Goal: Task Accomplishment & Management: Use online tool/utility

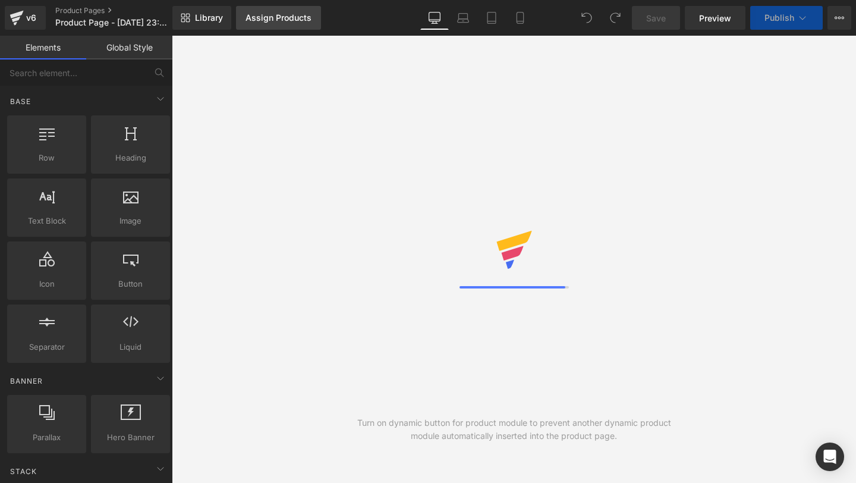
click at [291, 17] on div "Assign Products" at bounding box center [279, 18] width 66 height 10
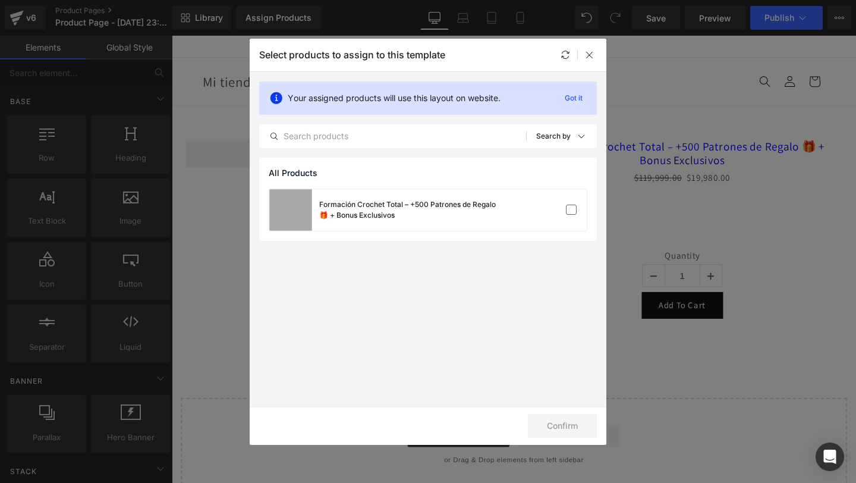
click at [341, 217] on div "Formación Crochet Total – +500 Patrones de Regalo 🎁 + Bonus Exclusivos" at bounding box center [408, 209] width 178 height 21
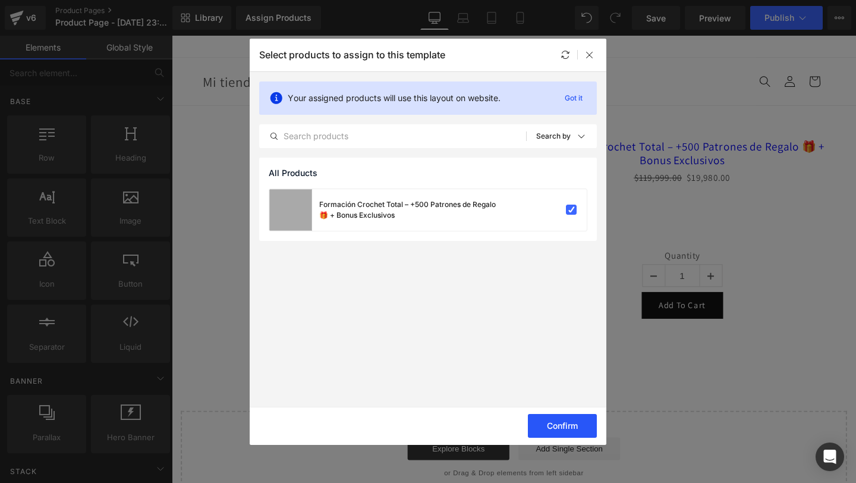
click at [556, 423] on button "Confirm" at bounding box center [562, 426] width 69 height 24
click at [589, 60] on div at bounding box center [590, 55] width 14 height 14
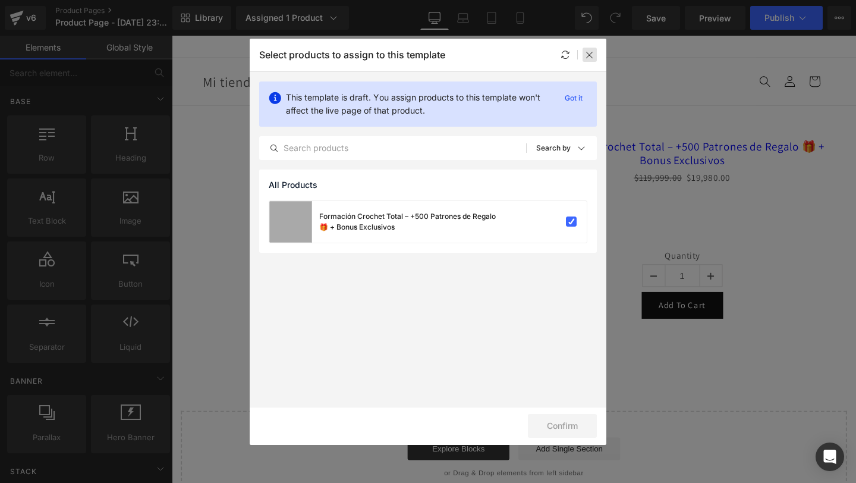
click at [593, 56] on icon at bounding box center [590, 55] width 10 height 10
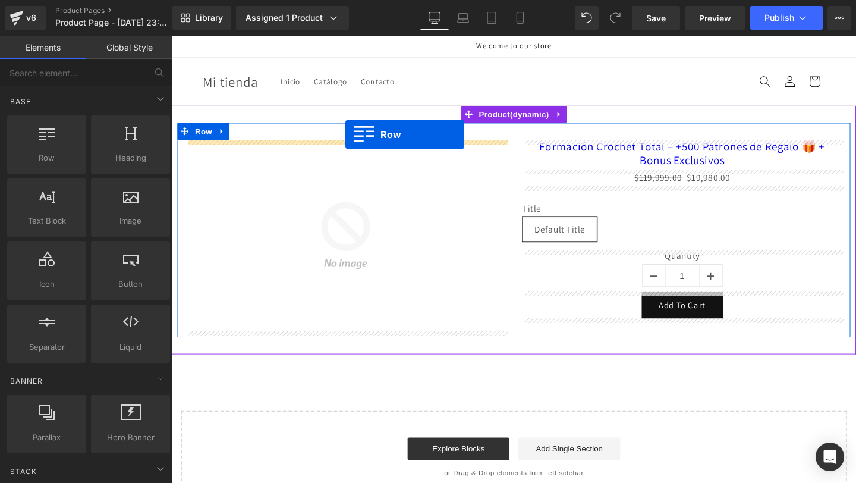
drag, startPoint x: 221, startPoint y: 193, endPoint x: 349, endPoint y: 136, distance: 140.8
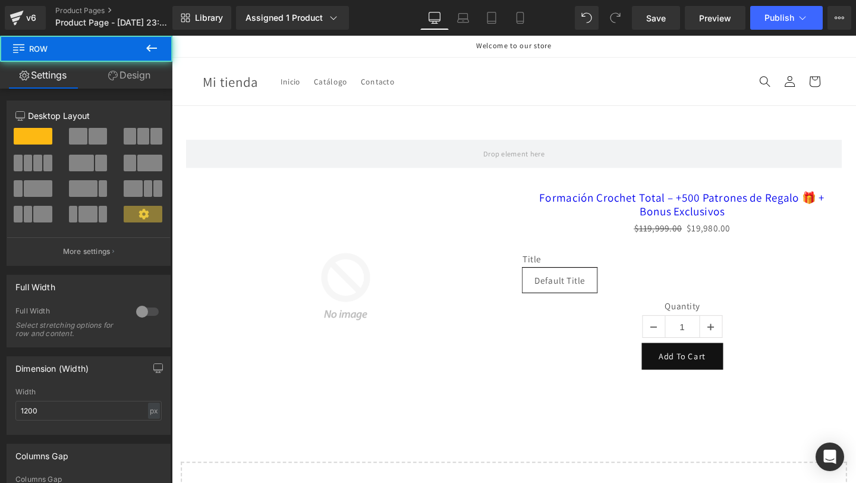
click at [826, 20] on div "Save Preview Publish Scheduled Upgrade Plan View Live Page View with current Te…" at bounding box center [741, 18] width 229 height 24
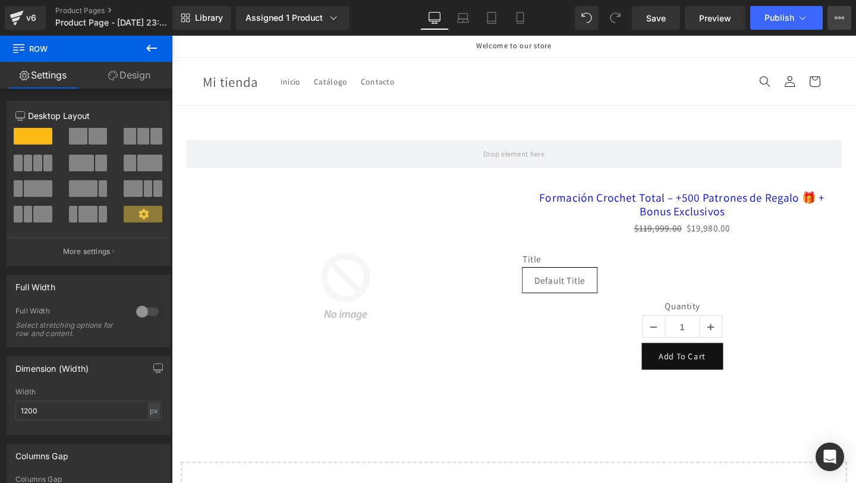
click at [836, 21] on icon at bounding box center [840, 18] width 10 height 10
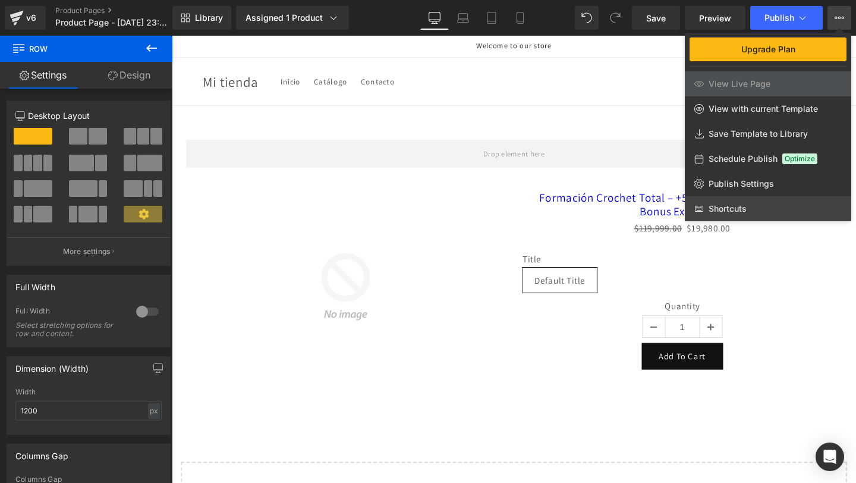
click at [740, 189] on span "Shortcuts" at bounding box center [741, 183] width 65 height 11
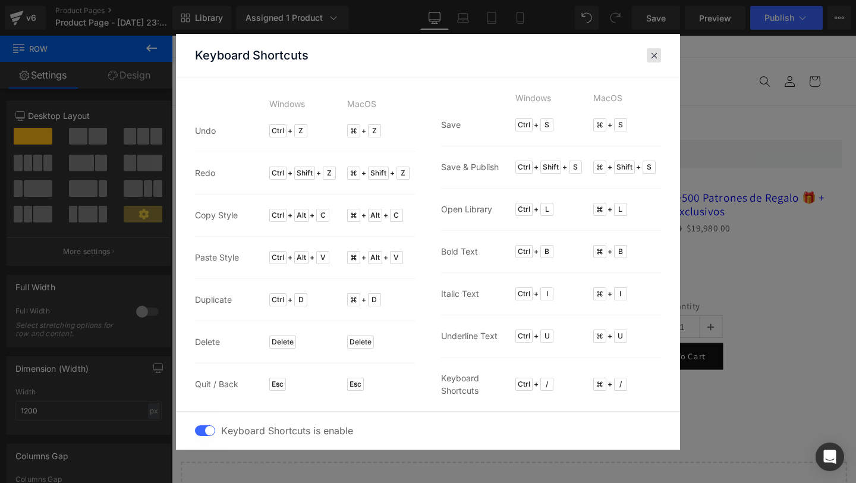
click at [653, 54] on span at bounding box center [654, 56] width 9 height 10
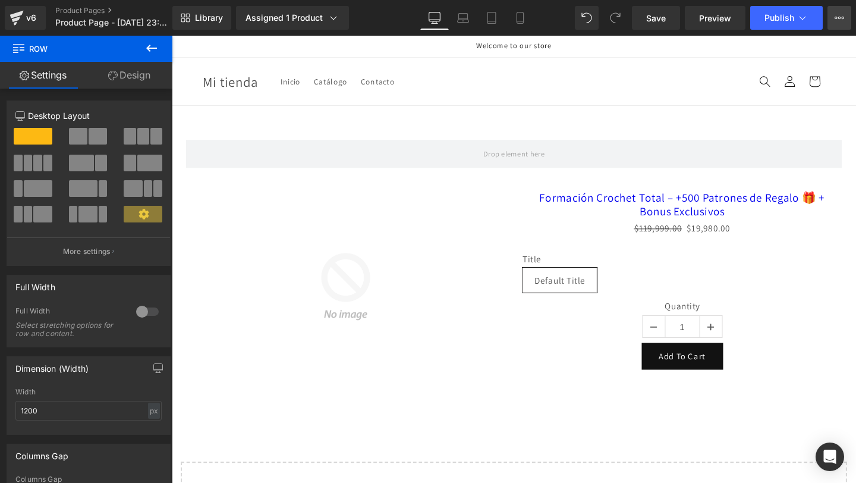
click at [838, 13] on icon at bounding box center [840, 18] width 10 height 10
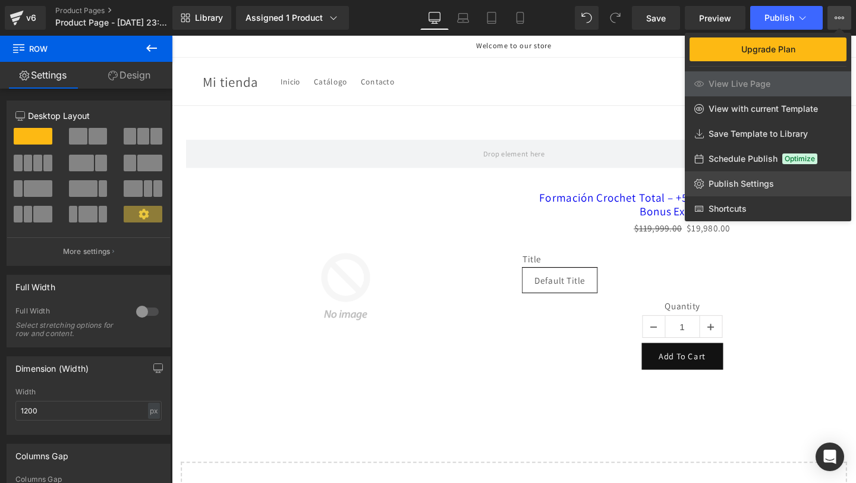
click at [751, 190] on link "Publish Settings" at bounding box center [768, 183] width 166 height 25
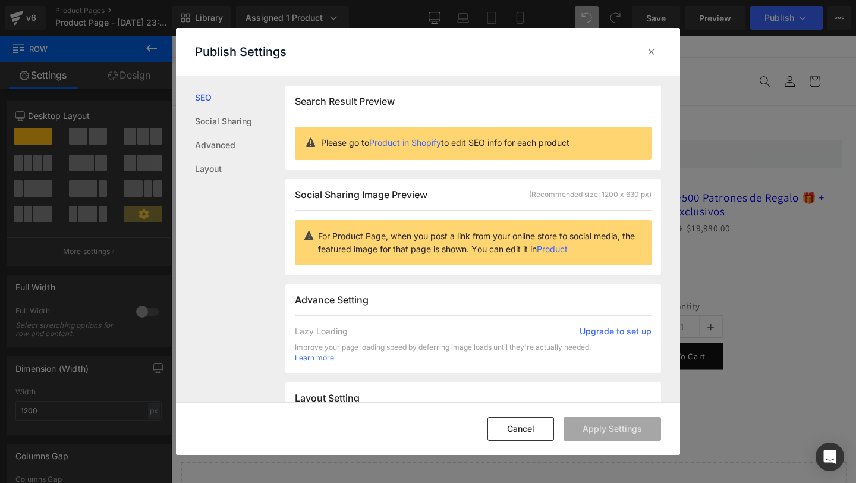
scroll to position [1, 0]
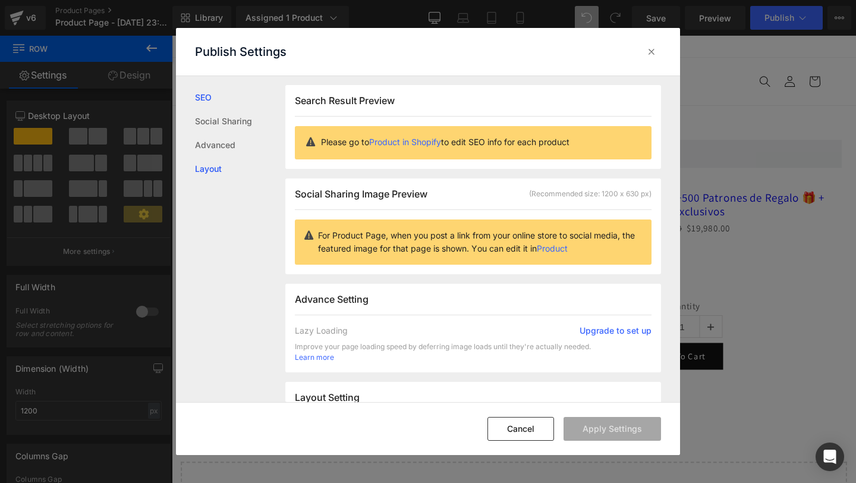
click at [210, 171] on link "Layout" at bounding box center [240, 169] width 90 height 24
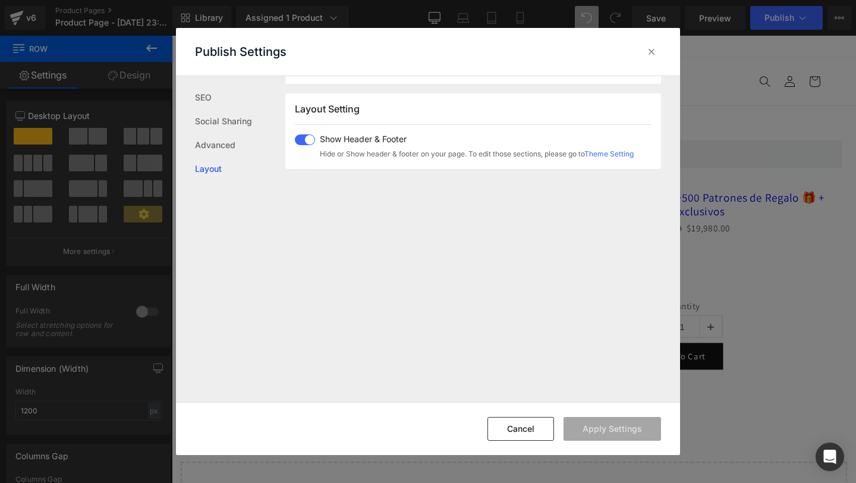
scroll to position [296, 0]
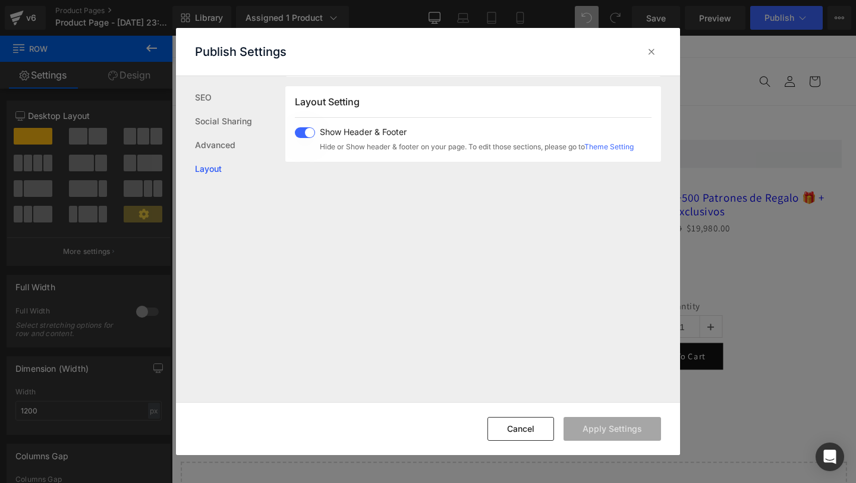
click at [307, 133] on span at bounding box center [305, 132] width 20 height 11
click at [622, 421] on button "Apply Settings" at bounding box center [612, 429] width 97 height 24
click at [651, 51] on icon at bounding box center [652, 52] width 12 height 12
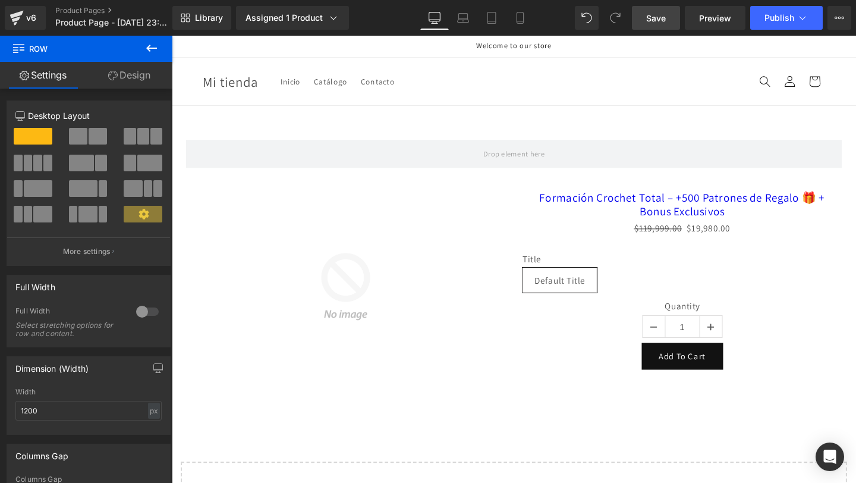
click at [662, 15] on span "Save" at bounding box center [656, 18] width 20 height 12
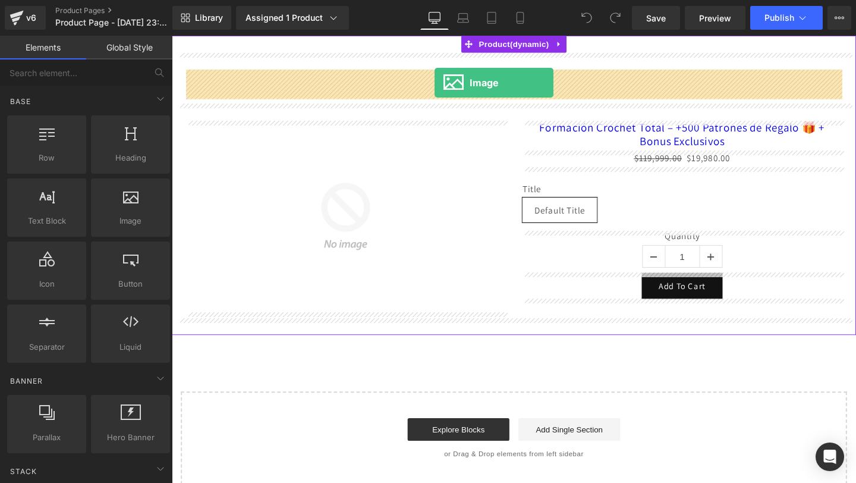
drag, startPoint x: 309, startPoint y: 249, endPoint x: 448, endPoint y: 85, distance: 215.5
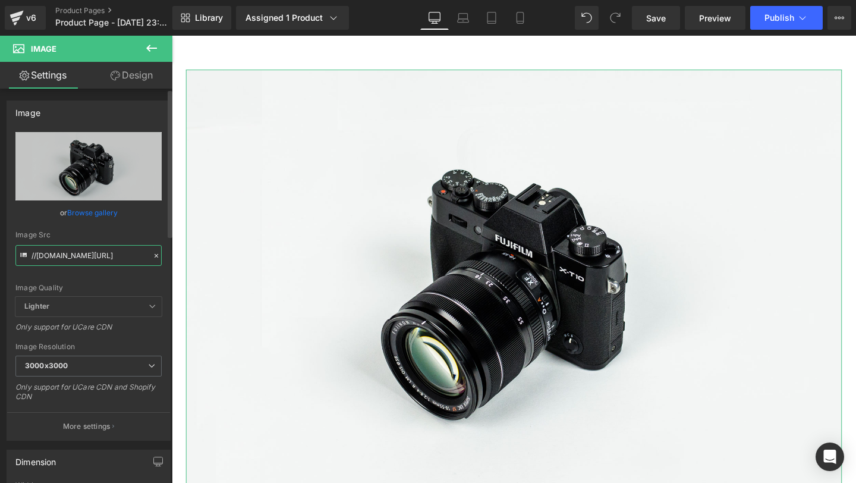
click at [67, 257] on input "//d1um8515vdn9kb.cloudfront.net/images/parallax.jpg" at bounding box center [88, 255] width 146 height 21
paste input "https://i.postimg.cc/rss69xK8/1.pn"
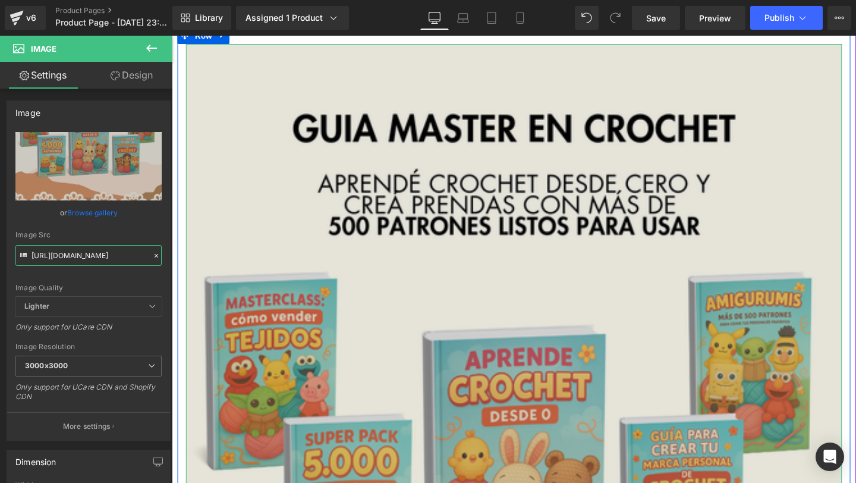
scroll to position [32, 0]
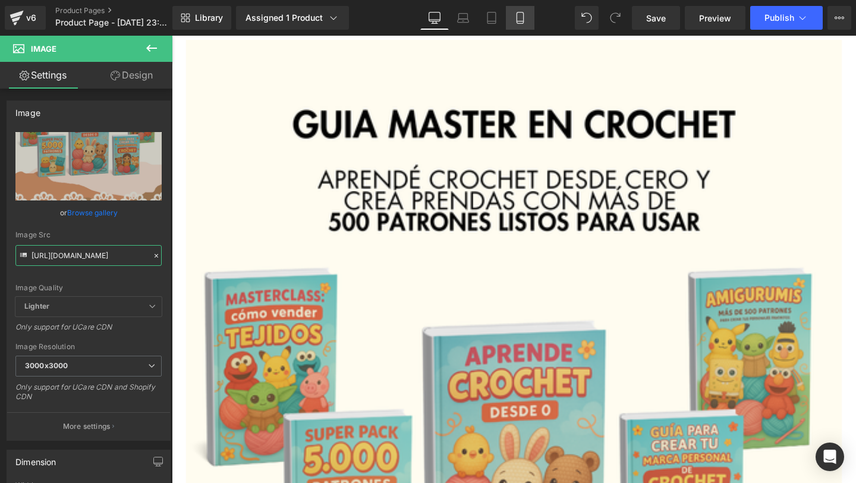
type input "https://i.postimg.cc/rss69xK8/1.png"
click at [512, 15] on link "Mobile" at bounding box center [520, 18] width 29 height 24
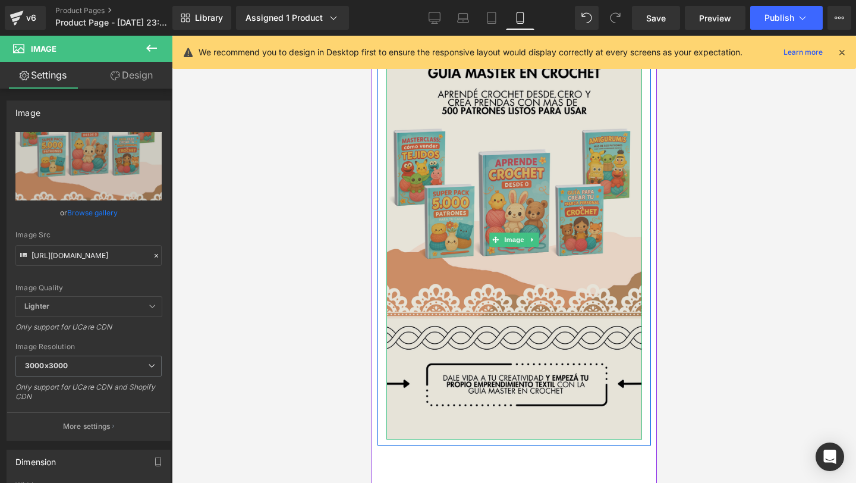
scroll to position [0, 0]
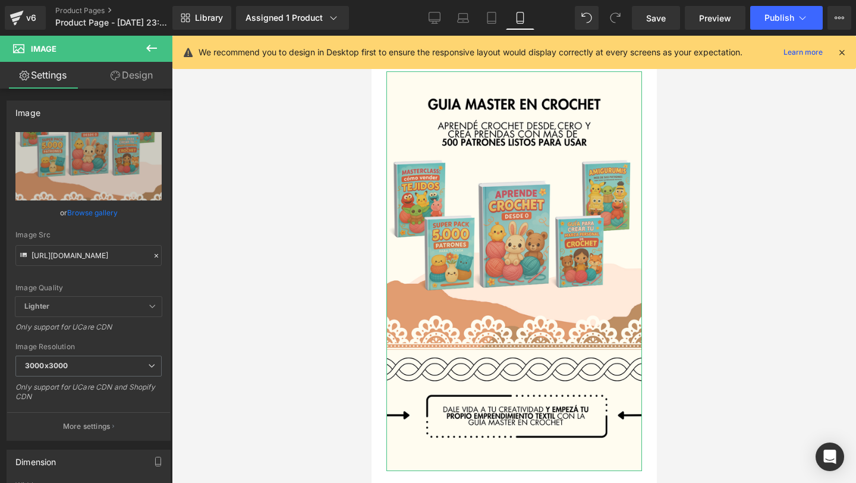
click at [125, 77] on link "Design" at bounding box center [132, 75] width 86 height 27
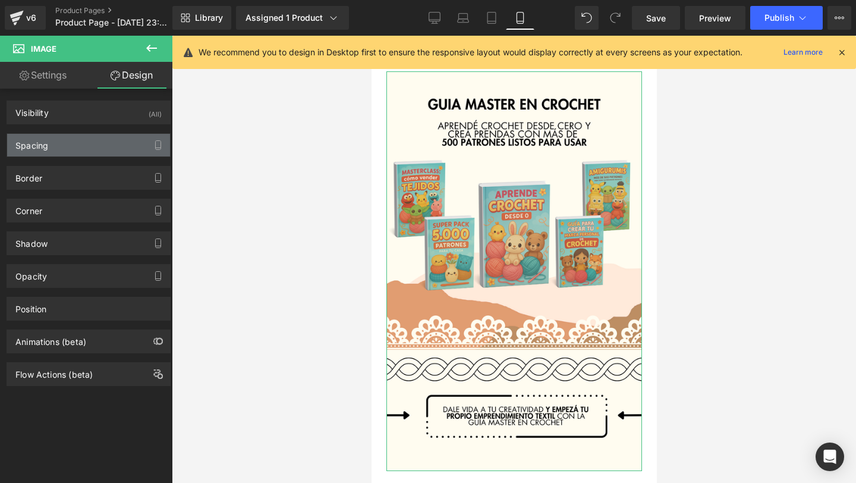
click at [61, 145] on div "Spacing" at bounding box center [88, 145] width 163 height 23
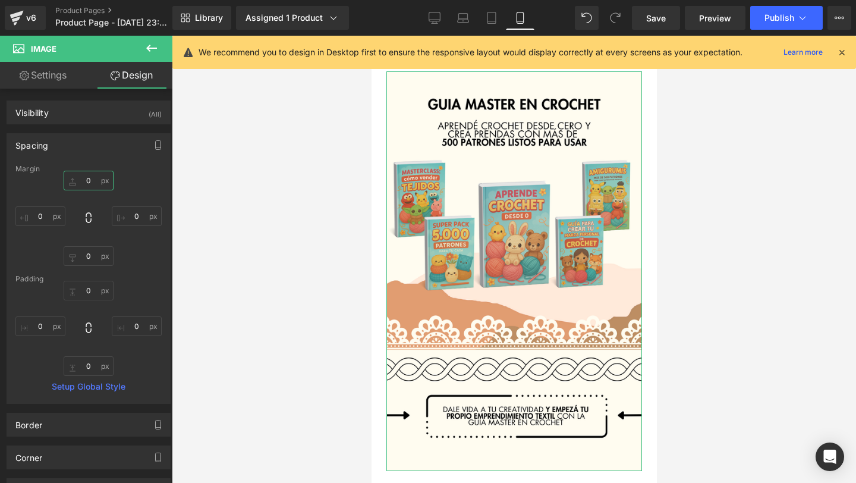
click at [85, 181] on input "0" at bounding box center [89, 181] width 50 height 20
click at [845, 55] on icon at bounding box center [841, 52] width 11 height 11
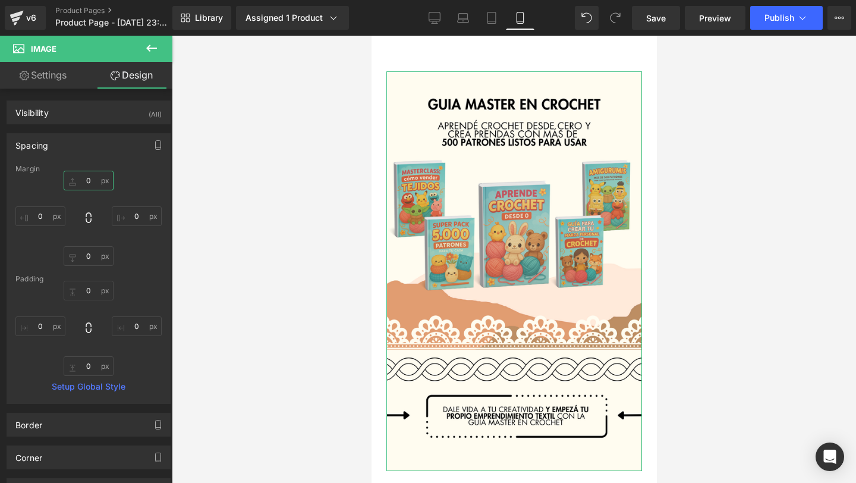
click at [89, 180] on input "0" at bounding box center [89, 181] width 50 height 20
type input "\"
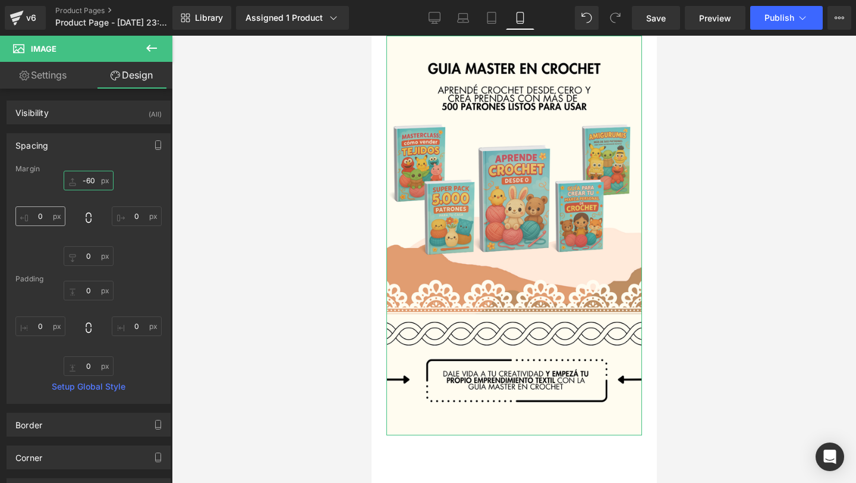
type input "-60"
click at [42, 218] on input "0" at bounding box center [40, 216] width 50 height 20
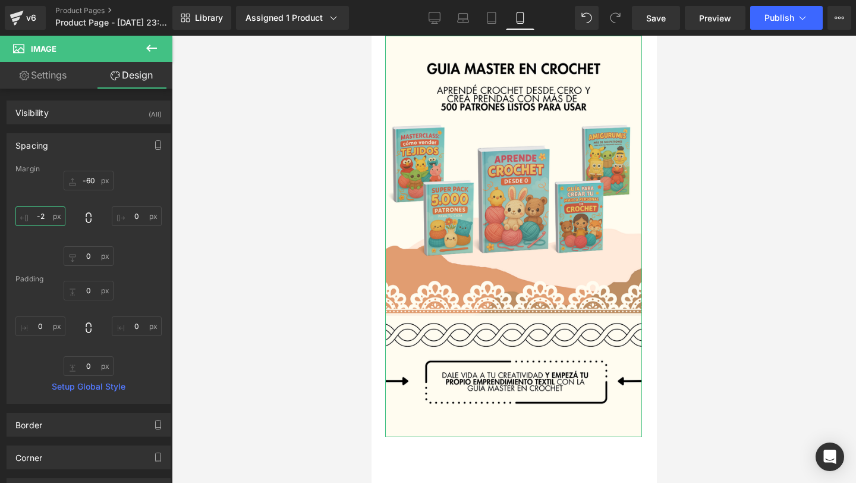
type input "-2-"
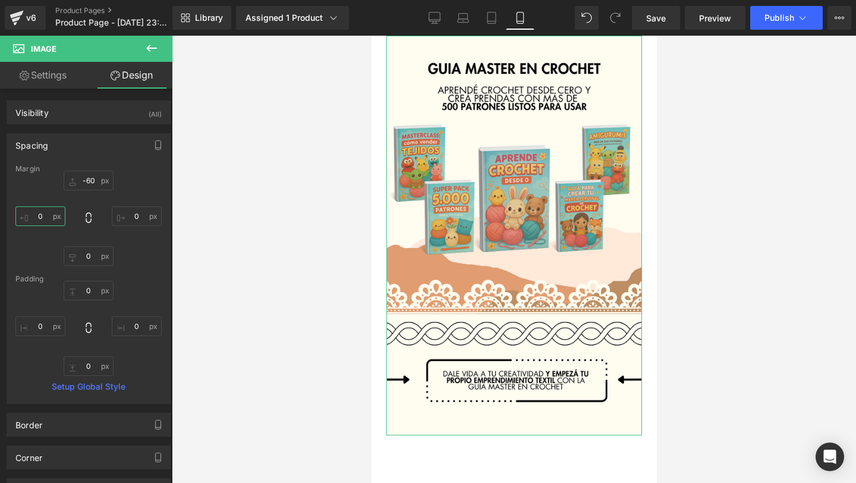
type input "0"
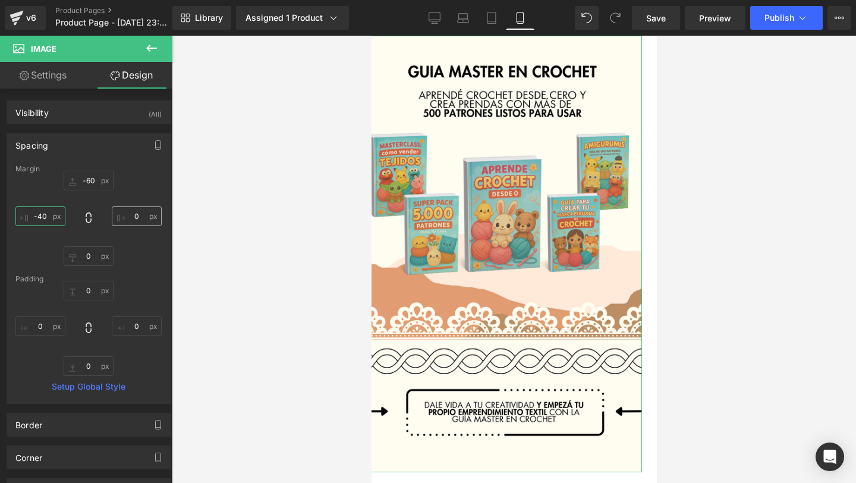
type input "-40"
click at [143, 215] on input "0" at bounding box center [137, 216] width 50 height 20
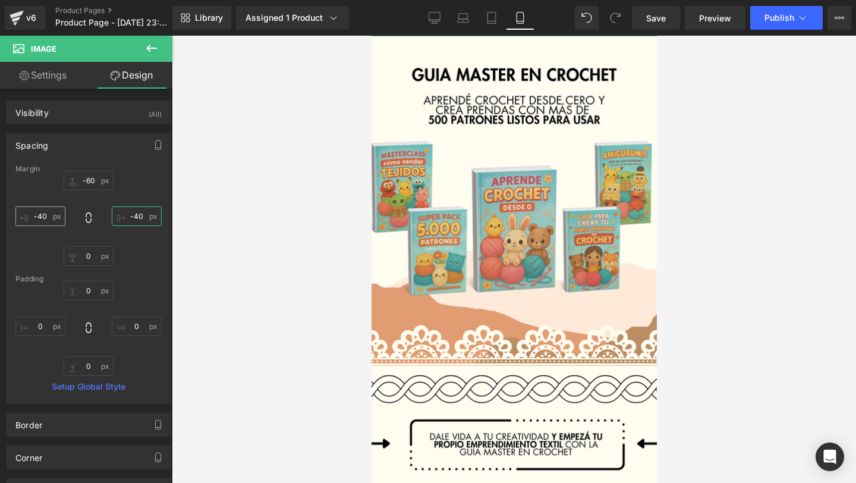
type input "-40"
click at [48, 216] on input "-40" at bounding box center [40, 216] width 50 height 20
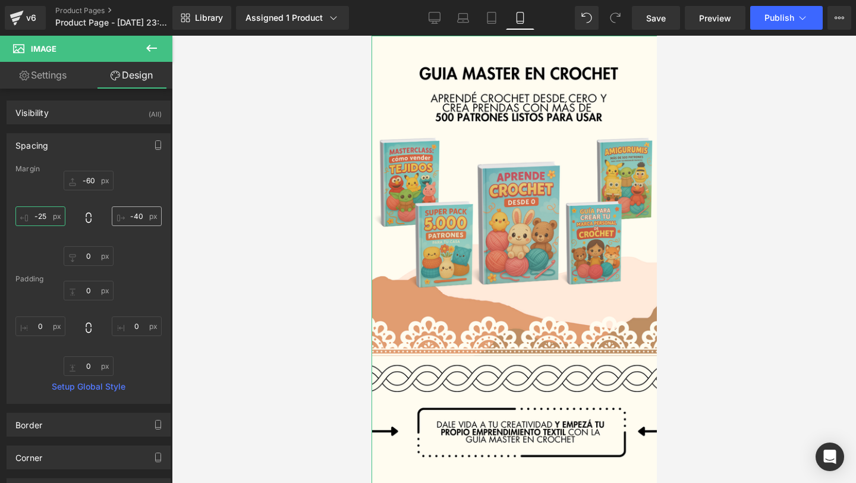
type input "-25"
click at [140, 217] on input "-40" at bounding box center [137, 216] width 50 height 20
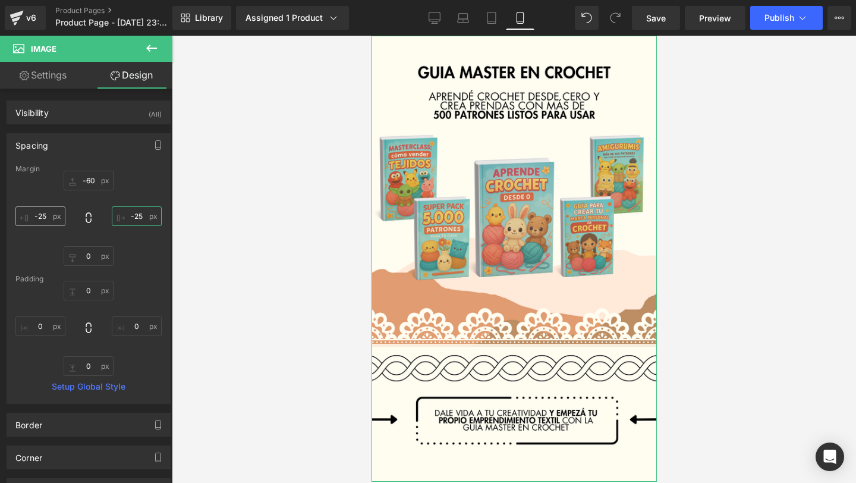
type input "-25"
click at [46, 215] on input "-25" at bounding box center [40, 216] width 50 height 20
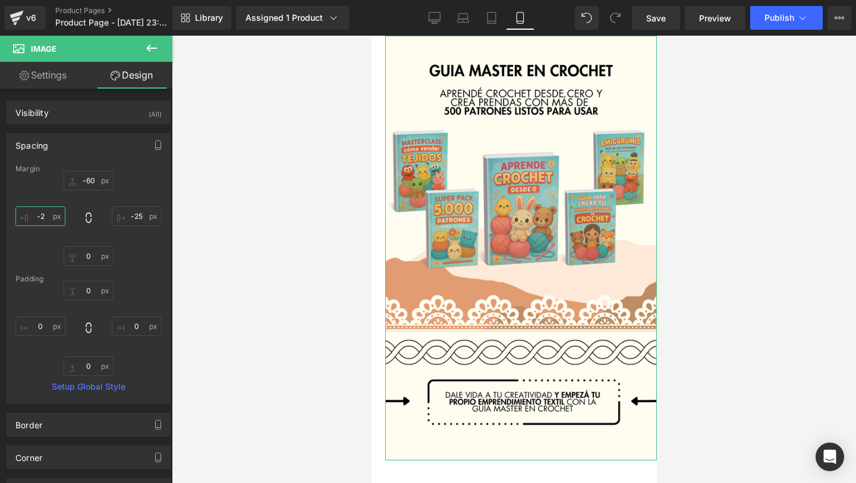
type input "-24"
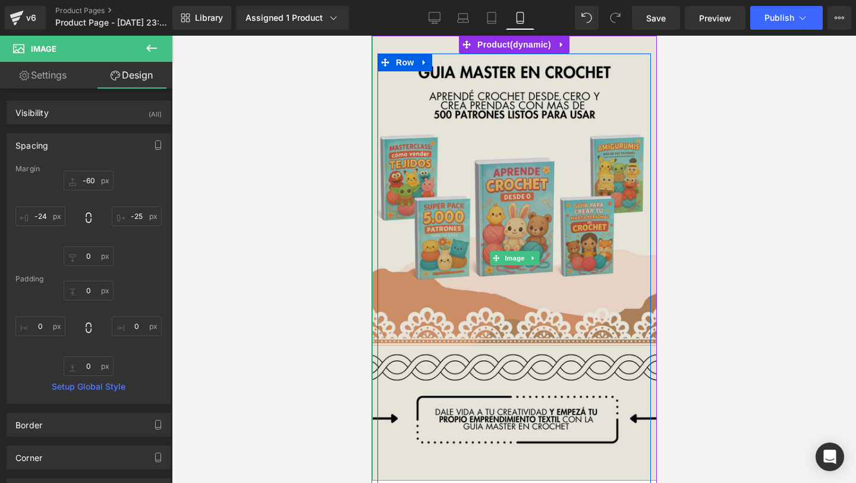
click at [536, 141] on img at bounding box center [514, 258] width 285 height 445
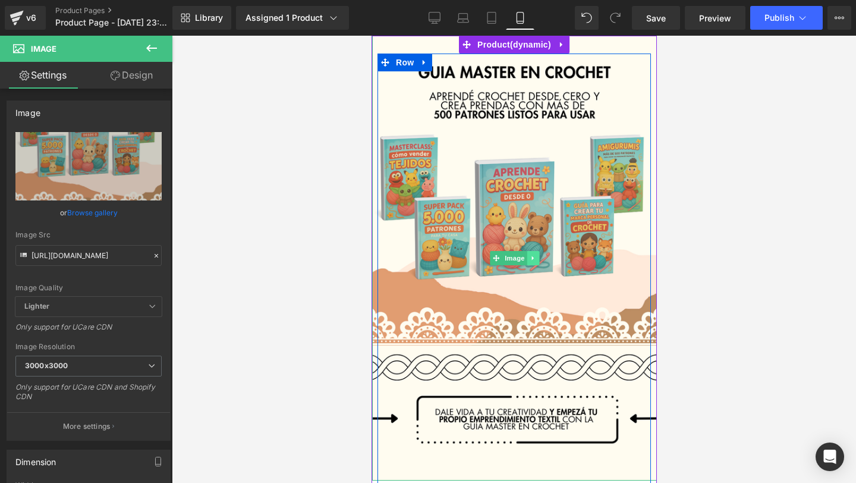
click at [530, 263] on link at bounding box center [532, 258] width 12 height 14
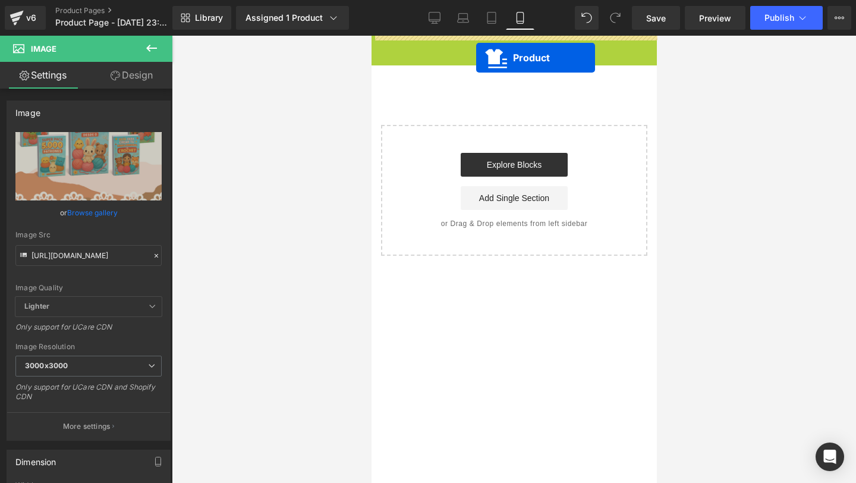
drag, startPoint x: 498, startPoint y: 45, endPoint x: 476, endPoint y: 58, distance: 25.8
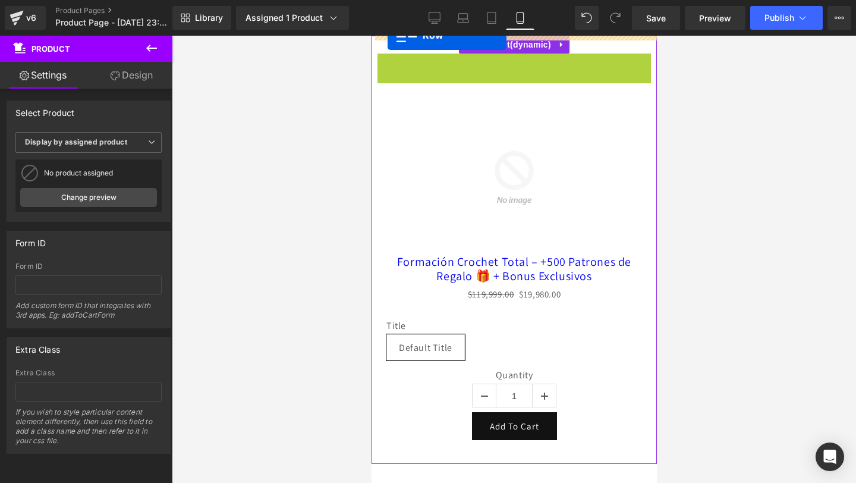
drag, startPoint x: 386, startPoint y: 63, endPoint x: 388, endPoint y: 26, distance: 37.5
click at [388, 37] on div at bounding box center [513, 45] width 285 height 18
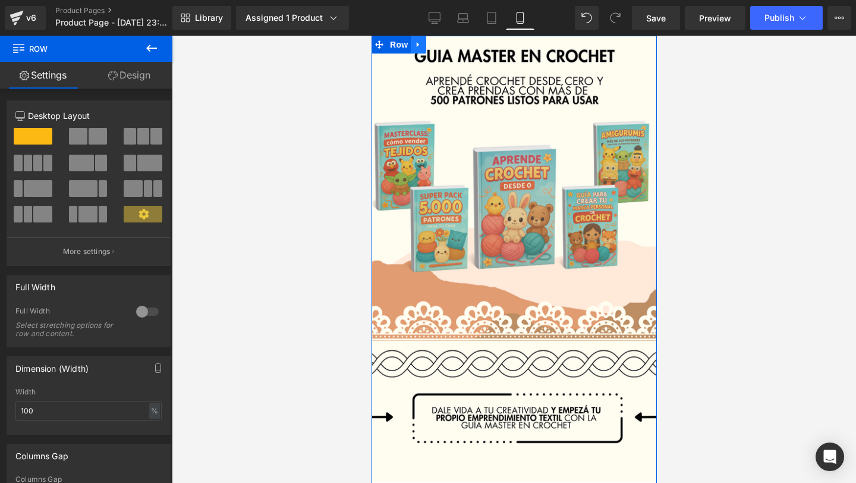
click at [416, 44] on icon at bounding box center [418, 44] width 8 height 9
click at [433, 47] on icon at bounding box center [433, 44] width 8 height 9
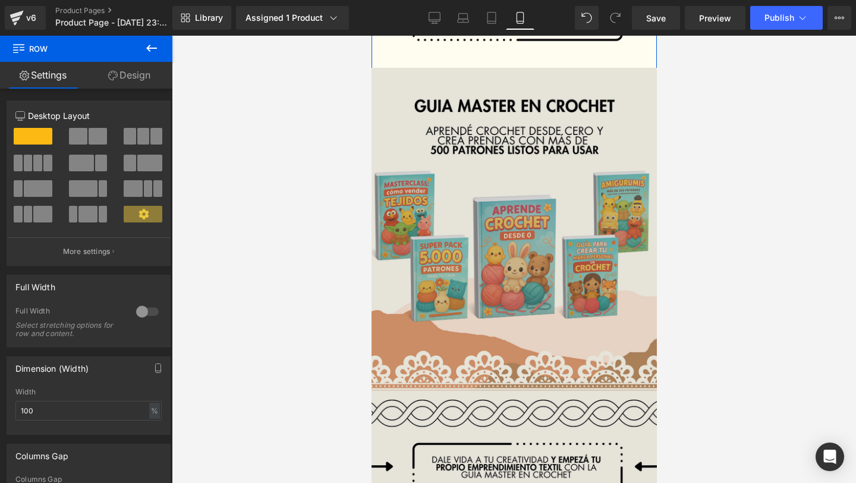
scroll to position [404, 0]
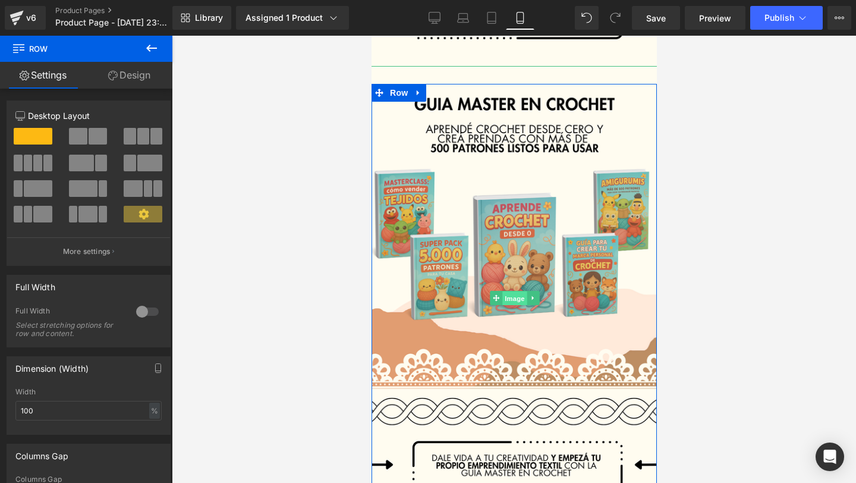
click at [507, 294] on span "Image" at bounding box center [514, 298] width 25 height 14
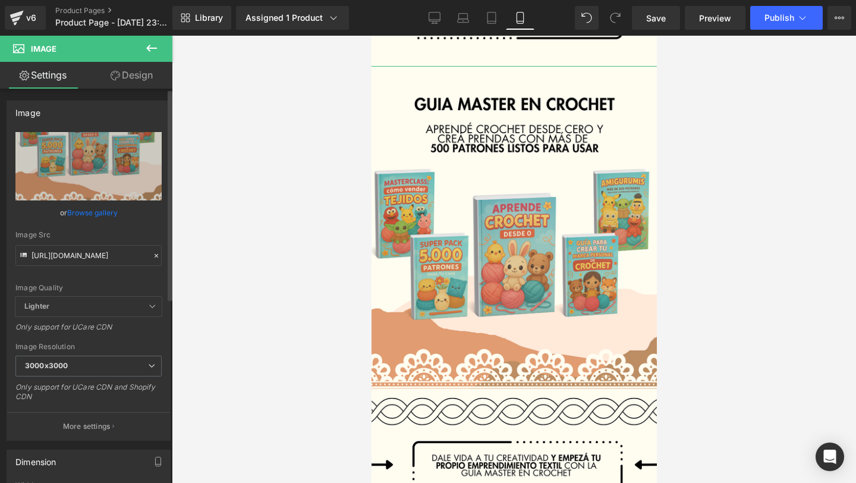
click at [152, 254] on icon at bounding box center [156, 255] width 8 height 8
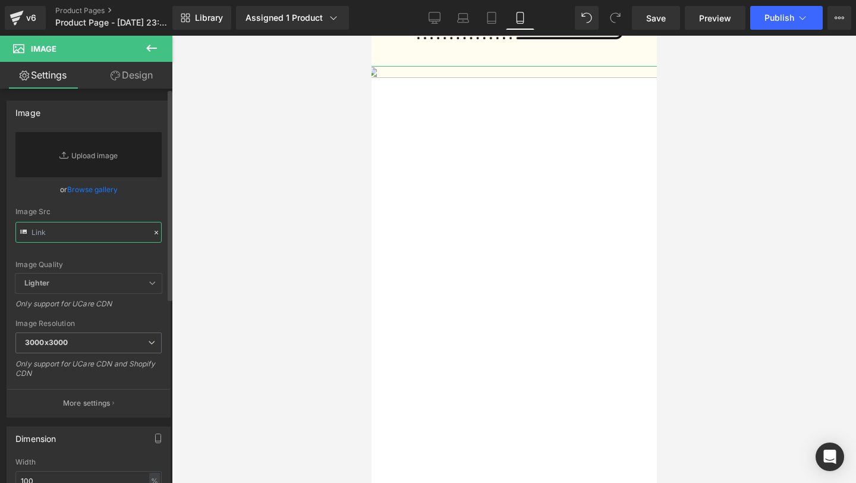
click at [76, 228] on input "text" at bounding box center [88, 232] width 146 height 21
paste input "https://i.postimg.cc/Hxp1Vfm8/2.png"
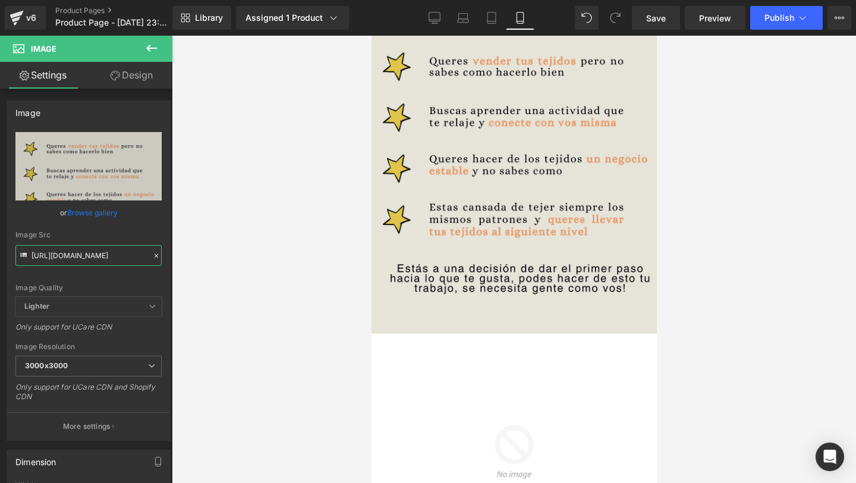
scroll to position [614, 0]
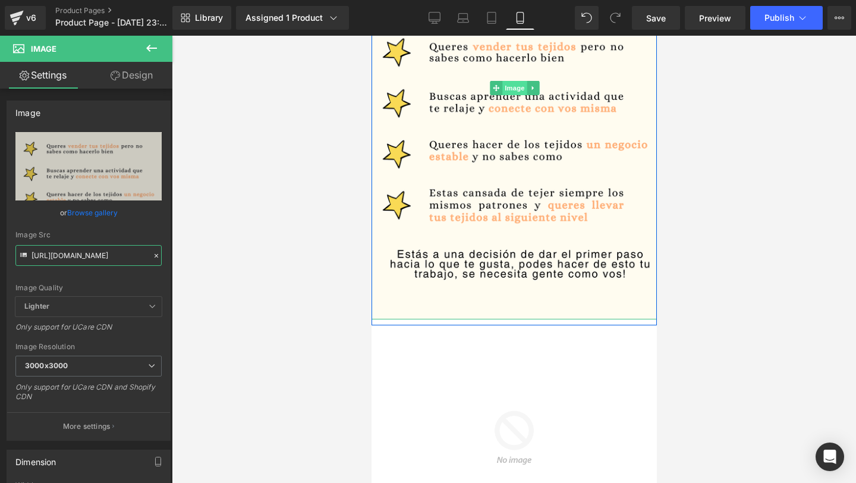
click at [507, 87] on span "Image" at bounding box center [514, 88] width 25 height 14
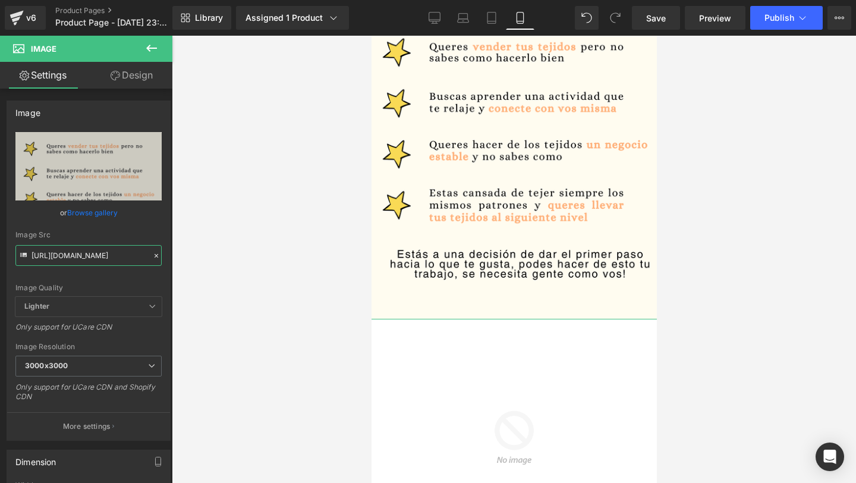
type input "https://i.postimg.cc/Hxp1Vfm8/2.png"
click at [131, 65] on link "Design" at bounding box center [132, 75] width 86 height 27
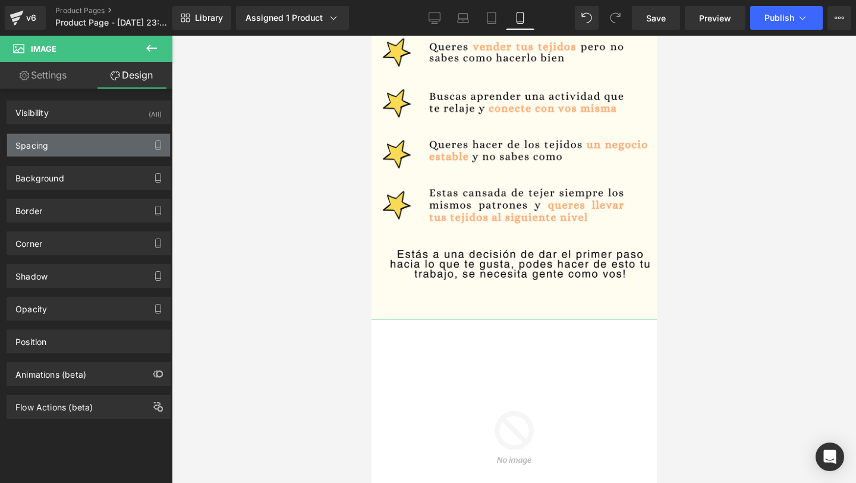
click at [121, 144] on div "Spacing" at bounding box center [88, 145] width 163 height 23
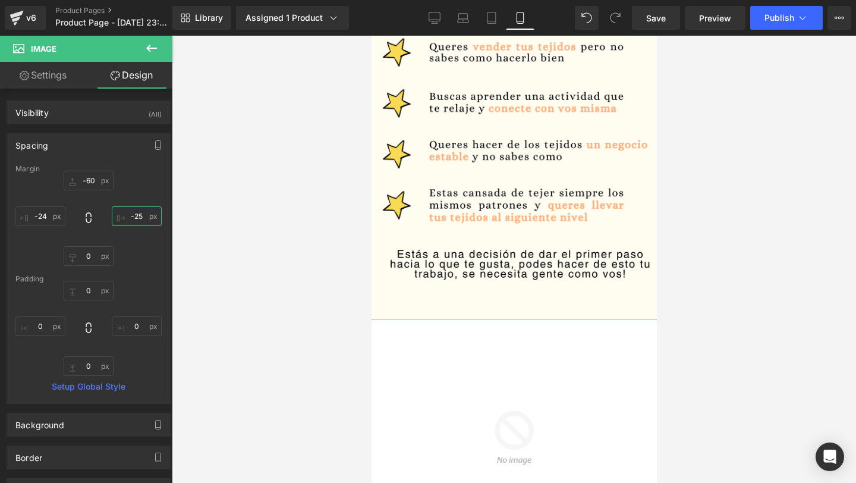
click at [140, 217] on input "-25" at bounding box center [137, 216] width 50 height 20
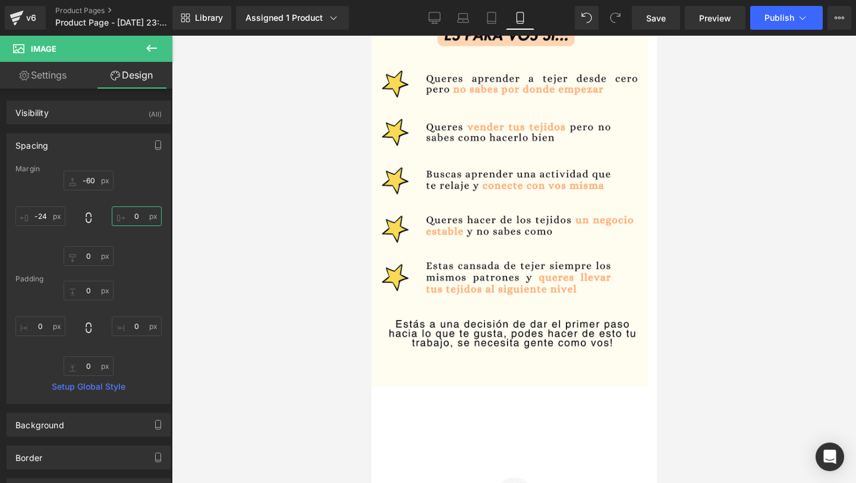
scroll to position [527, 0]
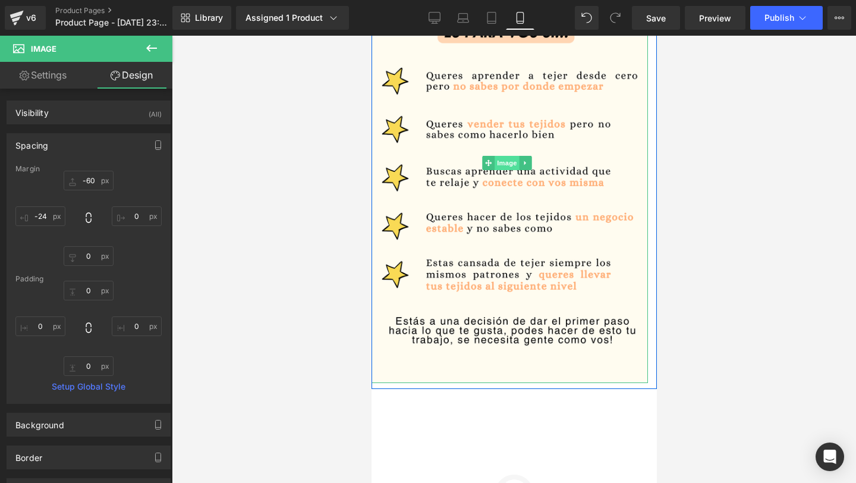
click at [496, 165] on span "Image" at bounding box center [506, 163] width 25 height 14
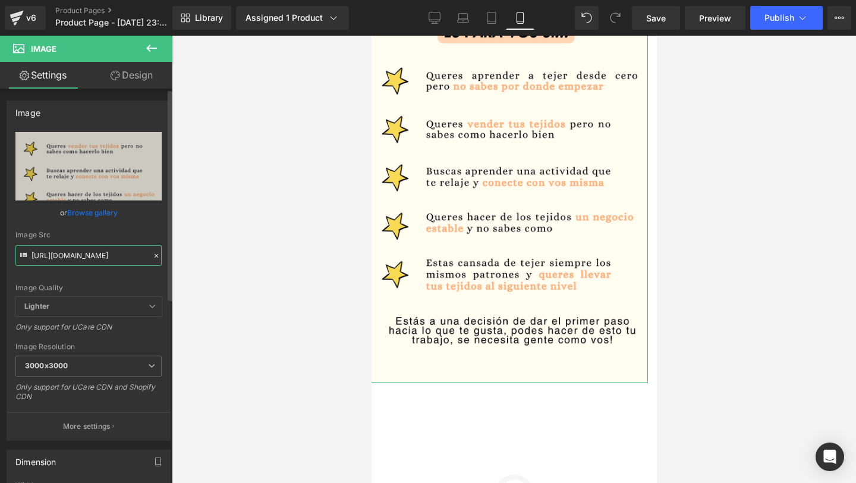
click at [102, 258] on input "https://i.postimg.cc/Hxp1Vfm8/2.png" at bounding box center [88, 255] width 146 height 21
paste input "G283cWxP/Copia-de-Decoracio-n-hogar-1"
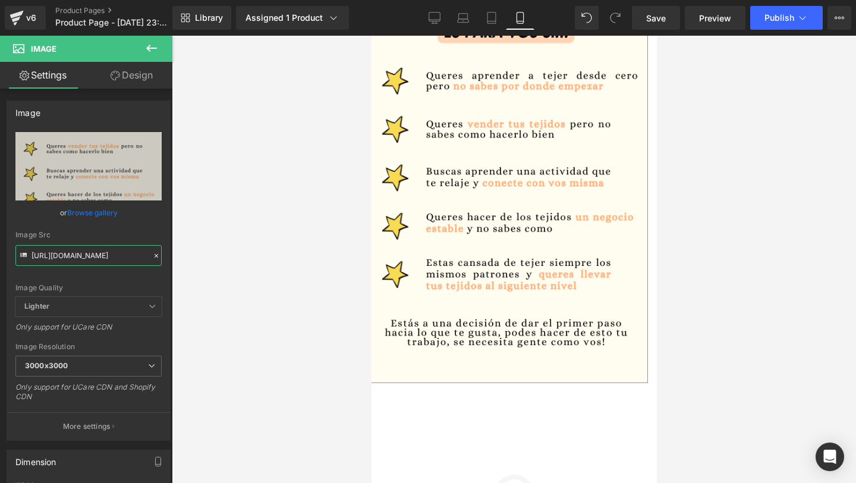
type input "https://i.postimg.cc/G283cWxP/Copia-de-Decoracio-n-hogar-1.png"
click at [127, 72] on link "Design" at bounding box center [132, 75] width 86 height 27
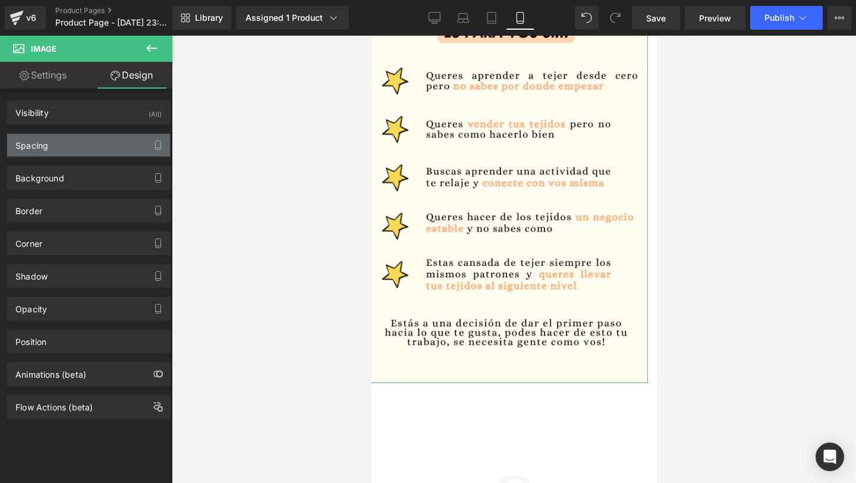
click at [96, 143] on div "Spacing" at bounding box center [88, 145] width 163 height 23
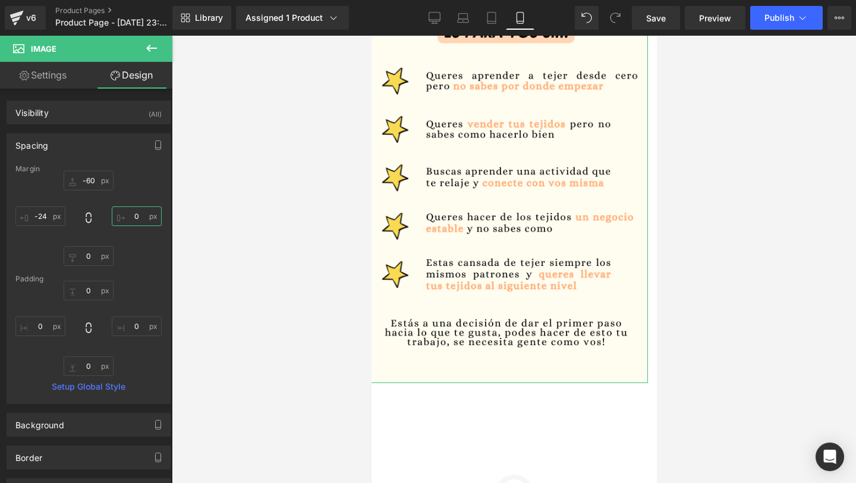
click at [136, 215] on input "0" at bounding box center [137, 216] width 50 height 20
type input "-25"
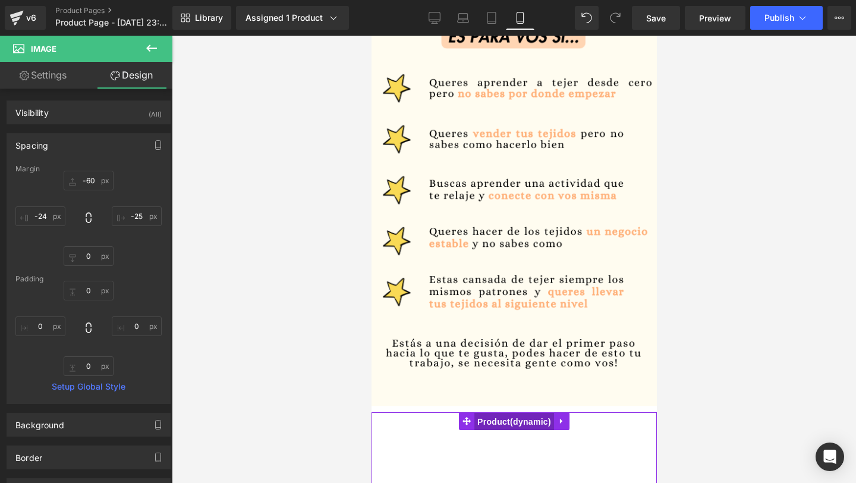
click at [530, 418] on span "Product" at bounding box center [514, 422] width 80 height 18
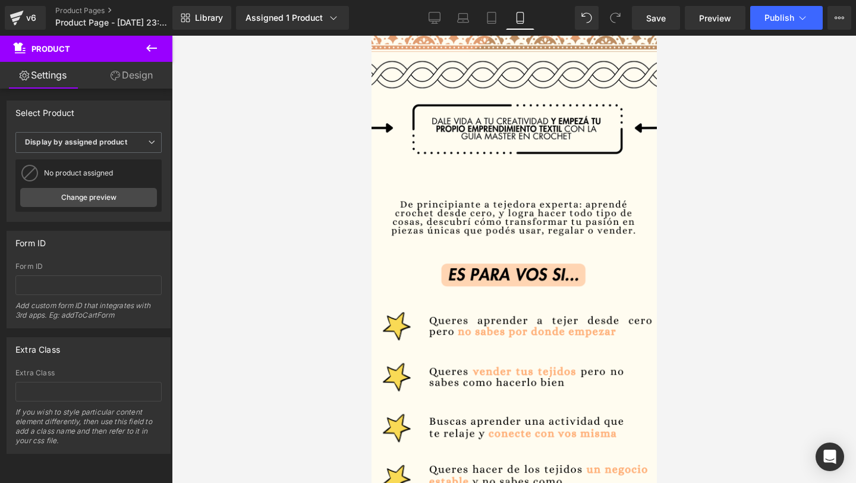
scroll to position [183, 0]
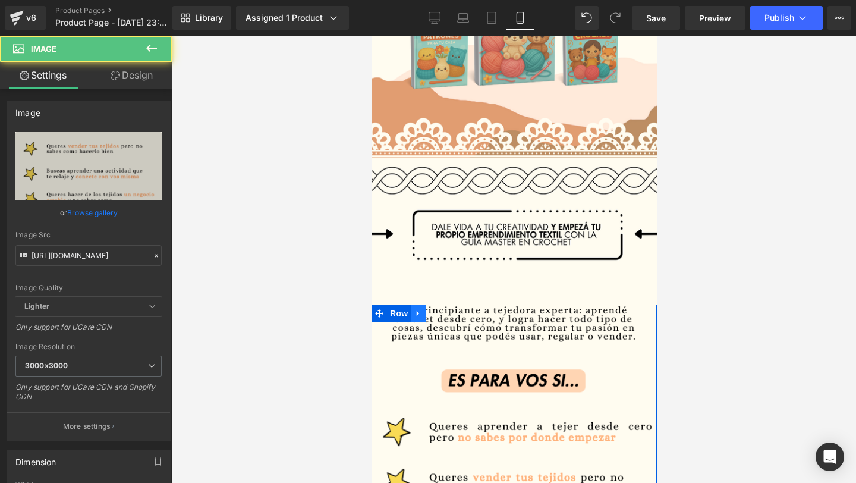
click at [424, 311] on link at bounding box center [417, 313] width 15 height 18
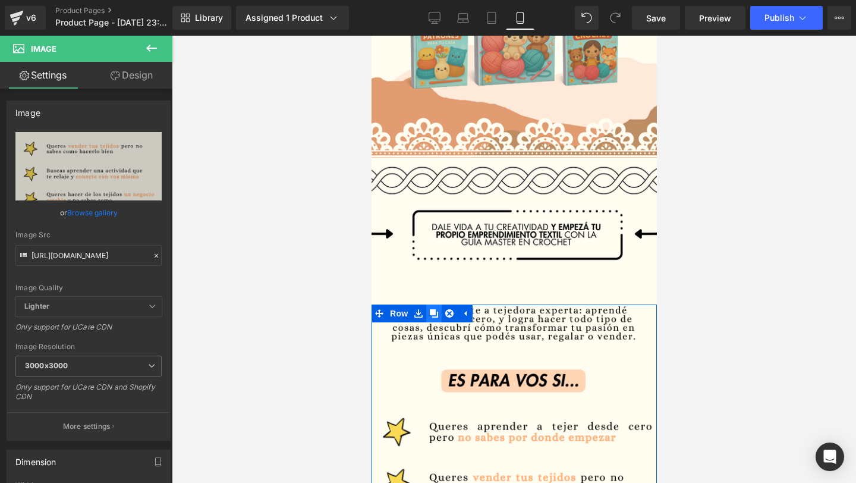
click at [438, 314] on icon at bounding box center [433, 313] width 8 height 8
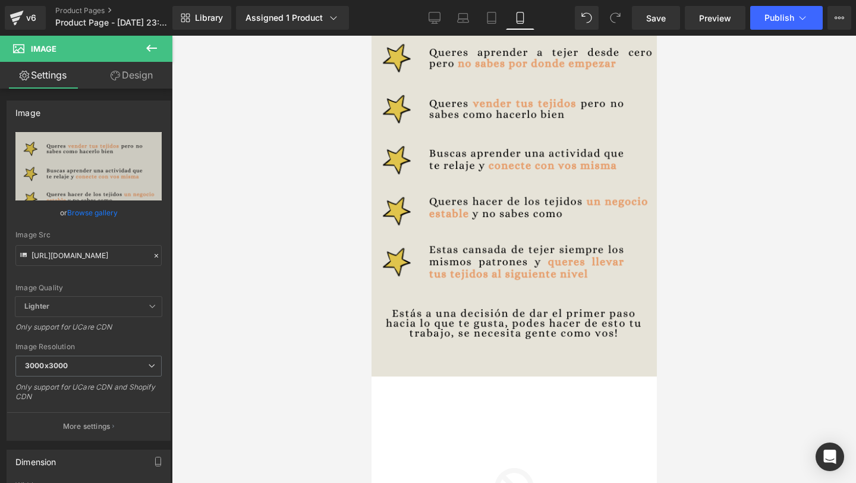
scroll to position [995, 0]
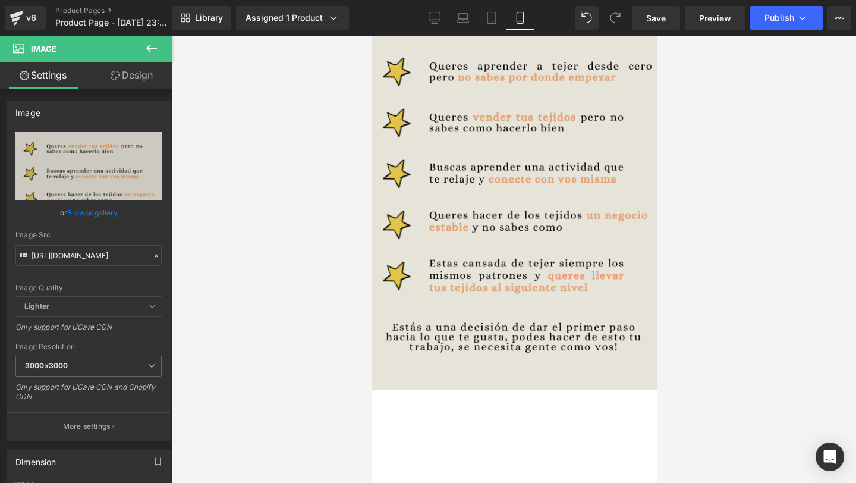
click at [538, 214] on img at bounding box center [514, 158] width 297 height 464
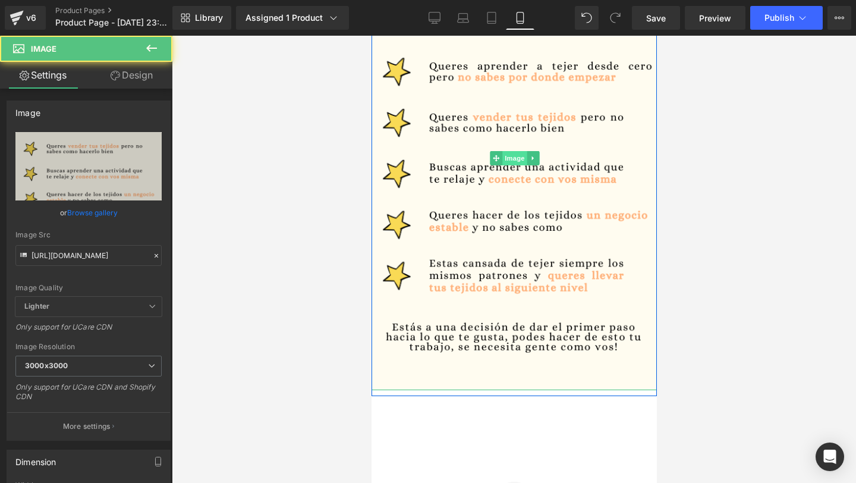
click at [509, 162] on span "Image" at bounding box center [514, 158] width 25 height 14
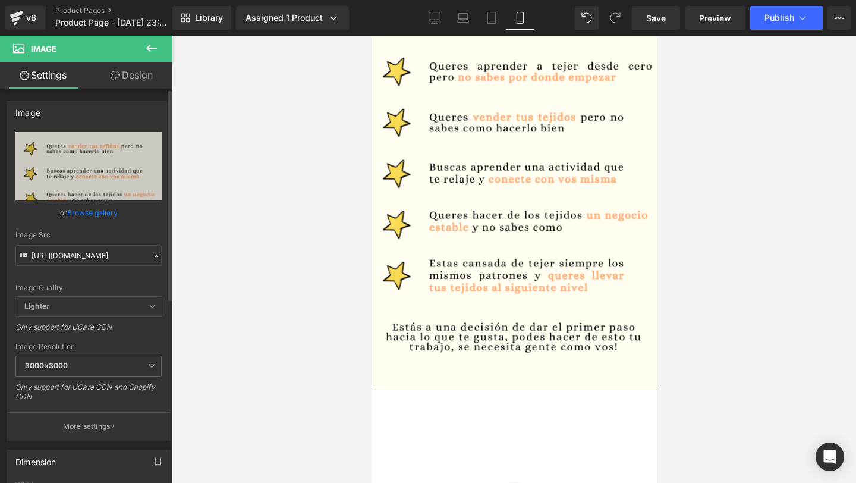
click at [153, 253] on icon at bounding box center [156, 255] width 8 height 8
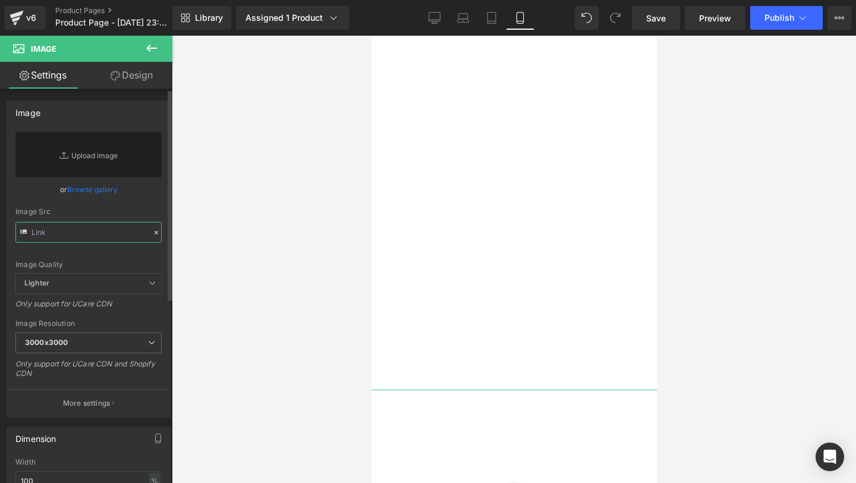
click at [86, 225] on input "text" at bounding box center [88, 232] width 146 height 21
paste input "https://i.postimg.cc/NFz3CFHR/4.png"
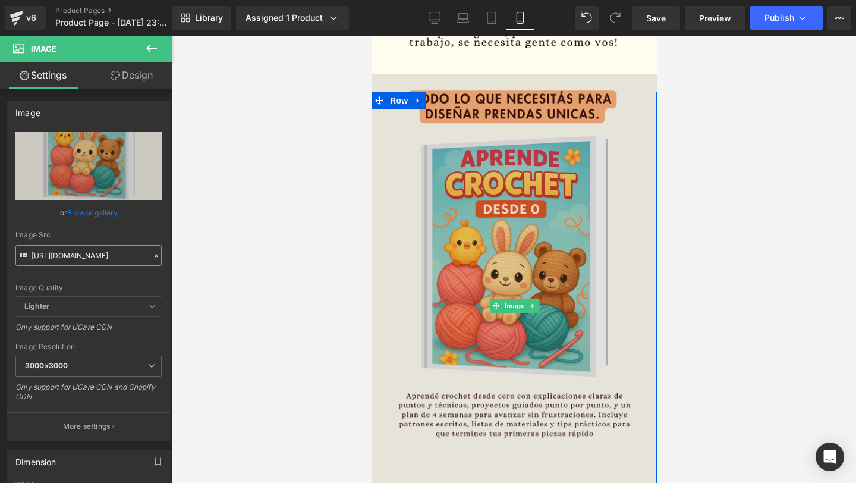
scroll to position [852, 0]
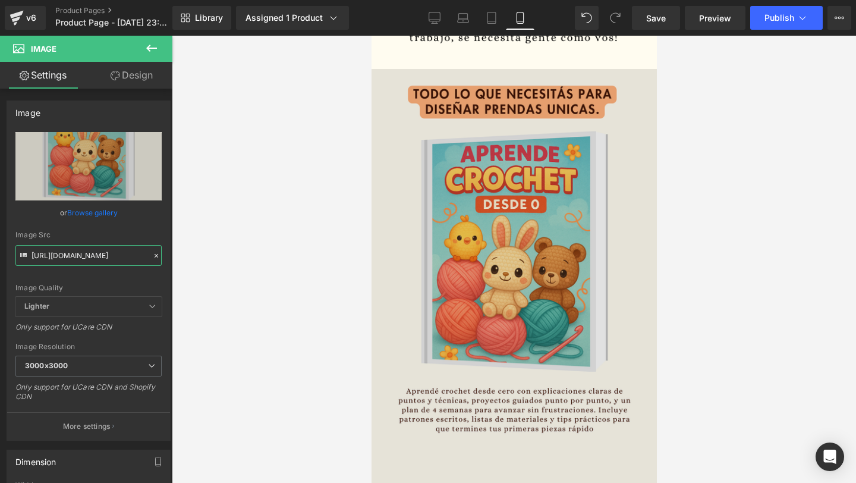
type input "https://i.postimg.cc/NFz3CFHR/4.png"
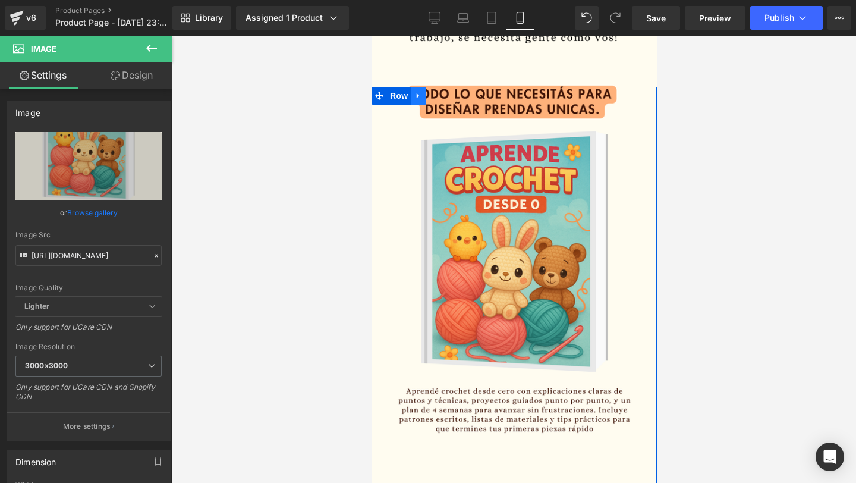
click at [420, 98] on icon at bounding box center [418, 96] width 8 height 9
click at [432, 96] on icon at bounding box center [433, 96] width 8 height 8
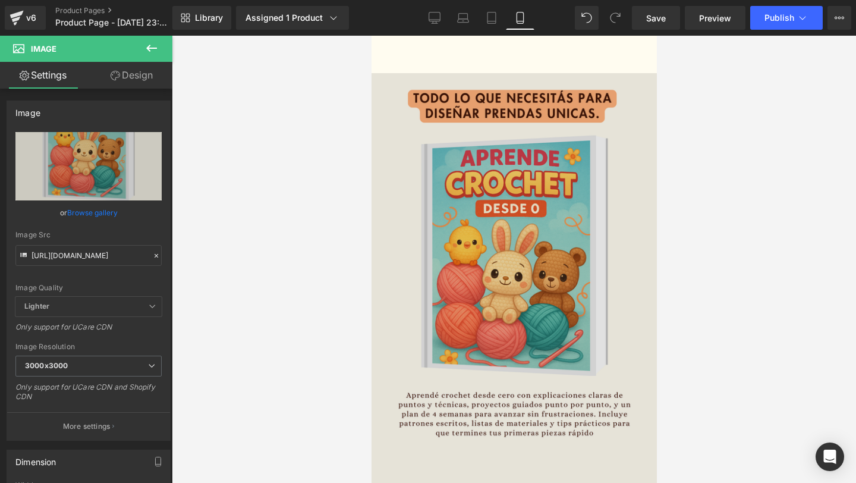
scroll to position [1307, 0]
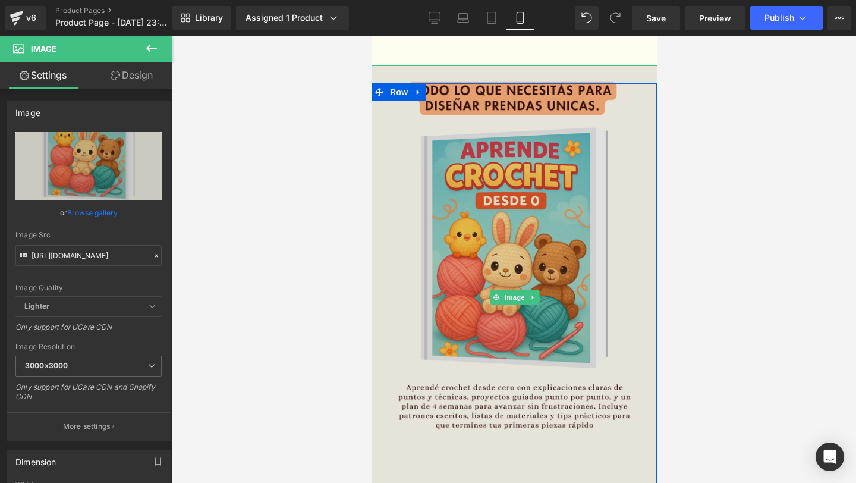
click at [427, 129] on img at bounding box center [514, 297] width 297 height 464
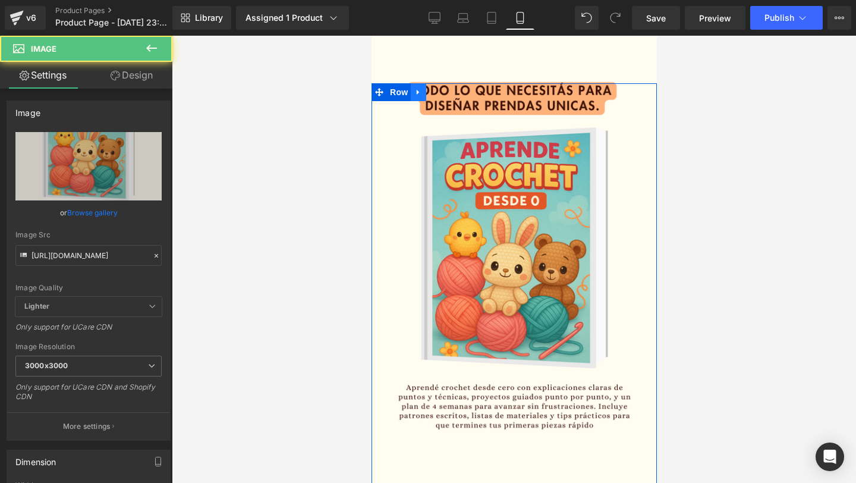
click at [416, 88] on icon at bounding box center [418, 92] width 8 height 9
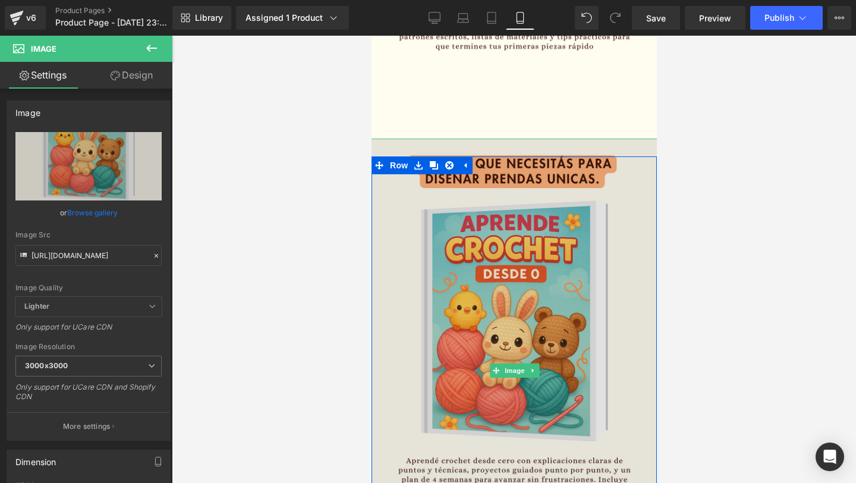
scroll to position [1317, 0]
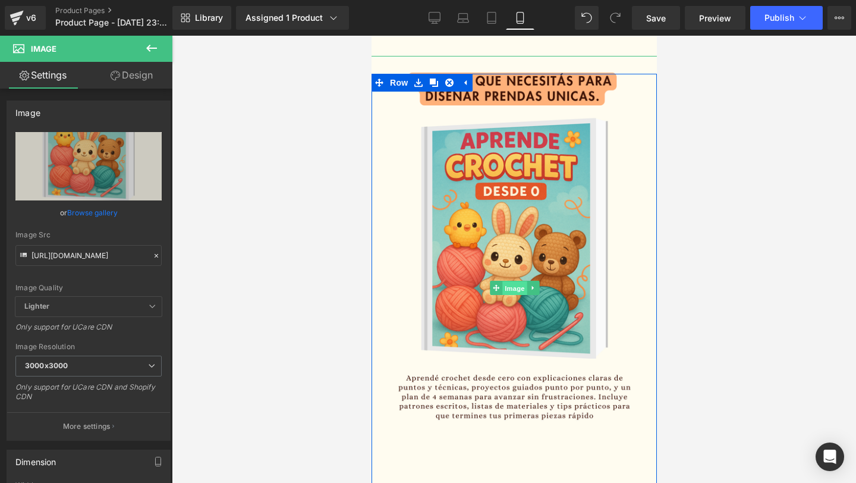
click at [510, 288] on span "Image" at bounding box center [514, 288] width 25 height 14
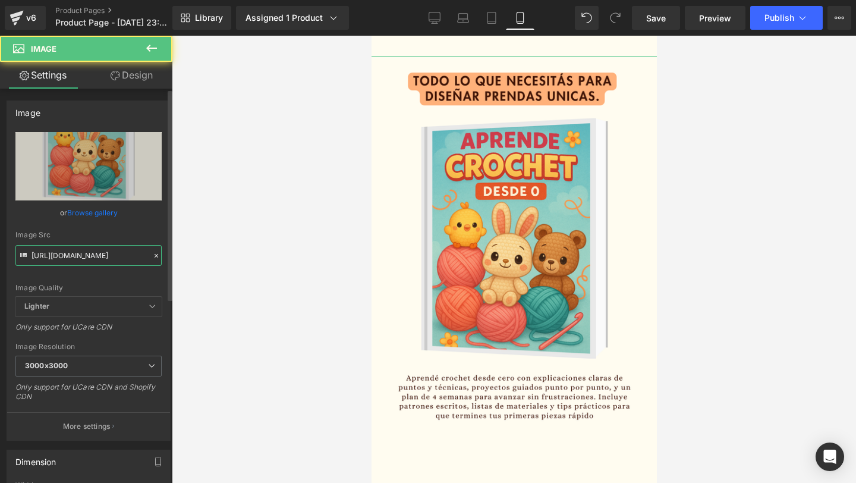
click at [118, 262] on input "https://i.postimg.cc/NFz3CFHR/4.png" at bounding box center [88, 255] width 146 height 21
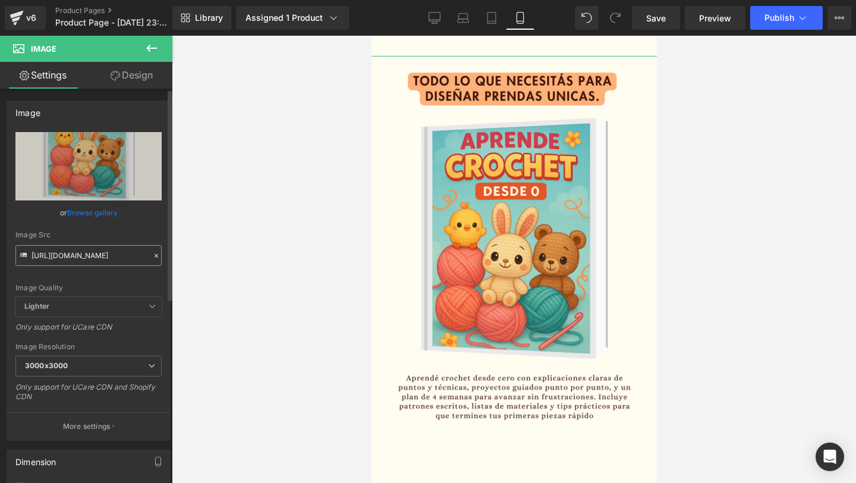
click at [118, 262] on input "https://i.postimg.cc/NFz3CFHR/4.png" at bounding box center [88, 255] width 146 height 21
paste input "dQNcVHxD/5"
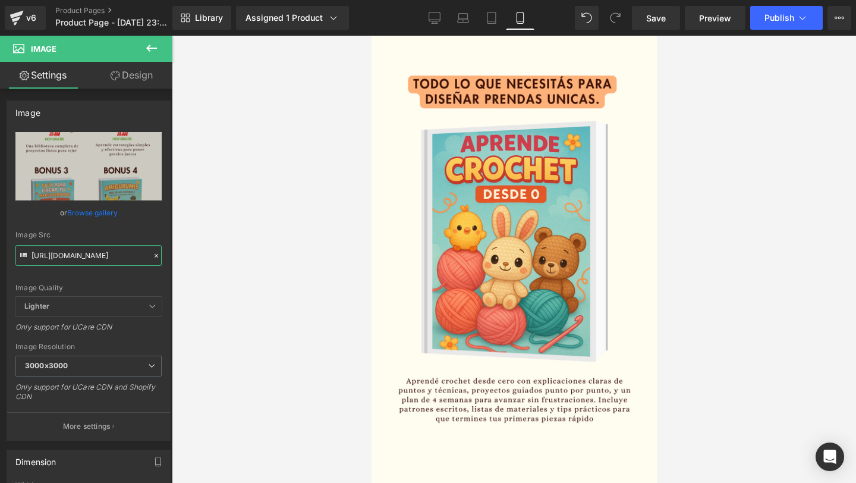
scroll to position [1001, 0]
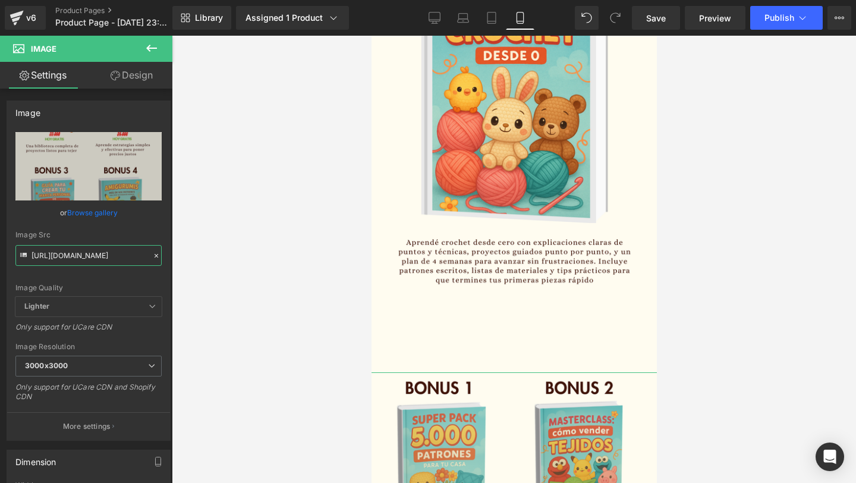
type input "https://i.postimg.cc/dQNcVHxD/5.png"
click at [128, 78] on link "Design" at bounding box center [132, 75] width 86 height 27
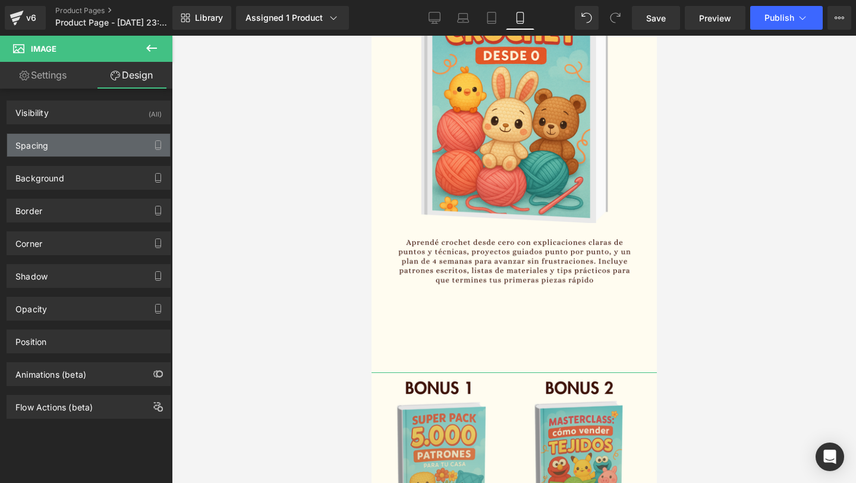
click at [108, 149] on div "Spacing" at bounding box center [88, 145] width 163 height 23
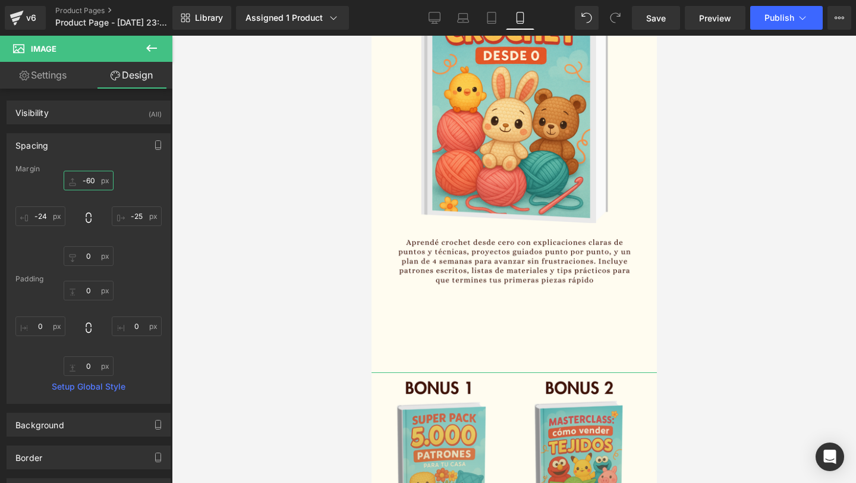
click at [90, 185] on input "-60" at bounding box center [89, 181] width 50 height 20
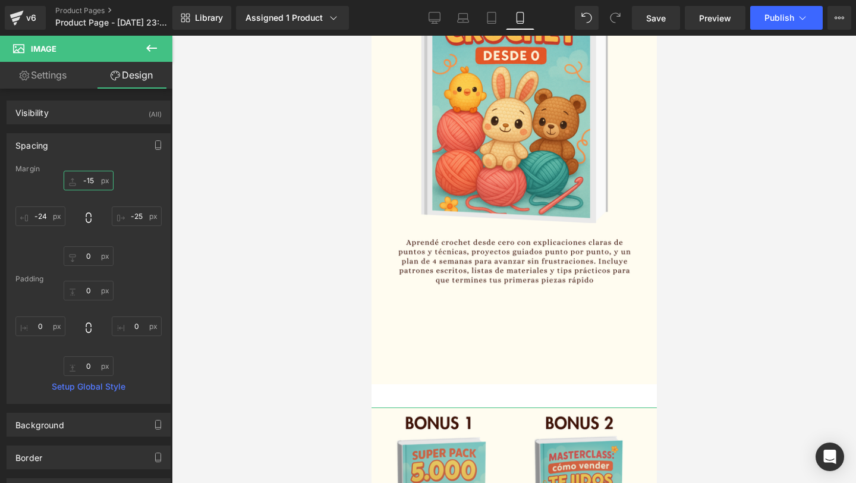
type input "-150"
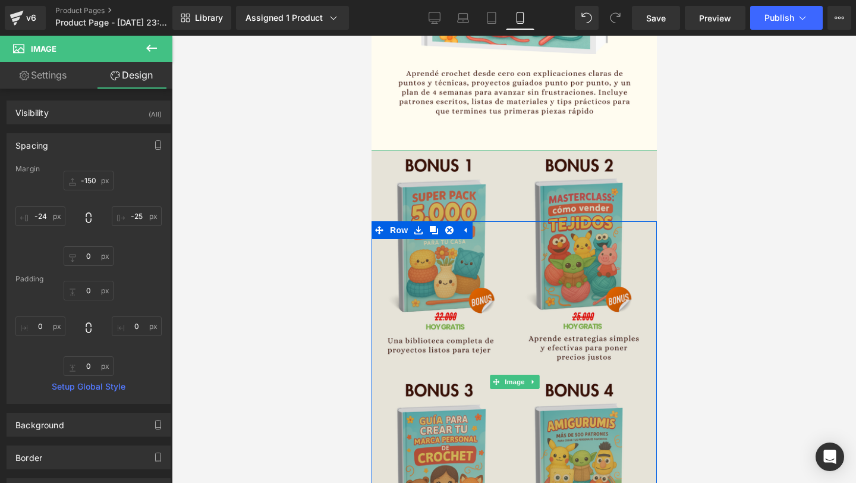
click at [537, 282] on img at bounding box center [514, 382] width 297 height 464
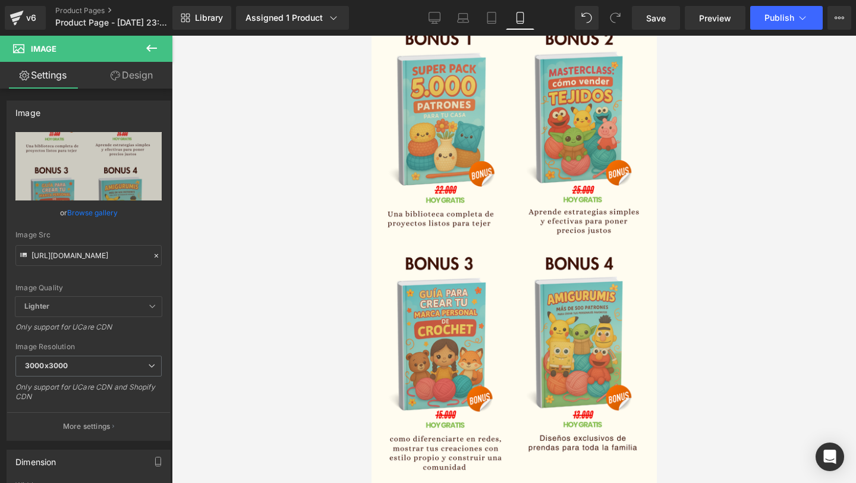
scroll to position [1300, 0]
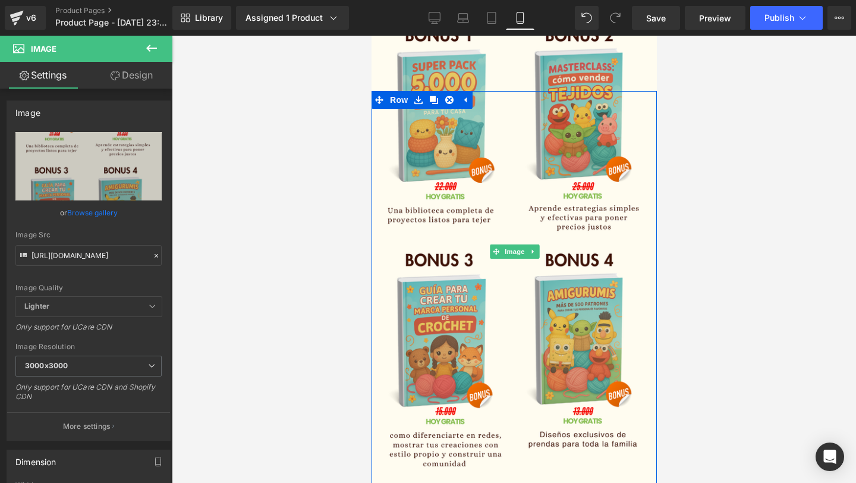
click at [505, 213] on img at bounding box center [514, 252] width 297 height 464
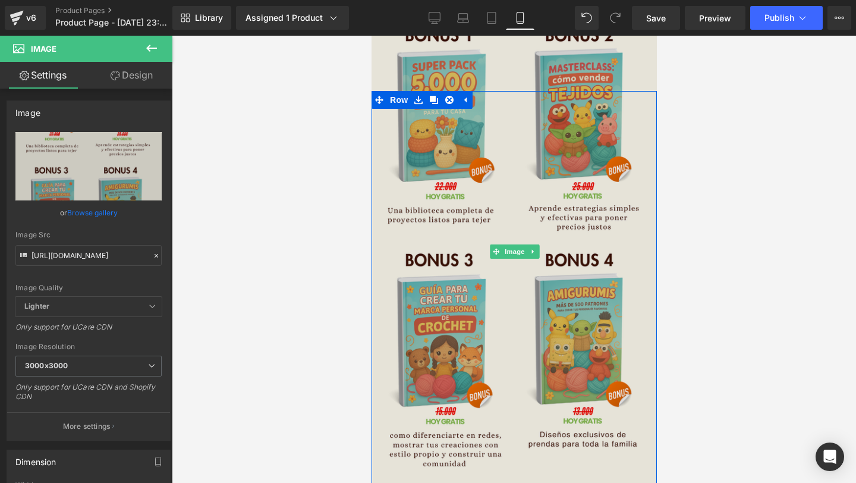
scroll to position [1273, 0]
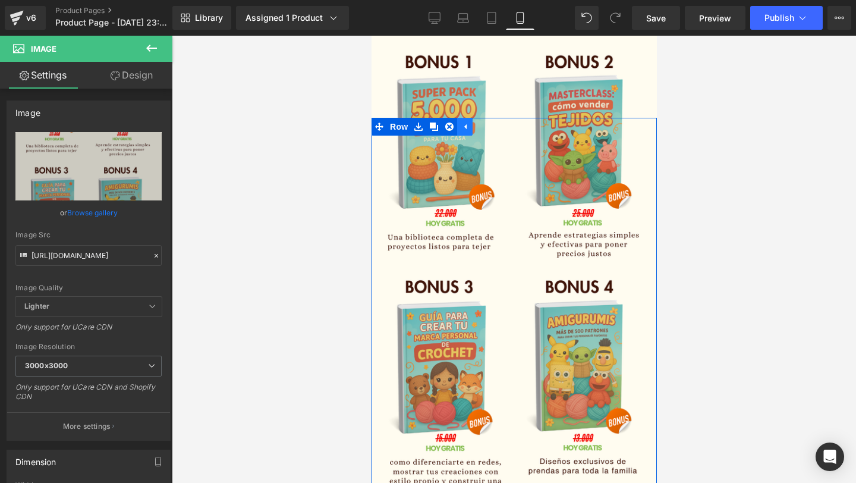
click at [463, 122] on icon at bounding box center [464, 126] width 8 height 9
click at [417, 131] on link at bounding box center [417, 127] width 15 height 18
click at [435, 130] on icon at bounding box center [433, 126] width 8 height 8
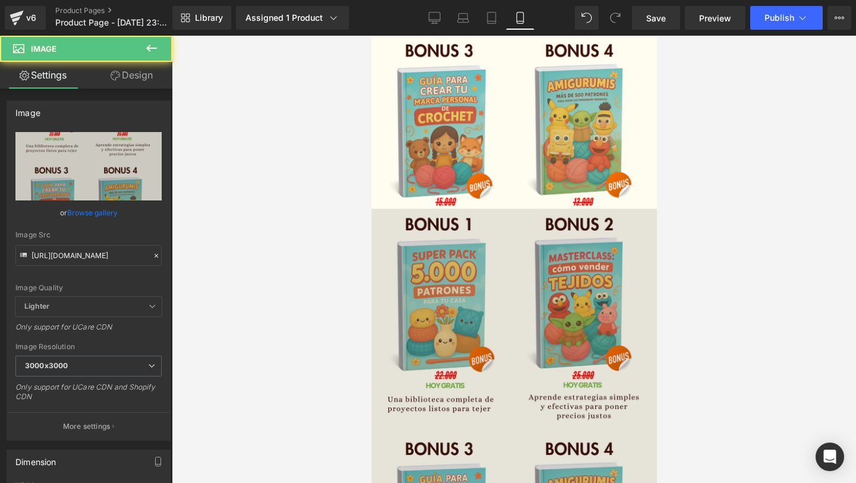
click at [484, 276] on img at bounding box center [514, 441] width 297 height 464
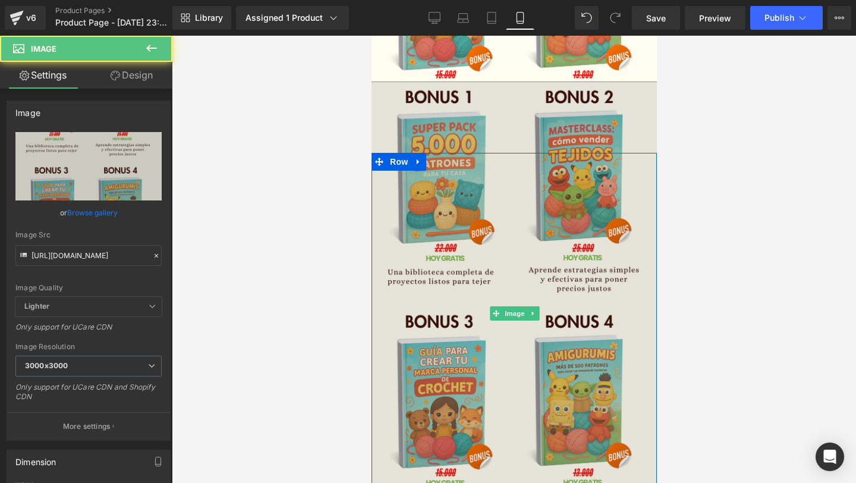
scroll to position [1641, 0]
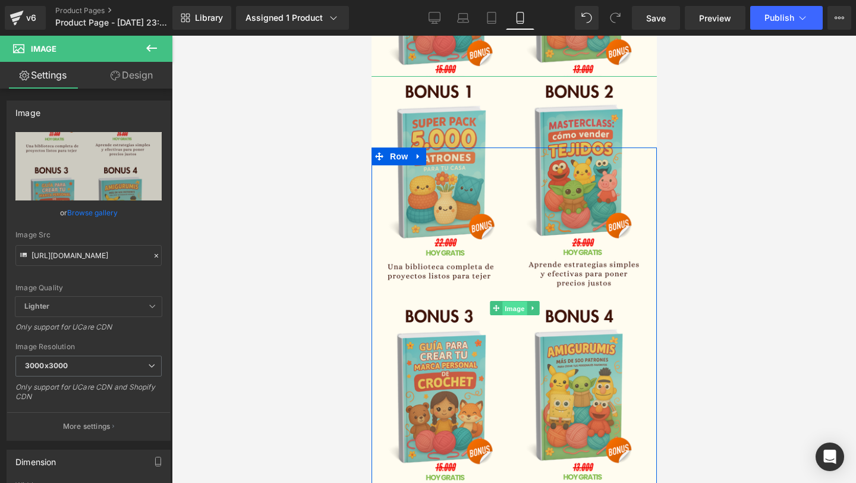
click at [519, 307] on span "Image" at bounding box center [514, 308] width 25 height 14
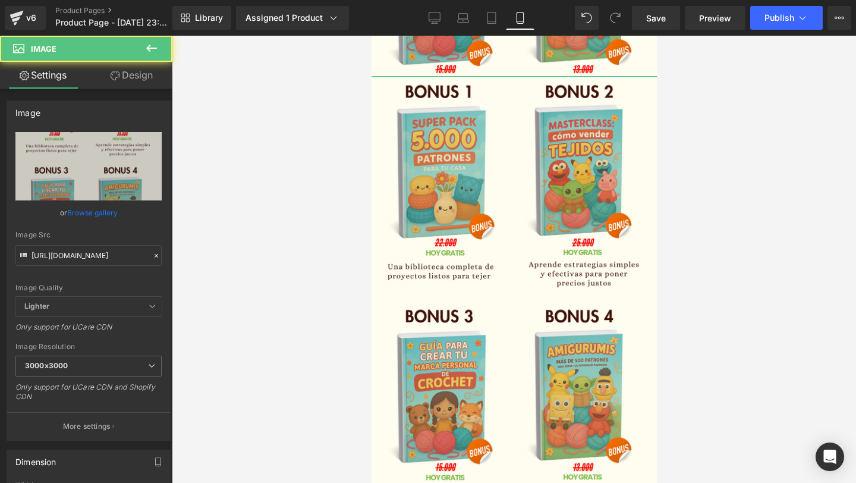
click at [127, 84] on link "Design" at bounding box center [132, 75] width 86 height 27
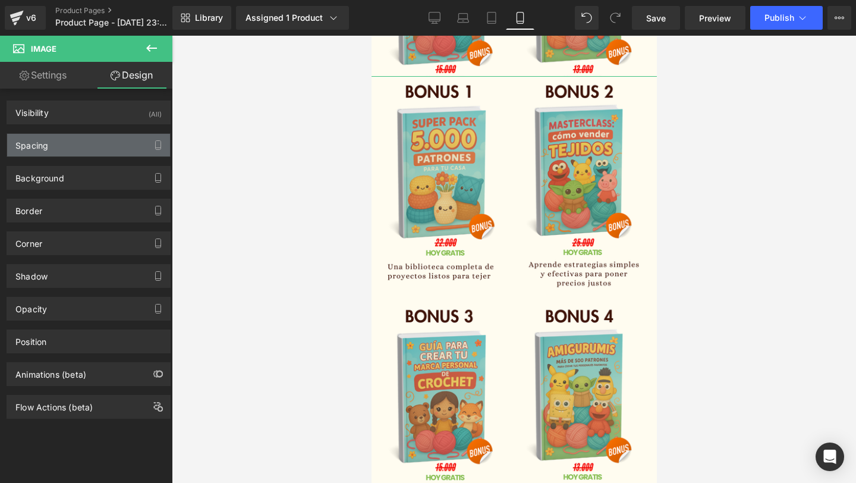
click at [93, 146] on div "Spacing" at bounding box center [88, 145] width 163 height 23
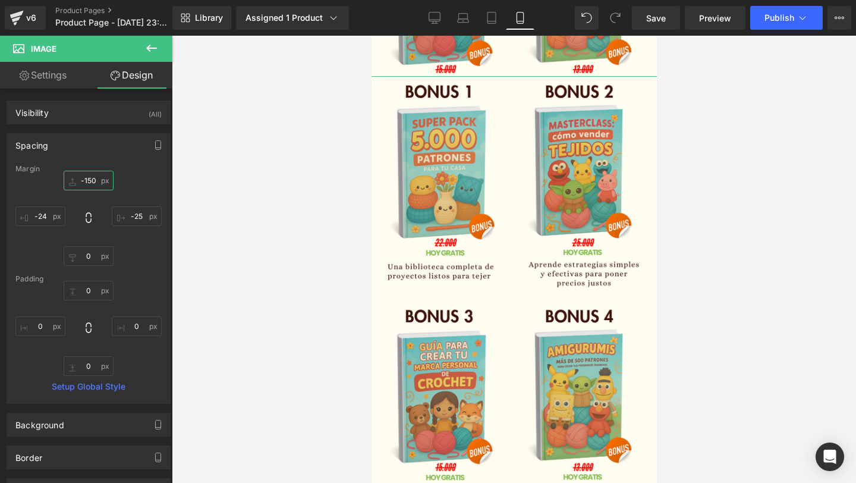
click at [93, 180] on input "-150" at bounding box center [89, 181] width 50 height 20
type input "]"
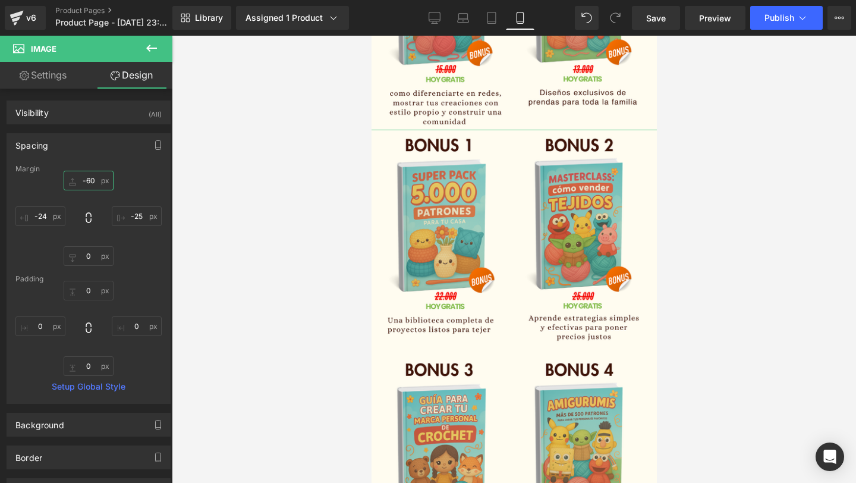
type input "-60"
click at [69, 79] on link "Settings" at bounding box center [43, 75] width 86 height 27
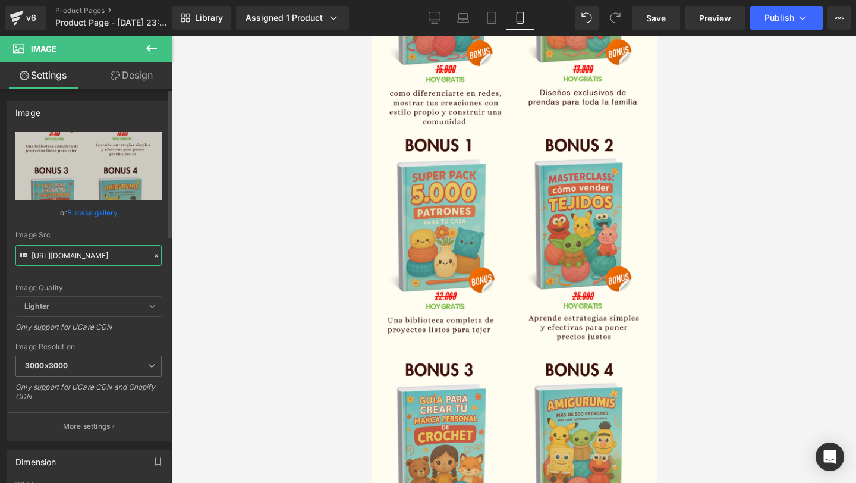
click at [119, 260] on input "https://i.postimg.cc/dQNcVHxD/5.png" at bounding box center [88, 255] width 146 height 21
click at [119, 259] on input "https://i.postimg.cc/dQNcVHxD/5.png" at bounding box center [88, 255] width 146 height 21
paste input "fLBnXBW2/3"
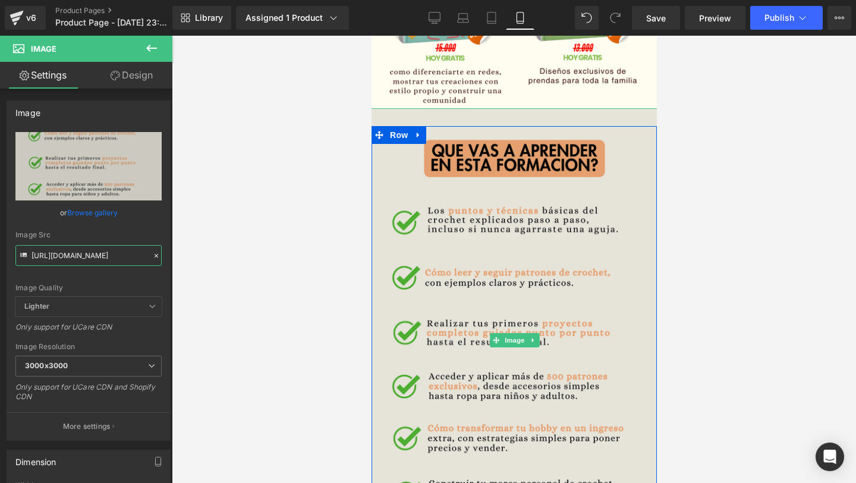
scroll to position [1650, 0]
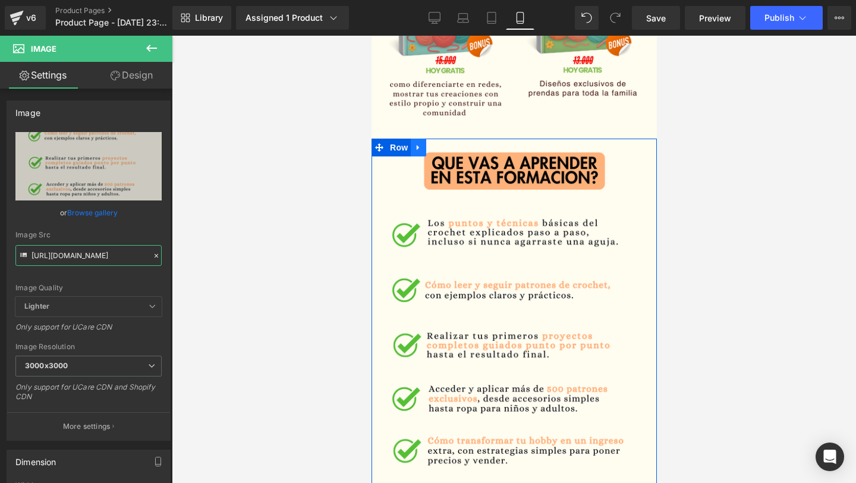
type input "https://i.postimg.cc/fLBnXBW2/3.png"
click at [420, 150] on icon at bounding box center [418, 147] width 8 height 9
click at [435, 147] on icon at bounding box center [433, 147] width 8 height 8
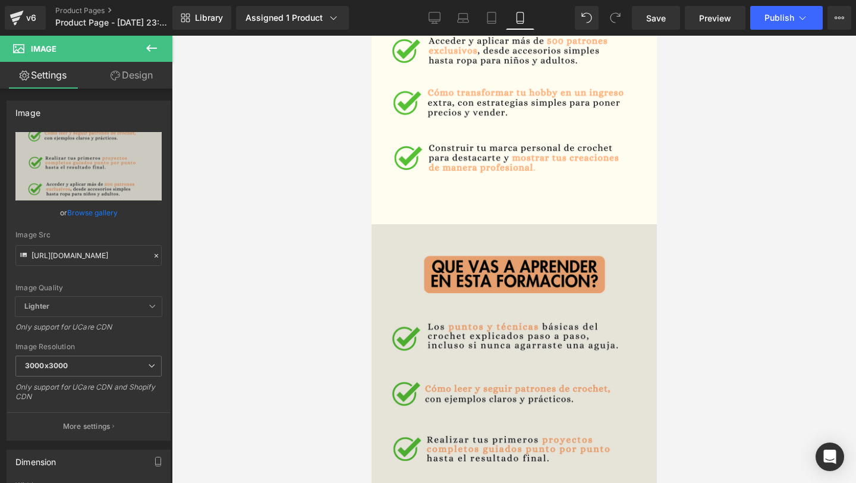
scroll to position [1998, 0]
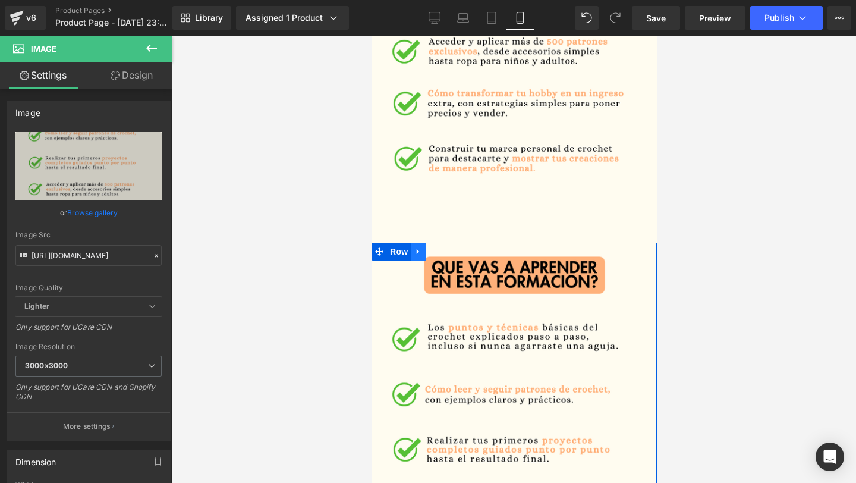
click at [421, 249] on icon at bounding box center [418, 251] width 8 height 9
click at [449, 249] on icon at bounding box center [449, 251] width 8 height 8
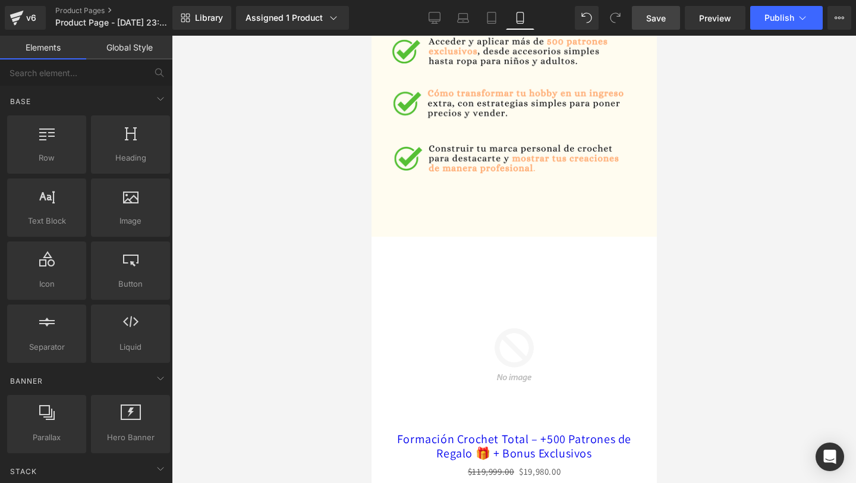
click at [652, 25] on link "Save" at bounding box center [656, 18] width 48 height 24
click at [655, 19] on span "Save" at bounding box center [656, 18] width 20 height 12
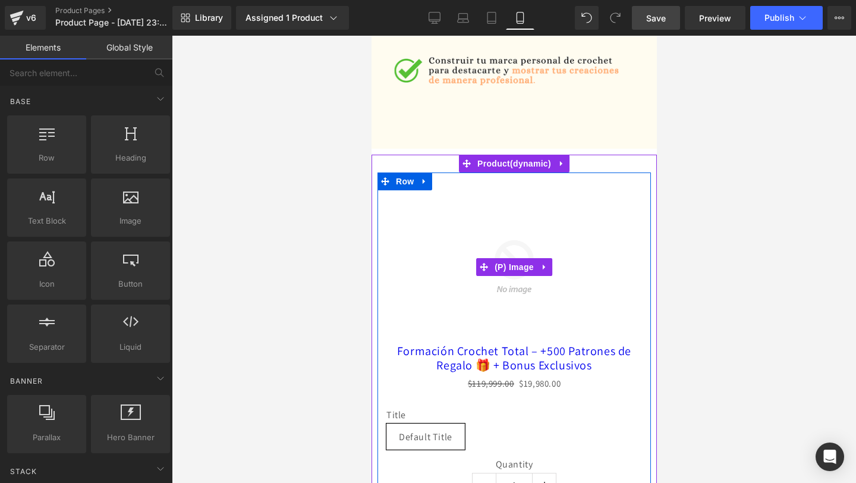
scroll to position [2084, 0]
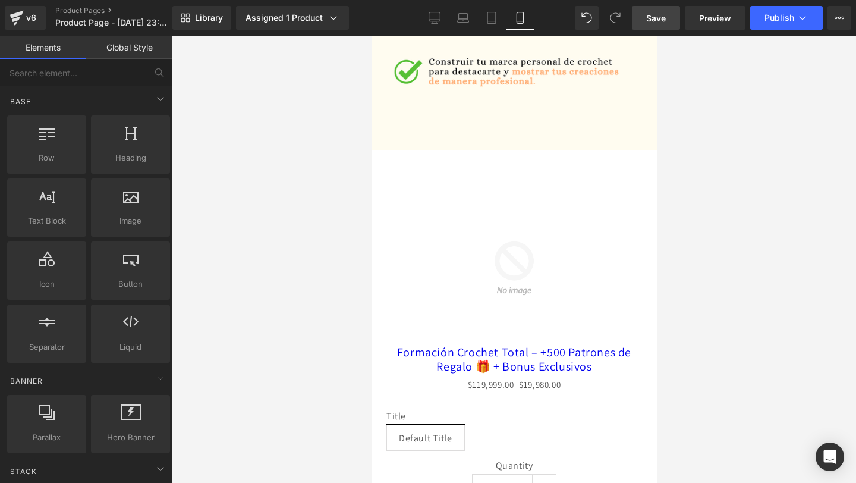
click at [670, 17] on link "Save" at bounding box center [656, 18] width 48 height 24
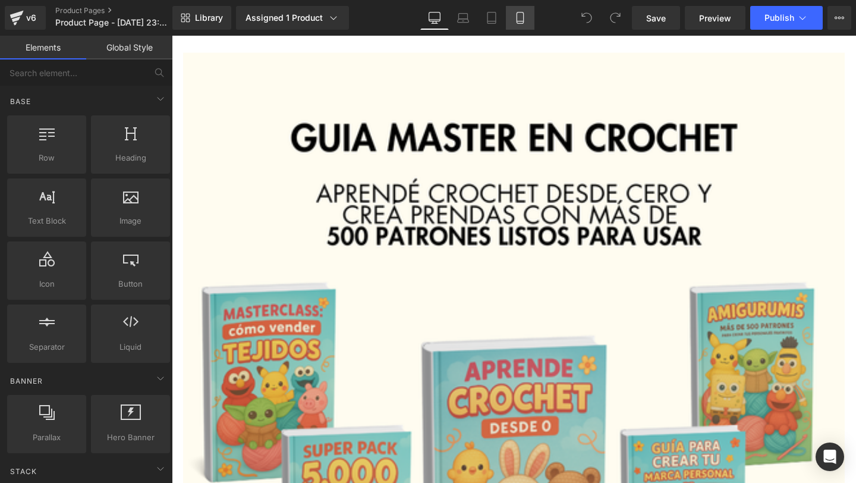
click at [511, 18] on link "Mobile" at bounding box center [520, 18] width 29 height 24
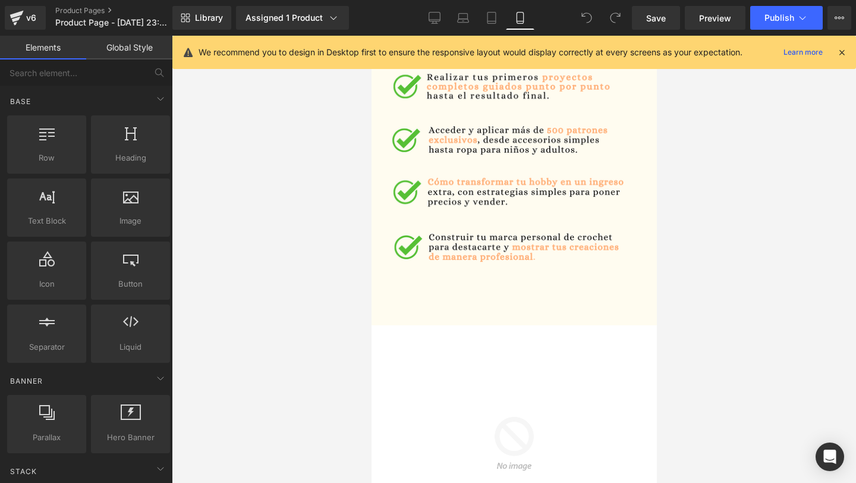
scroll to position [2186, 0]
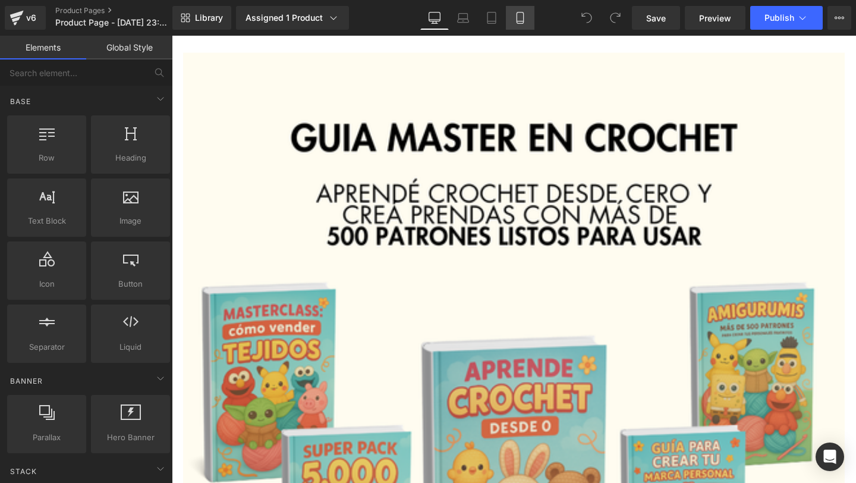
click at [522, 27] on link "Mobile" at bounding box center [520, 18] width 29 height 24
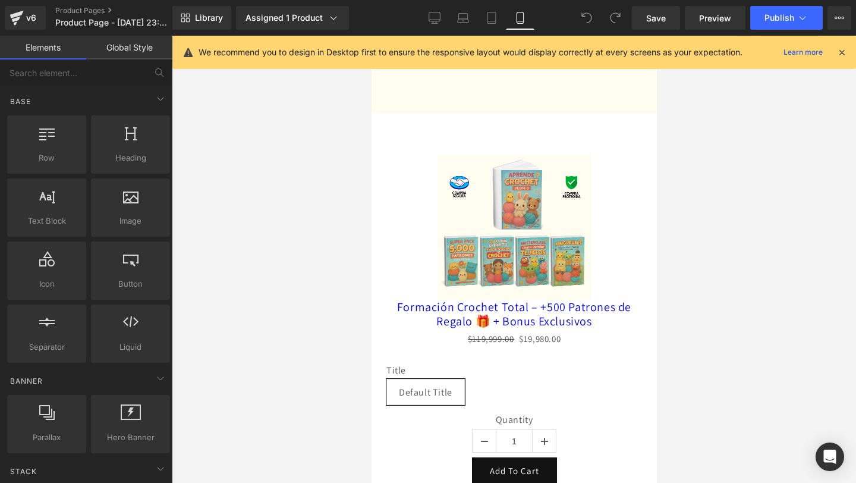
scroll to position [2089, 0]
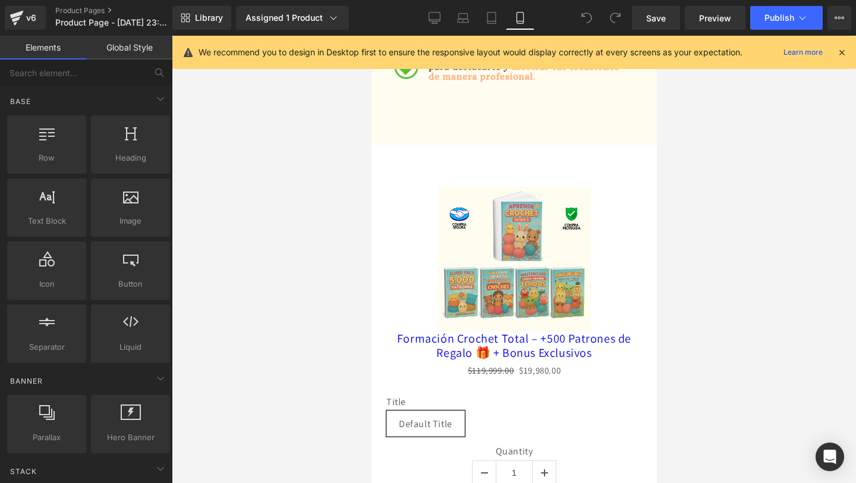
click at [509, 256] on div "Sale Off (P) Image" at bounding box center [514, 259] width 256 height 144
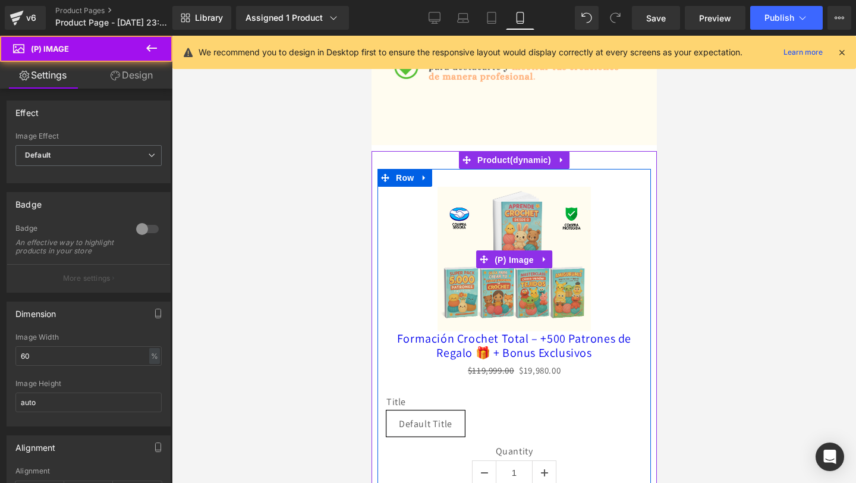
click at [509, 256] on span "(P) Image" at bounding box center [513, 260] width 45 height 18
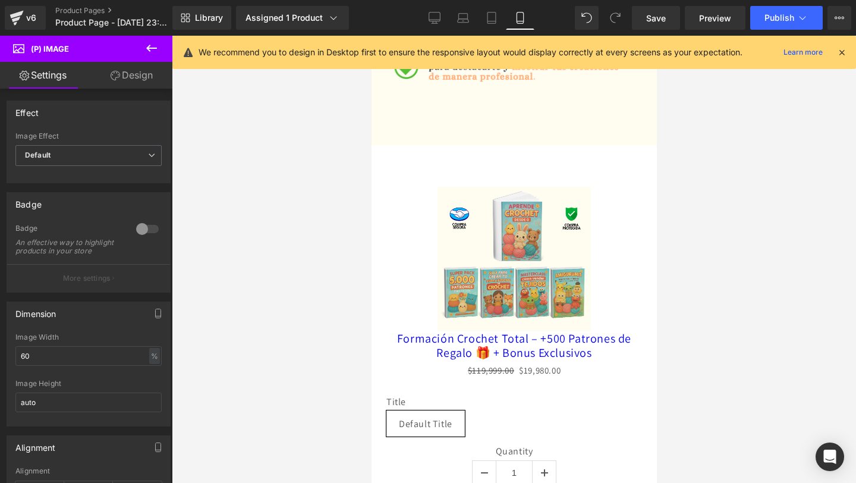
click at [119, 79] on link "Design" at bounding box center [132, 75] width 86 height 27
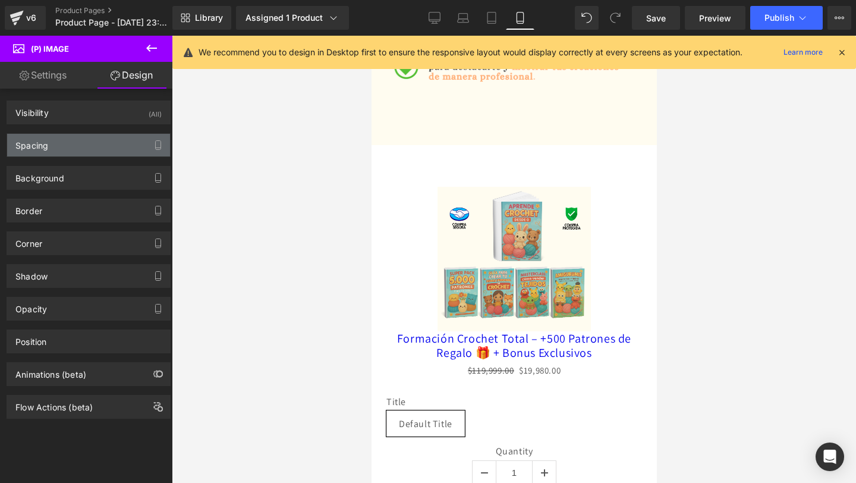
click at [100, 153] on div "Spacing" at bounding box center [88, 145] width 163 height 23
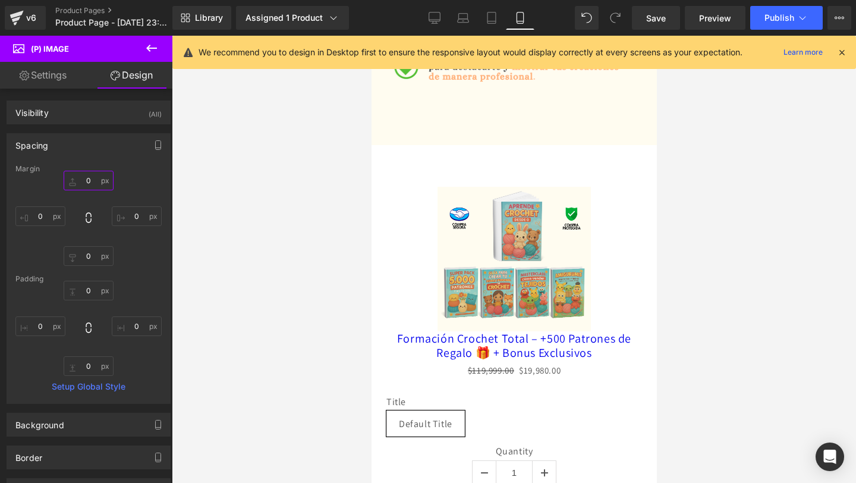
click at [86, 186] on input "0" at bounding box center [89, 181] width 50 height 20
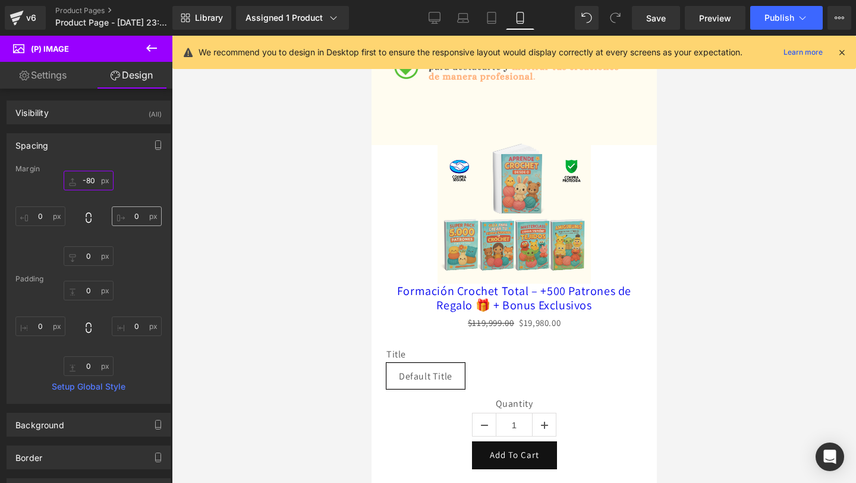
type input "-80"
click at [137, 218] on input "0" at bounding box center [137, 216] width 50 height 20
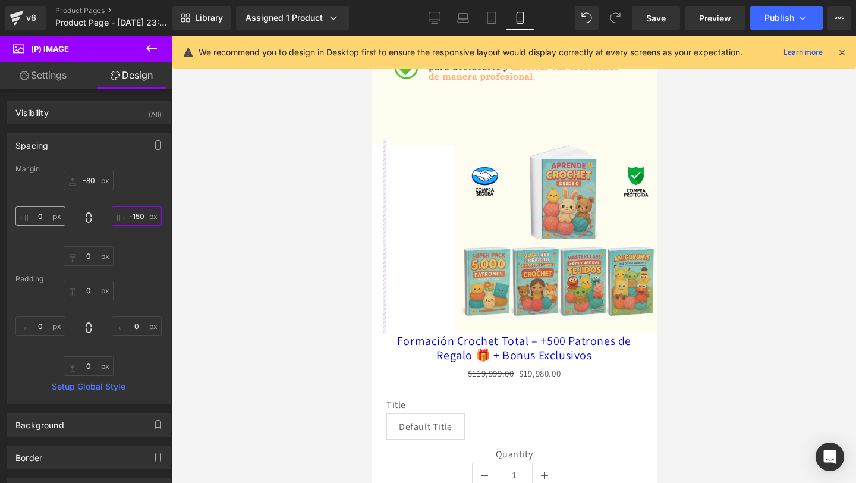
type input "-150"
click at [51, 216] on input "0" at bounding box center [40, 216] width 50 height 20
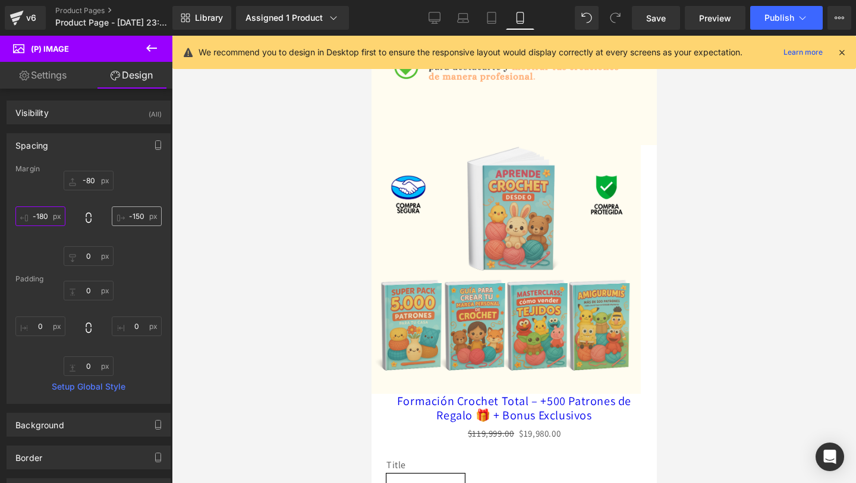
type input "-180"
click at [133, 216] on input "-150" at bounding box center [137, 216] width 50 height 20
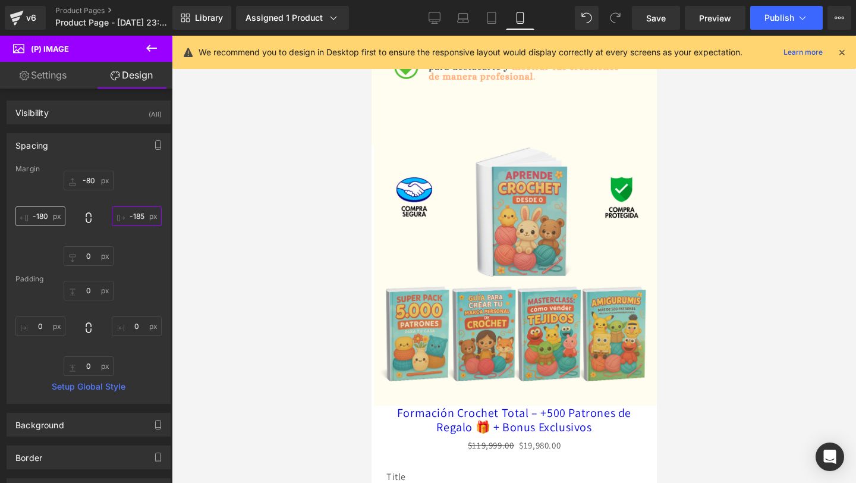
type input "-185"
click at [52, 212] on input "-180" at bounding box center [40, 216] width 50 height 20
click at [52, 215] on input "-180" at bounding box center [40, 216] width 50 height 20
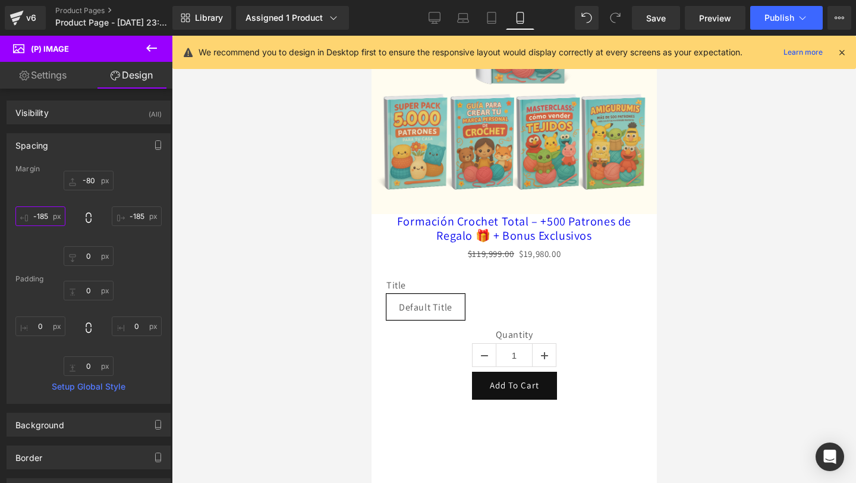
scroll to position [2229, 0]
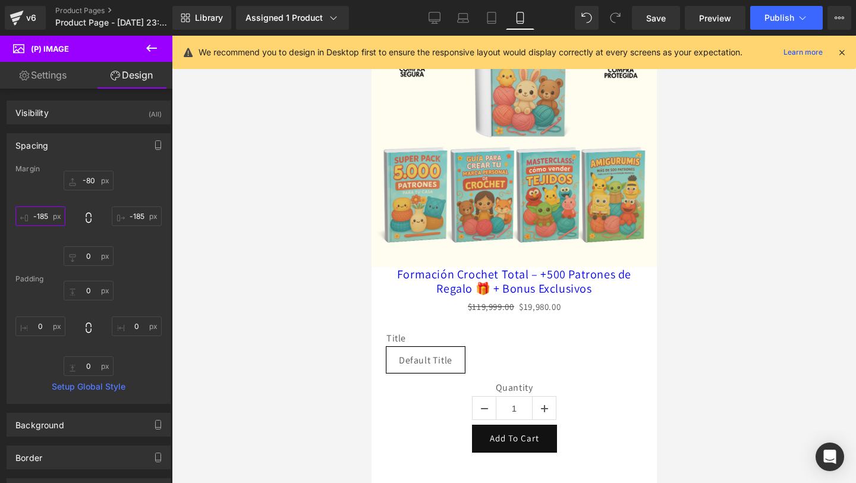
type input "-185"
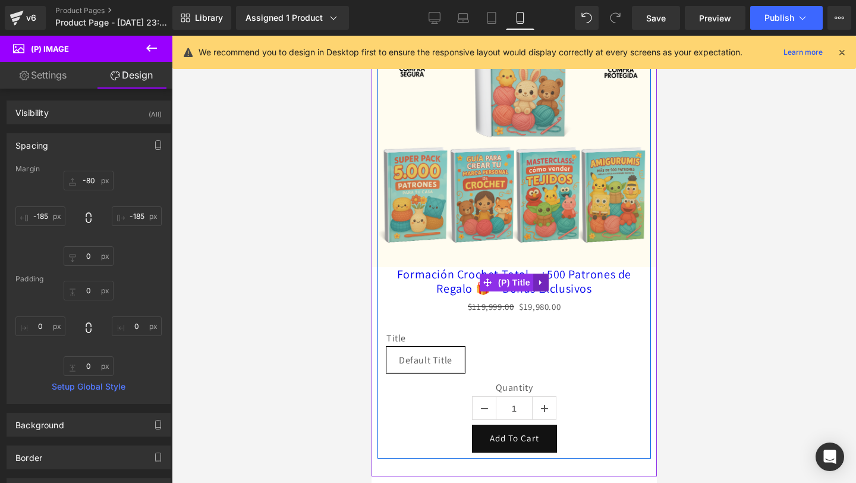
click at [541, 285] on icon at bounding box center [540, 282] width 8 height 9
click at [565, 284] on icon at bounding box center [563, 282] width 8 height 9
click at [518, 288] on span "(P) Title" at bounding box center [514, 282] width 38 height 18
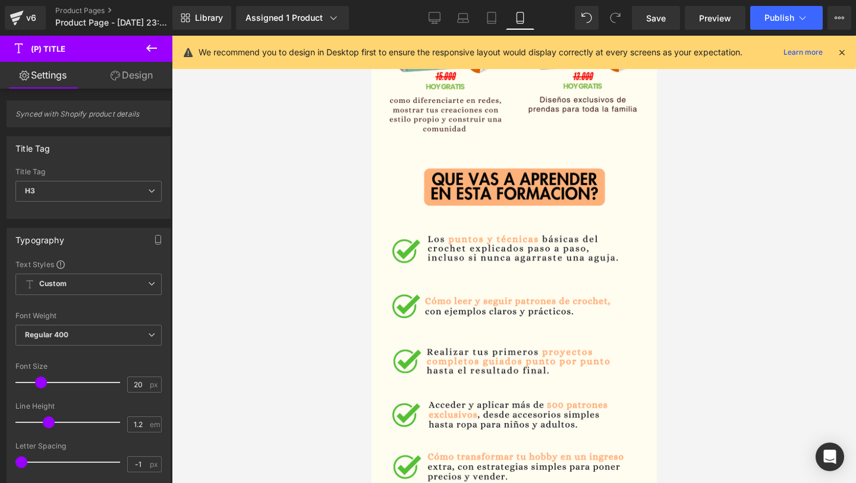
scroll to position [1633, 0]
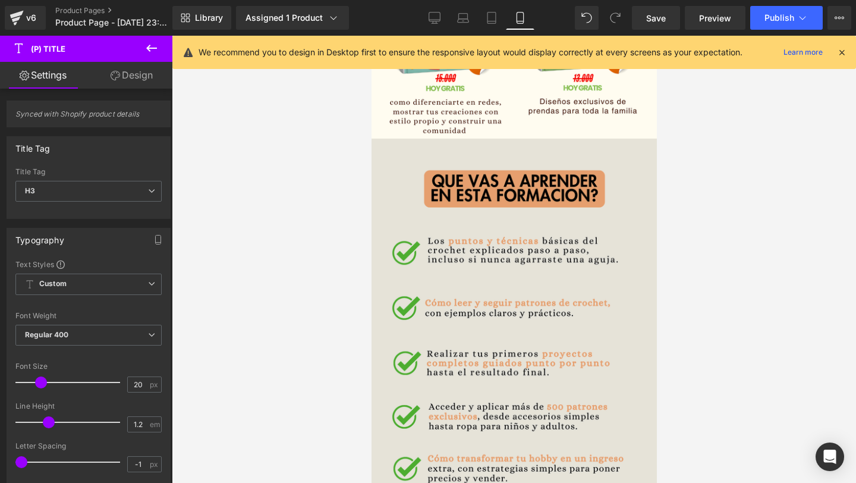
click at [420, 166] on div "Image Row" at bounding box center [513, 382] width 285 height 452
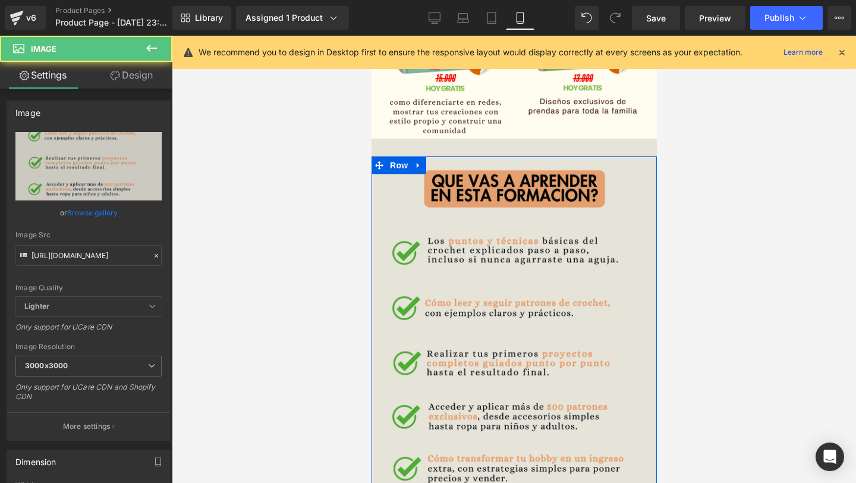
click at [420, 166] on icon at bounding box center [418, 165] width 8 height 9
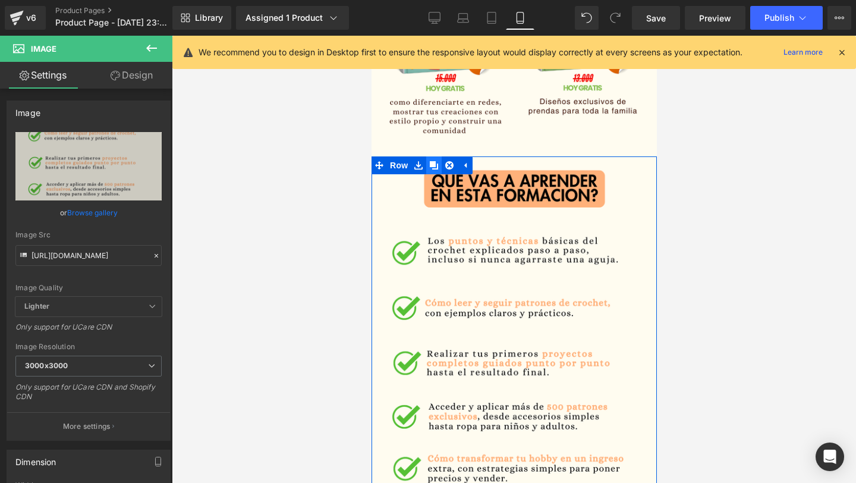
click at [435, 167] on icon at bounding box center [433, 165] width 8 height 9
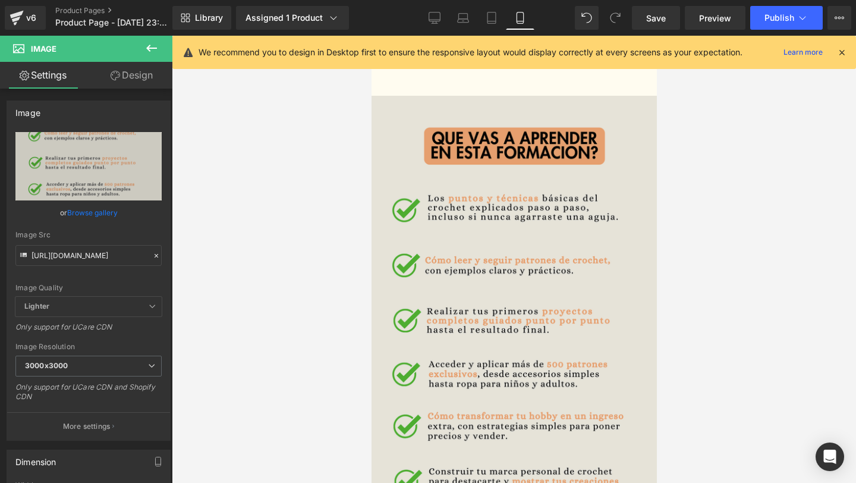
scroll to position [2157, 0]
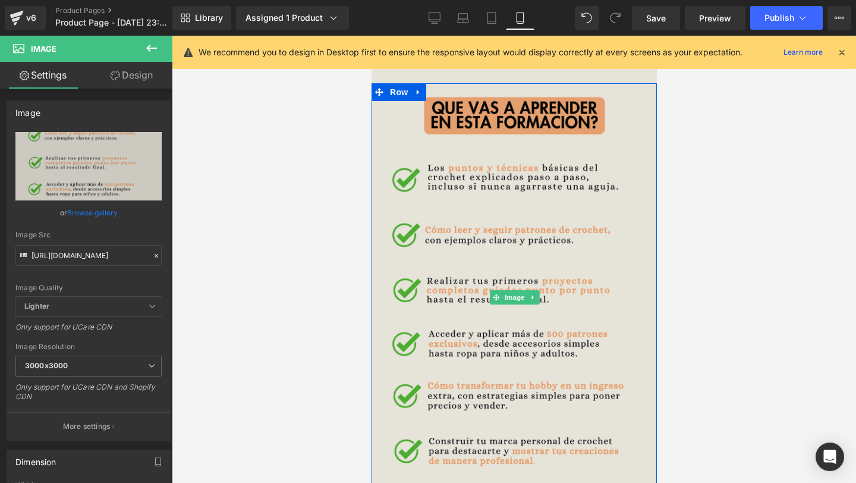
click at [420, 193] on img at bounding box center [514, 297] width 297 height 464
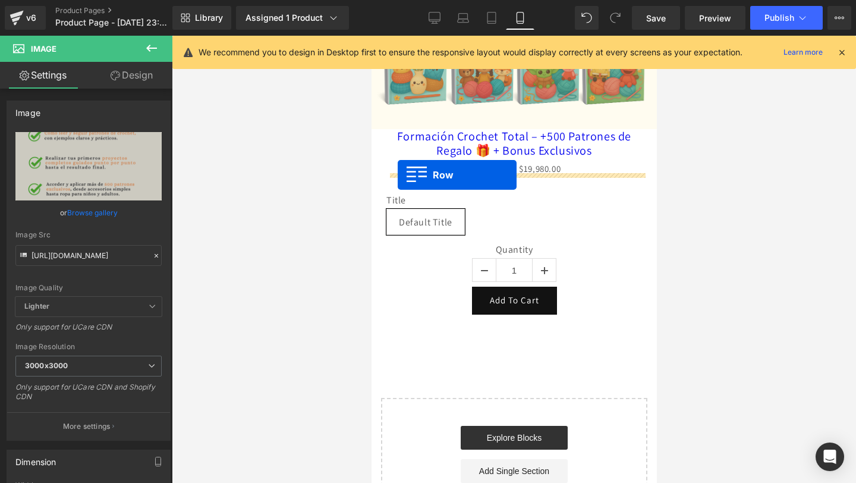
scroll to position [2384, 0]
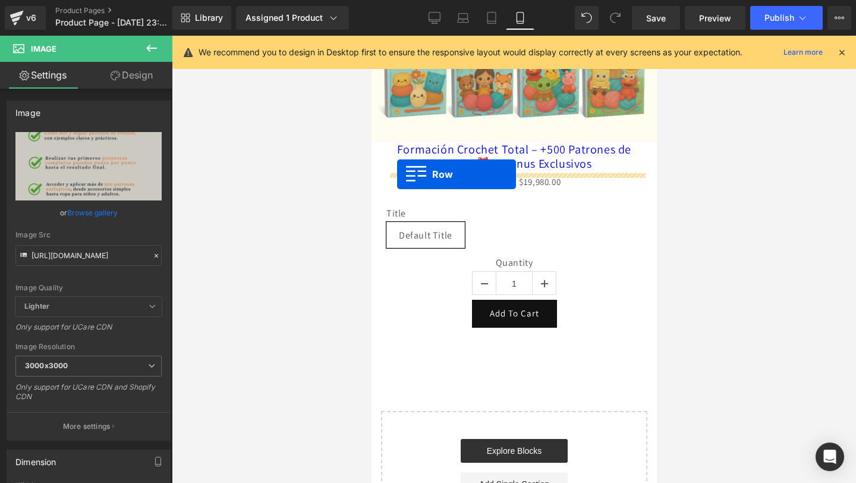
drag, startPoint x: 378, startPoint y: 89, endPoint x: 397, endPoint y: 174, distance: 87.1
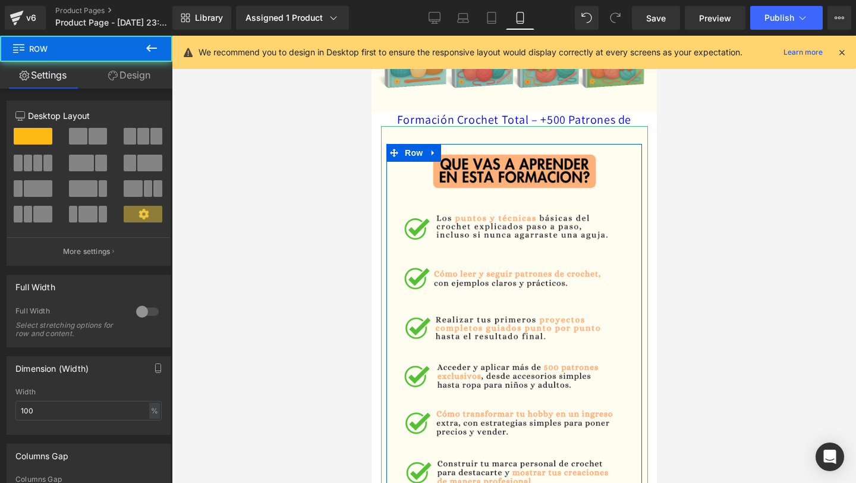
scroll to position [2354, 0]
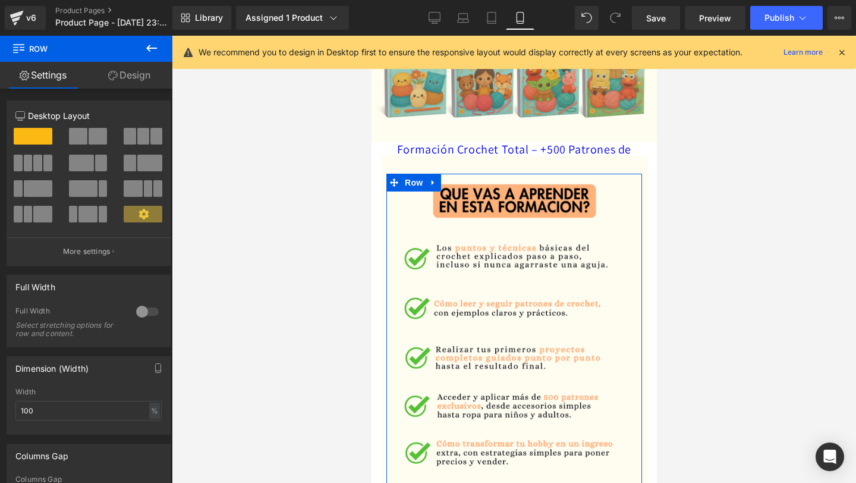
click at [118, 77] on link "Design" at bounding box center [129, 75] width 86 height 27
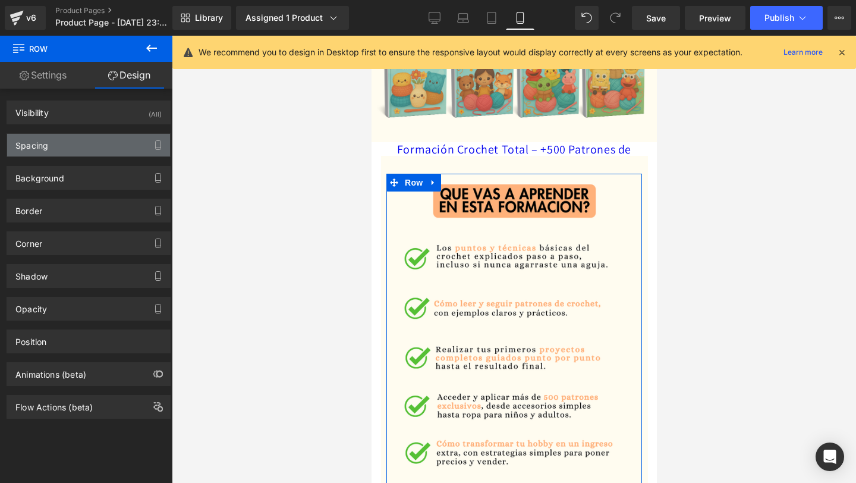
click at [101, 145] on div "Spacing" at bounding box center [88, 145] width 163 height 23
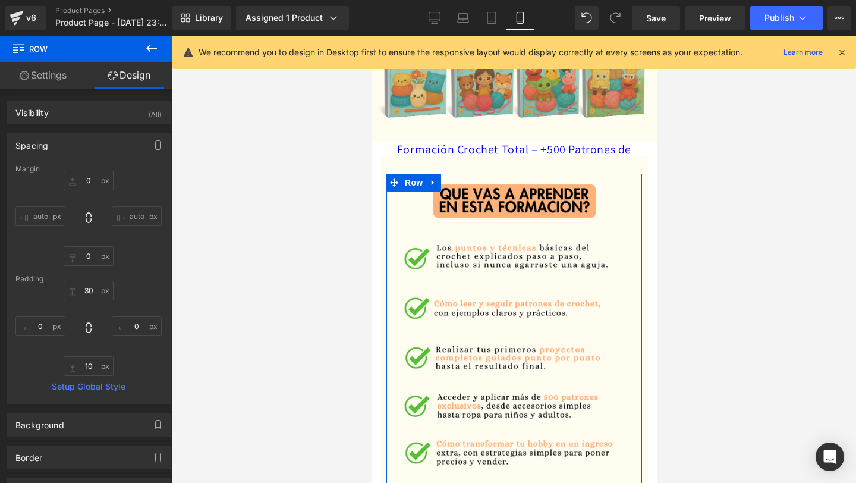
click at [68, 81] on link "Settings" at bounding box center [43, 75] width 86 height 27
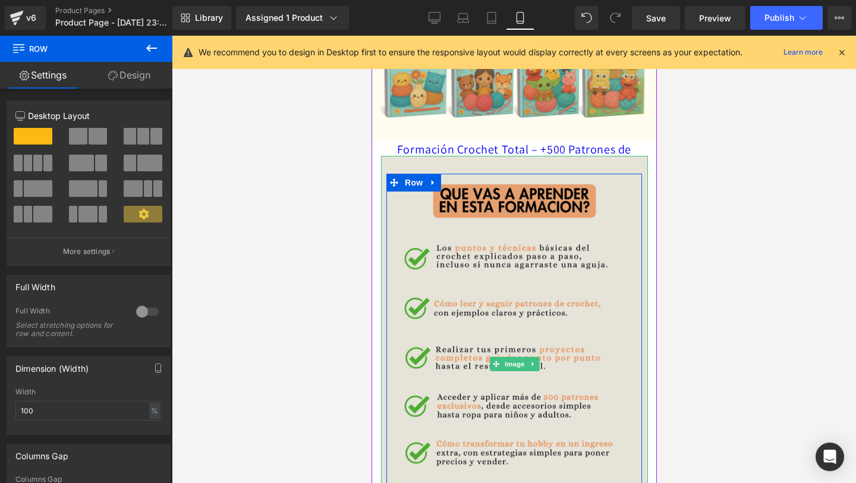
click at [527, 239] on img at bounding box center [513, 364] width 267 height 417
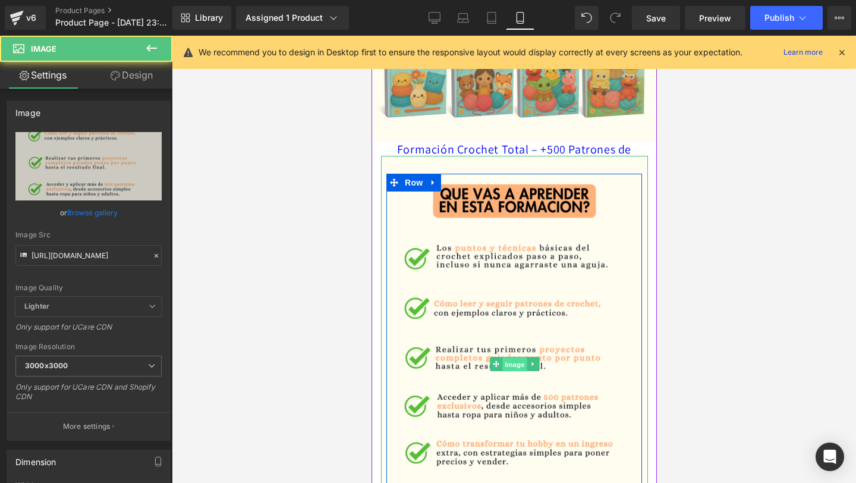
click at [509, 366] on span "Image" at bounding box center [514, 364] width 25 height 14
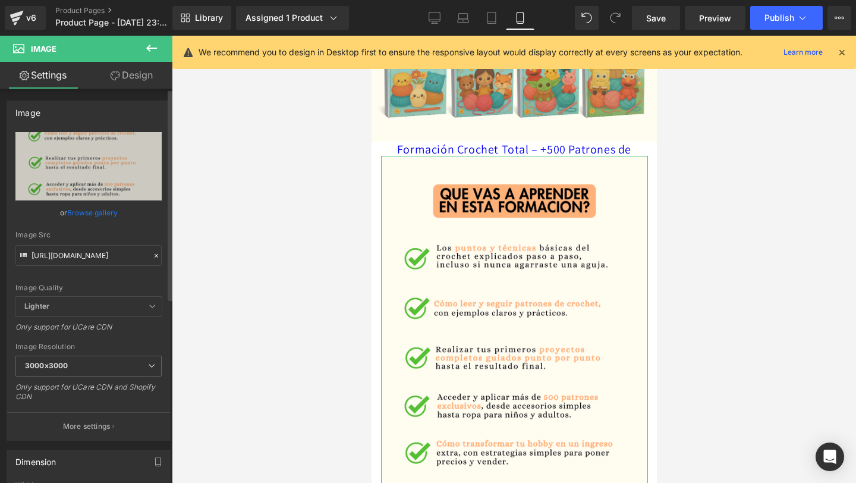
click at [152, 256] on icon at bounding box center [156, 255] width 8 height 8
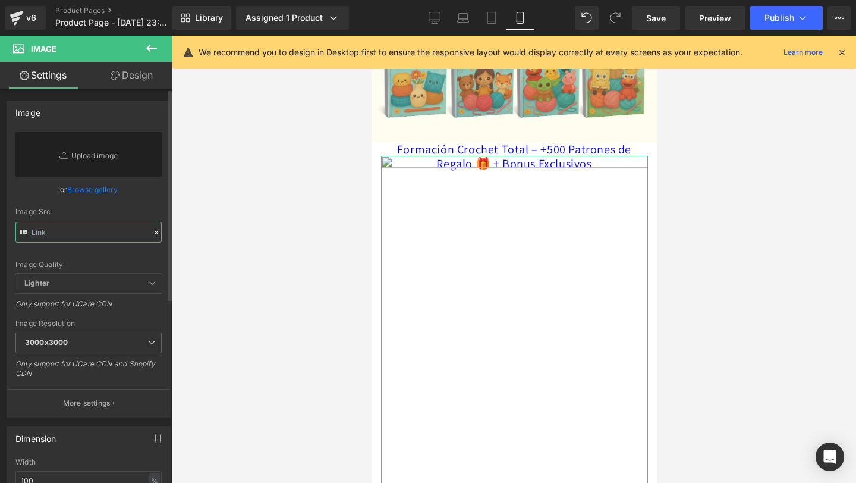
click at [69, 237] on input "text" at bounding box center [88, 232] width 146 height 21
paste input "[URL][DOMAIN_NAME]"
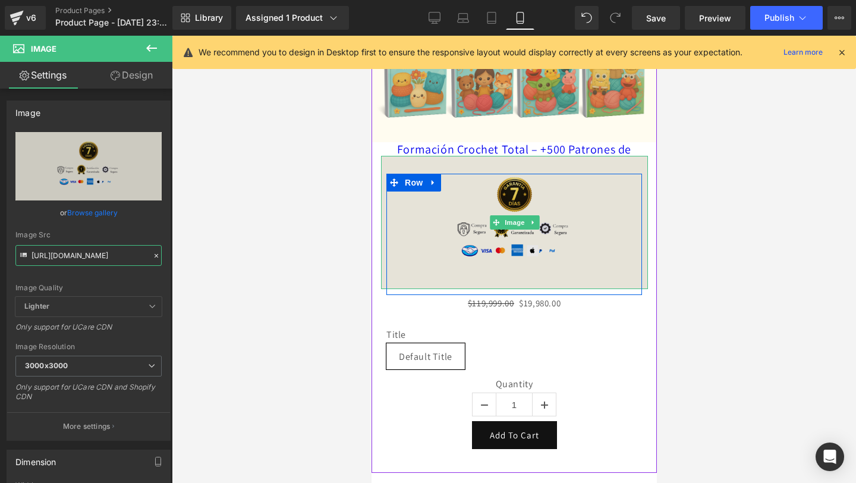
type input "[URL][DOMAIN_NAME]"
click at [428, 241] on img at bounding box center [513, 223] width 267 height 134
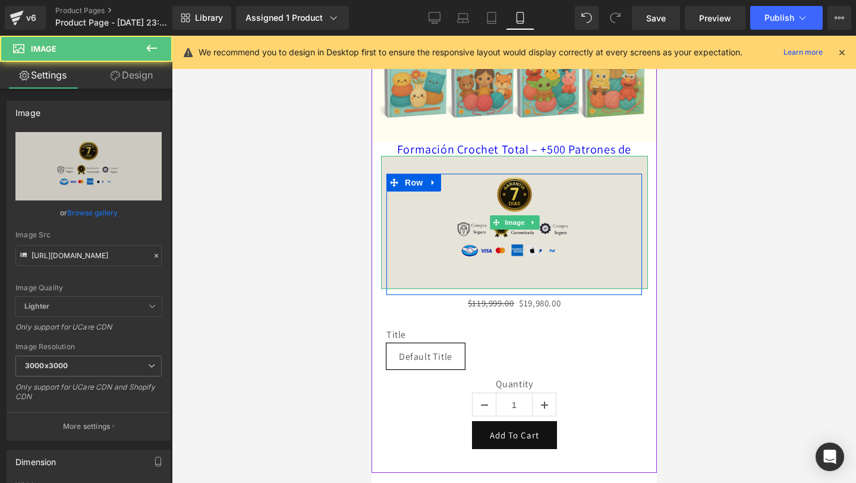
scroll to position [0, 0]
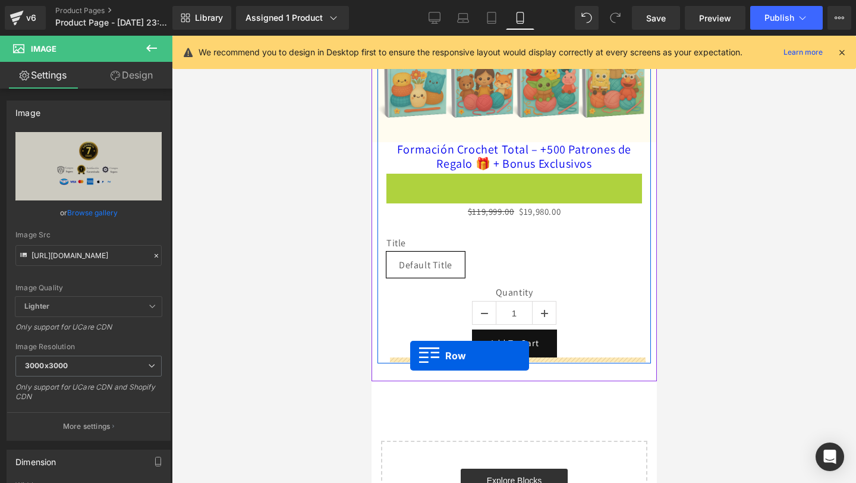
drag, startPoint x: 393, startPoint y: 181, endPoint x: 410, endPoint y: 356, distance: 175.6
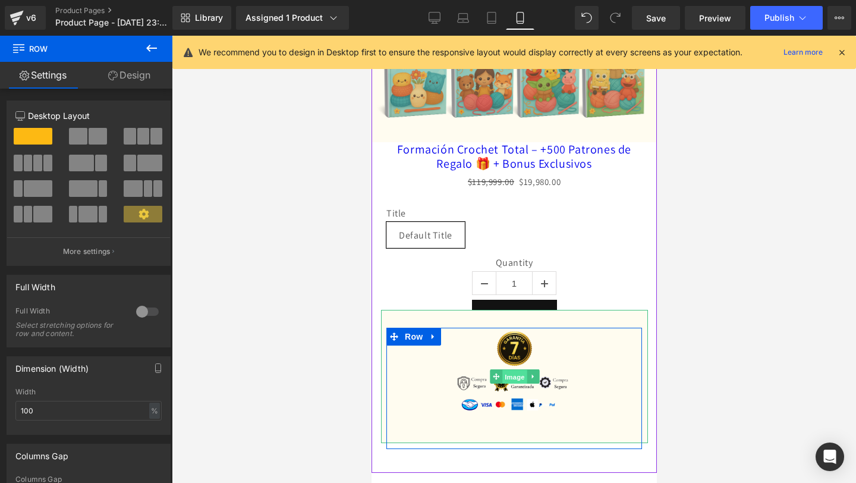
click at [507, 375] on span "Image" at bounding box center [514, 377] width 25 height 14
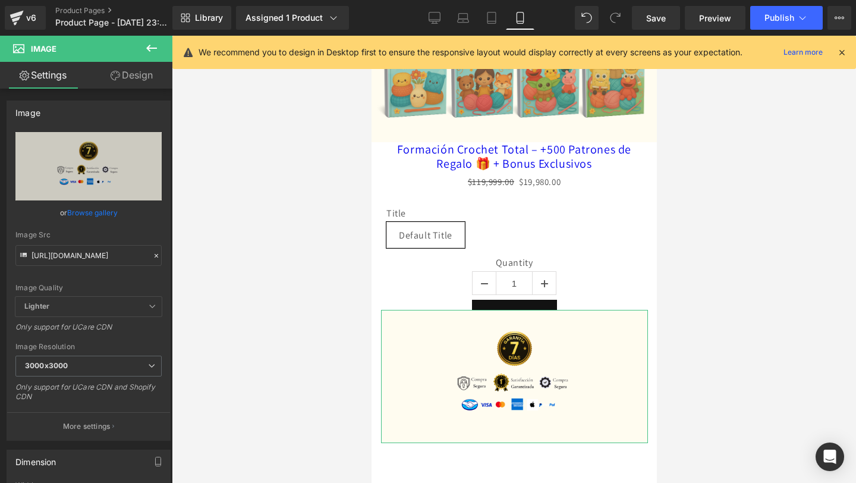
click at [133, 64] on link "Design" at bounding box center [132, 75] width 86 height 27
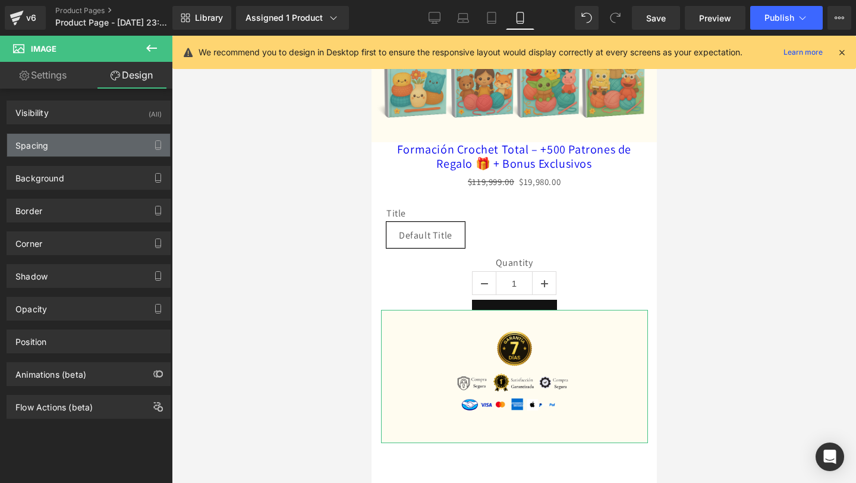
click at [94, 140] on div "Spacing" at bounding box center [88, 145] width 163 height 23
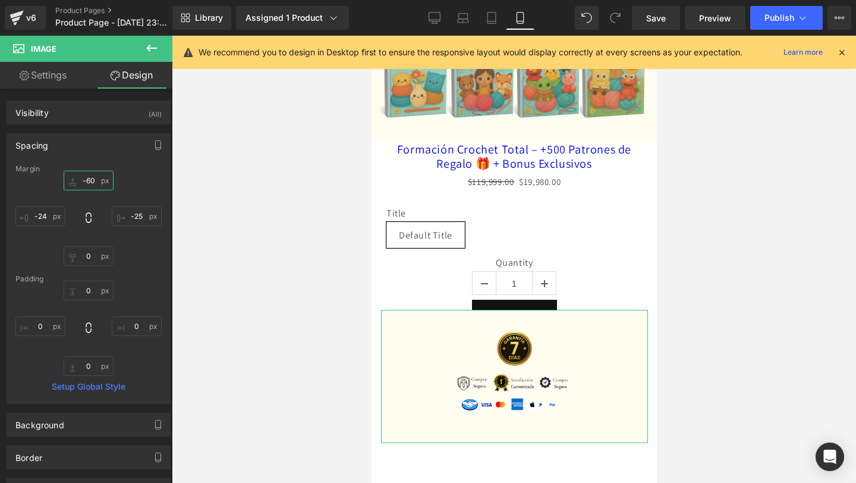
click at [95, 180] on input "-60" at bounding box center [89, 181] width 50 height 20
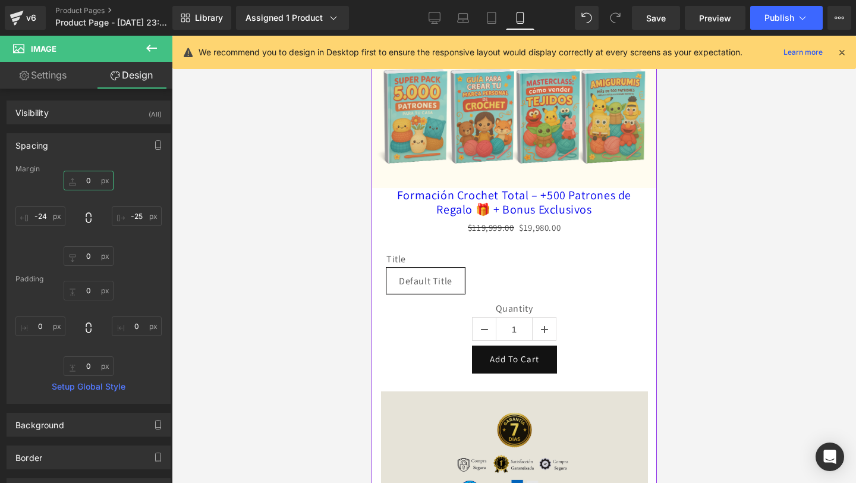
scroll to position [2303, 0]
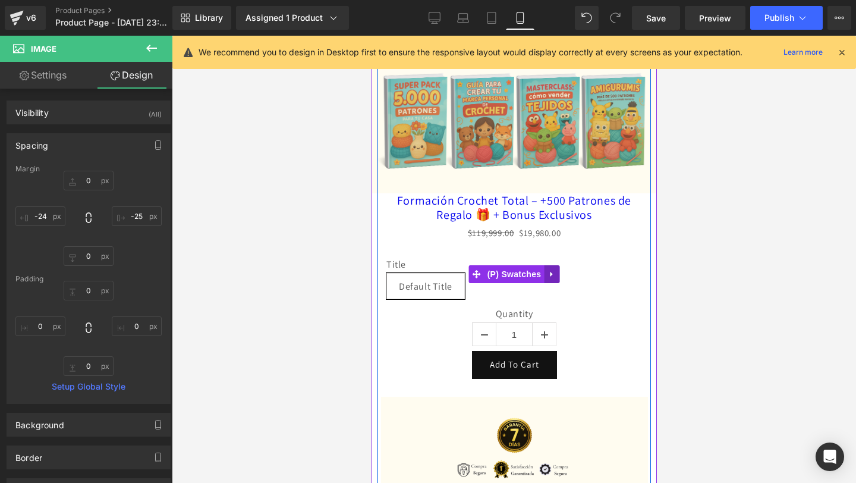
click at [551, 270] on icon at bounding box center [551, 274] width 8 height 9
click at [553, 270] on link at bounding box center [558, 274] width 15 height 18
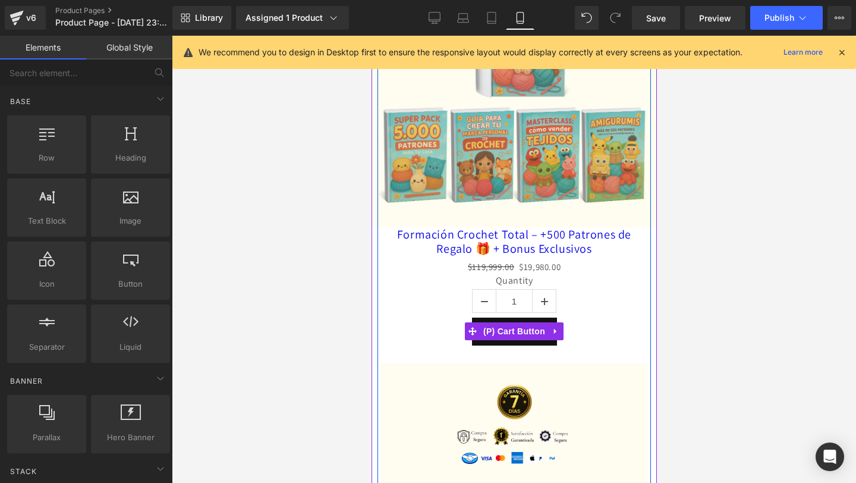
scroll to position [2252, 0]
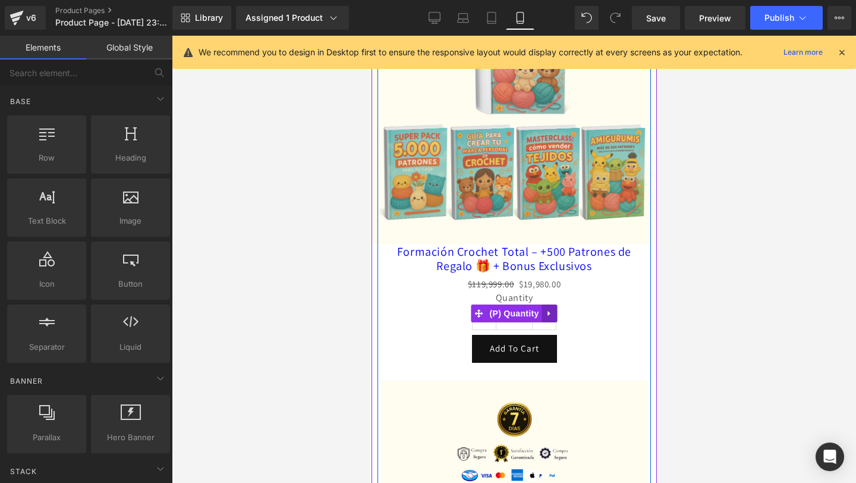
click at [550, 310] on icon at bounding box center [549, 313] width 8 height 9
click at [552, 310] on icon at bounding box center [556, 313] width 8 height 8
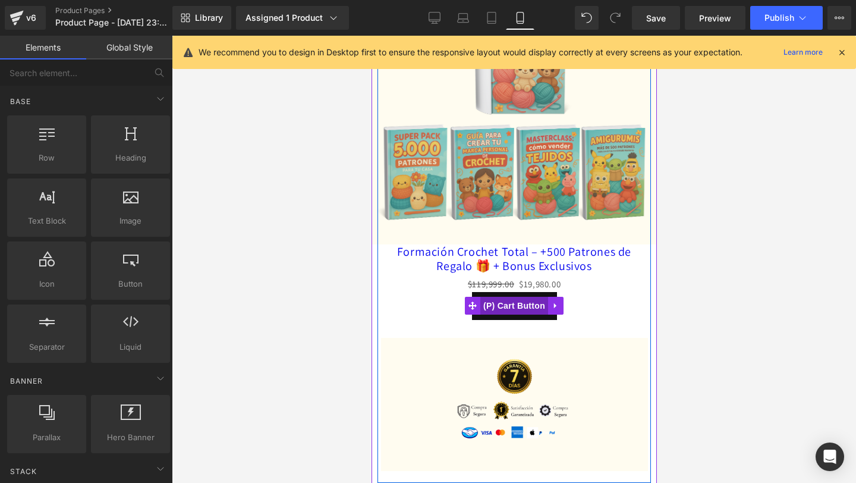
click at [514, 304] on span "(P) Cart Button" at bounding box center [514, 306] width 68 height 18
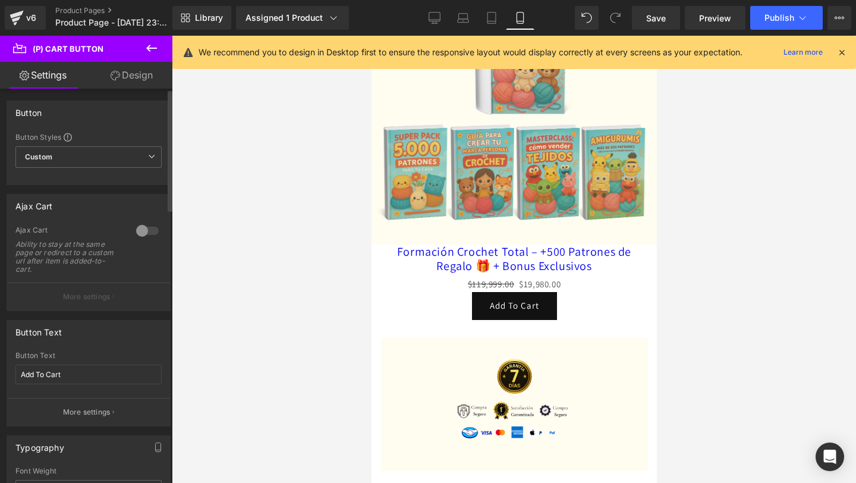
scroll to position [13, 0]
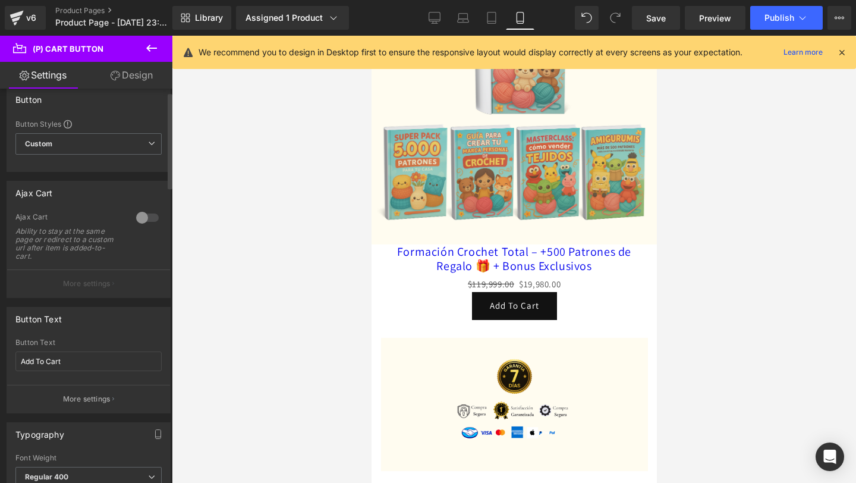
click at [146, 227] on div "Ajax Cart Ability to stay at the same page or redirect to a custom url after it…" at bounding box center [88, 240] width 146 height 57
click at [146, 222] on div at bounding box center [147, 217] width 29 height 19
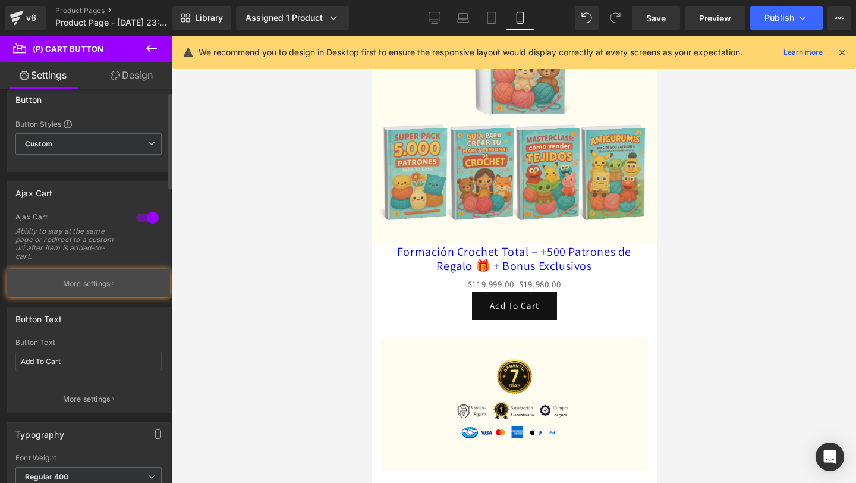
click at [112, 284] on icon "button" at bounding box center [113, 284] width 2 height 6
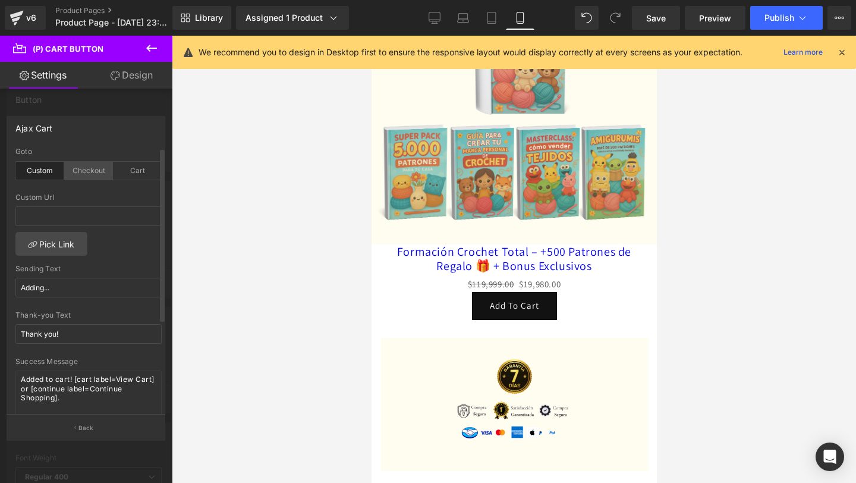
click at [85, 175] on div "Checkout" at bounding box center [88, 171] width 49 height 18
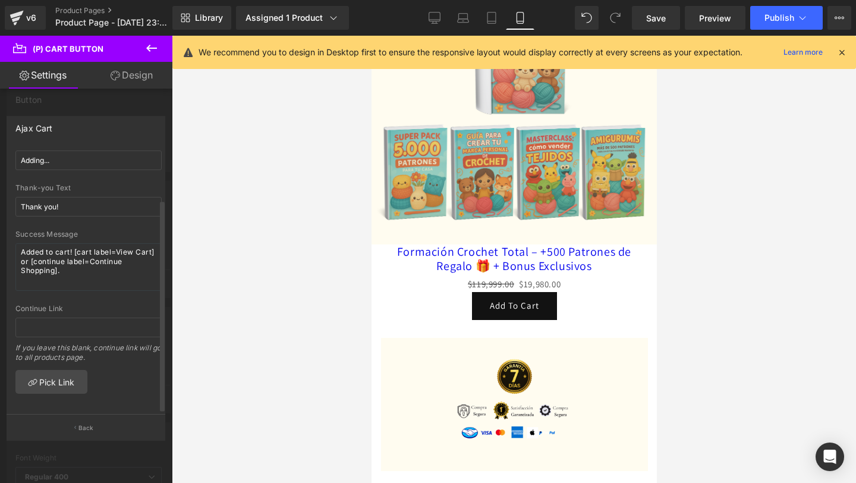
scroll to position [64, 0]
click at [652, 23] on span "Save" at bounding box center [656, 18] width 20 height 12
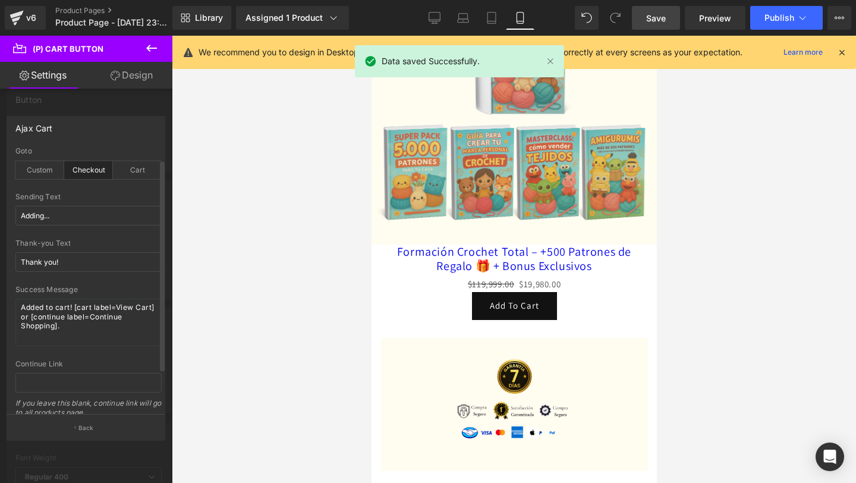
scroll to position [0, 0]
drag, startPoint x: 72, startPoint y: 219, endPoint x: 32, endPoint y: 219, distance: 40.4
click at [32, 219] on input "Adding..." at bounding box center [88, 216] width 146 height 20
click at [40, 219] on input "Adding..." at bounding box center [88, 216] width 146 height 20
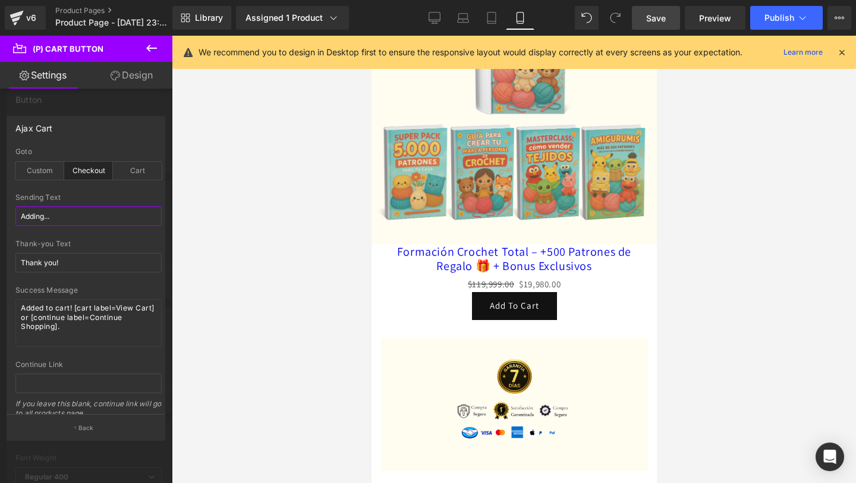
drag, startPoint x: 45, startPoint y: 219, endPoint x: 0, endPoint y: 214, distance: 44.8
click at [0, 214] on div "Ajax Cart checkout Goto Custom Checkout Cart Custom Url Pick Link Adding... Sen…" at bounding box center [86, 273] width 172 height 332
type input "Agregando..."
click at [109, 234] on div at bounding box center [88, 236] width 146 height 8
drag, startPoint x: 56, startPoint y: 265, endPoint x: 22, endPoint y: 262, distance: 34.6
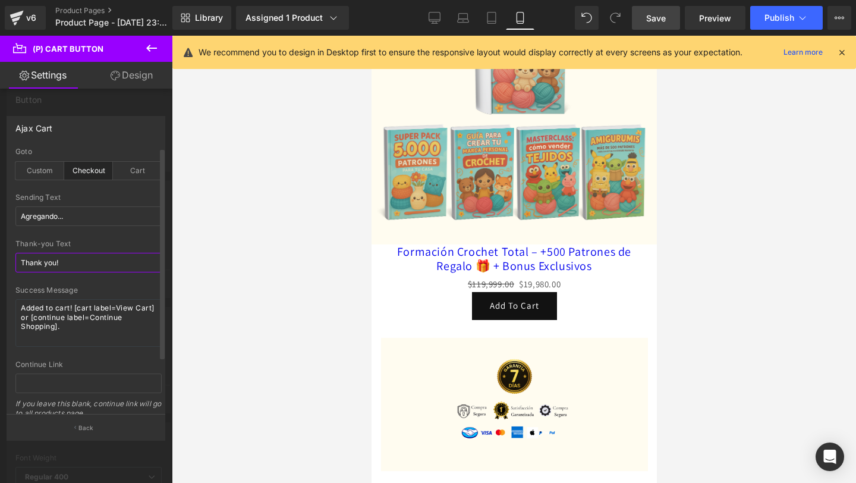
click at [22, 262] on input "Thank you!" at bounding box center [88, 263] width 146 height 20
type input "Gracias!"
click at [152, 46] on icon at bounding box center [151, 48] width 14 height 14
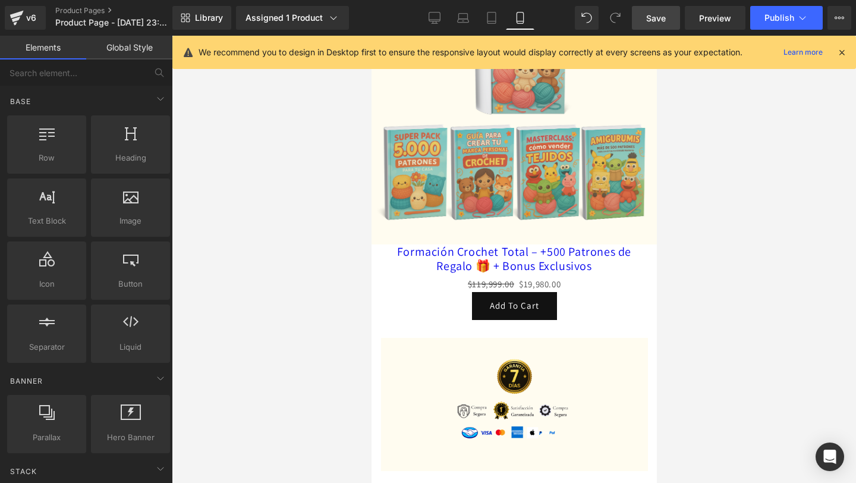
click at [650, 14] on span "Save" at bounding box center [656, 18] width 20 height 12
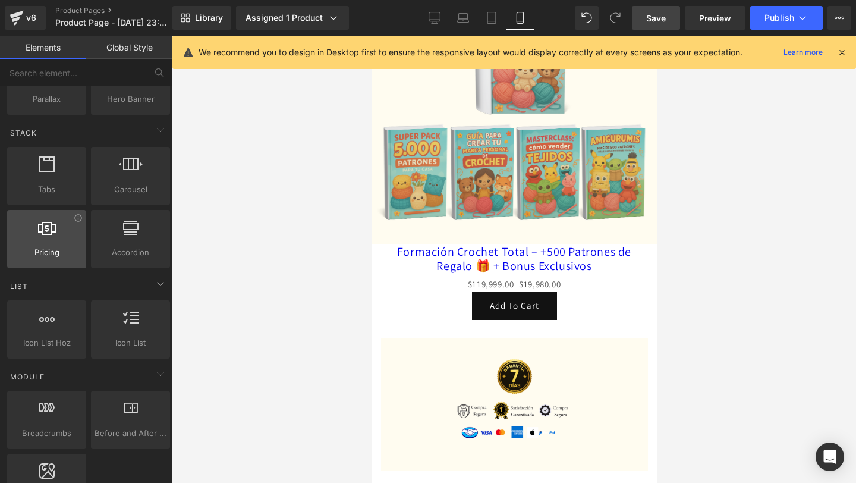
scroll to position [471, 0]
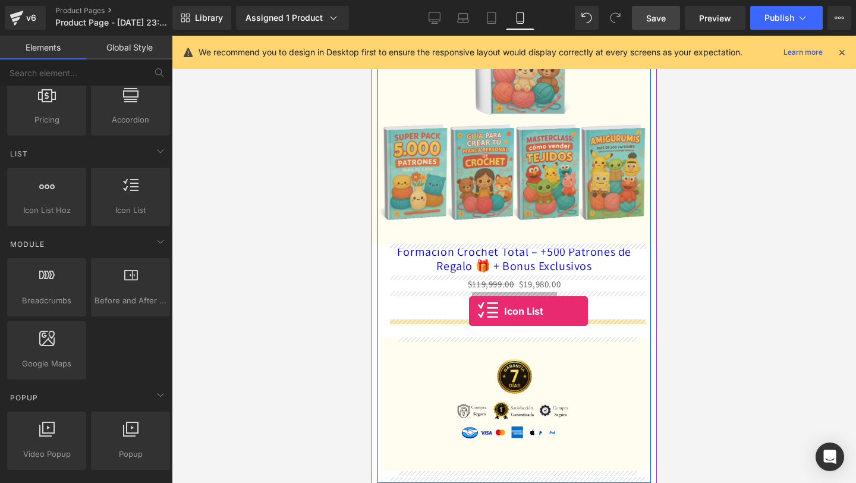
drag, startPoint x: 486, startPoint y: 253, endPoint x: 468, endPoint y: 311, distance: 60.8
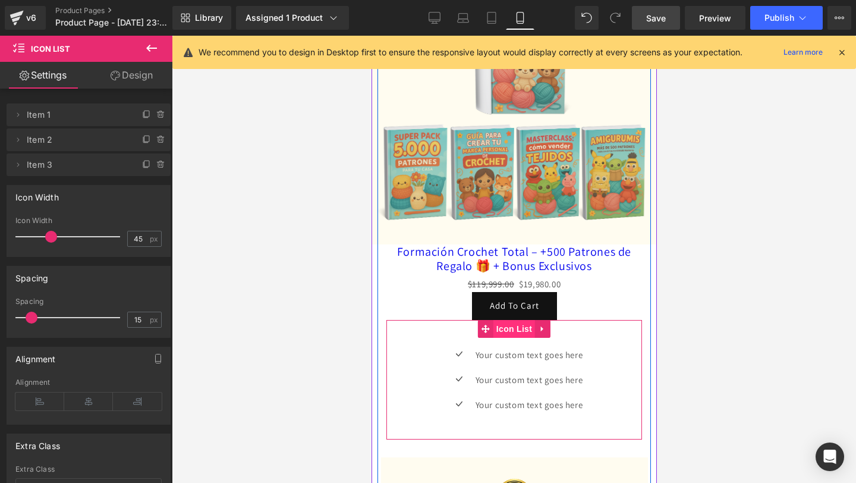
click at [506, 330] on span "Icon List" at bounding box center [514, 329] width 42 height 18
click at [510, 357] on span "Text Block" at bounding box center [525, 355] width 39 height 14
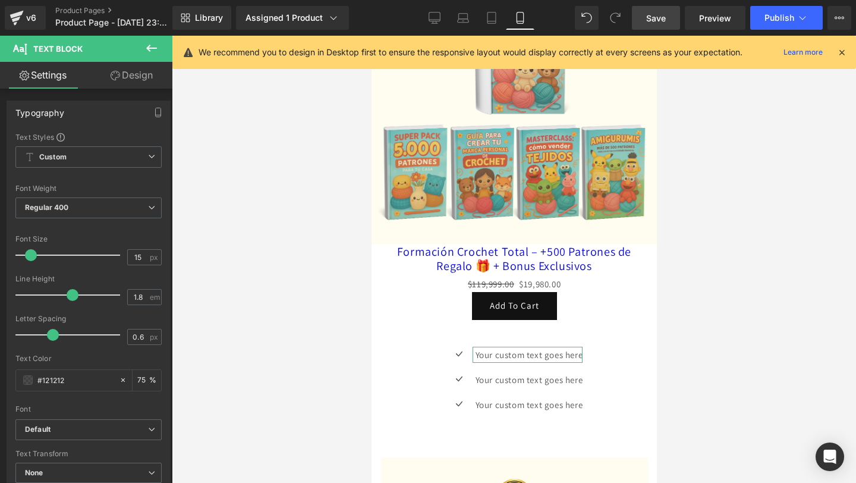
click at [129, 66] on link "Design" at bounding box center [132, 75] width 86 height 27
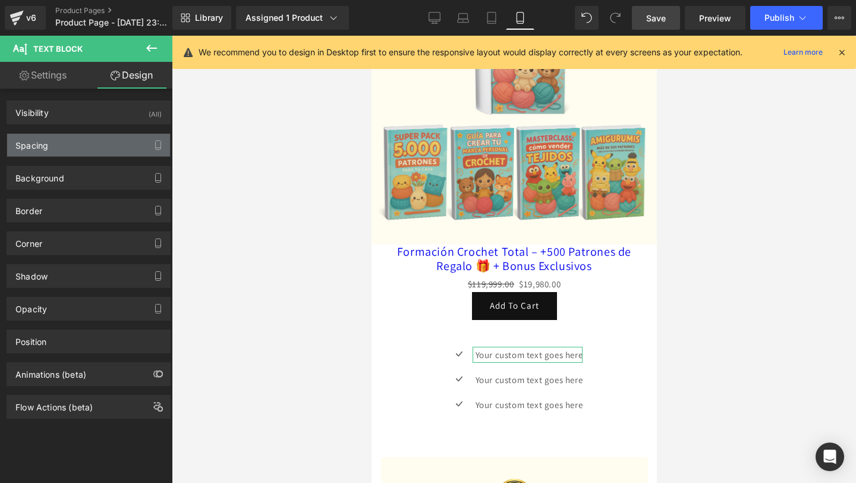
click at [79, 152] on div "Spacing" at bounding box center [88, 145] width 163 height 23
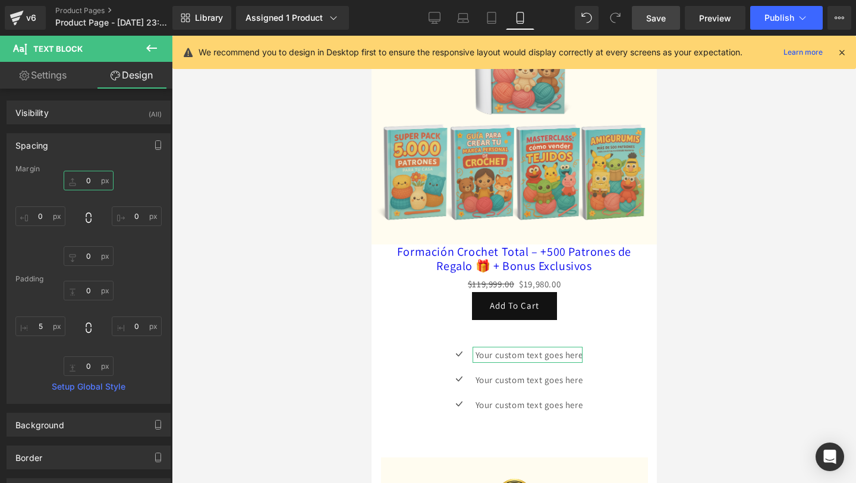
click at [89, 183] on input "0" at bounding box center [89, 181] width 50 height 20
type input "-30"
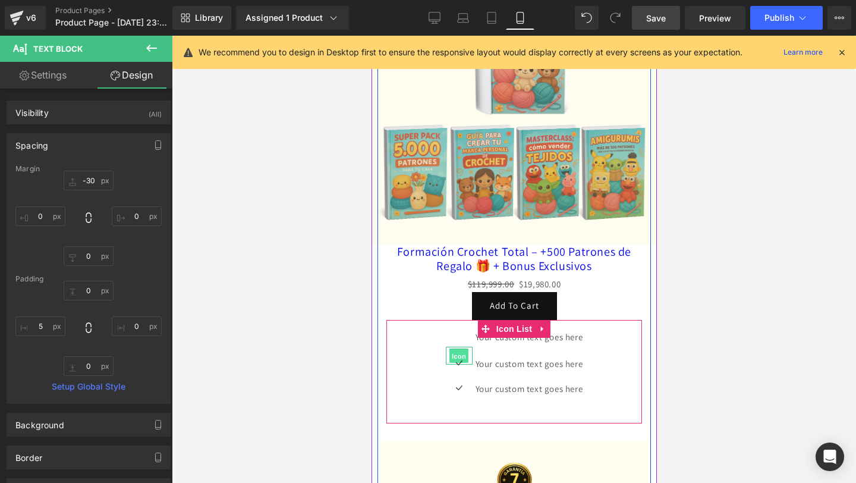
click at [452, 351] on span "Icon" at bounding box center [458, 355] width 19 height 14
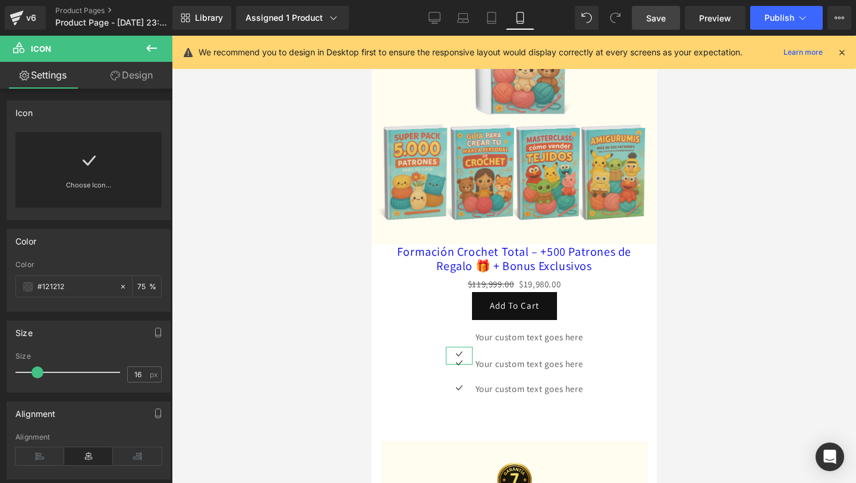
click at [128, 80] on link "Design" at bounding box center [132, 75] width 86 height 27
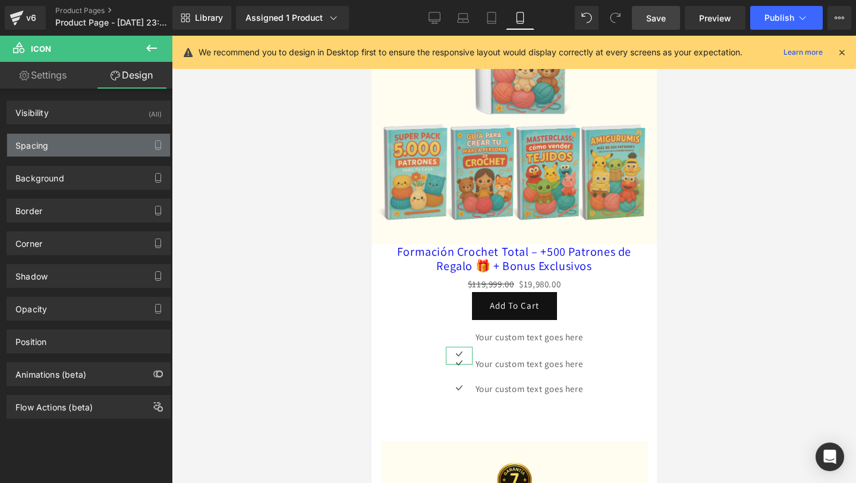
click at [88, 151] on div "Spacing" at bounding box center [88, 145] width 163 height 23
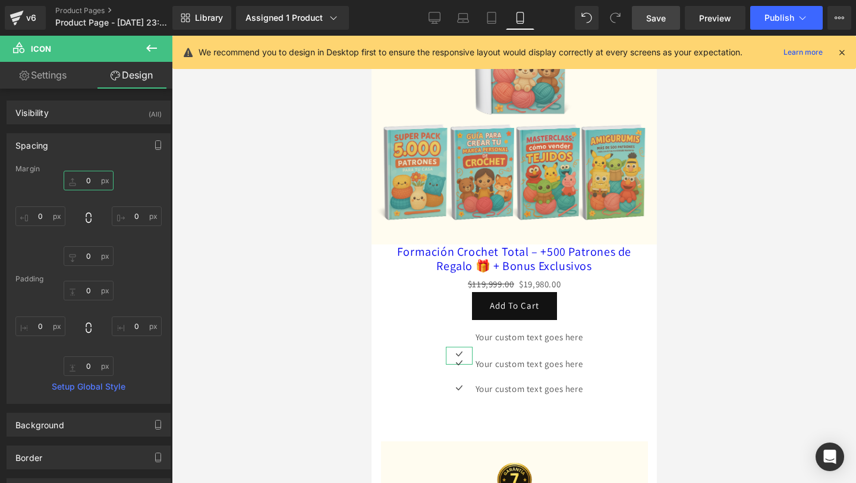
click at [88, 182] on input "0" at bounding box center [89, 181] width 50 height 20
type input "-30"
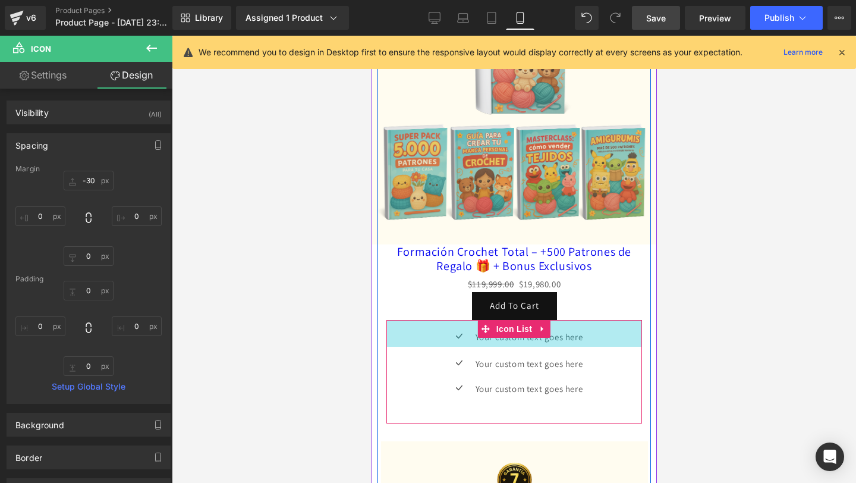
click at [573, 342] on div "45px" at bounding box center [514, 333] width 256 height 27
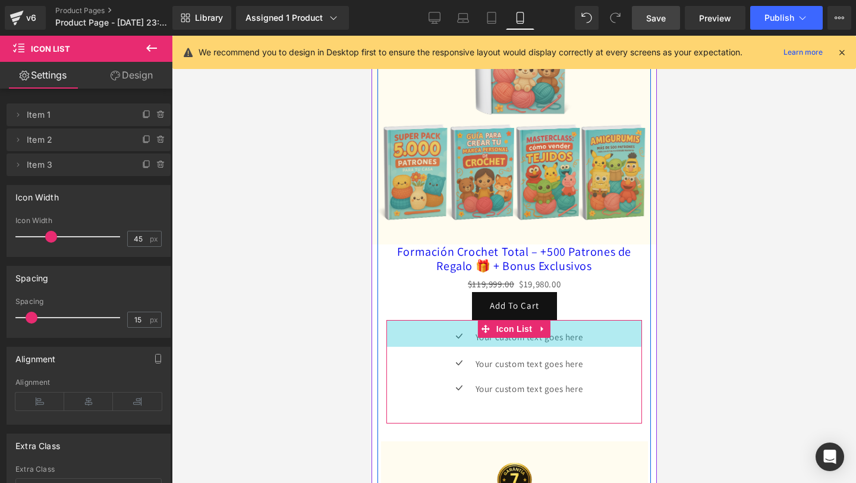
click at [463, 331] on div "45px" at bounding box center [514, 333] width 256 height 27
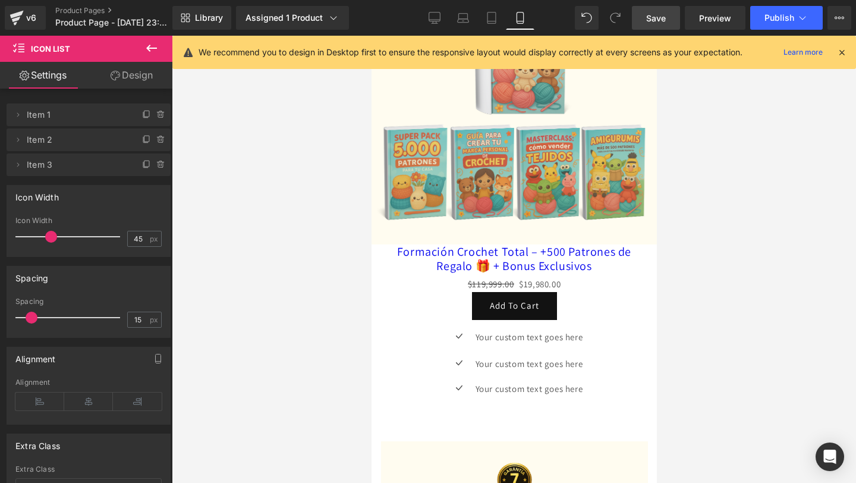
click at [149, 48] on icon at bounding box center [151, 48] width 11 height 7
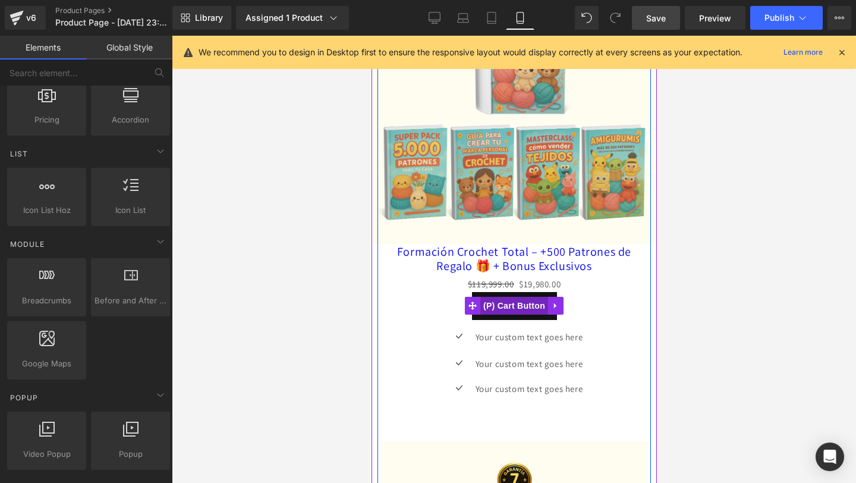
click at [501, 305] on span "(P) Cart Button" at bounding box center [514, 306] width 68 height 18
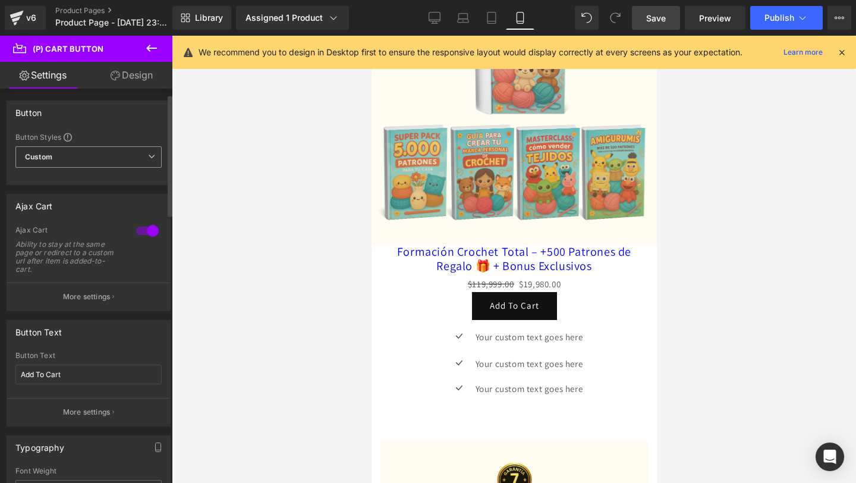
scroll to position [0, 0]
drag, startPoint x: 77, startPoint y: 373, endPoint x: 0, endPoint y: 367, distance: 77.5
click at [0, 367] on div "Button Text Add To Cart Button Text Add To Cart More settings" at bounding box center [89, 368] width 178 height 115
type input "C"
type input "c"
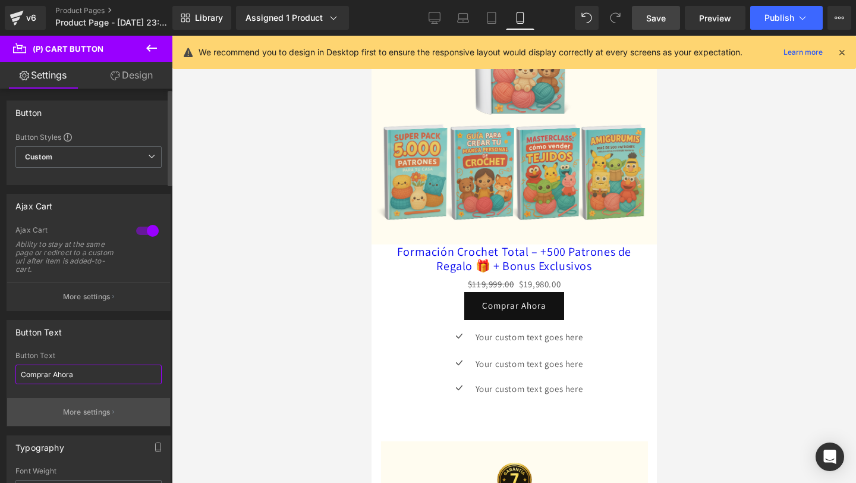
type input "Comprar Ahora"
click at [125, 407] on button "More settings" at bounding box center [88, 412] width 163 height 28
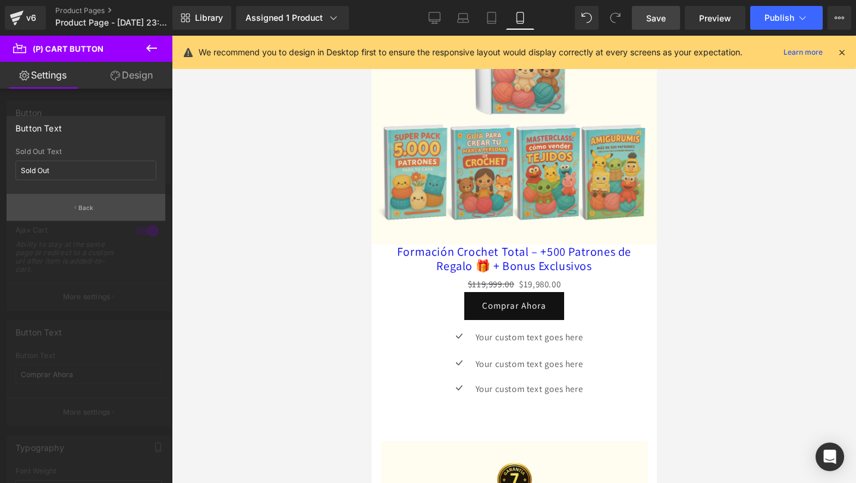
click at [89, 207] on p "Back" at bounding box center [85, 207] width 15 height 9
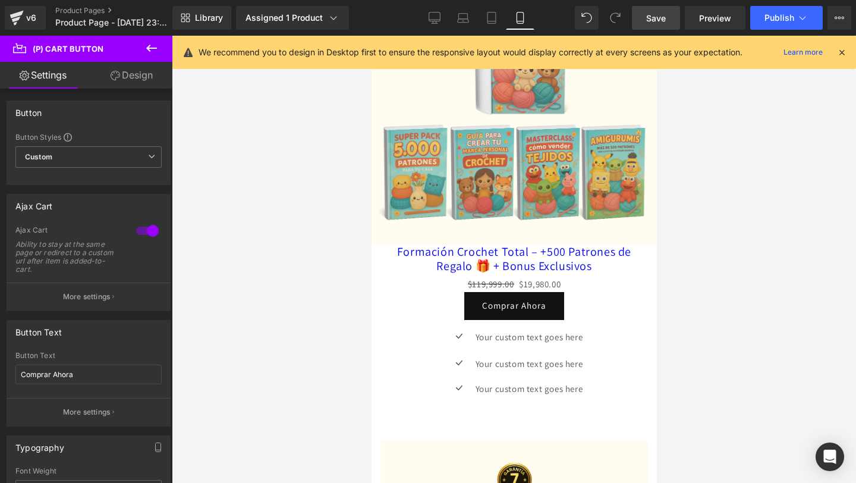
click at [137, 78] on link "Design" at bounding box center [132, 75] width 86 height 27
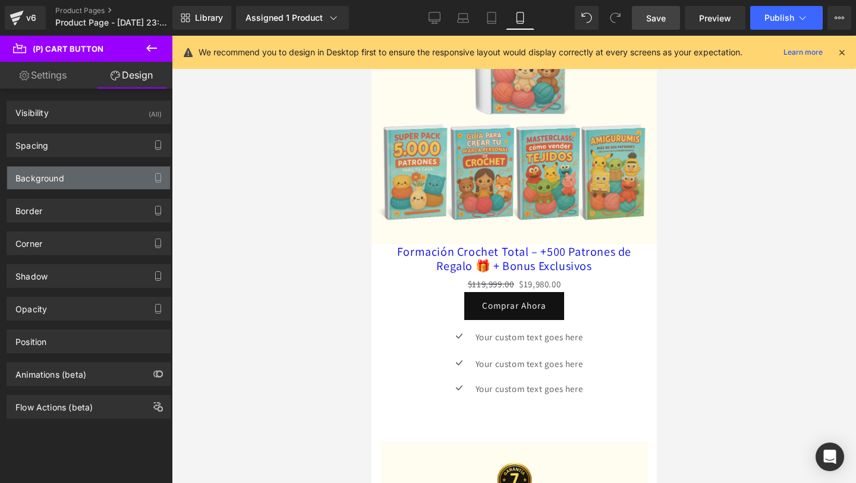
type input "#121212"
type input "100"
click at [127, 170] on div "Background" at bounding box center [88, 177] width 163 height 23
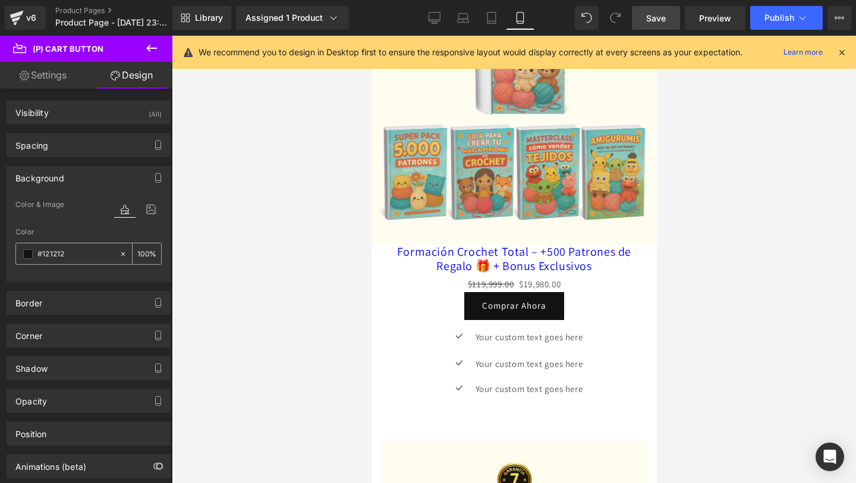
click at [121, 253] on icon at bounding box center [123, 253] width 4 height 4
type input "none"
type input "0"
click at [33, 254] on div "none" at bounding box center [67, 253] width 103 height 21
click at [32, 254] on span at bounding box center [28, 254] width 10 height 10
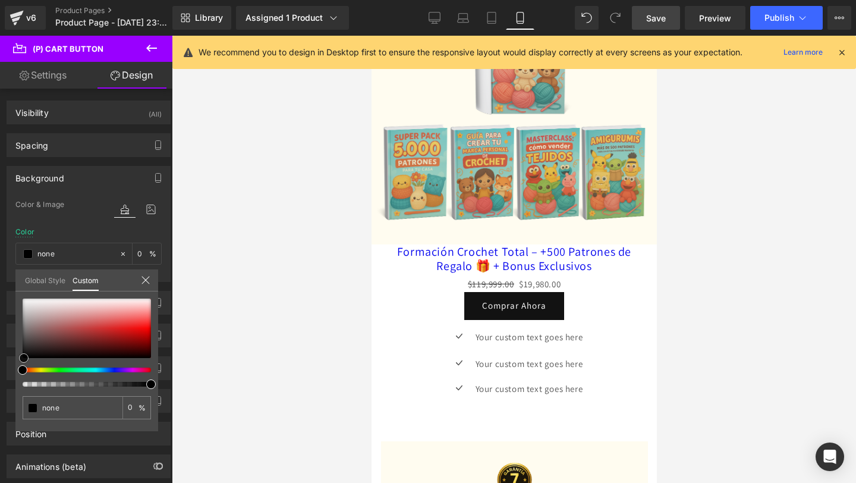
type input "#000000"
type input "100"
type input "#000000"
type input "100"
type input "#131010"
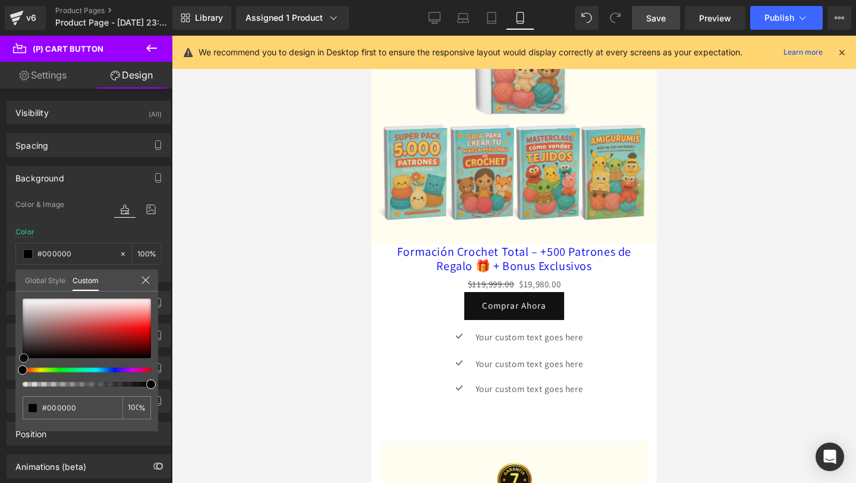
type input "#131010"
type input "#472828"
type input "#8c3030"
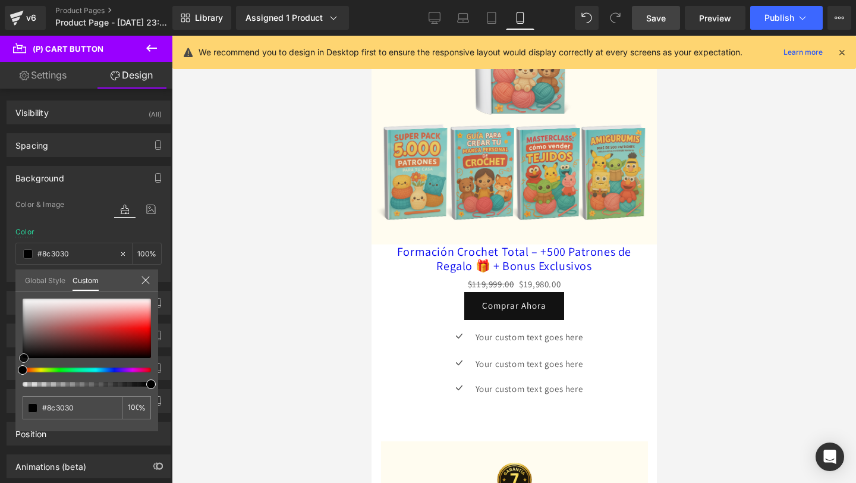
type input "#bb2525"
type input "#c91b1b"
type input "#cf1515"
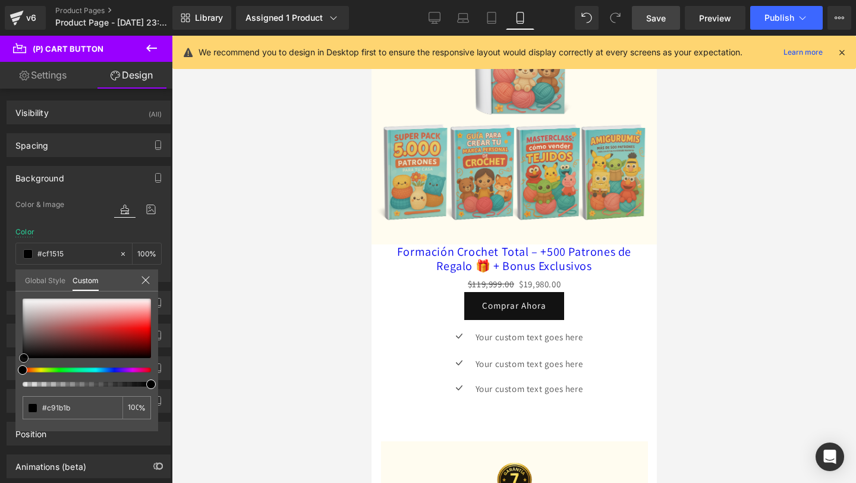
type input "#cf1515"
type input "#d01414"
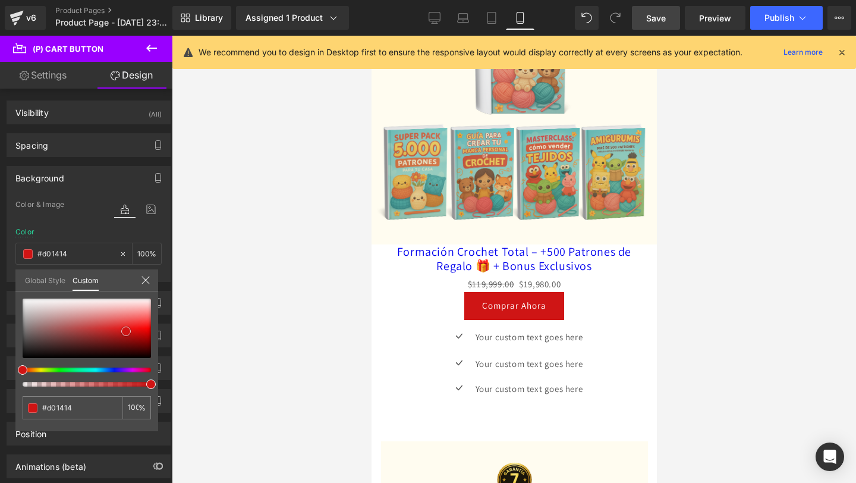
drag, startPoint x: 21, startPoint y: 358, endPoint x: 125, endPoint y: 331, distance: 106.8
click at [125, 331] on span at bounding box center [126, 331] width 10 height 10
type input "#d03d14"
type input "#d08214"
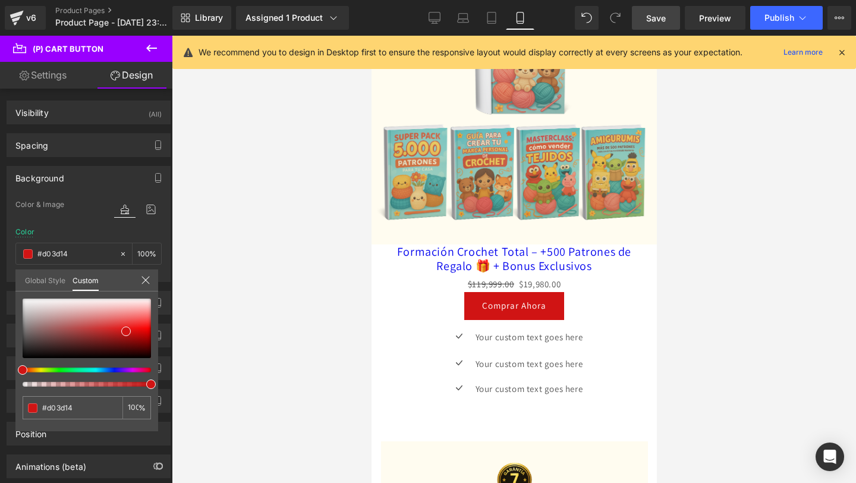
type input "#d08214"
type input "#a1d014"
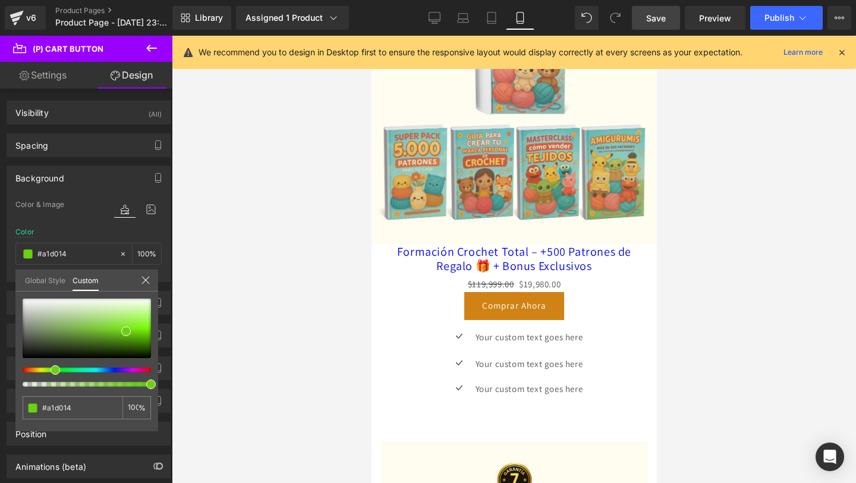
type input "#49d014"
type input "#1ad014"
type input "#14d01e"
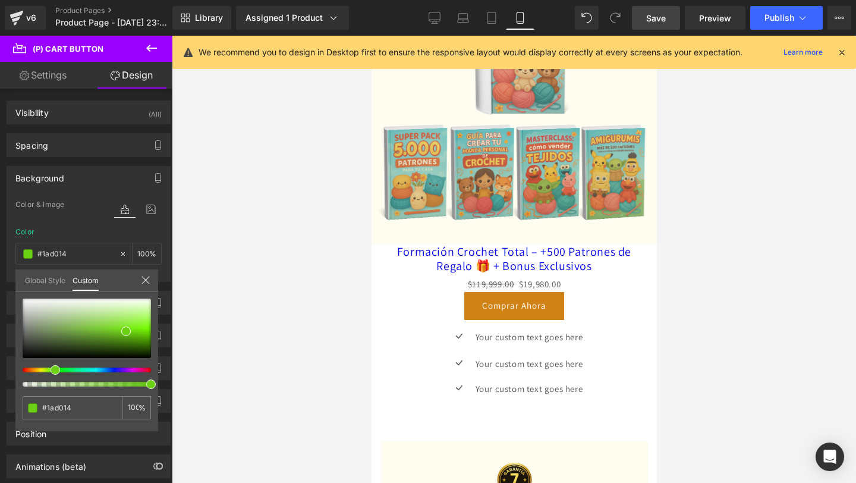
type input "#14d01e"
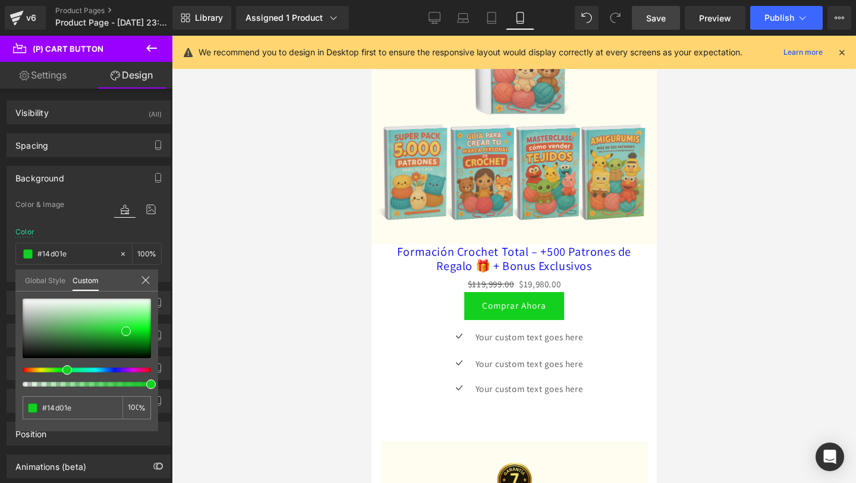
type input "#14d01a"
type input "#14d014"
type input "#1ad014"
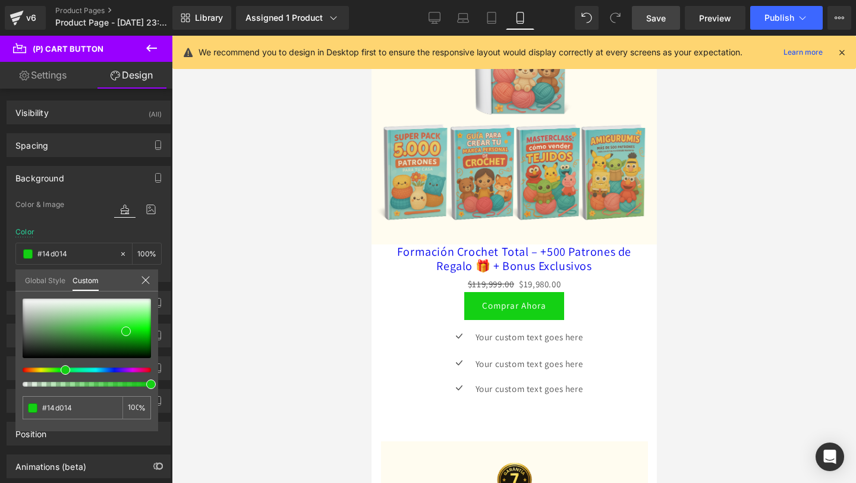
type input "#1ad014"
type input "#1ed014"
type input "#24d014"
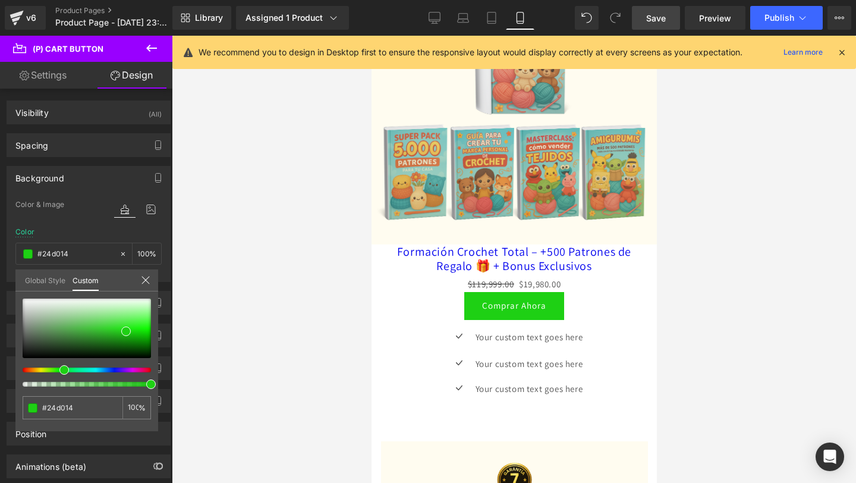
type input "#2ad014"
drag, startPoint x: 22, startPoint y: 370, endPoint x: 58, endPoint y: 369, distance: 36.3
click at [58, 369] on span at bounding box center [63, 370] width 10 height 10
type input "#2bd515"
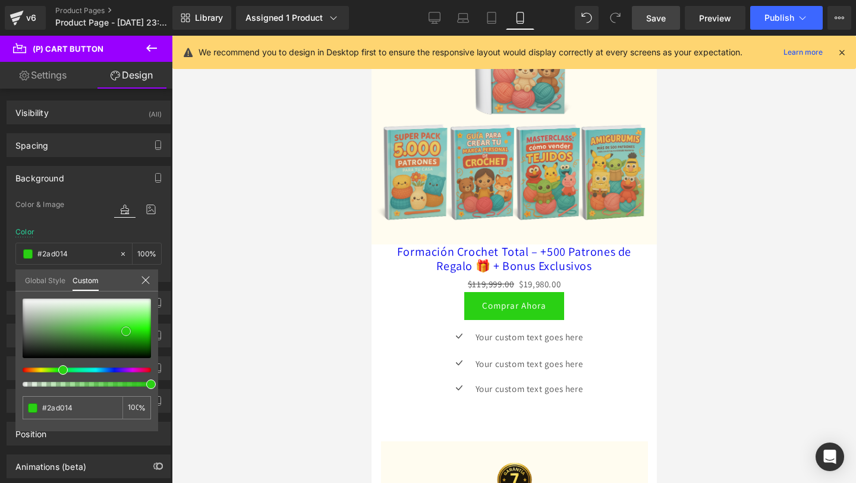
type input "#2bd515"
type input "#2ee316"
type input "#34e71c"
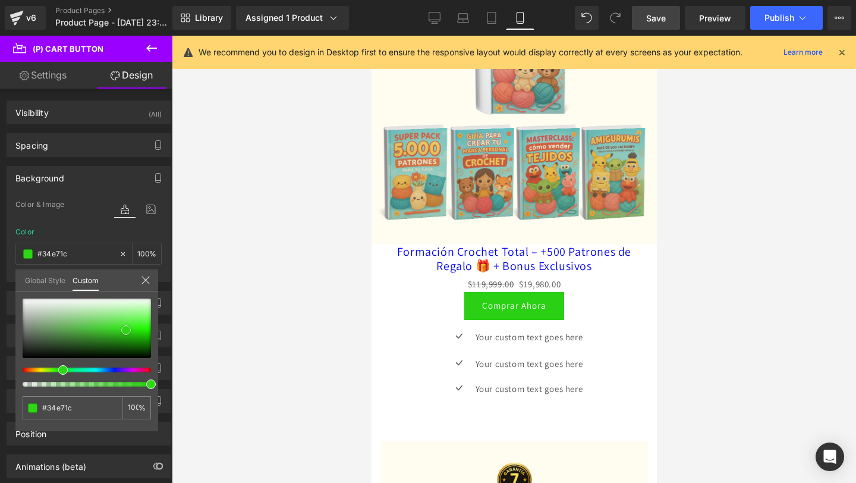
type input "#3de727"
type input "#40e82a"
type input "#44e92f"
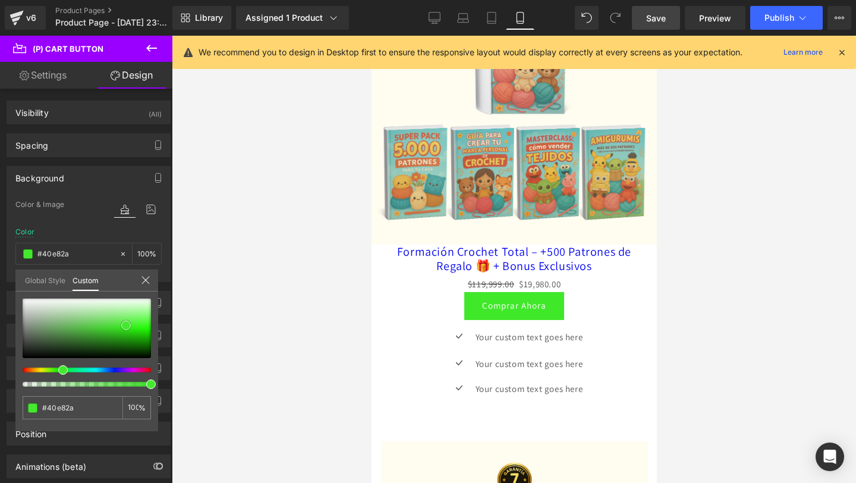
type input "#44e92f"
type input "#40e82a"
type input "#39e622"
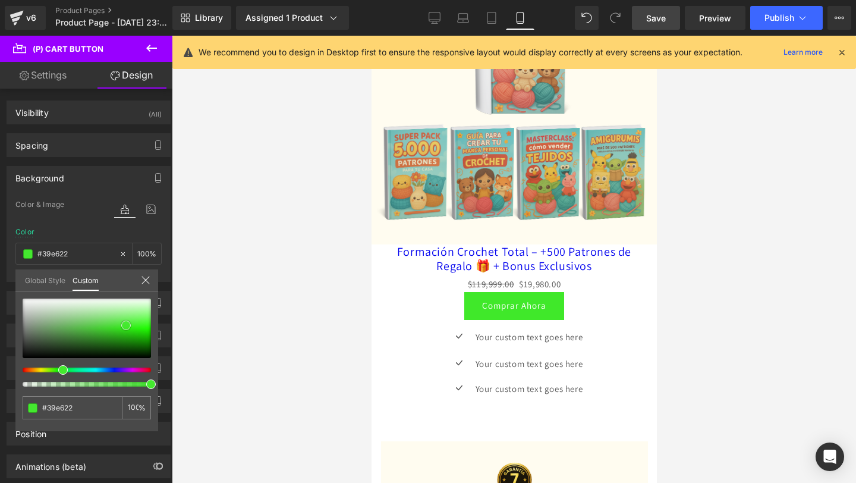
type input "#32de1b"
type input "#31d41b"
type input "#2fd019"
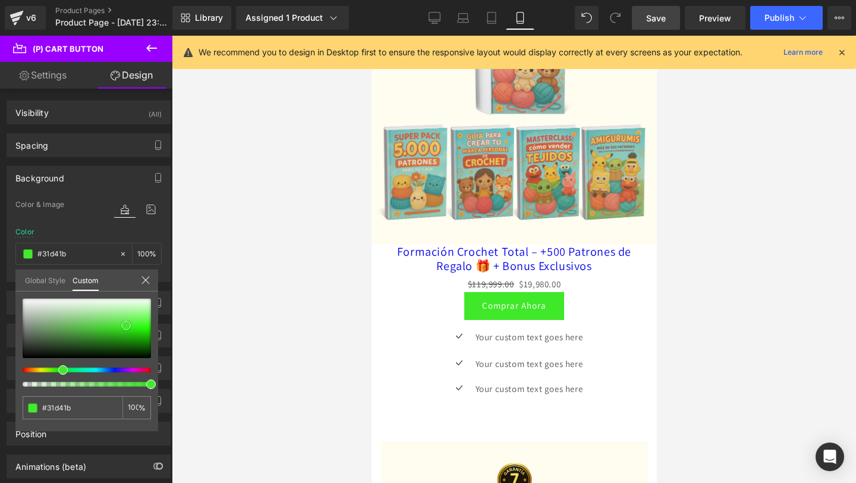
type input "#2fd019"
type input "#2ecc19"
type input "#2fcb1a"
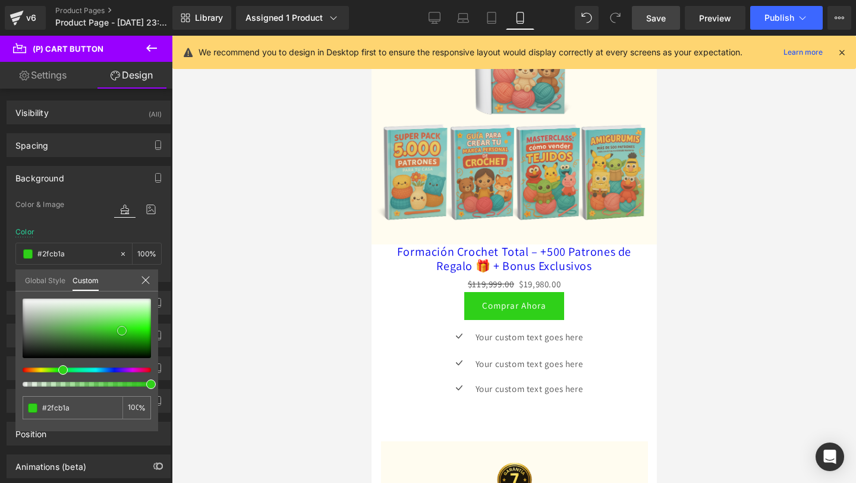
type input "#2dc718"
type input "#2bc417"
type input "#2abf16"
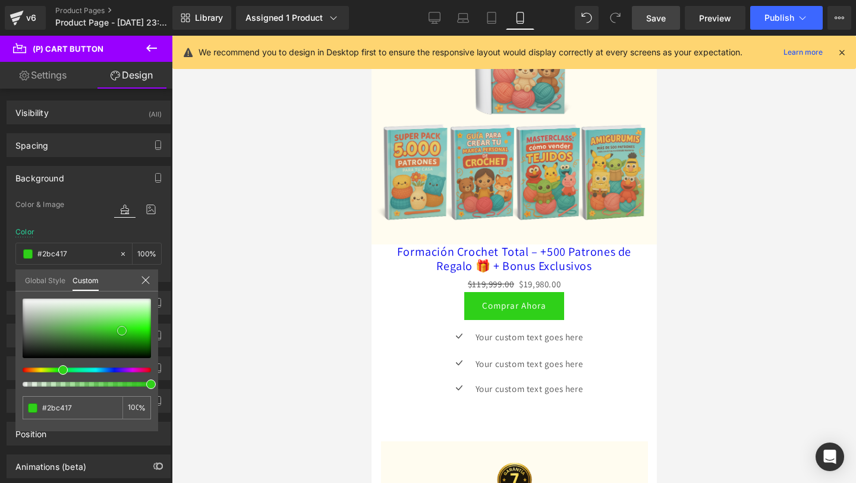
type input "#2abf16"
type input "#29c015"
type input "#27bd13"
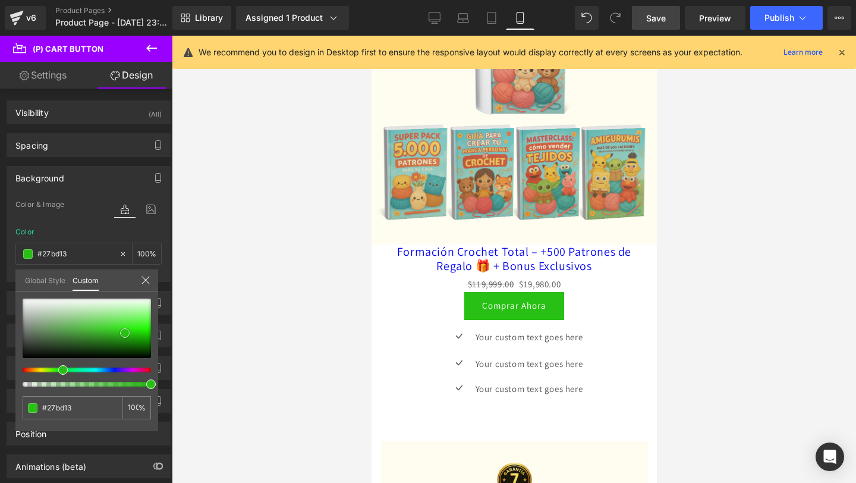
type input "#26b813"
type input "#24b411"
type input "#24af12"
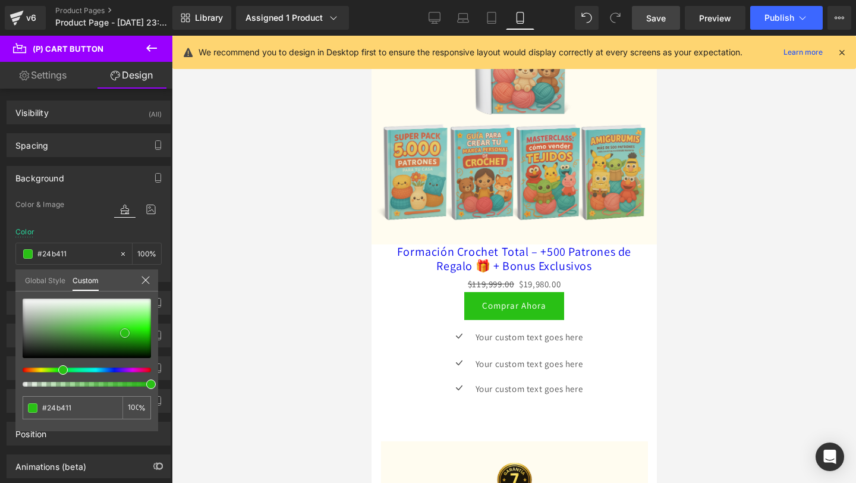
type input "#24af12"
type input "#23aa11"
type input "#23ab10"
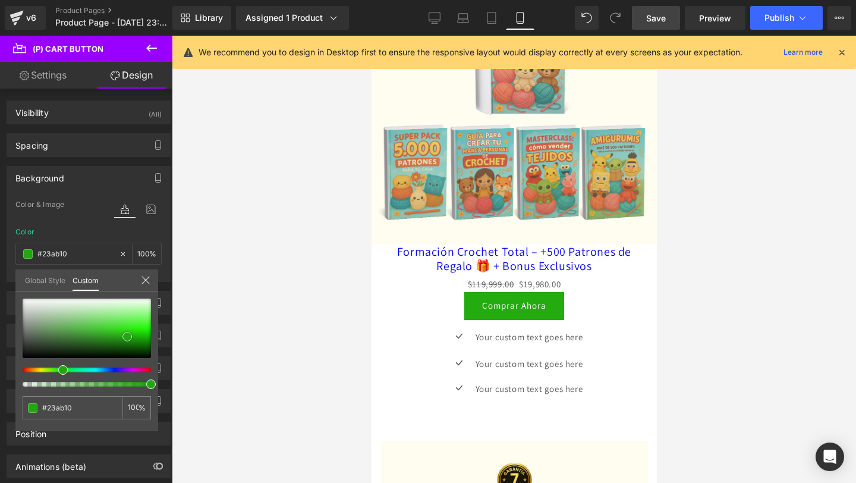
type input "#22a611"
type input "#23aa11"
type input "#23ab10"
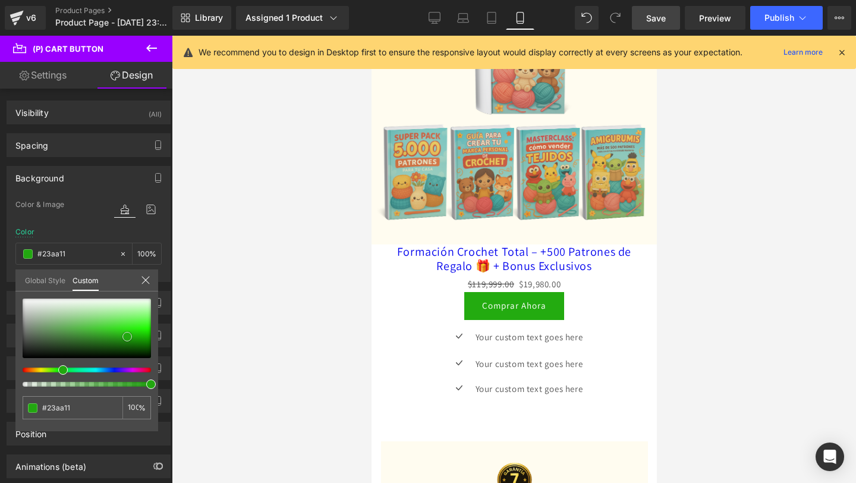
type input "#23ab10"
type input "#23b011"
type input "#24b411"
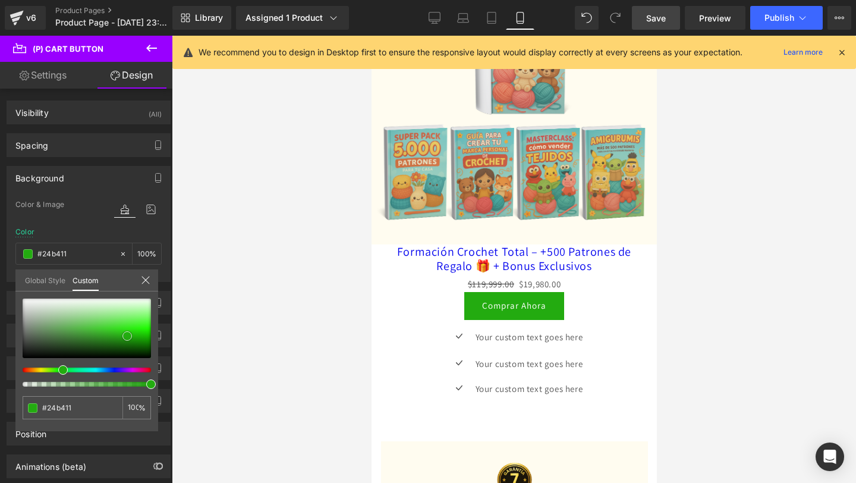
type input "#24b510"
type input "#25ba11"
type input "#25b912"
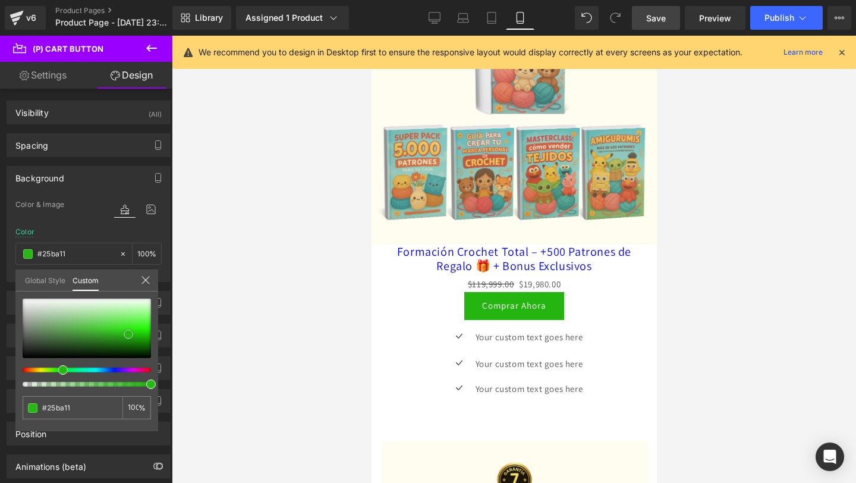
type input "#25b912"
type input "#26bf11"
type input "#26c312"
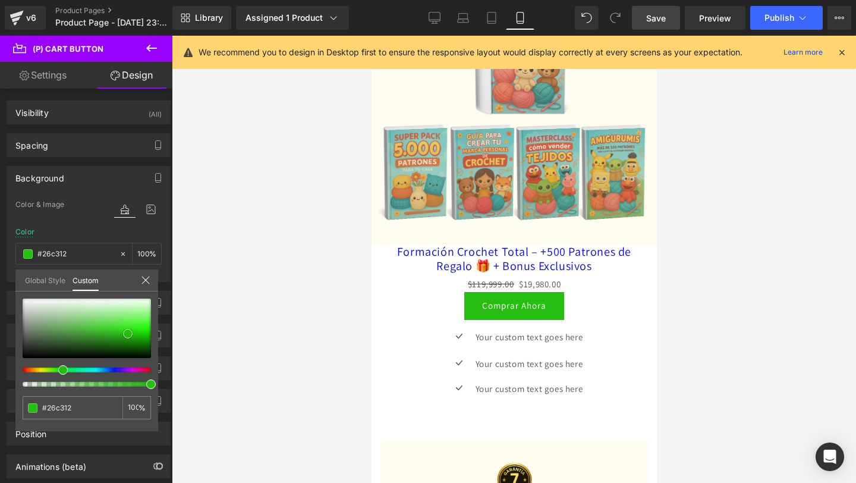
type input "#28c114"
type input "#29c614"
type input "#2cce16"
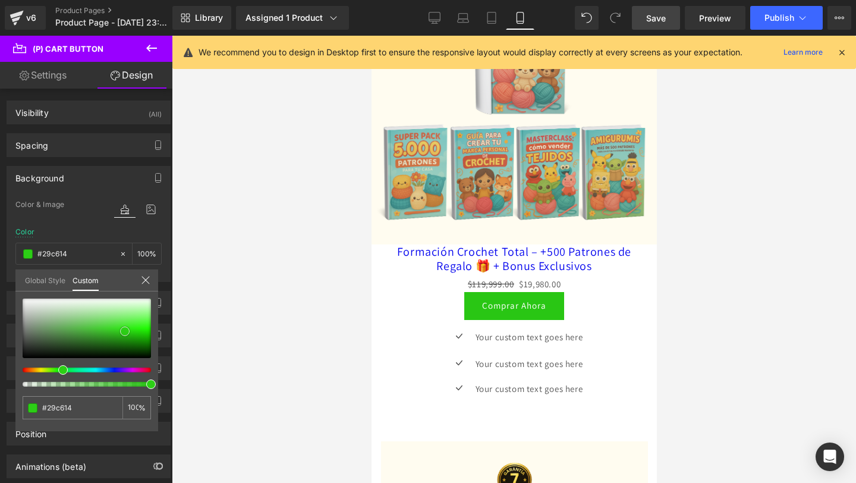
type input "#2cce16"
type input "#2ed118"
click at [124, 329] on span at bounding box center [124, 331] width 10 height 10
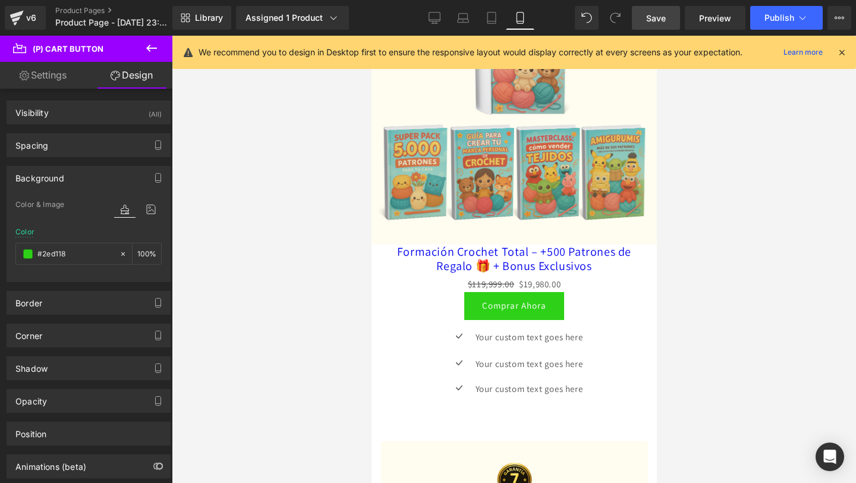
click at [87, 252] on input "#2ed118" at bounding box center [75, 253] width 76 height 13
click at [26, 251] on span at bounding box center [28, 254] width 10 height 10
click at [106, 296] on div "Border" at bounding box center [88, 302] width 163 height 23
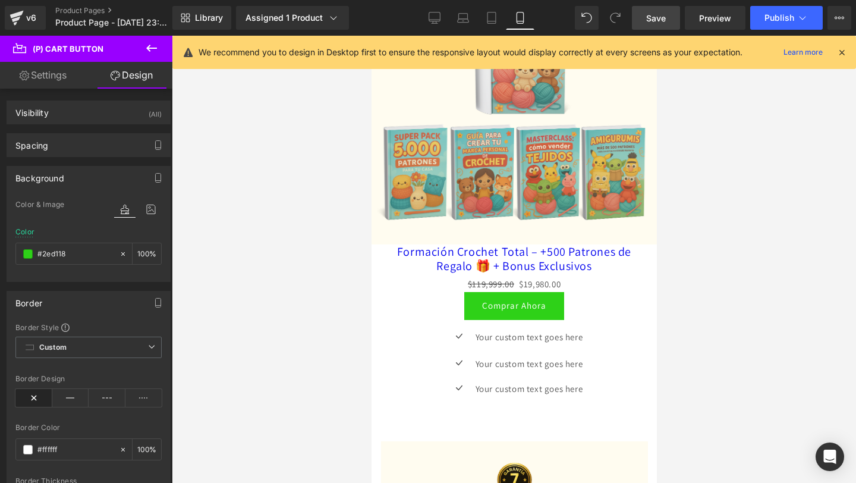
click at [105, 304] on div "Border" at bounding box center [88, 302] width 163 height 23
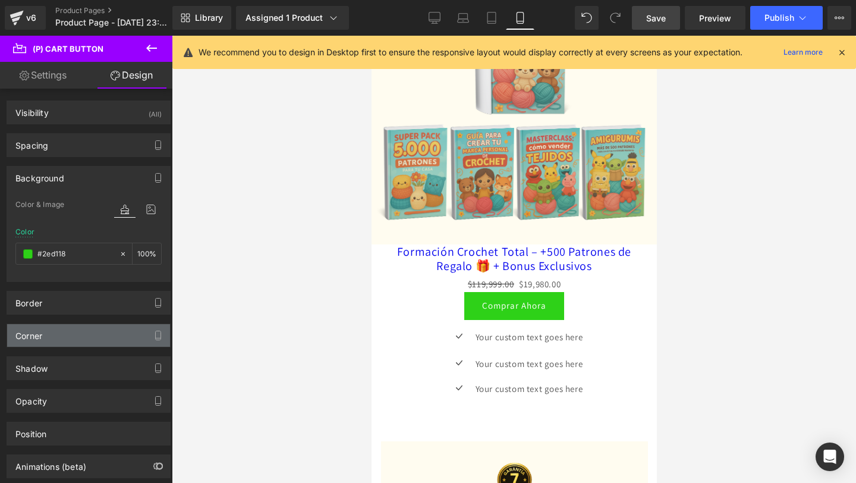
click at [70, 336] on div "Corner" at bounding box center [88, 335] width 163 height 23
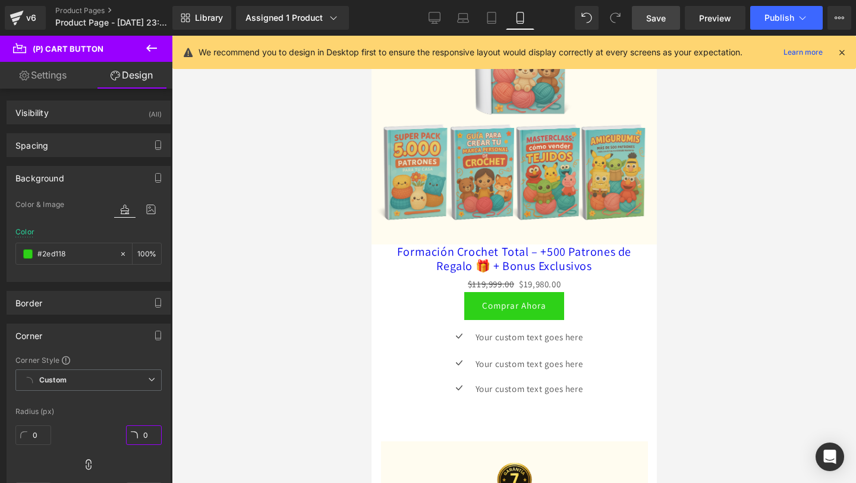
click at [139, 432] on input "0" at bounding box center [144, 435] width 36 height 20
type input "20"
type input "200"
type input "20"
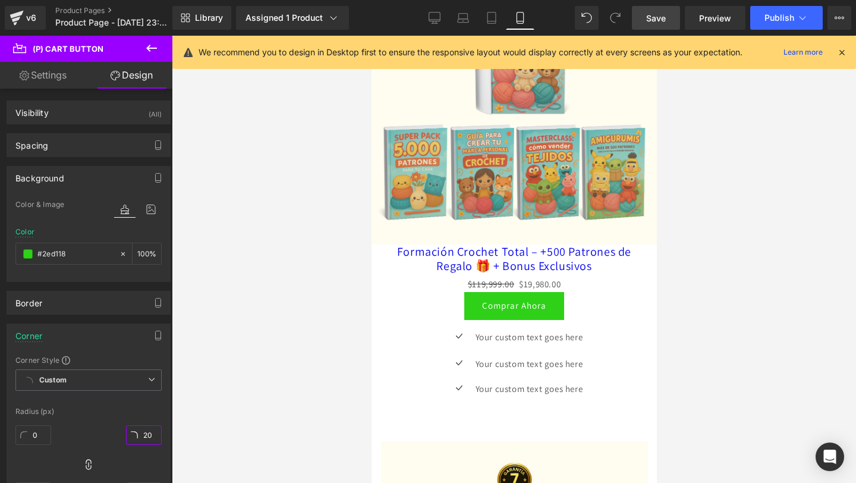
type input "20"
type input "200"
type input "20"
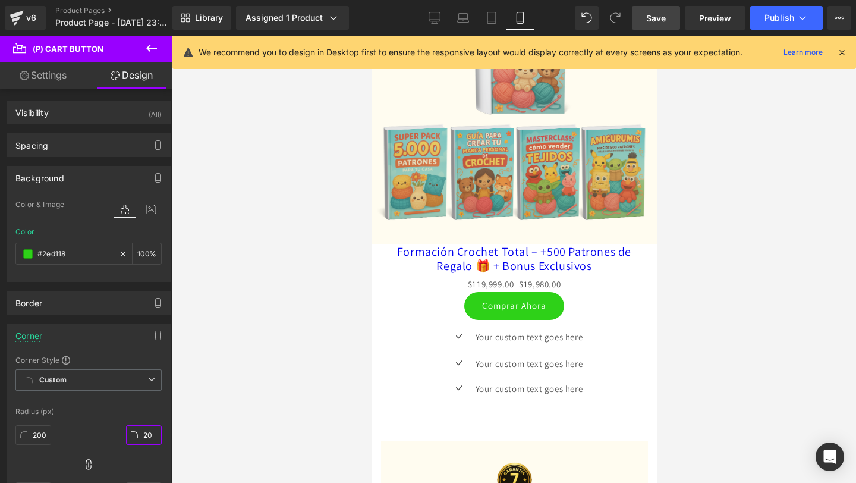
type input "20"
type input "10"
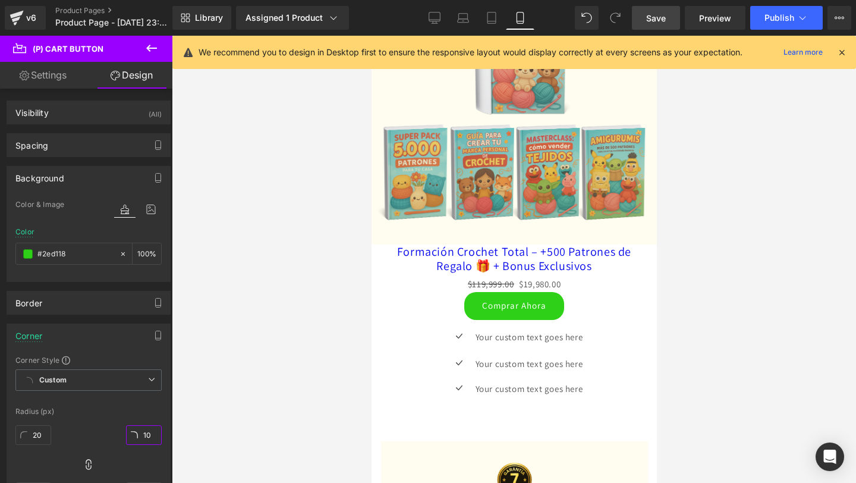
type input "10"
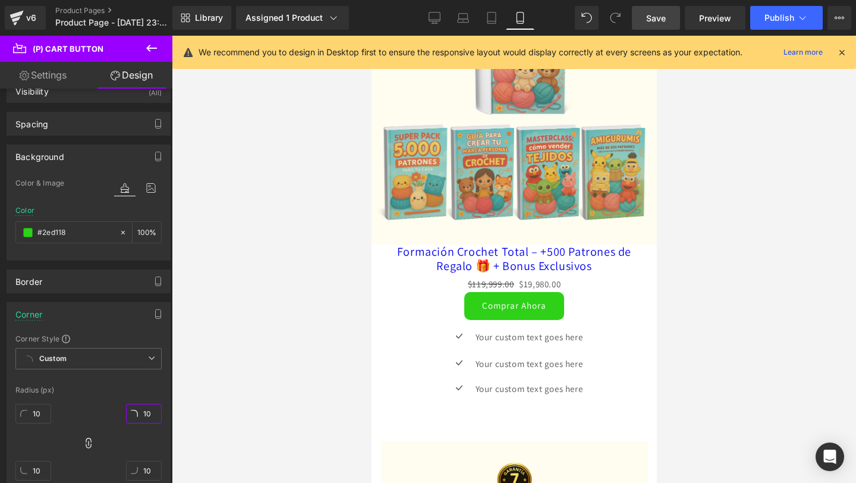
type input "10"
click at [42, 67] on link "Settings" at bounding box center [43, 75] width 86 height 27
type input "#2ed118"
type input "100"
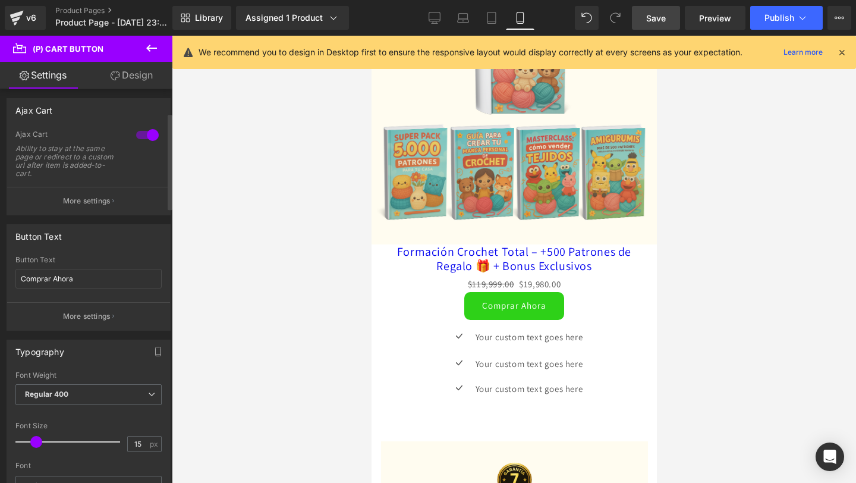
scroll to position [99, 0]
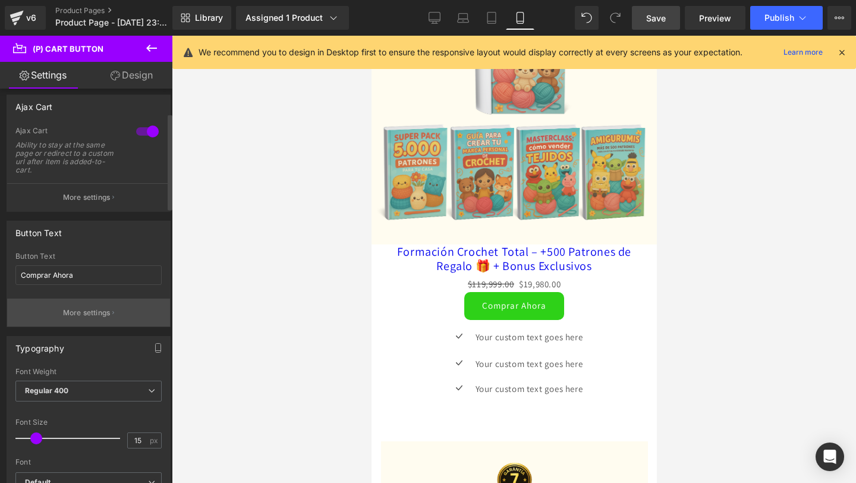
click at [84, 312] on p "More settings" at bounding box center [87, 312] width 48 height 11
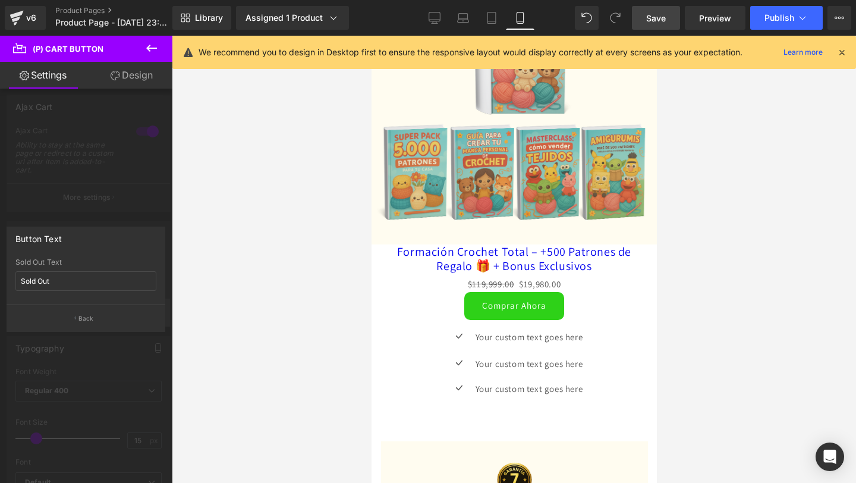
click at [84, 312] on button "Back" at bounding box center [86, 317] width 159 height 27
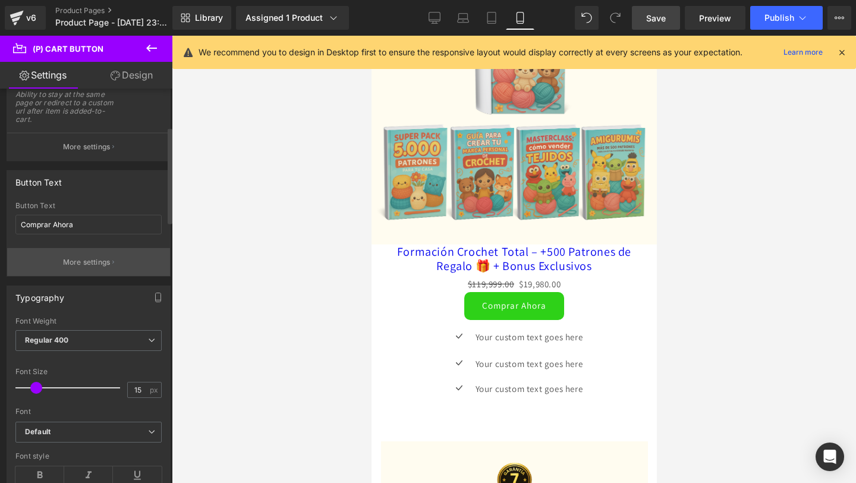
scroll to position [156, 0]
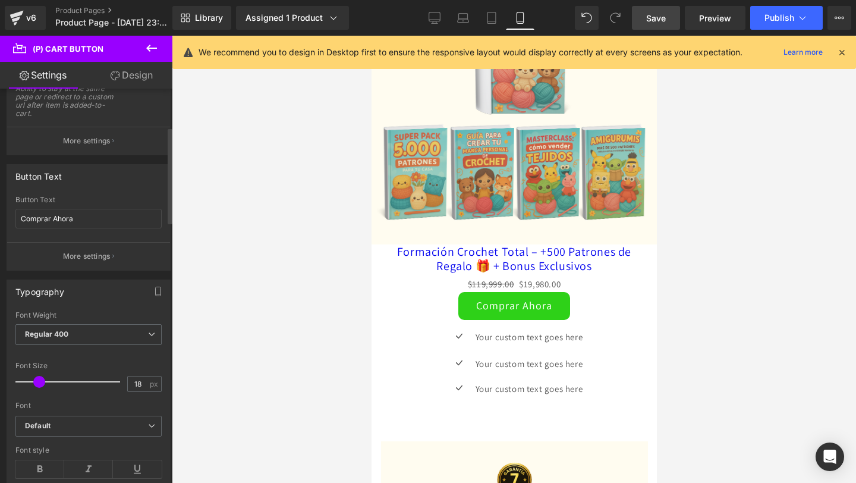
type input "19"
click at [37, 386] on span at bounding box center [40, 382] width 12 height 12
click at [49, 335] on b "Regular 400" at bounding box center [47, 333] width 44 height 9
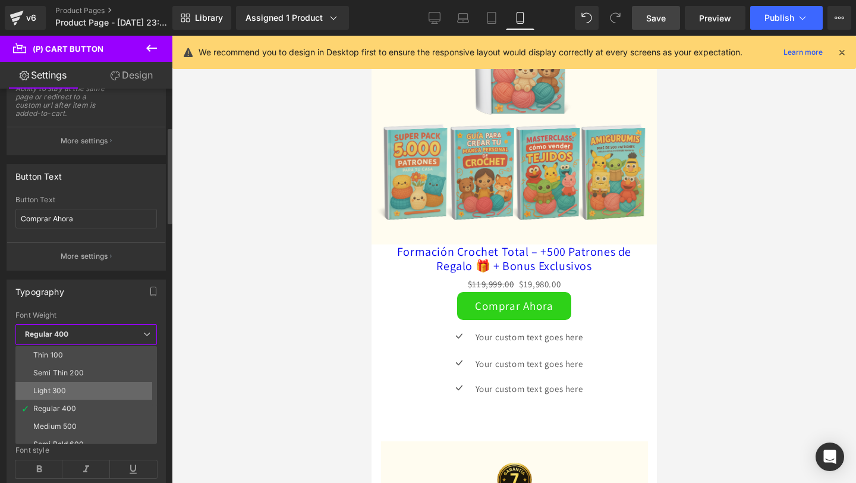
scroll to position [86, 0]
click at [64, 392] on div "Boldest 900" at bounding box center [54, 393] width 42 height 8
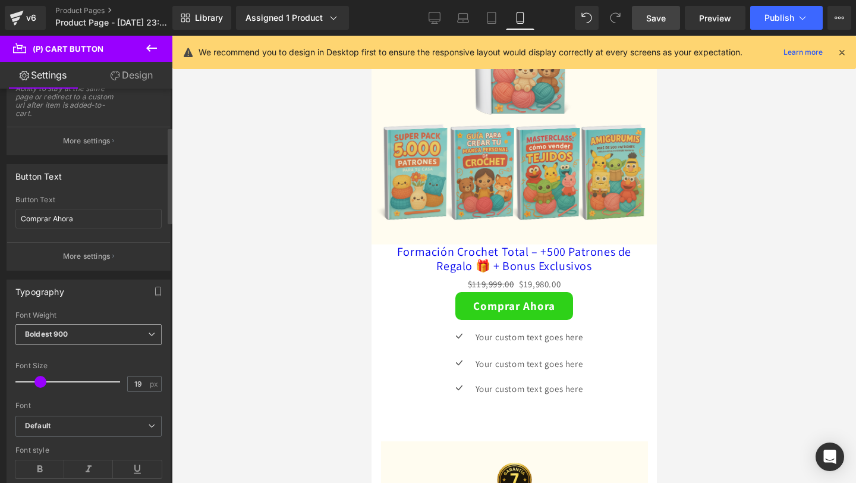
click at [93, 341] on span "Boldest 900" at bounding box center [88, 334] width 146 height 21
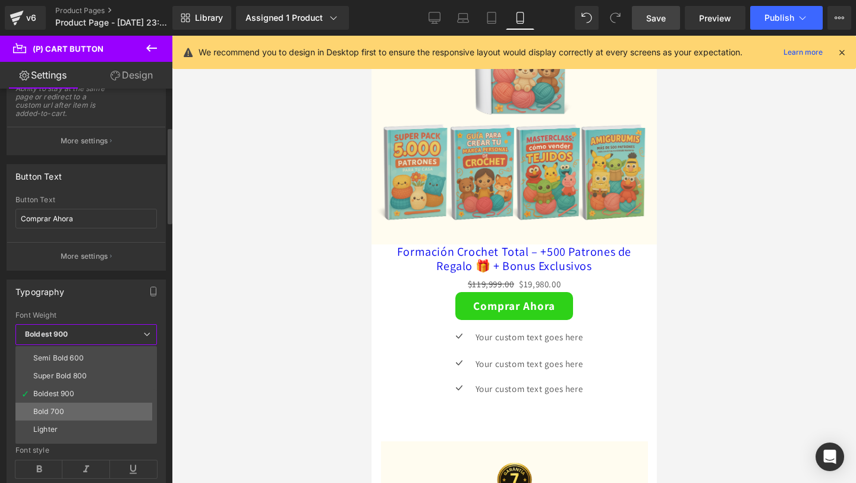
click at [76, 416] on li "Bold 700" at bounding box center [88, 411] width 147 height 18
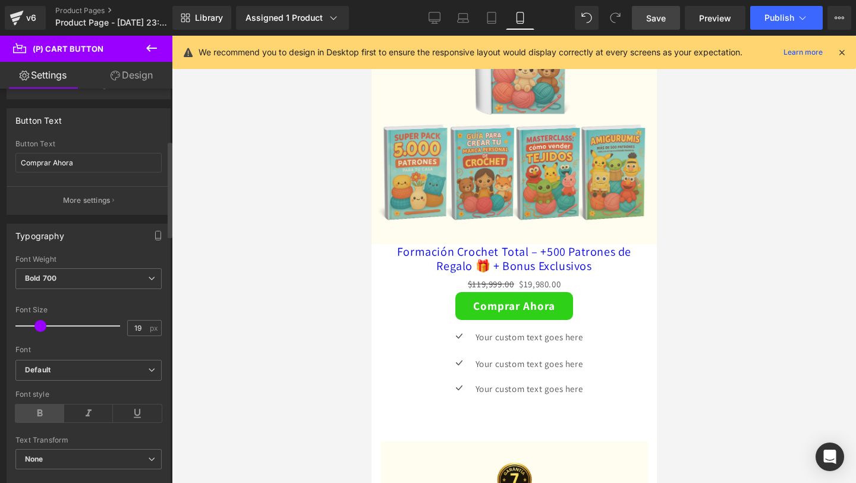
scroll to position [213, 0]
click at [32, 408] on icon at bounding box center [39, 412] width 49 height 18
click at [84, 413] on icon at bounding box center [88, 412] width 49 height 18
click at [47, 408] on icon at bounding box center [39, 412] width 49 height 18
click at [31, 413] on icon at bounding box center [39, 412] width 49 height 18
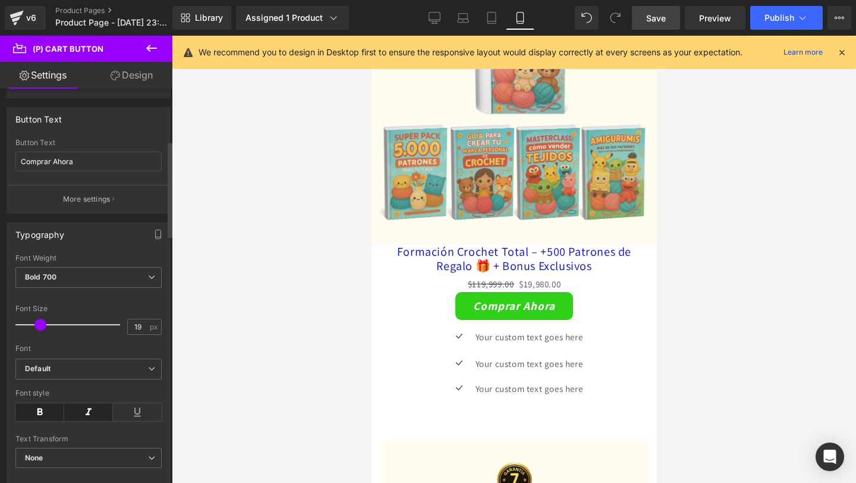
click at [89, 417] on icon at bounding box center [88, 412] width 49 height 18
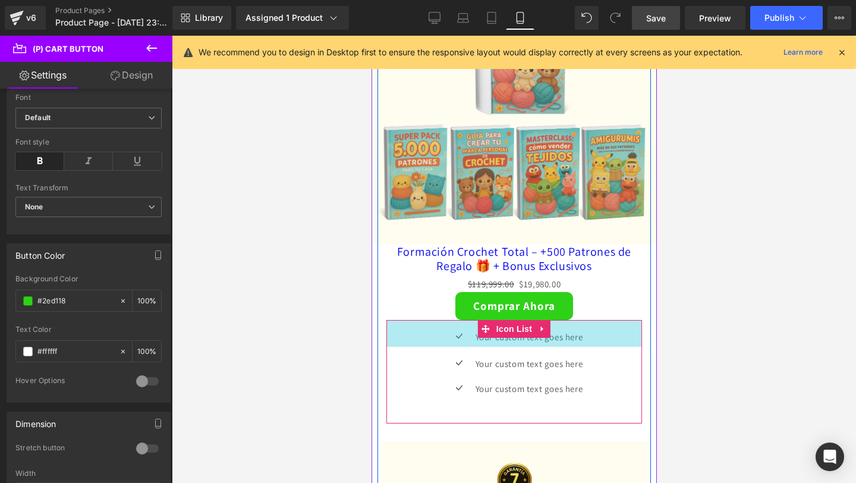
scroll to position [2258, 0]
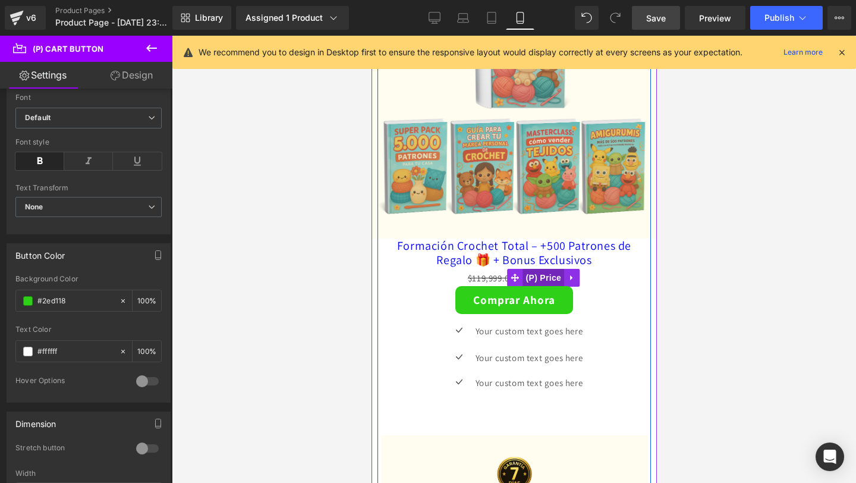
click at [528, 275] on span "(P) Price" at bounding box center [544, 278] width 42 height 18
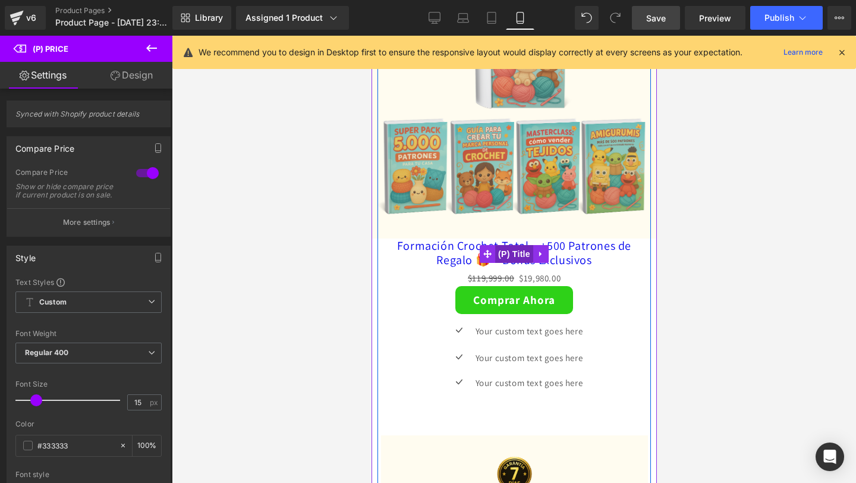
click at [520, 254] on span "(P) Title" at bounding box center [514, 254] width 38 height 18
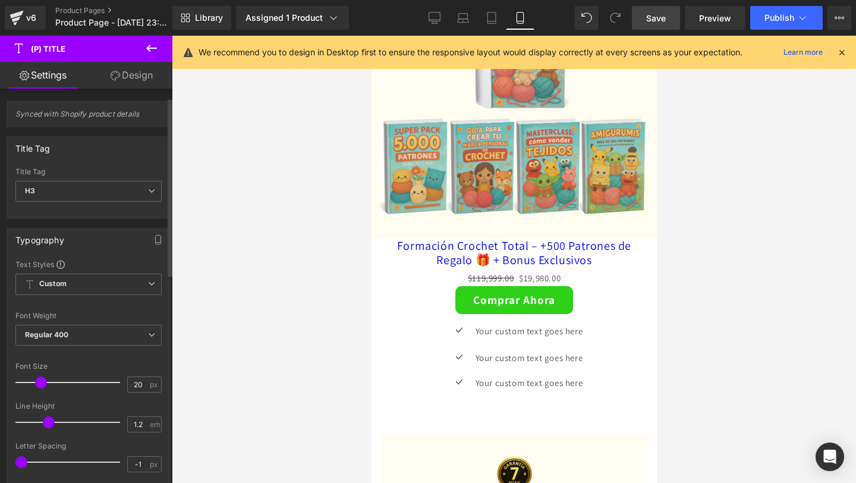
scroll to position [39, 0]
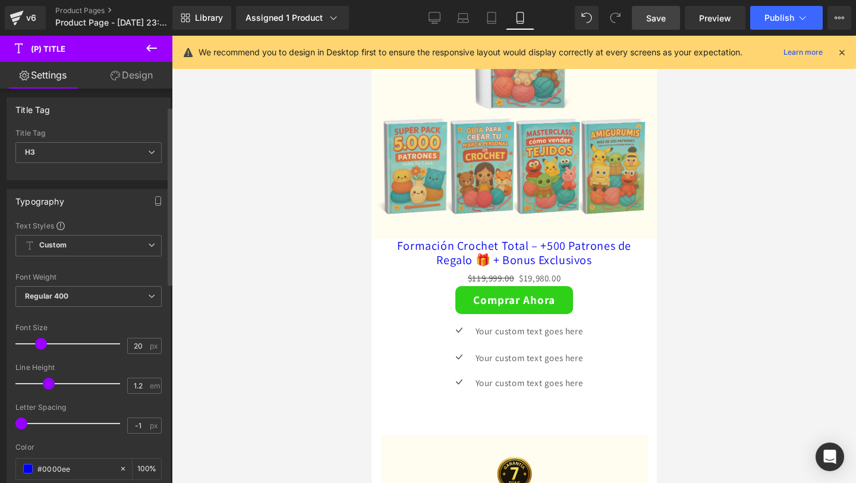
click at [76, 306] on span "Regular 400" at bounding box center [88, 296] width 146 height 21
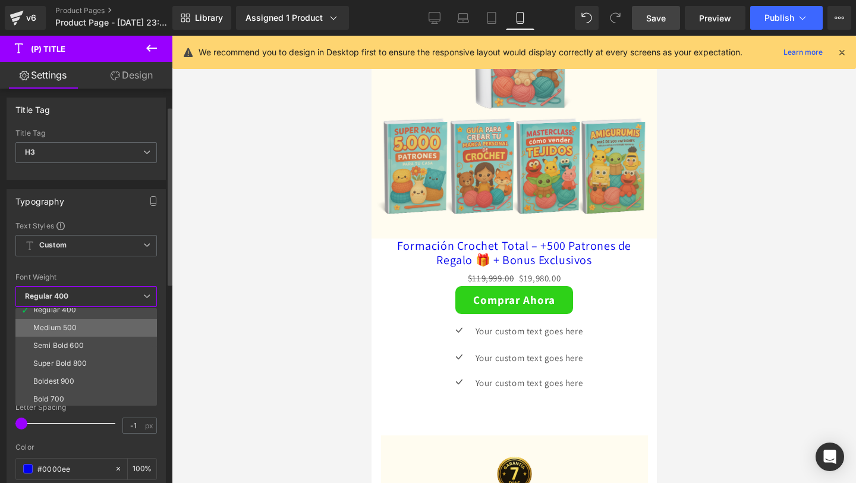
scroll to position [76, 0]
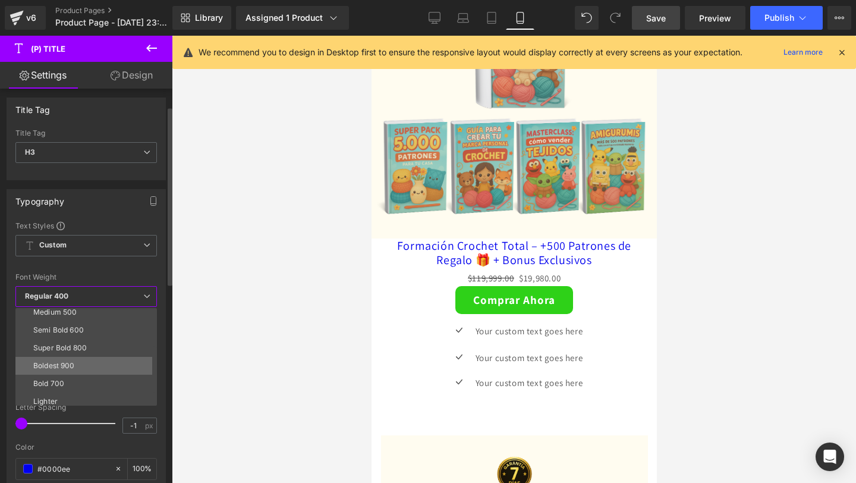
click at [79, 370] on li "Boldest 900" at bounding box center [88, 366] width 147 height 18
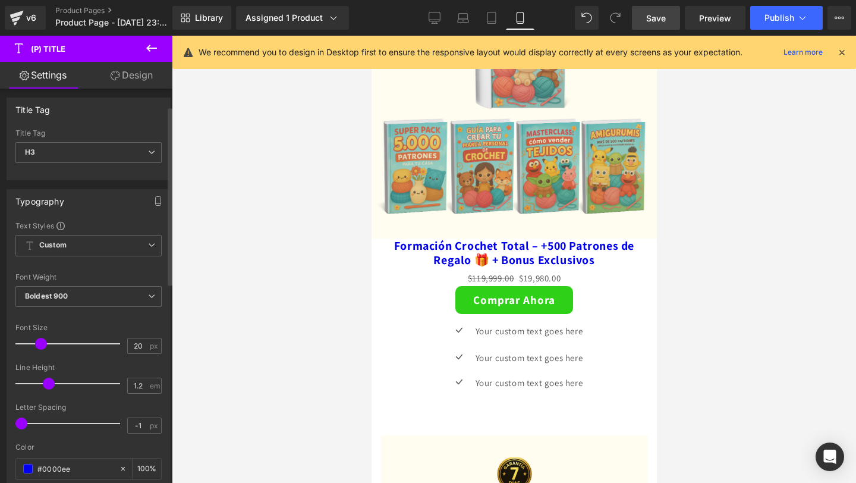
click at [45, 344] on span at bounding box center [41, 344] width 12 height 12
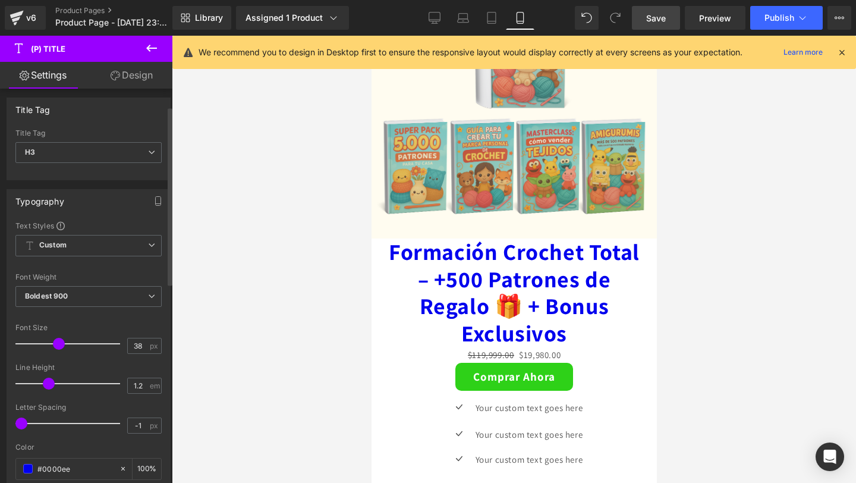
drag, startPoint x: 45, startPoint y: 344, endPoint x: 62, endPoint y: 343, distance: 17.3
click at [62, 343] on span at bounding box center [59, 344] width 12 height 12
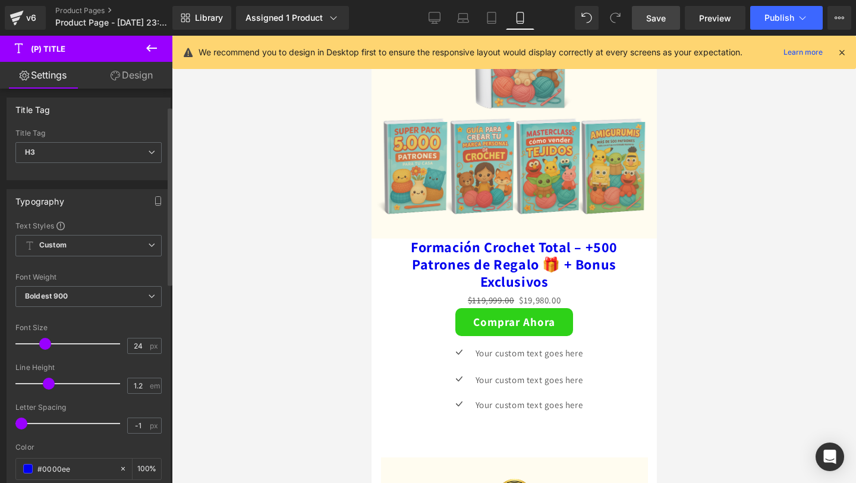
type input "23"
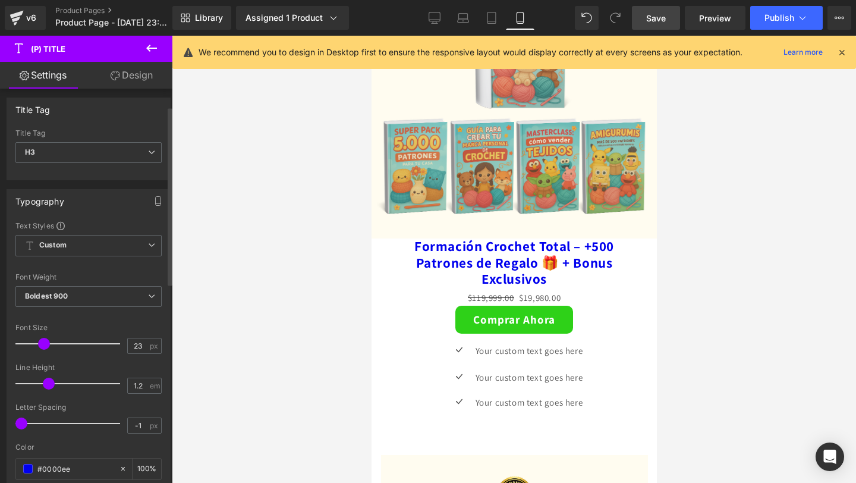
drag, startPoint x: 61, startPoint y: 343, endPoint x: 48, endPoint y: 345, distance: 13.9
click at [48, 345] on span at bounding box center [44, 344] width 12 height 12
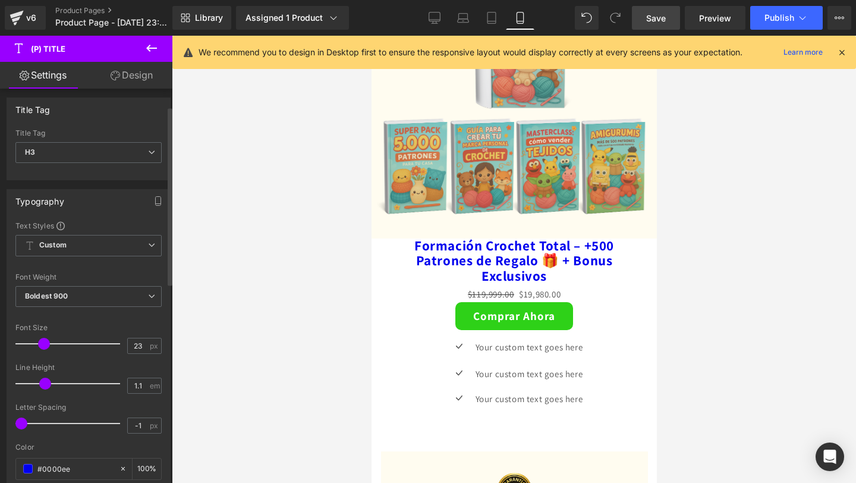
type input "1.2"
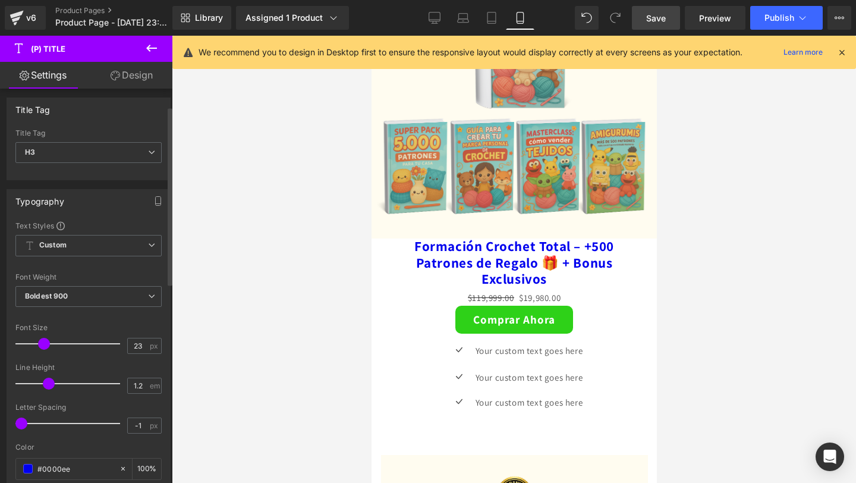
click at [48, 388] on span at bounding box center [49, 384] width 12 height 12
type input "1.9"
drag, startPoint x: 24, startPoint y: 424, endPoint x: 80, endPoint y: 425, distance: 55.3
click at [80, 425] on span at bounding box center [79, 423] width 12 height 12
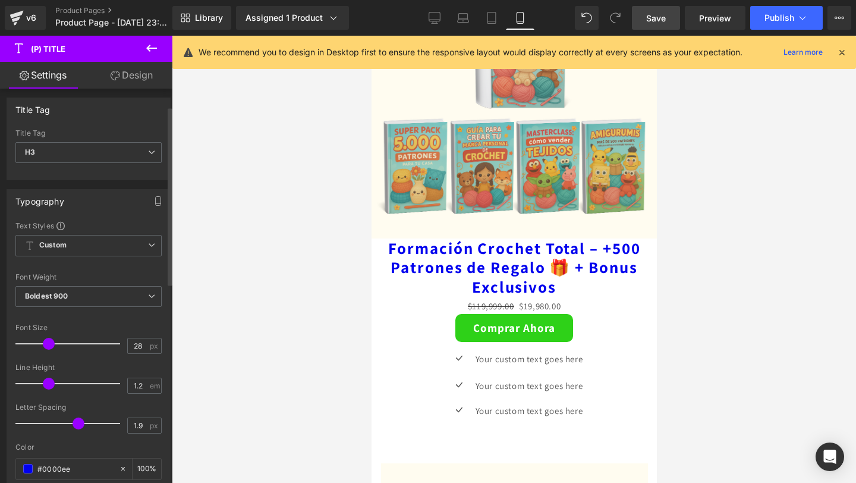
type input "29"
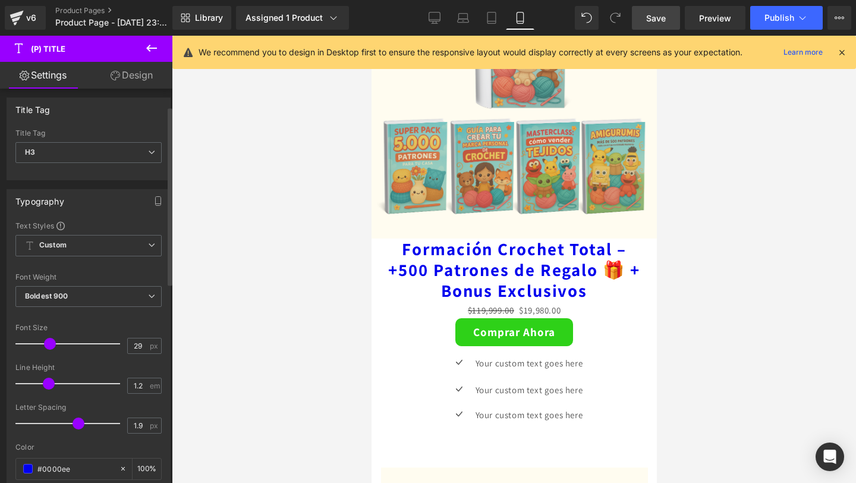
drag, startPoint x: 42, startPoint y: 344, endPoint x: 48, endPoint y: 347, distance: 6.6
click at [48, 347] on span at bounding box center [50, 344] width 12 height 12
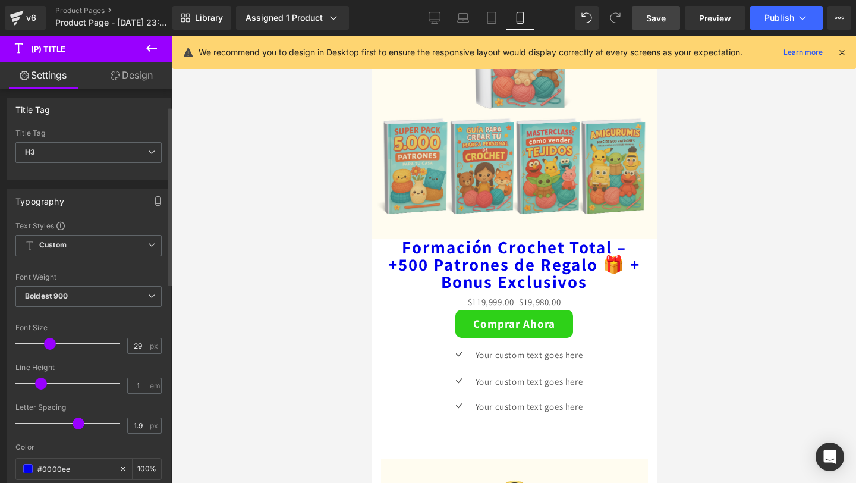
type input "1.1"
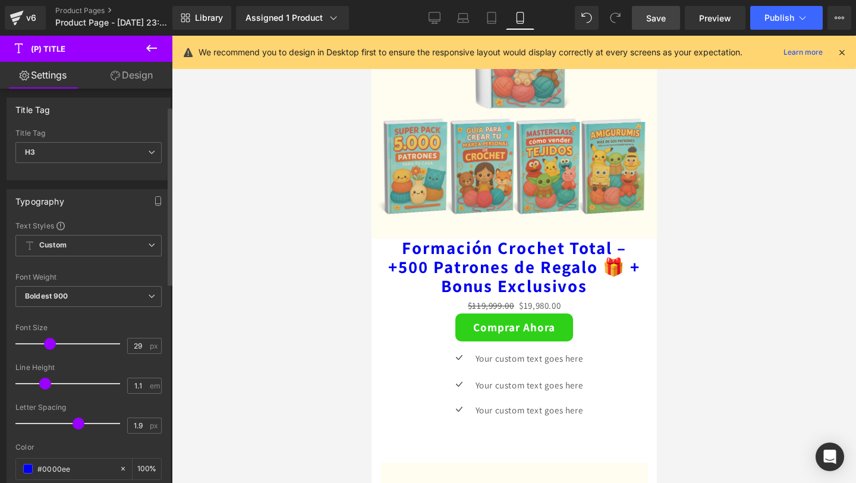
click at [41, 382] on span at bounding box center [45, 384] width 12 height 12
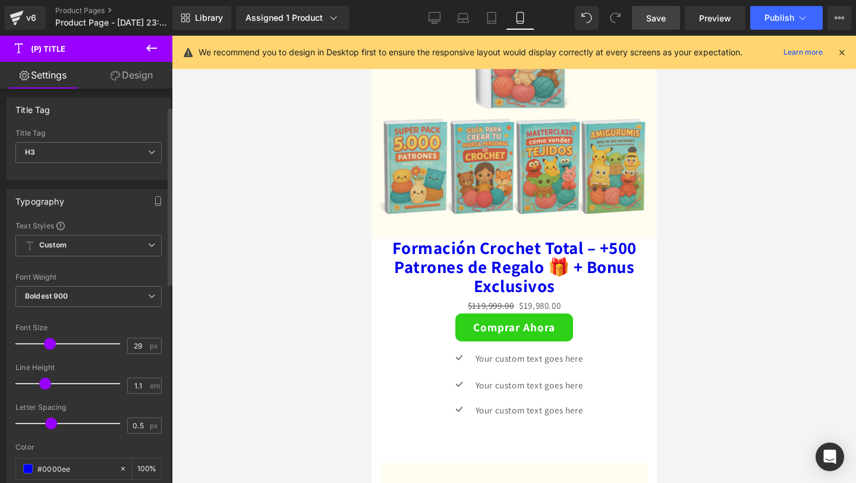
type input "0.4"
drag, startPoint x: 74, startPoint y: 422, endPoint x: 46, endPoint y: 422, distance: 27.4
click at [46, 422] on span at bounding box center [49, 423] width 12 height 12
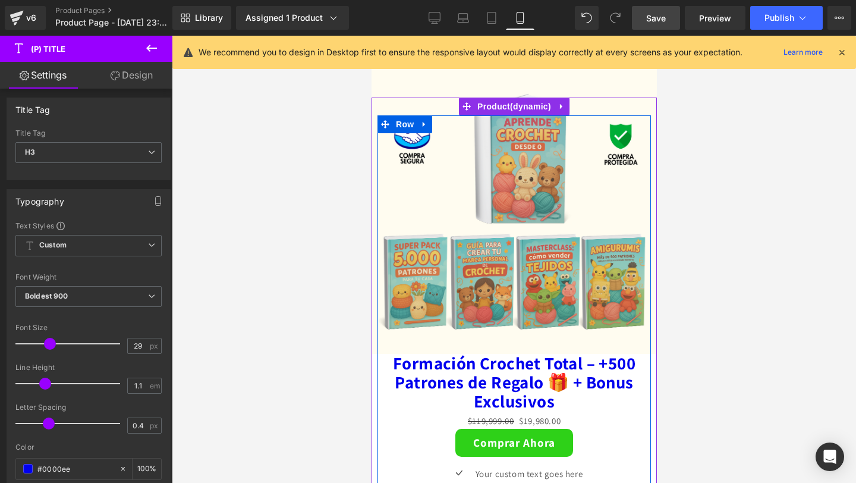
scroll to position [2113, 0]
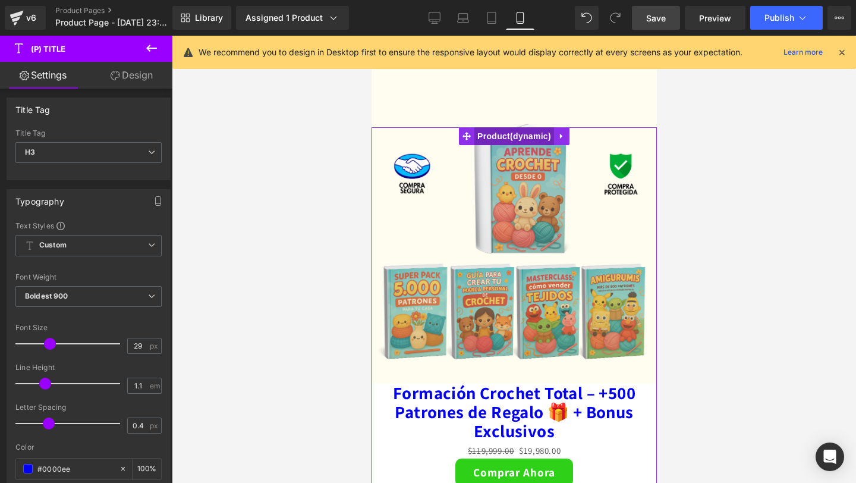
click at [499, 136] on span "Product" at bounding box center [514, 136] width 80 height 18
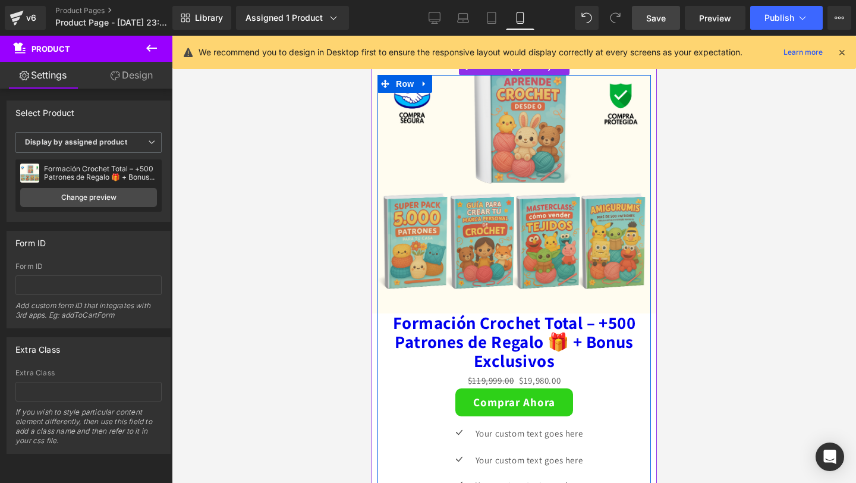
scroll to position [2184, 0]
click at [538, 378] on span "(P) Price" at bounding box center [544, 380] width 42 height 18
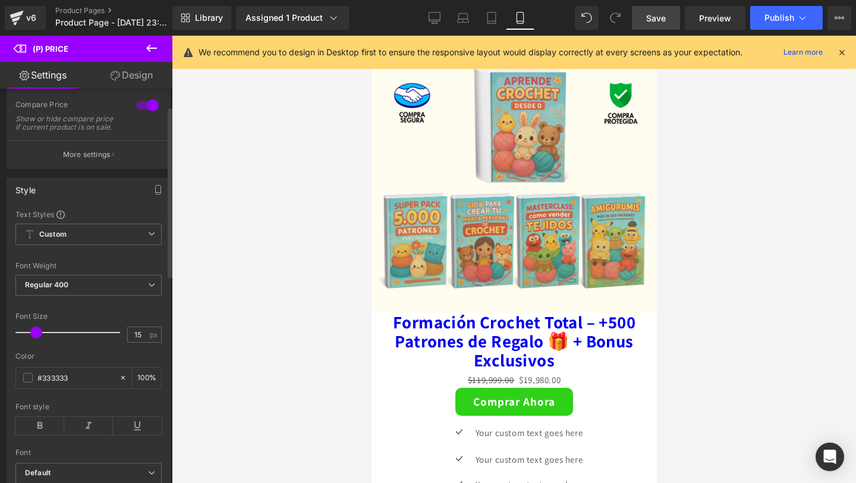
scroll to position [98, 0]
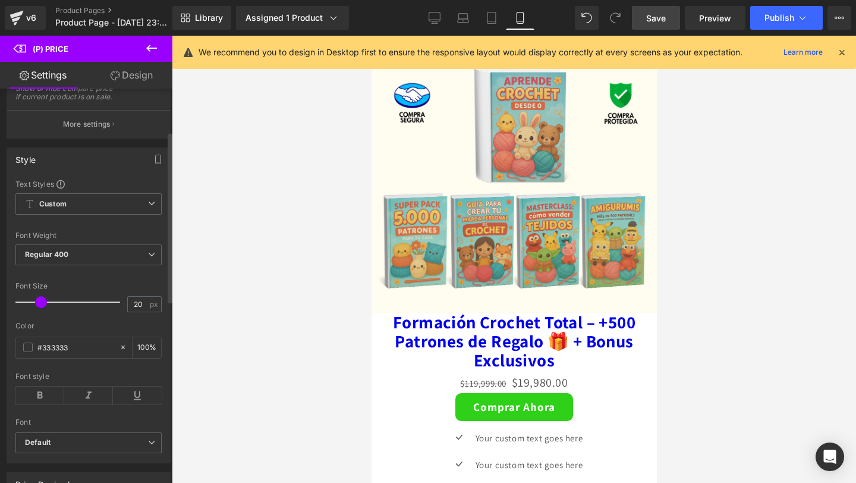
type input "21"
drag, startPoint x: 34, startPoint y: 309, endPoint x: 39, endPoint y: 313, distance: 6.8
click at [39, 308] on span at bounding box center [42, 302] width 12 height 12
click at [76, 265] on span "Regular 400" at bounding box center [88, 254] width 146 height 21
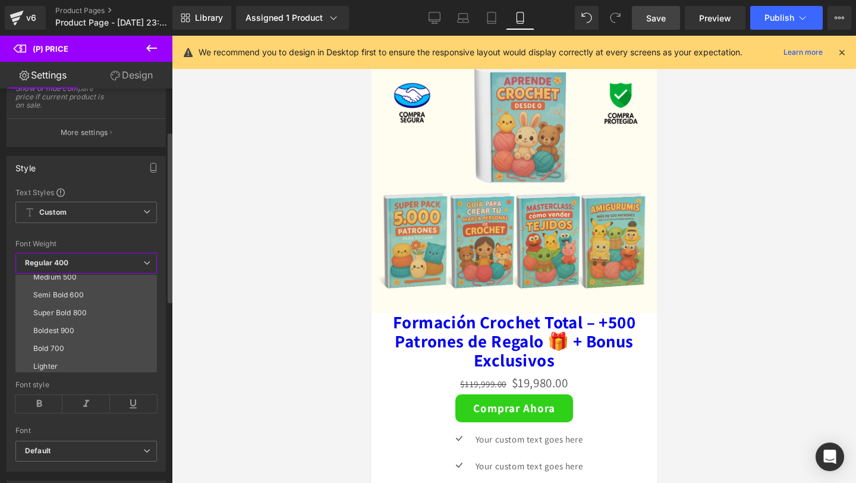
scroll to position [81, 0]
click at [65, 331] on li "Boldest 900" at bounding box center [88, 327] width 147 height 18
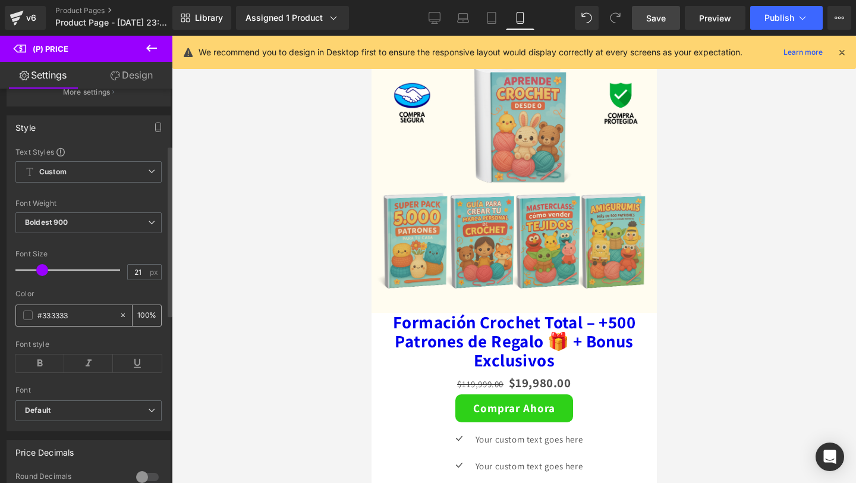
scroll to position [132, 0]
click at [30, 318] on span at bounding box center [28, 314] width 10 height 10
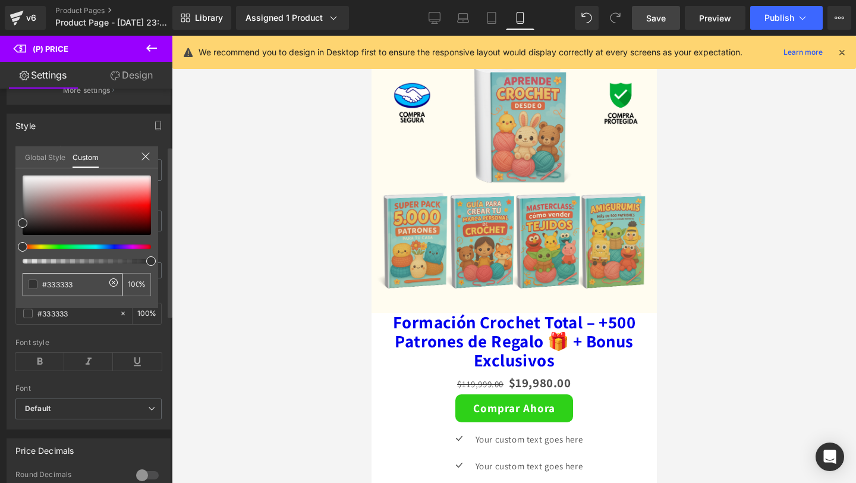
click at [61, 281] on input "#333333" at bounding box center [73, 284] width 63 height 12
paste input "https://i.ibb.co/qMnxHWfx/Decoraci-n-hogar-31-1.png"
type input "https://i.ibb.co/qMnxHWfx/Decoraci-n-hogar-31-1.png"
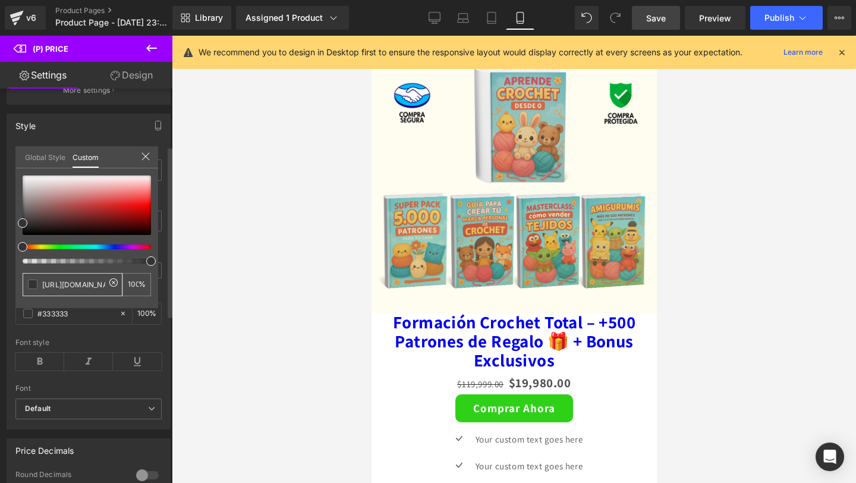
scroll to position [0, 126]
type input "https://i.ibb.co/qMnxHWfx/Decoraci-n-hogar-31-1.png"
type input "0"
type input "#333333"
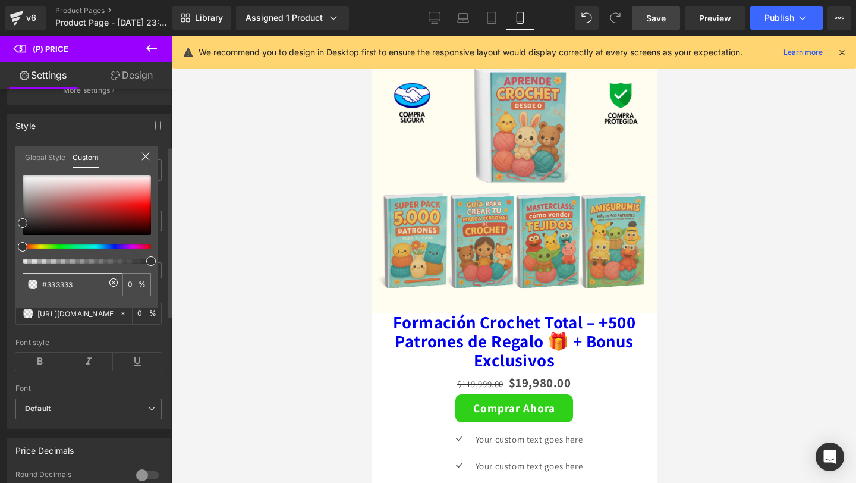
scroll to position [0, 0]
type input "#333333"
type input "100"
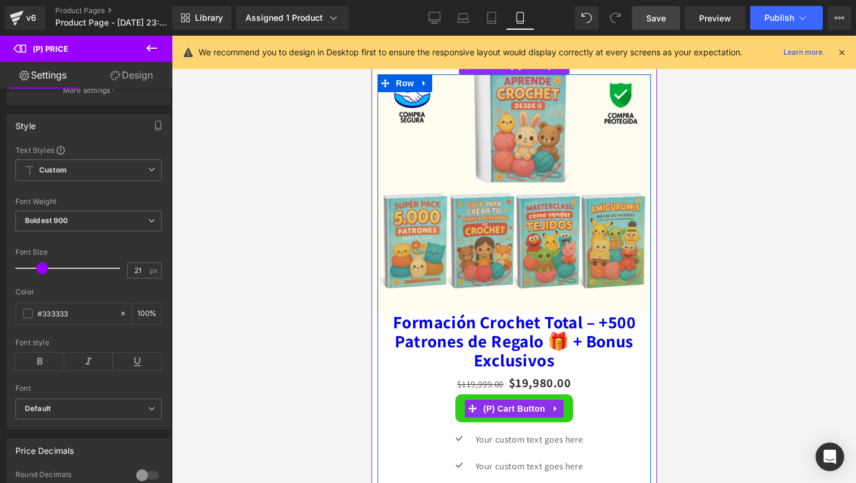
click at [508, 410] on span "(P) Cart Button" at bounding box center [514, 409] width 68 height 18
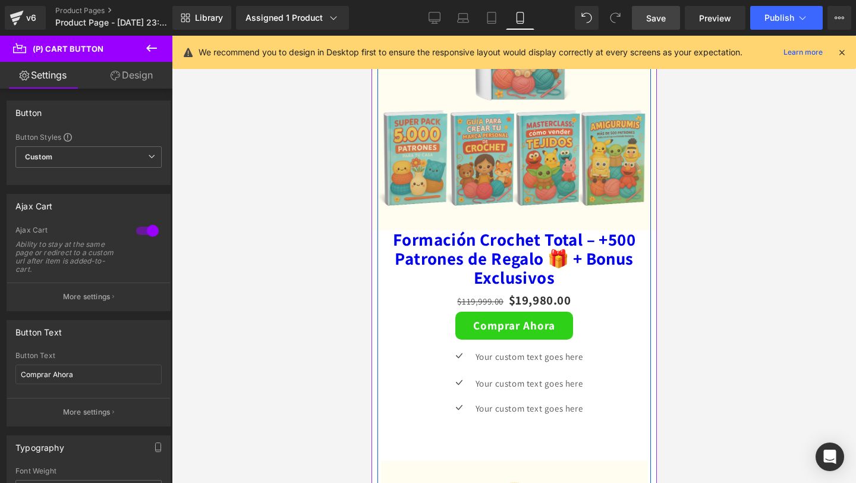
scroll to position [2265, 0]
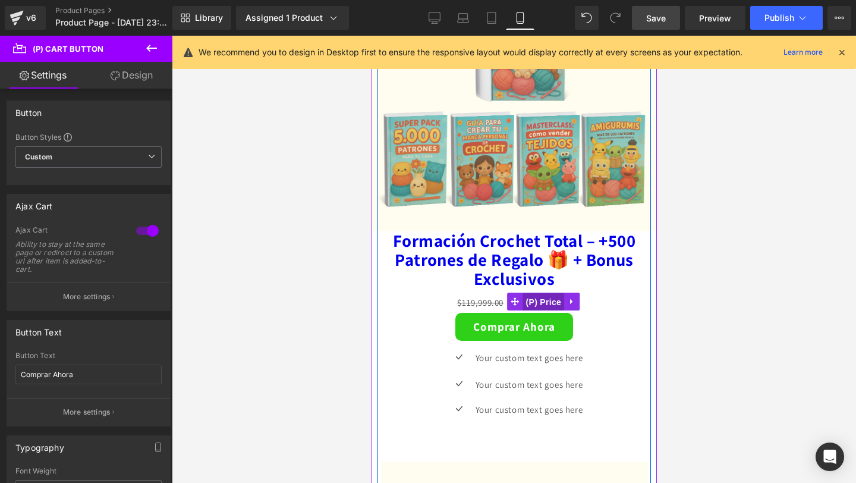
click at [544, 297] on span "(P) Price" at bounding box center [544, 302] width 42 height 18
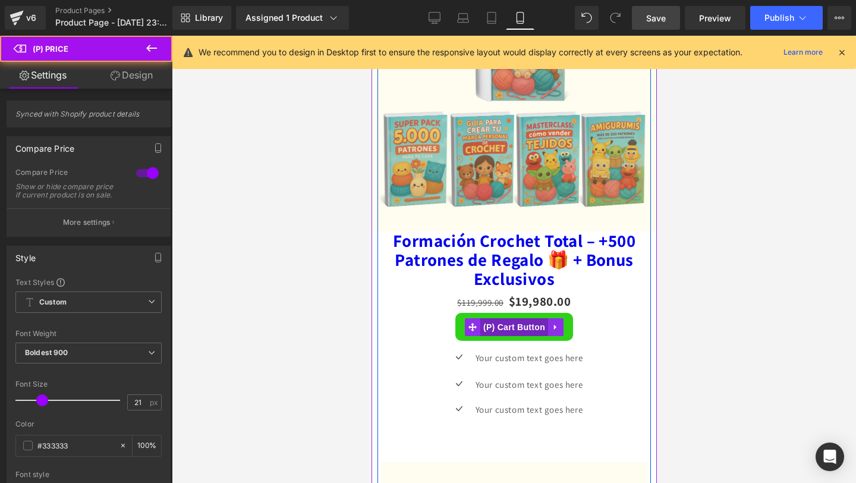
click at [509, 329] on span "(P) Cart Button" at bounding box center [514, 327] width 68 height 18
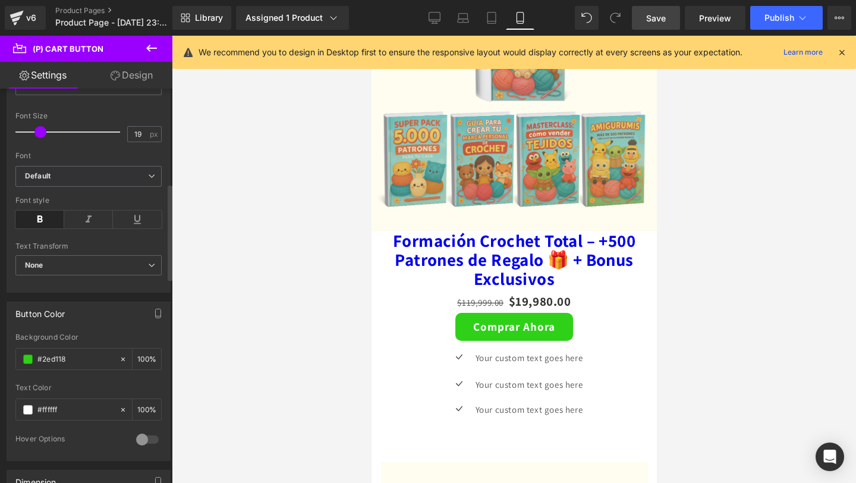
scroll to position [411, 0]
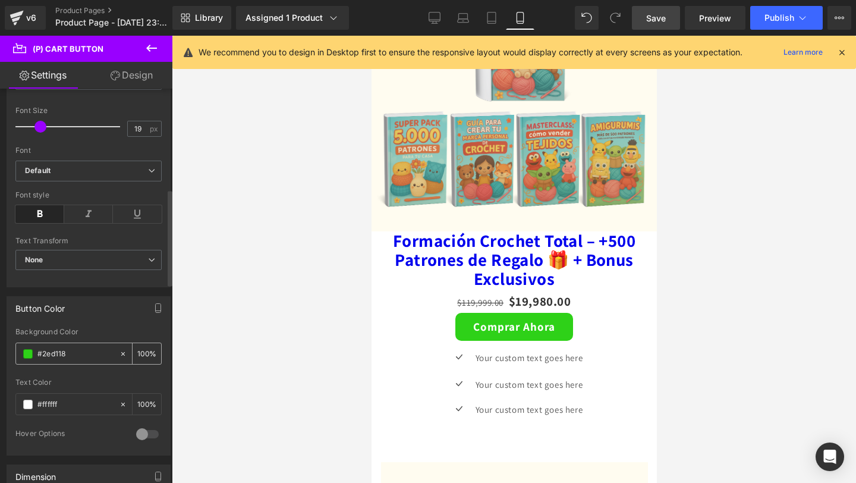
click at [39, 350] on input "#2ed118" at bounding box center [75, 353] width 76 height 13
click at [56, 355] on input "#2ed118" at bounding box center [75, 353] width 76 height 13
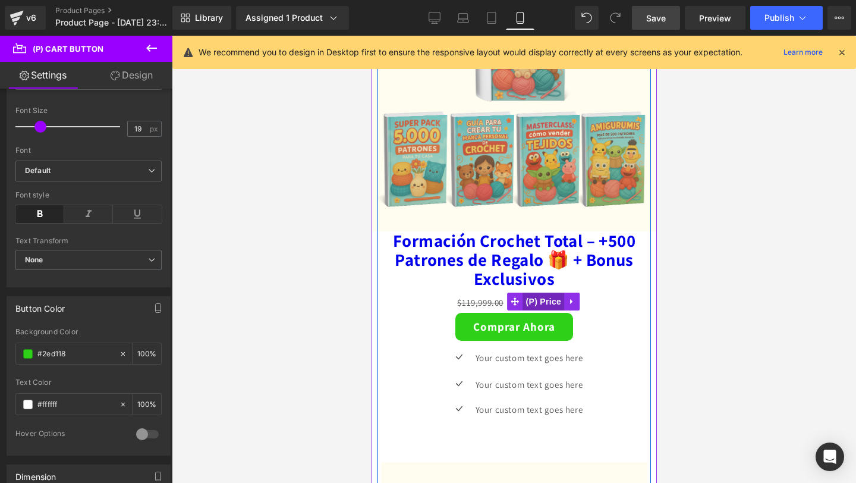
click at [532, 297] on span "(P) Price" at bounding box center [544, 301] width 42 height 18
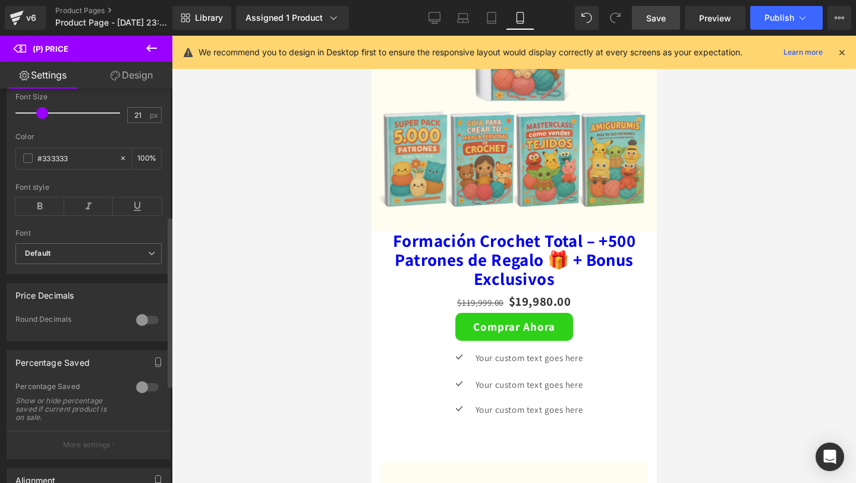
scroll to position [285, 0]
click at [52, 167] on input "#333333" at bounding box center [75, 160] width 76 height 13
paste input "2ed118"
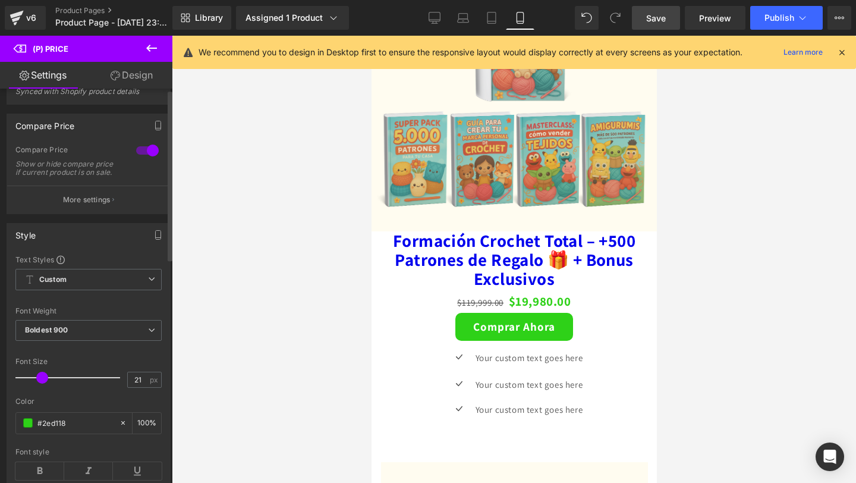
scroll to position [0, 0]
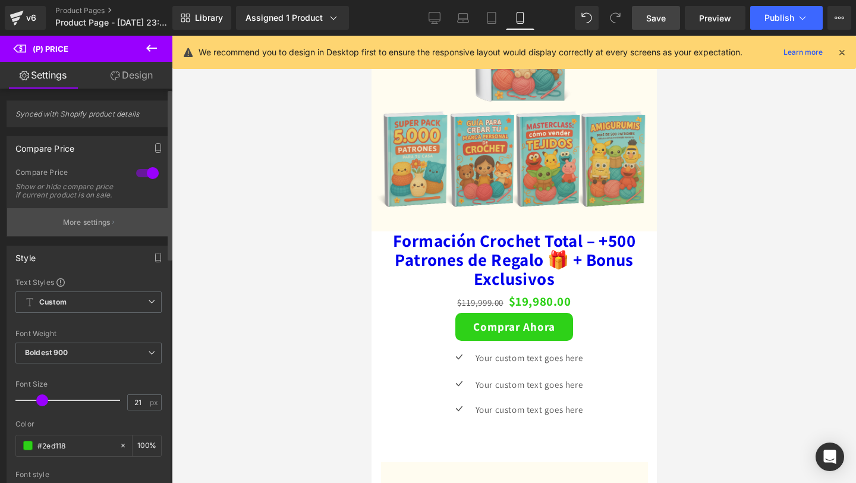
type input "#2ed118"
click at [97, 236] on button "More settings" at bounding box center [88, 222] width 163 height 28
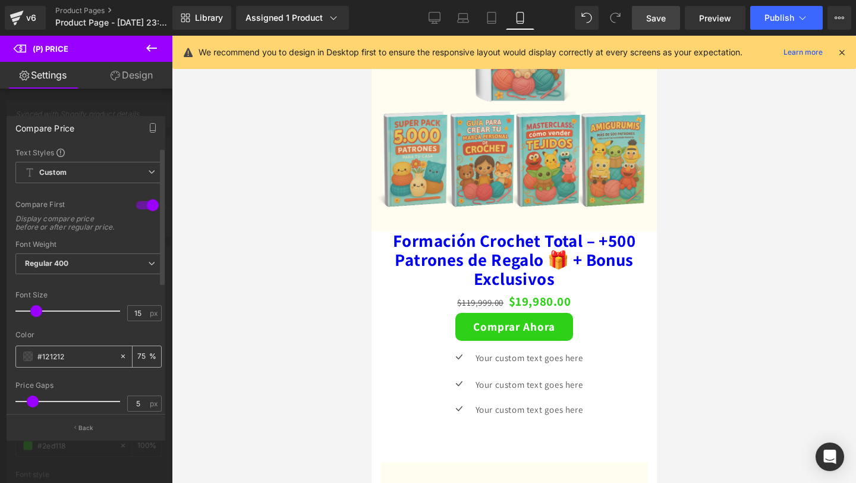
click at [48, 363] on input "#121212" at bounding box center [75, 356] width 76 height 13
click at [29, 361] on span at bounding box center [28, 356] width 10 height 10
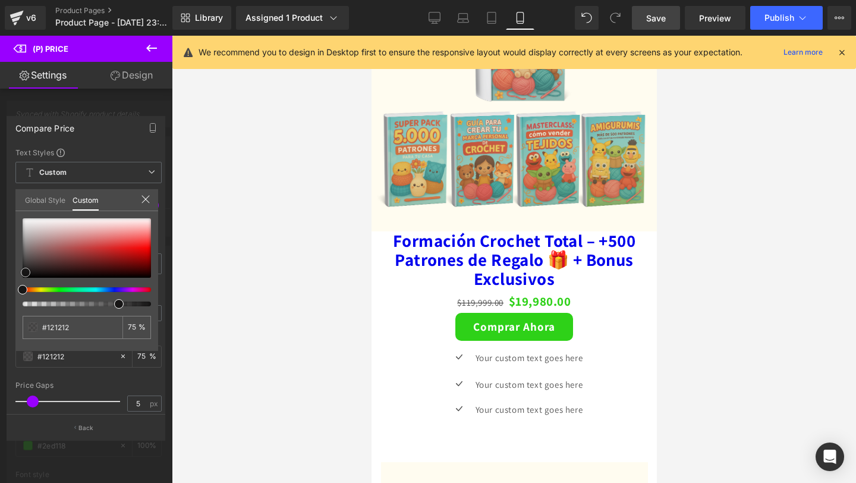
type input "#171616"
type input "#ba3434"
type input "#f65555"
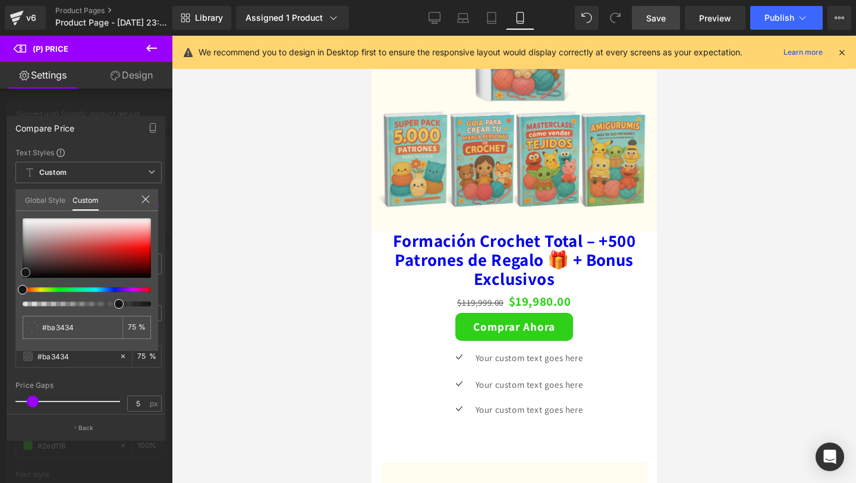
type input "#f65555"
type input "#ff6060"
type input "#ff4747"
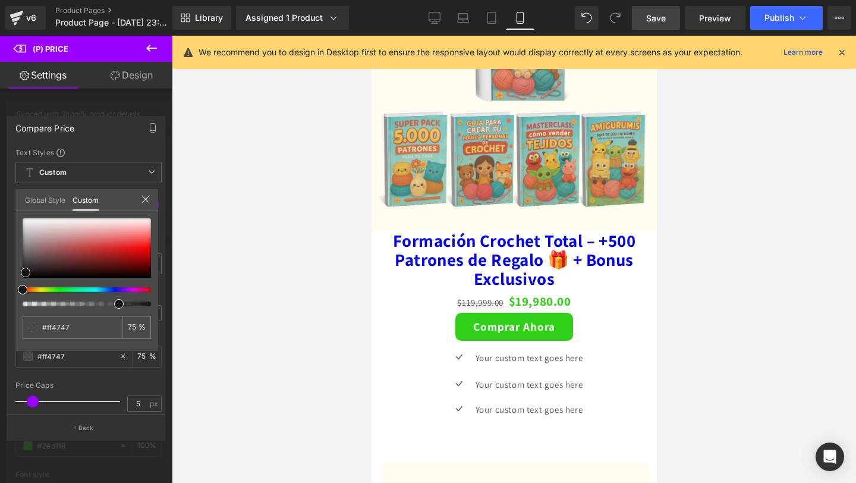
type input "#ff2828"
type input "#ff1919"
type input "#ff0f0f"
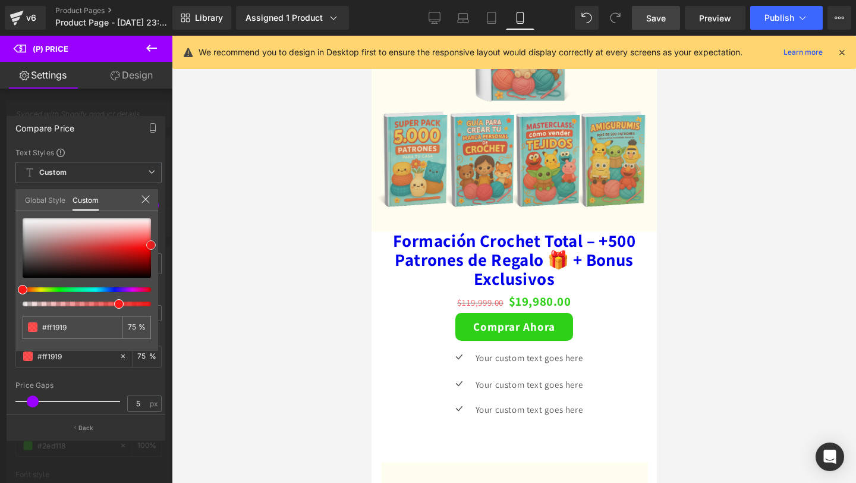
type input "#ff0f0f"
type input "#ff0a0a"
type input "#fc0c0c"
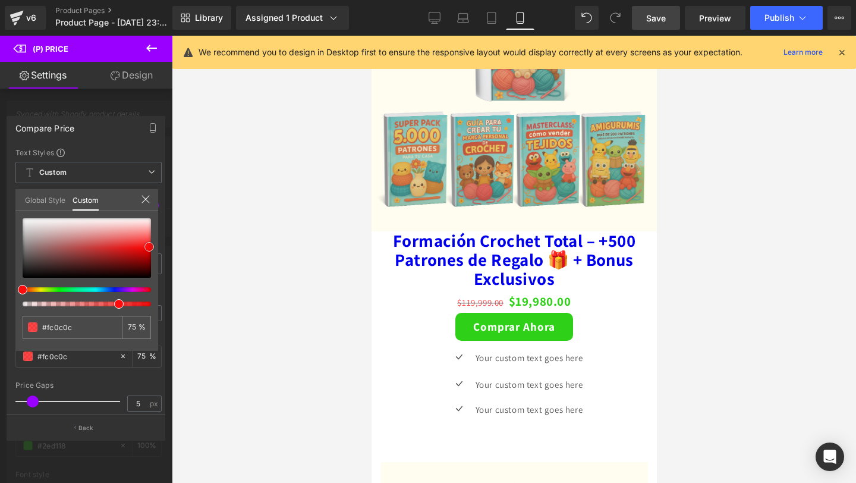
type input "#fb0d0d"
type input "#fa0f0f"
type input "#f61212"
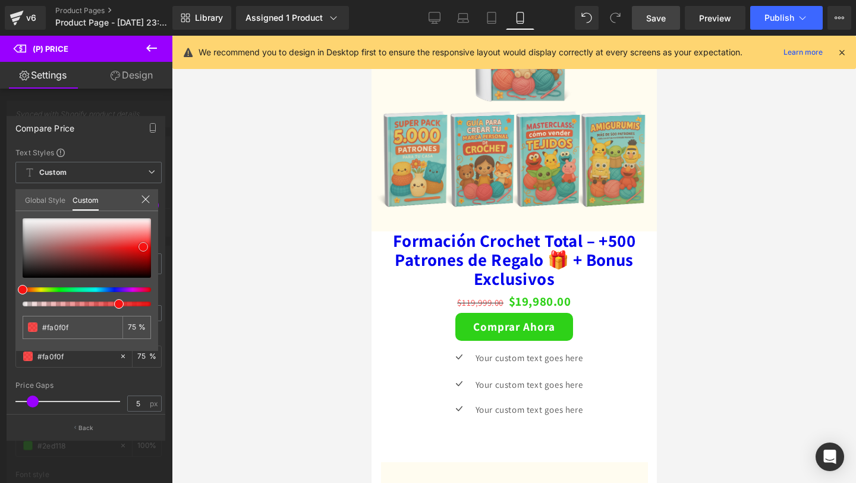
type input "#f61212"
type input "#f60d0d"
type input "#f70c0c"
drag, startPoint x: 26, startPoint y: 275, endPoint x: 180, endPoint y: 247, distance: 156.6
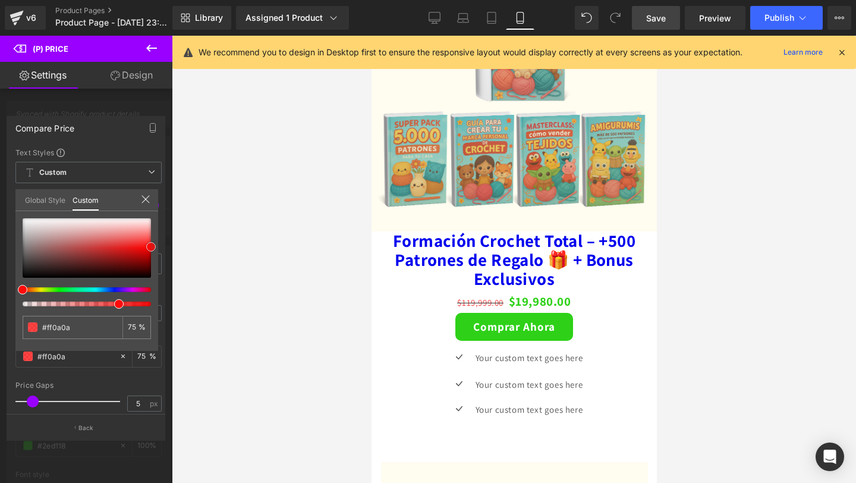
click at [180, 247] on div "(P) Price You are previewing how the will restyle your page. You can not edit E…" at bounding box center [428, 251] width 856 height 503
click at [149, 203] on icon at bounding box center [146, 199] width 10 height 10
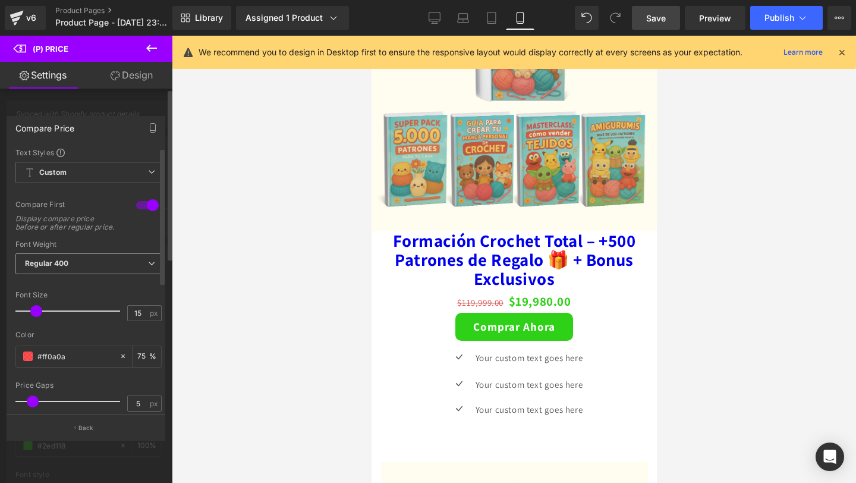
click at [85, 272] on span "Regular 400" at bounding box center [88, 263] width 146 height 21
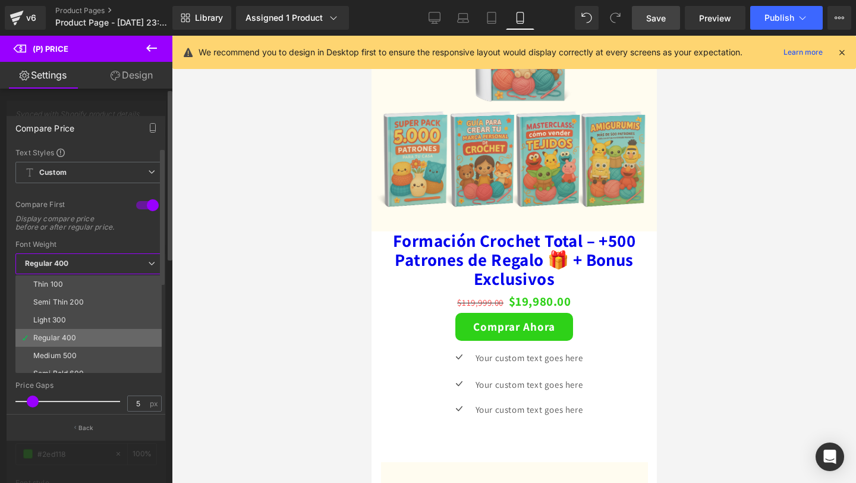
scroll to position [30, 0]
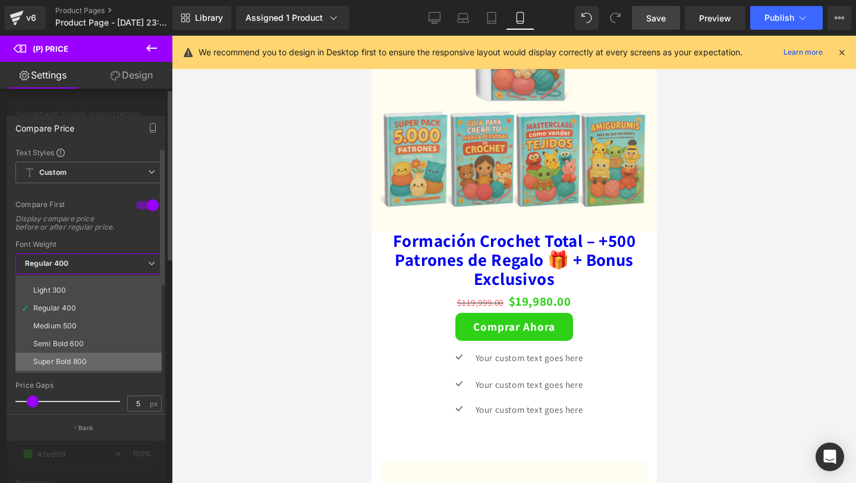
click at [56, 366] on div "Super Bold 800" at bounding box center [60, 361] width 54 height 8
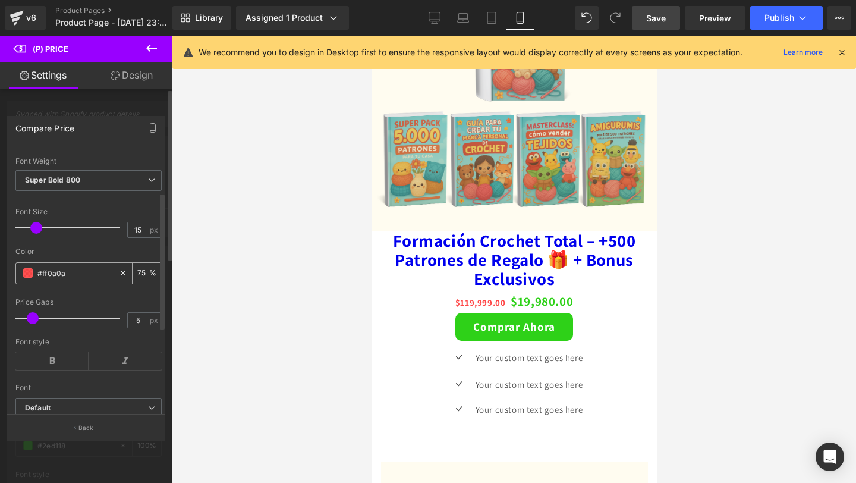
scroll to position [84, 0]
click at [36, 238] on div at bounding box center [70, 227] width 99 height 24
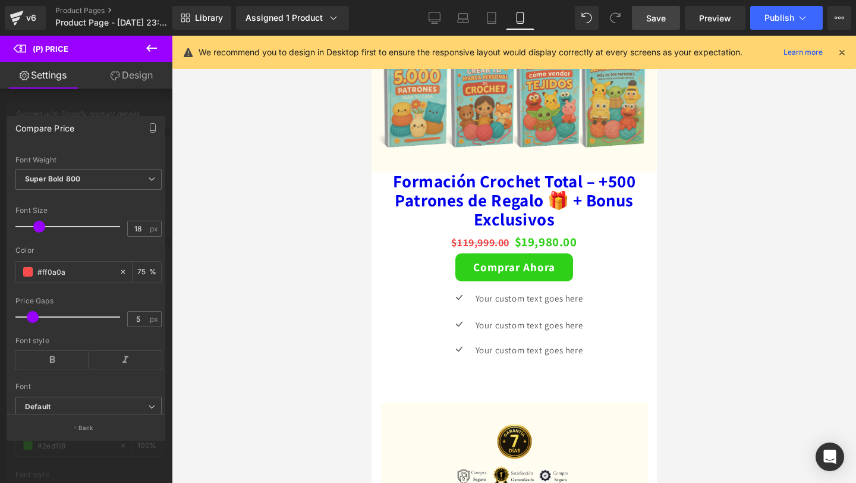
scroll to position [2348, 0]
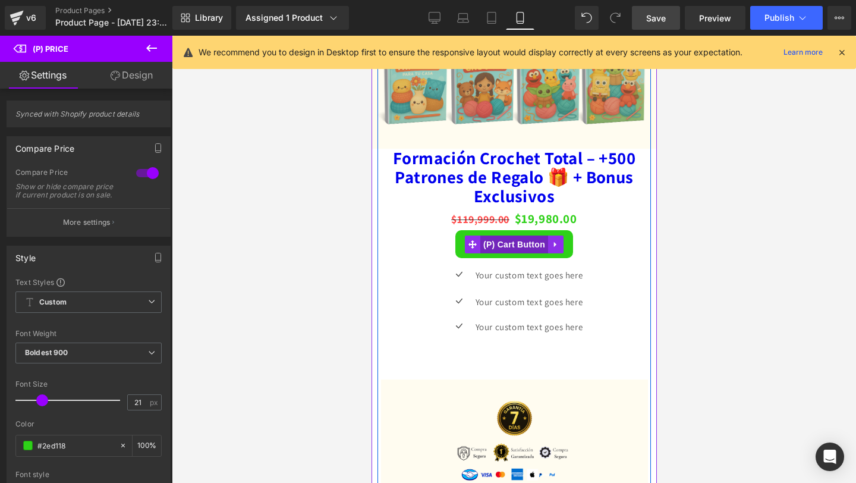
click at [504, 238] on span "(P) Cart Button" at bounding box center [514, 244] width 68 height 18
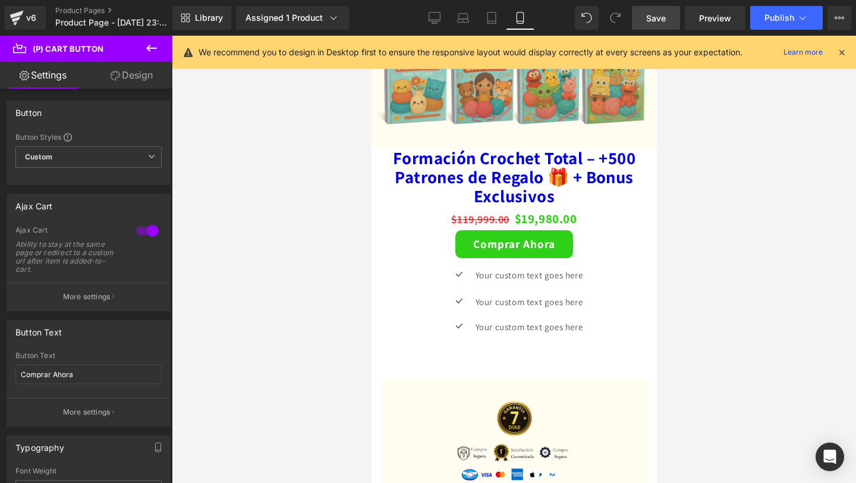
click at [124, 84] on link "Design" at bounding box center [132, 75] width 86 height 27
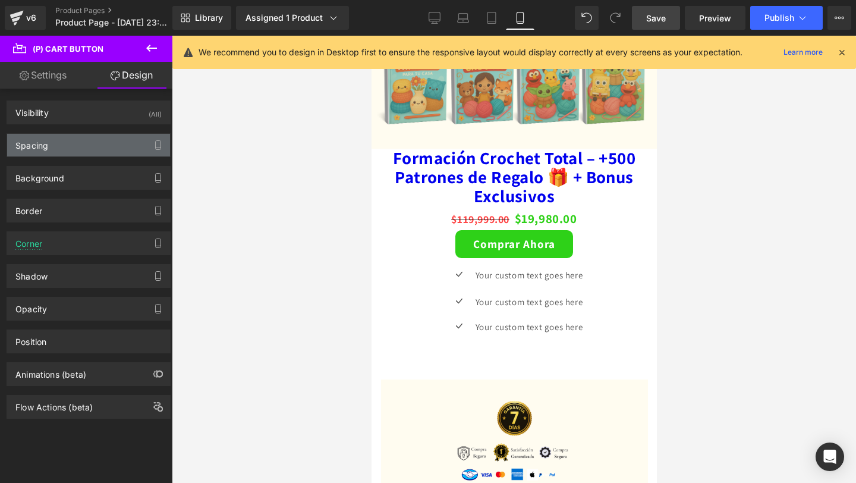
click at [95, 152] on div "Spacing" at bounding box center [88, 145] width 163 height 23
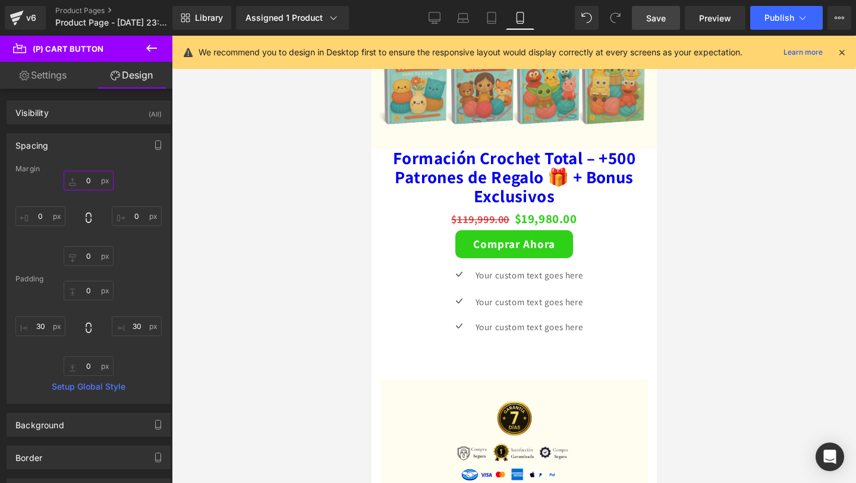
click at [86, 178] on input "0" at bounding box center [89, 181] width 50 height 20
click at [154, 49] on icon at bounding box center [151, 48] width 14 height 14
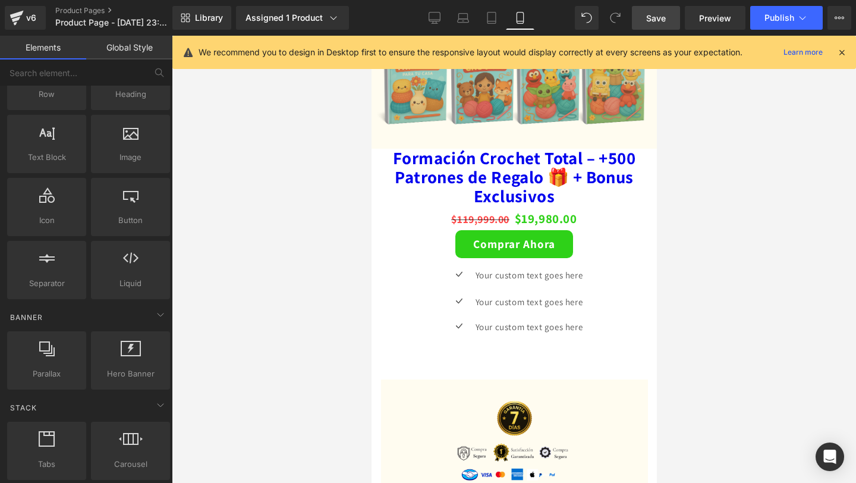
scroll to position [0, 0]
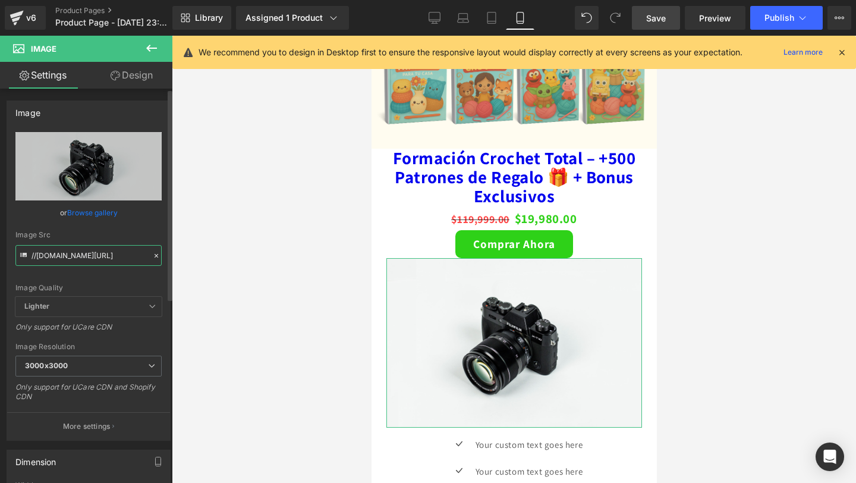
click at [43, 257] on input "//d1um8515vdn9kb.cloudfront.net/images/parallax.jpg" at bounding box center [88, 255] width 146 height 21
paste input "https://i.ibb.co/qMnxHWfx/Decoraci-n-hogar-31-1.pn"
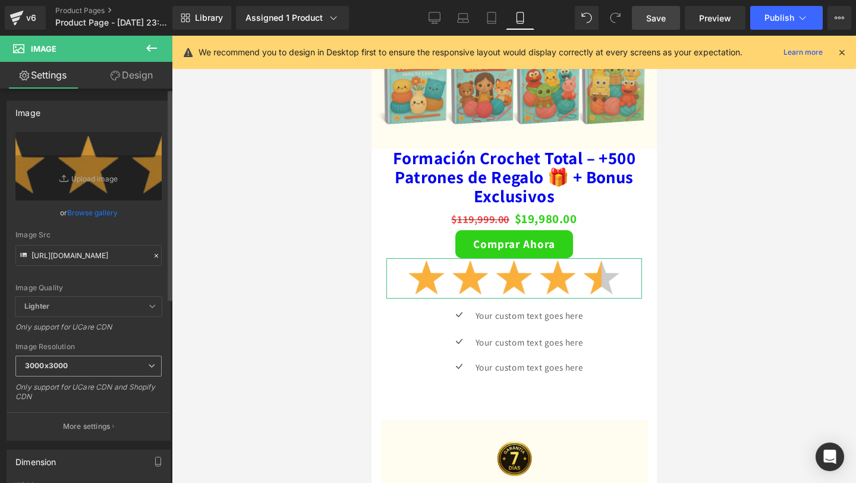
click at [81, 360] on span "3000x3000" at bounding box center [88, 366] width 146 height 21
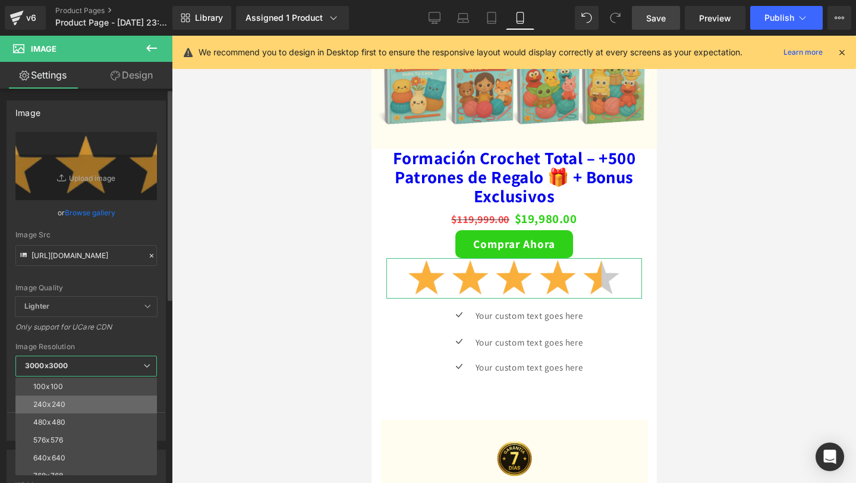
click at [66, 401] on li "240x240" at bounding box center [88, 404] width 147 height 18
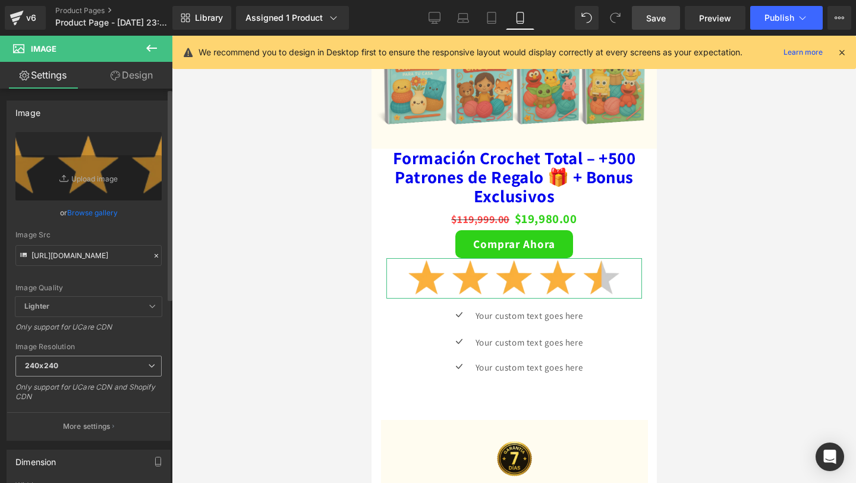
click at [81, 368] on span "240x240" at bounding box center [88, 366] width 146 height 21
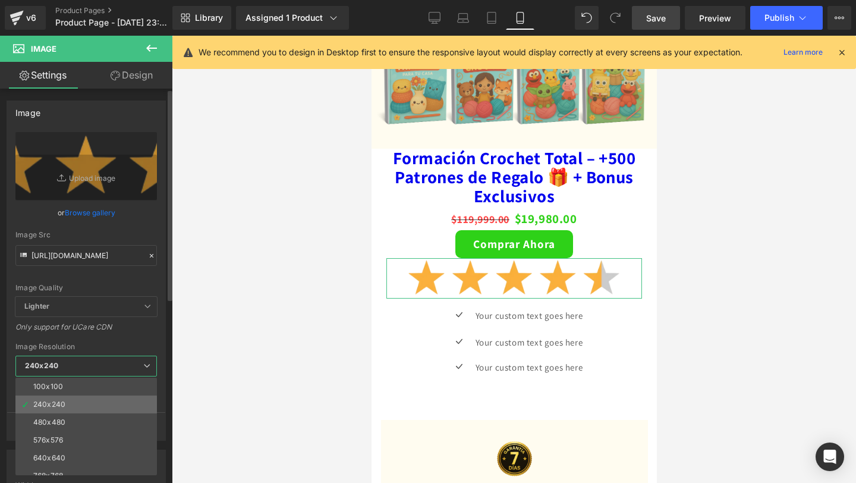
scroll to position [170, 0]
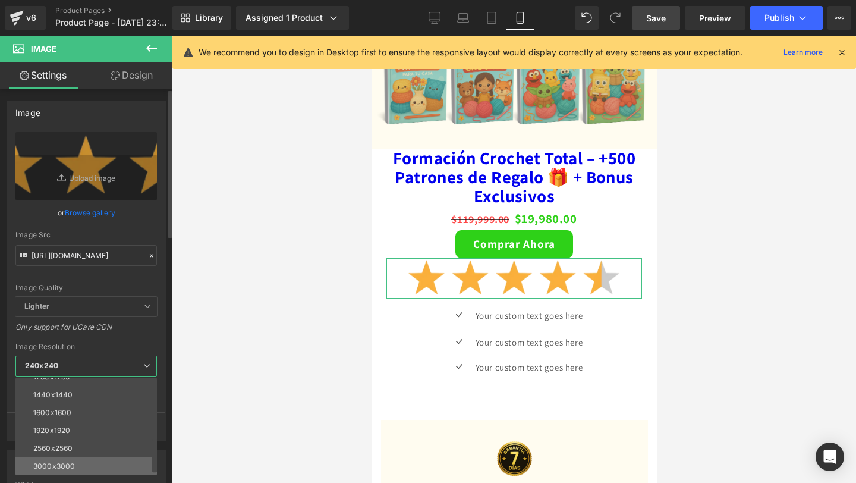
click at [62, 467] on div "3000x3000" at bounding box center [54, 466] width 42 height 8
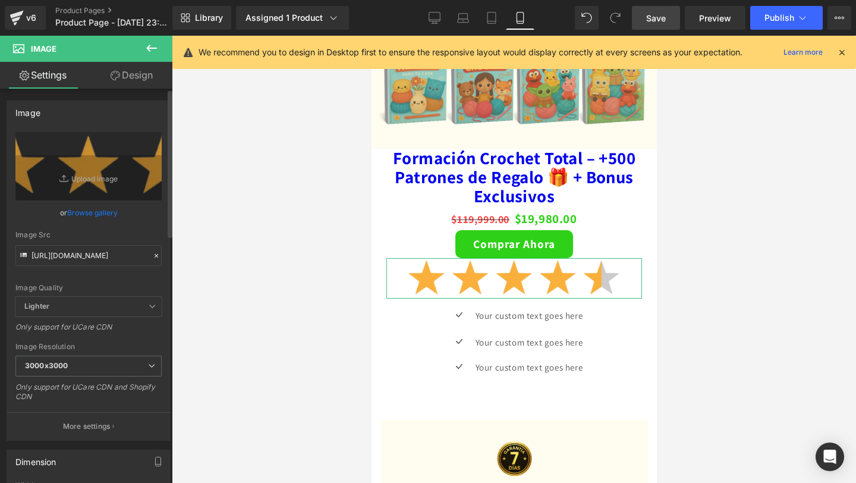
click at [130, 349] on div "Image Resolution" at bounding box center [88, 346] width 146 height 8
click at [142, 74] on link "Design" at bounding box center [132, 75] width 86 height 27
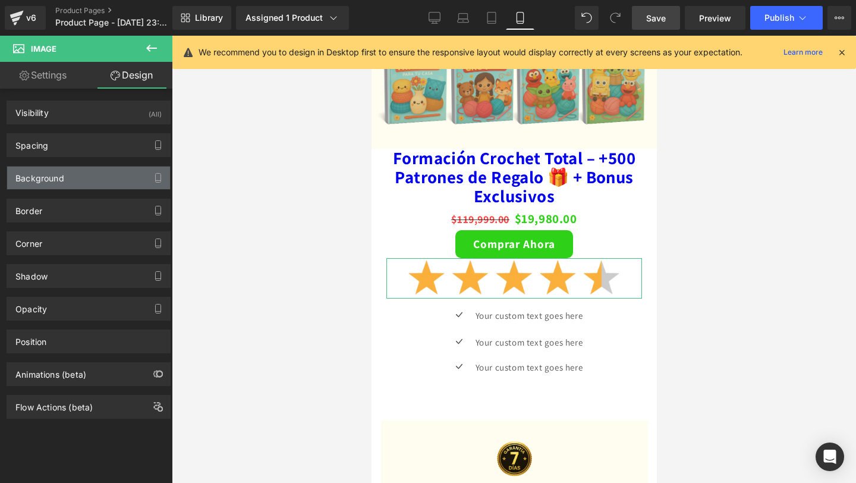
click at [72, 173] on div "Background" at bounding box center [88, 177] width 163 height 23
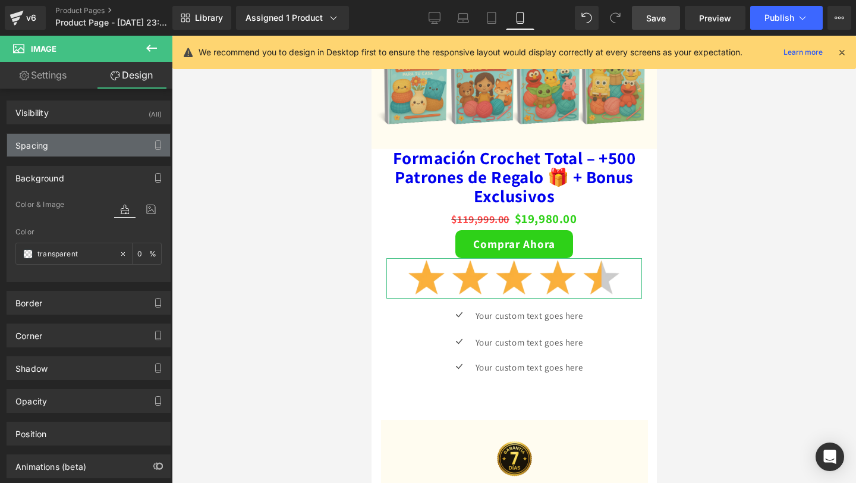
click at [82, 146] on div "Spacing" at bounding box center [88, 145] width 163 height 23
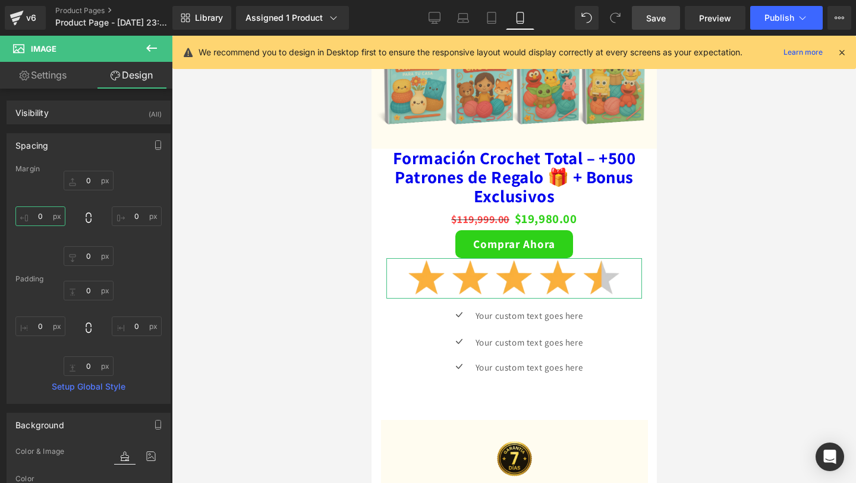
click at [45, 218] on input "0" at bounding box center [40, 216] width 50 height 20
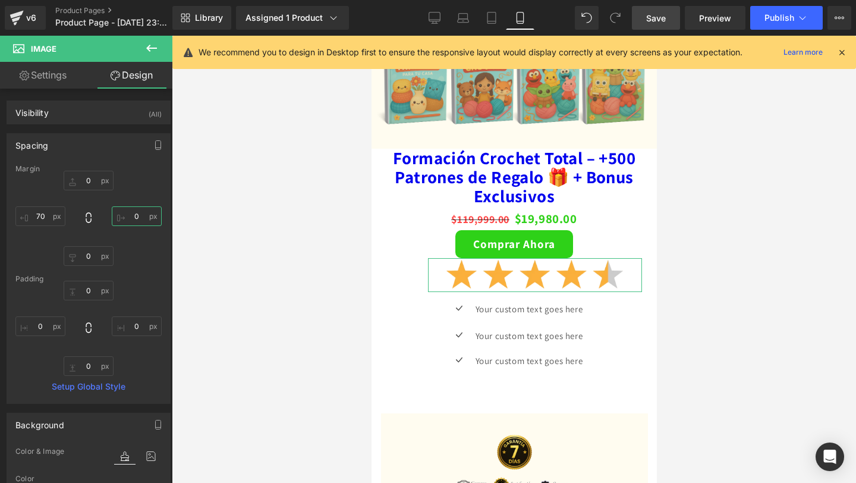
click at [141, 218] on input "0" at bounding box center [137, 216] width 50 height 20
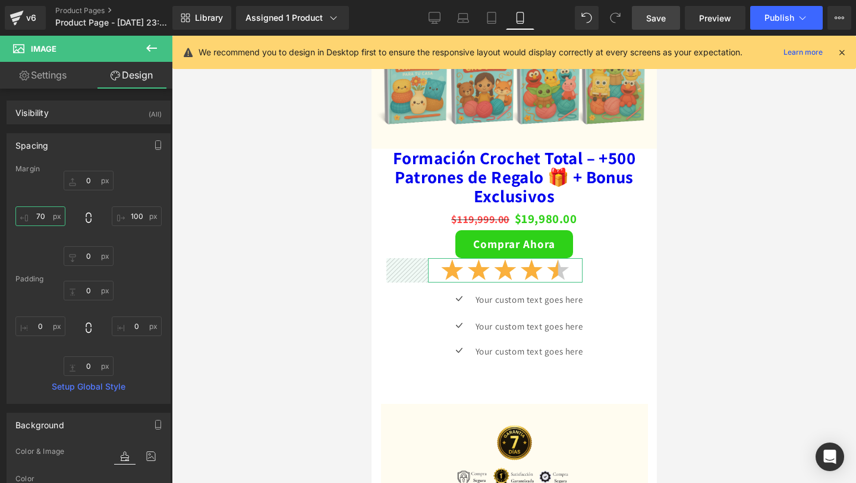
click at [42, 218] on input "70" at bounding box center [40, 216] width 50 height 20
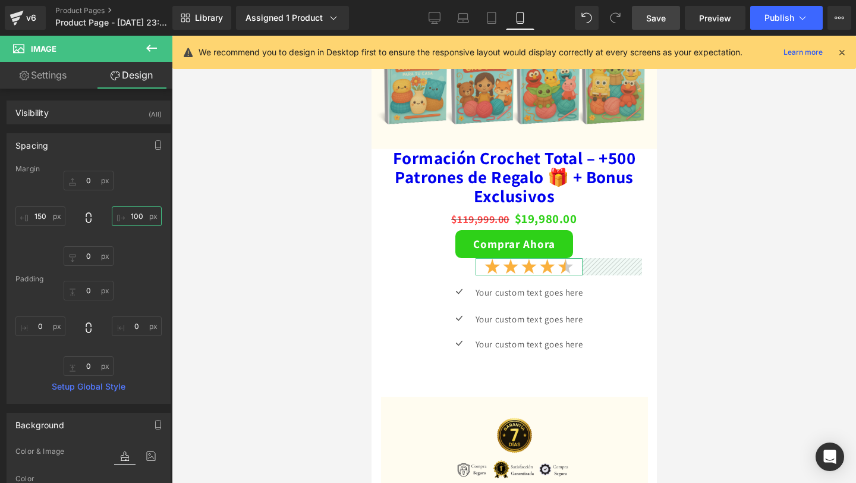
click at [135, 213] on input "100" at bounding box center [137, 216] width 50 height 20
click at [49, 214] on input "150" at bounding box center [40, 216] width 50 height 20
click at [76, 143] on div "Spacing" at bounding box center [88, 145] width 163 height 23
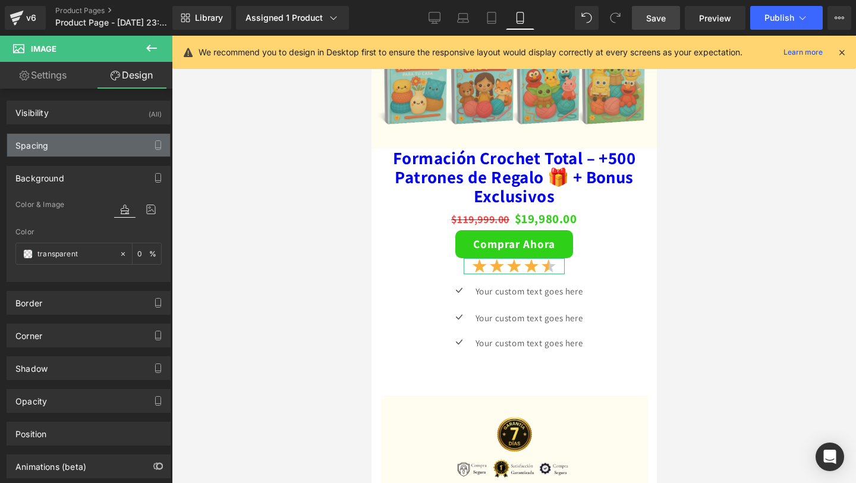
click at [86, 141] on div "Spacing" at bounding box center [88, 145] width 163 height 23
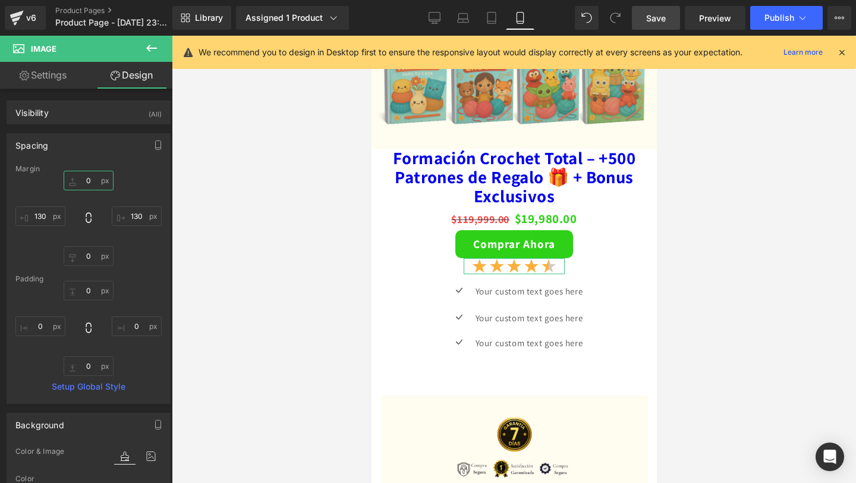
click at [89, 180] on input "0" at bounding box center [89, 181] width 50 height 20
click at [153, 44] on icon at bounding box center [151, 48] width 14 height 14
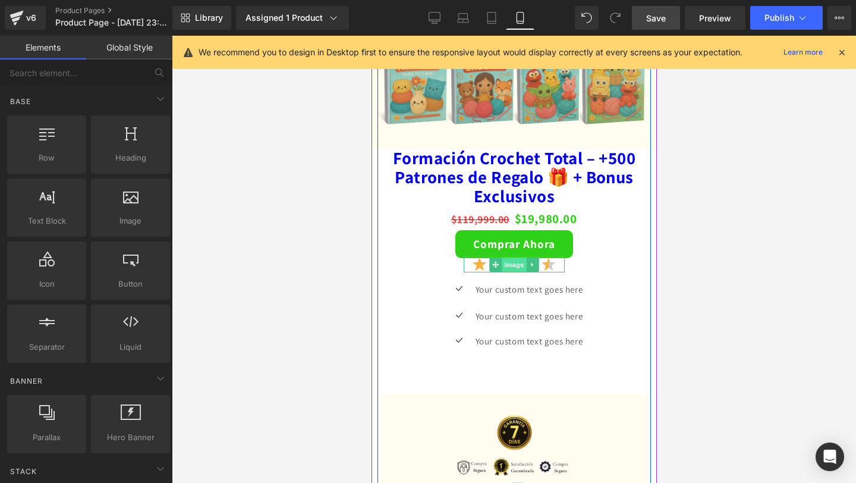
click at [515, 261] on span "Image" at bounding box center [513, 264] width 25 height 14
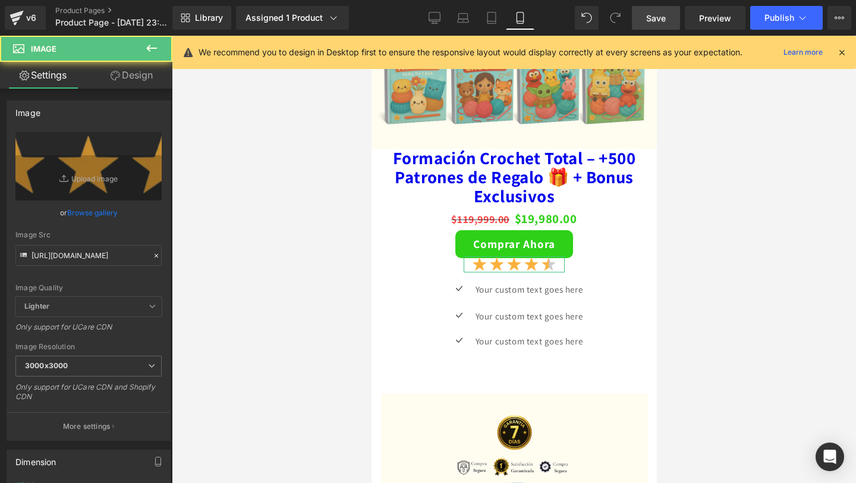
click at [125, 84] on link "Design" at bounding box center [132, 75] width 86 height 27
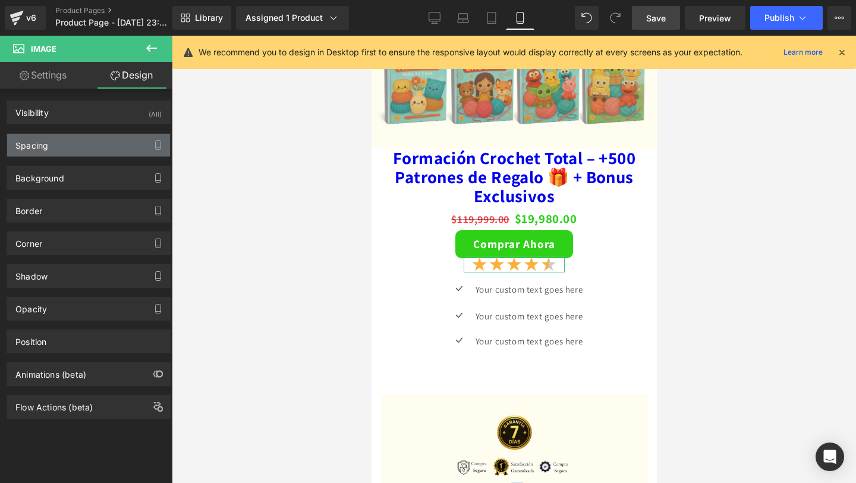
click at [87, 151] on div "Spacing" at bounding box center [88, 145] width 163 height 23
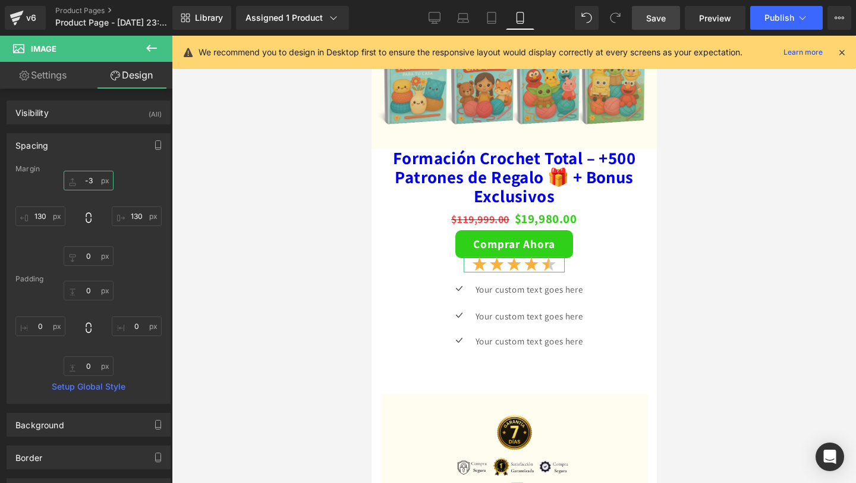
click at [92, 181] on input "-3" at bounding box center [89, 181] width 50 height 20
click at [665, 21] on span "Save" at bounding box center [656, 18] width 20 height 12
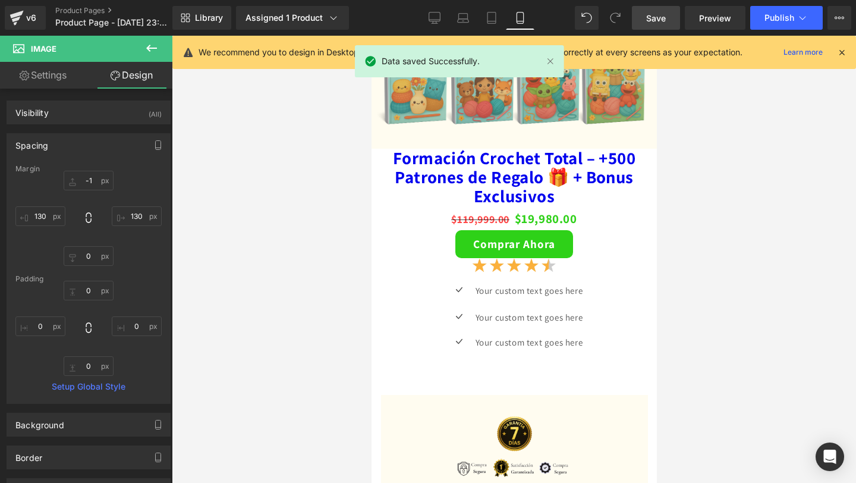
click at [157, 46] on icon at bounding box center [151, 48] width 14 height 14
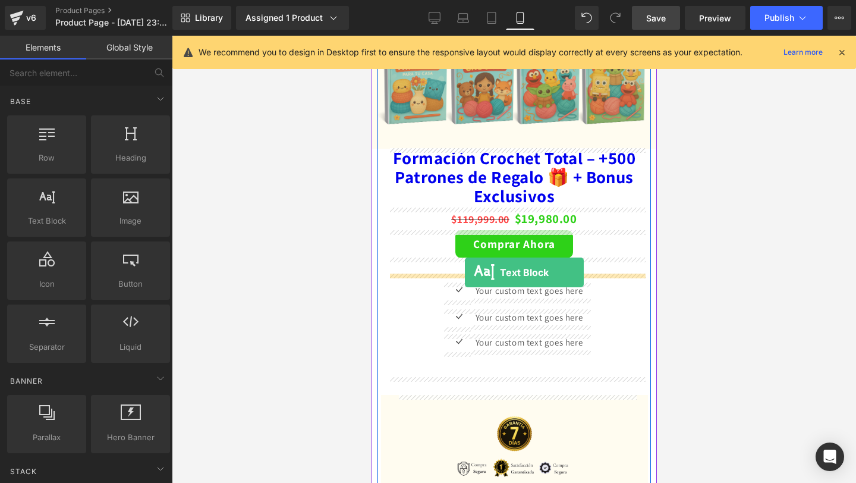
drag, startPoint x: 423, startPoint y: 249, endPoint x: 464, endPoint y: 272, distance: 47.1
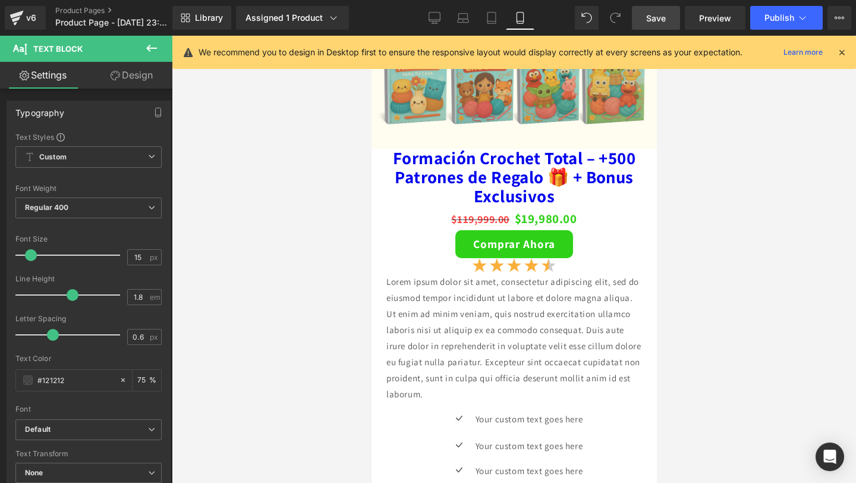
click at [533, 344] on div "Lorem ipsum dolor sit amet, consectetur adipiscing elit, sed do eiusmod tempor …" at bounding box center [514, 337] width 256 height 128
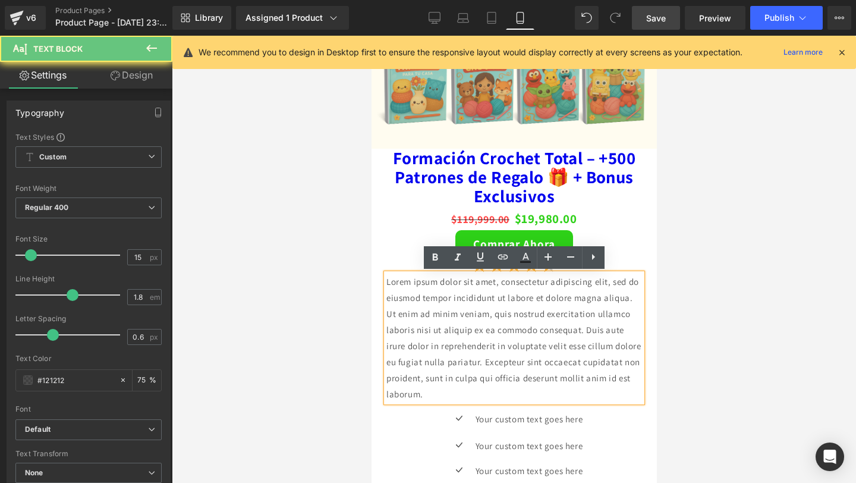
click at [533, 344] on p "Lorem ipsum dolor sit amet, consectetur adipiscing elit, sed do eiusmod tempor …" at bounding box center [514, 337] width 256 height 128
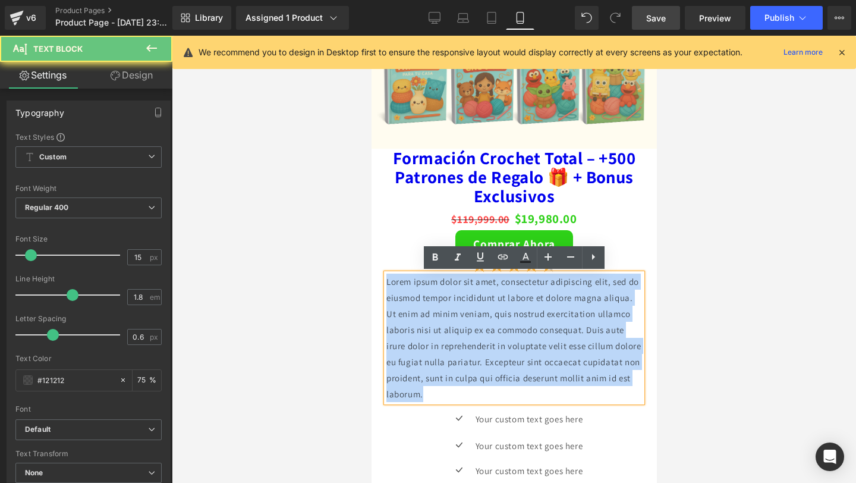
click at [533, 344] on p "Lorem ipsum dolor sit amet, consectetur adipiscing elit, sed do eiusmod tempor …" at bounding box center [514, 337] width 256 height 128
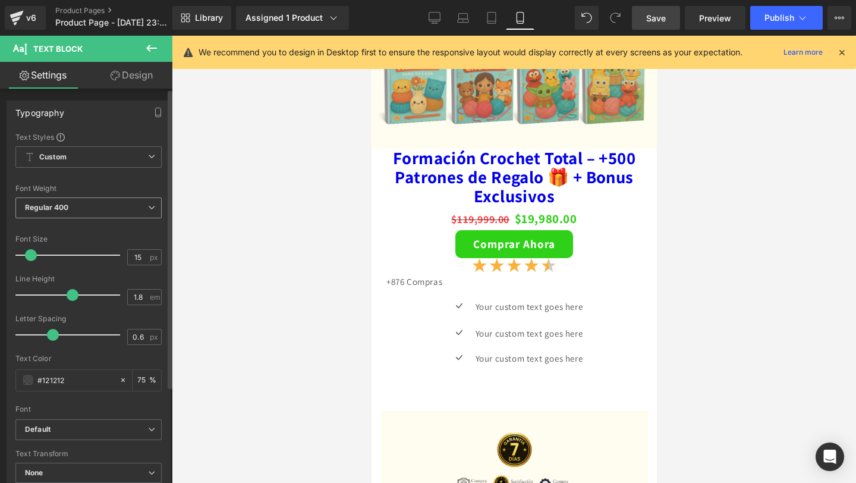
click at [70, 219] on div "Regular 400 Thin 100 Semi Thin 200 Light 300 Regular 400 Medium 500 Semi Bold 6…" at bounding box center [88, 210] width 146 height 27
click at [127, 206] on span "Regular 400" at bounding box center [88, 207] width 146 height 21
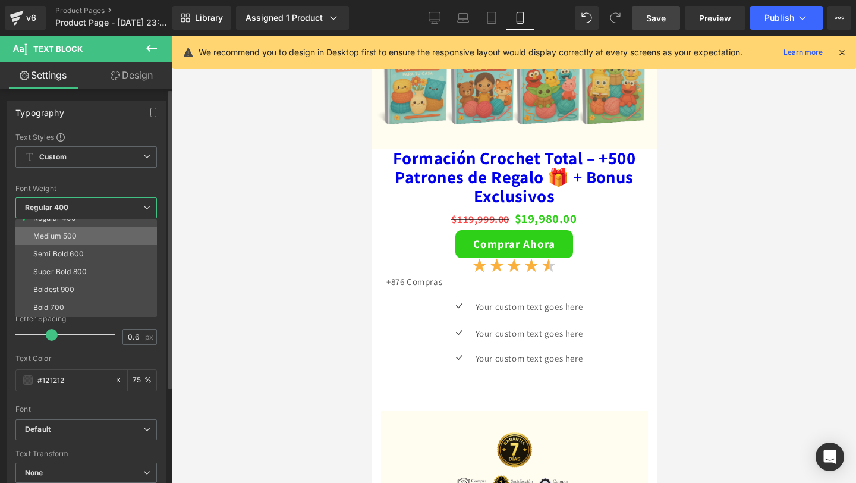
scroll to position [99, 0]
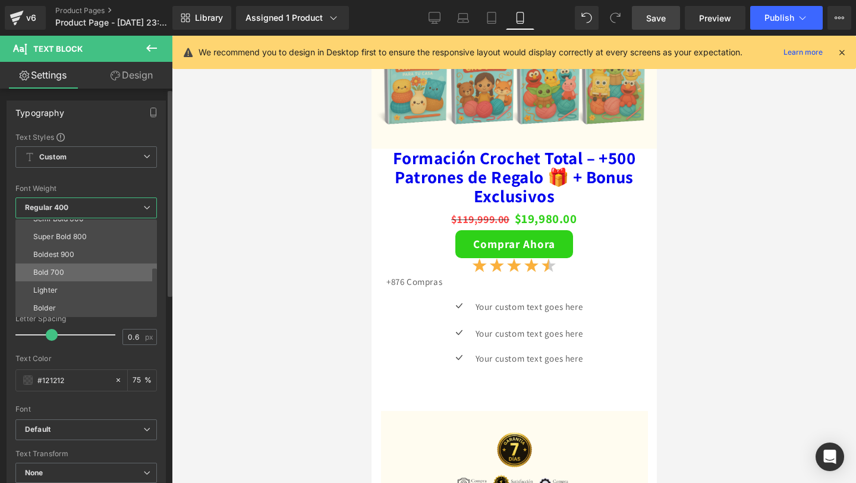
click at [93, 270] on li "Bold 700" at bounding box center [88, 272] width 147 height 18
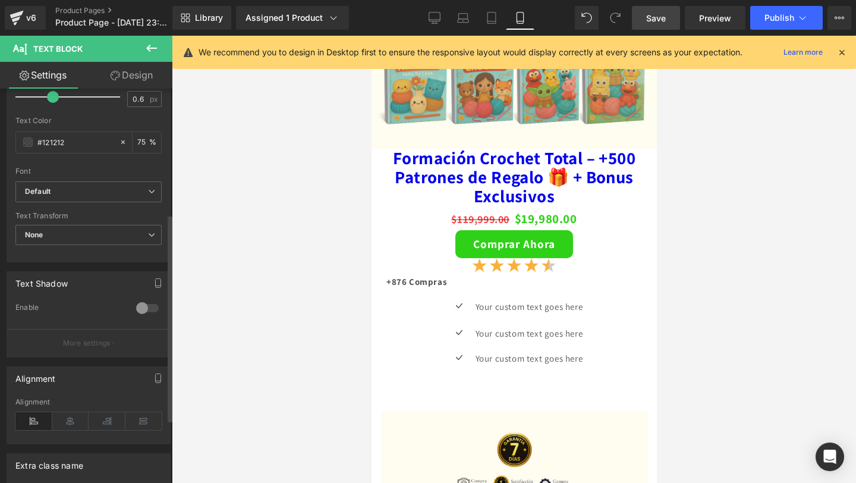
scroll to position [243, 0]
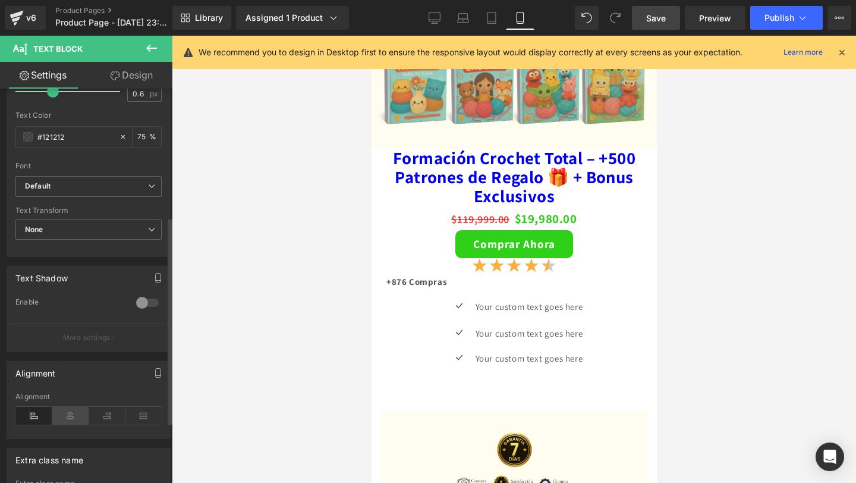
click at [78, 412] on icon at bounding box center [70, 416] width 37 height 18
click at [122, 84] on link "Design" at bounding box center [132, 75] width 86 height 27
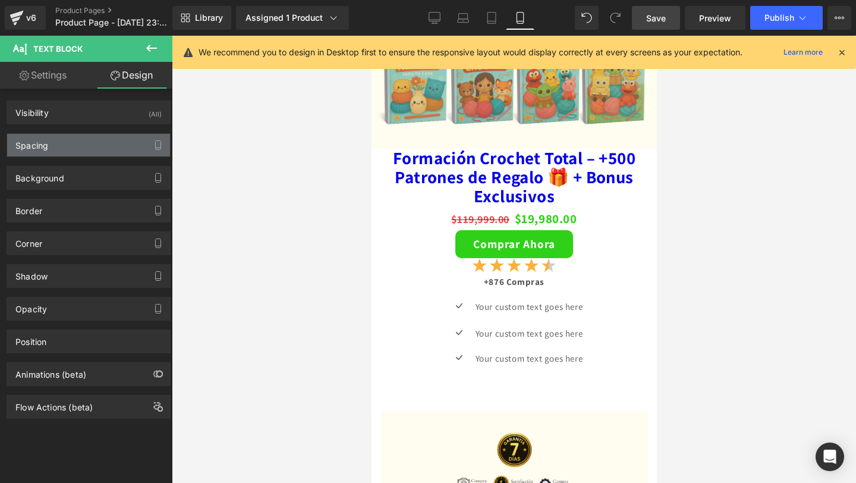
click at [115, 146] on div "Spacing" at bounding box center [88, 145] width 163 height 23
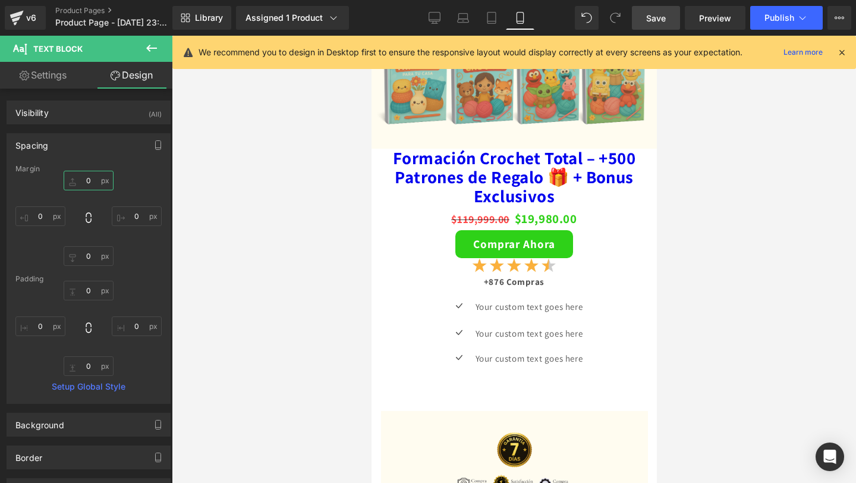
click at [87, 174] on input "0" at bounding box center [89, 181] width 50 height 20
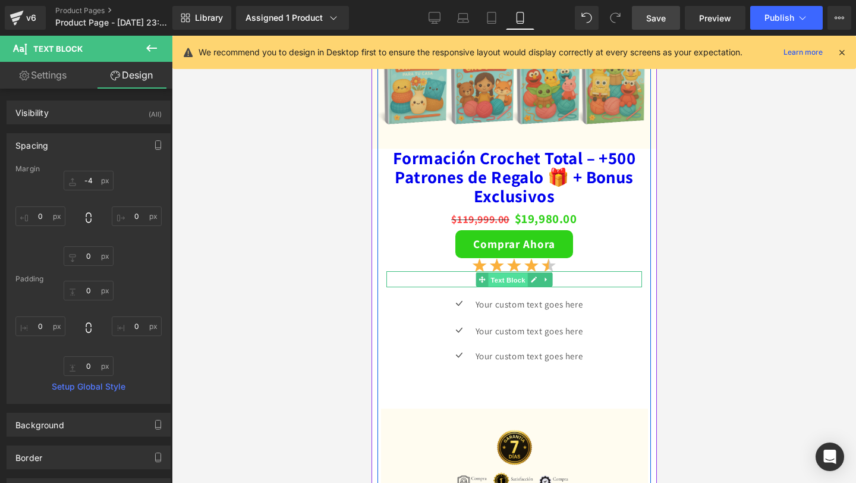
click at [506, 278] on span "Text Block" at bounding box center [506, 279] width 39 height 14
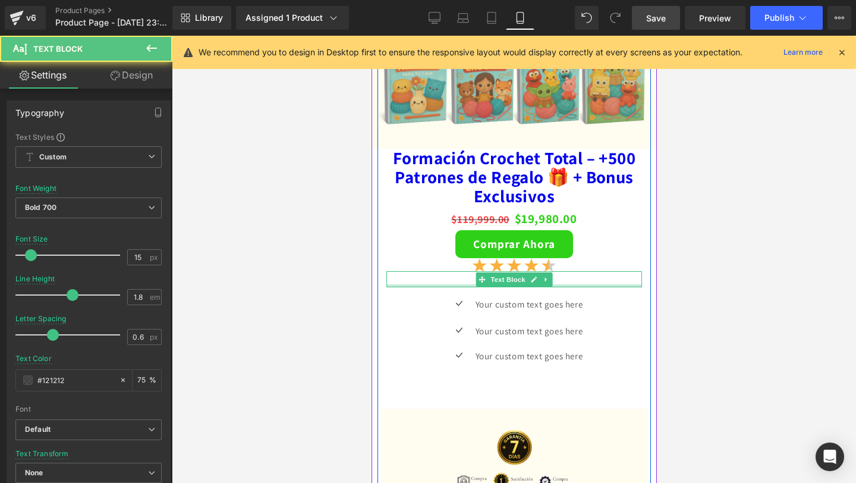
click at [466, 284] on div "+876 Compras Text Block" at bounding box center [514, 279] width 256 height 16
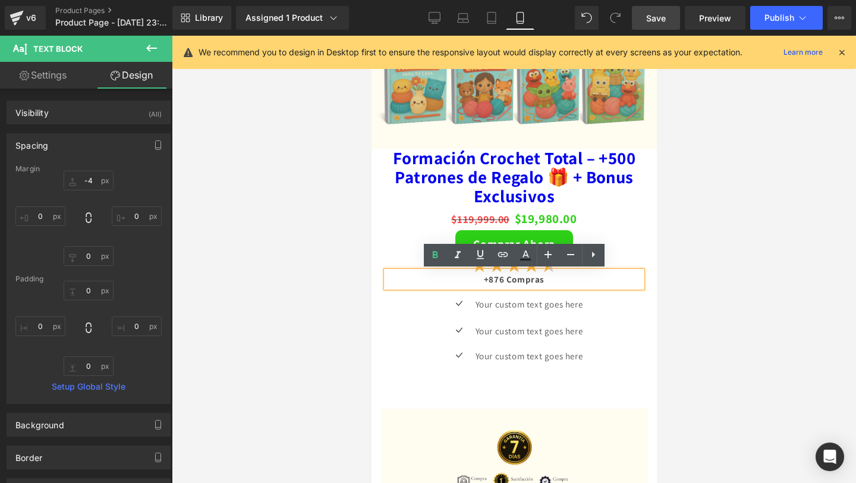
click at [500, 279] on p "+876 Compras" at bounding box center [514, 279] width 256 height 16
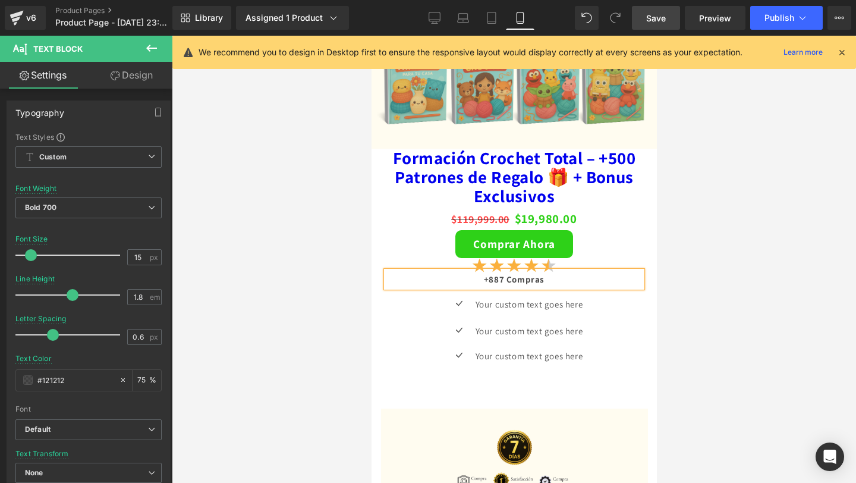
click at [371, 36] on div "45px" at bounding box center [371, 36] width 0 height 0
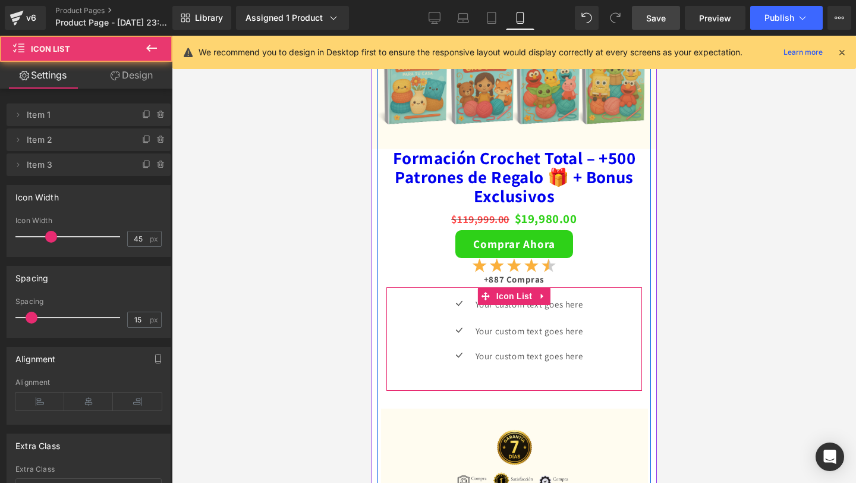
click at [587, 303] on div "45px" at bounding box center [514, 300] width 256 height 27
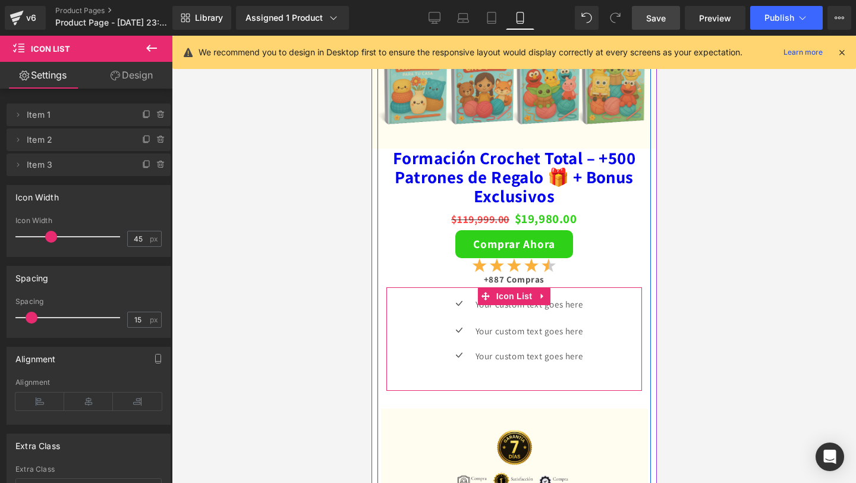
click at [452, 316] on ul "Icon Your custom text goes here Text Block Icon Your custom text goes here Text…" at bounding box center [513, 343] width 137 height 59
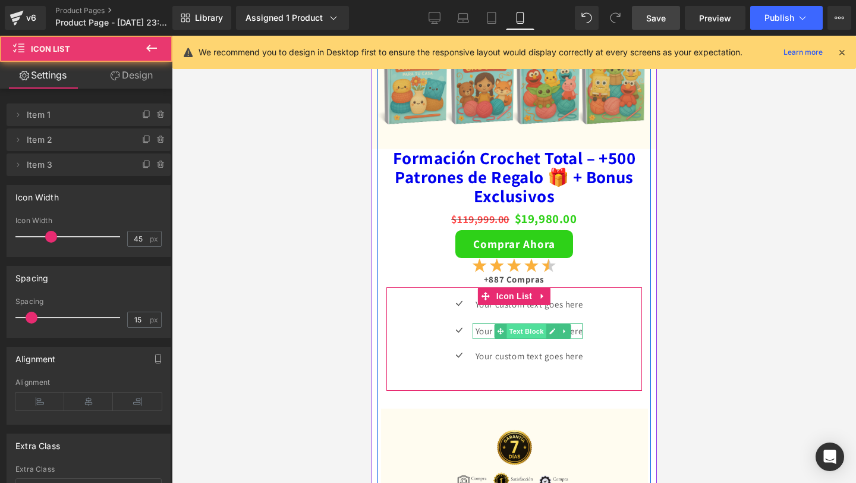
click at [510, 332] on span "Text Block" at bounding box center [525, 331] width 39 height 14
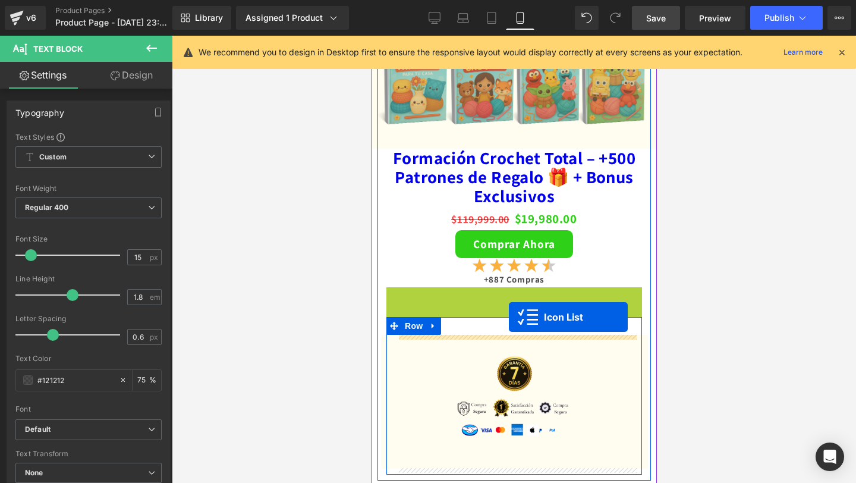
drag, startPoint x: 509, startPoint y: 297, endPoint x: 507, endPoint y: 313, distance: 16.7
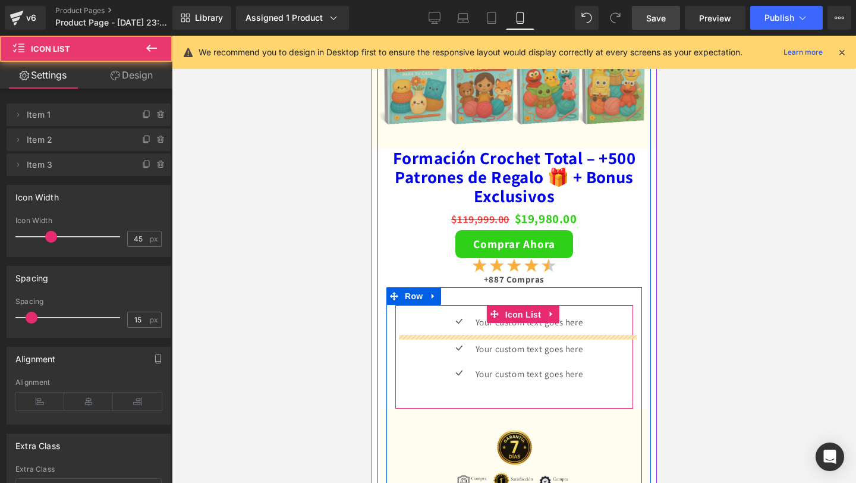
click at [507, 310] on span "Icon List" at bounding box center [523, 315] width 42 height 18
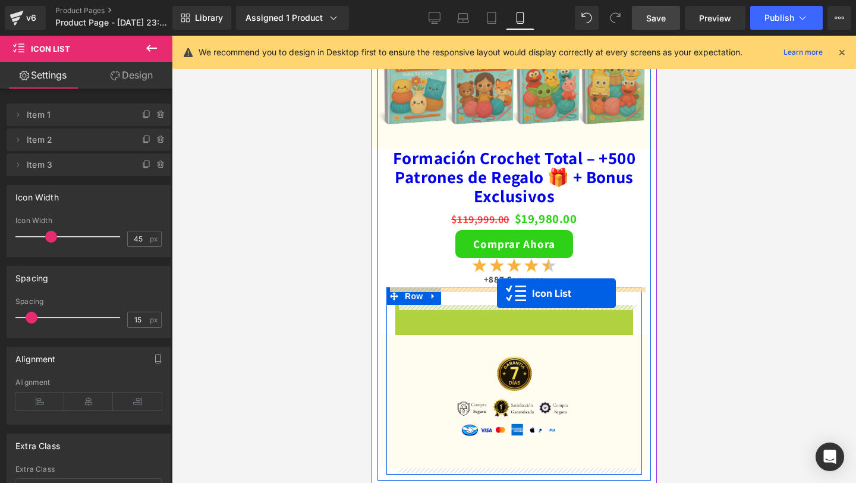
drag, startPoint x: 499, startPoint y: 312, endPoint x: 496, endPoint y: 293, distance: 19.3
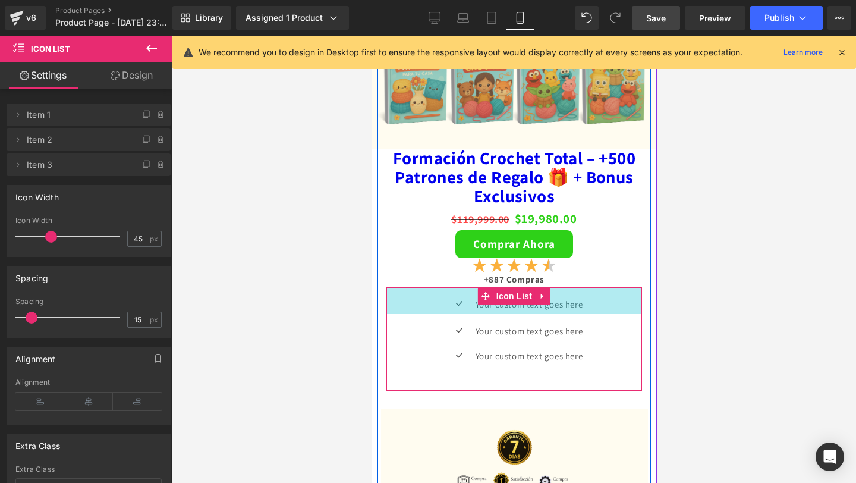
click at [567, 304] on div "45px" at bounding box center [514, 300] width 256 height 27
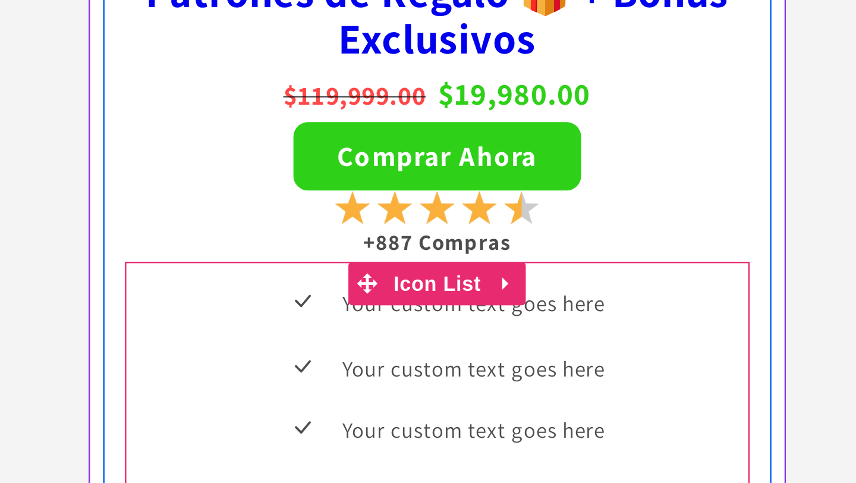
drag, startPoint x: 300, startPoint y: -73, endPoint x: 304, endPoint y: -81, distance: 8.8
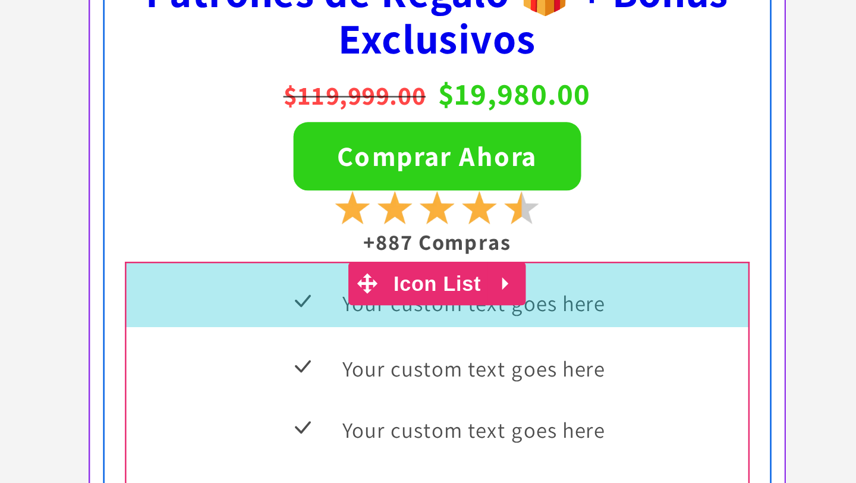
drag, startPoint x: 288, startPoint y: -83, endPoint x: 207, endPoint y: -78, distance: 80.4
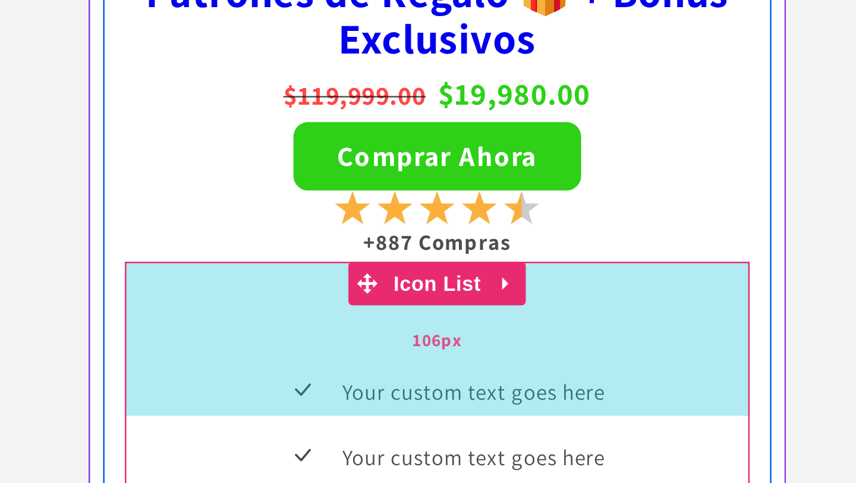
drag, startPoint x: 171, startPoint y: -85, endPoint x: 174, endPoint y: -48, distance: 37.0
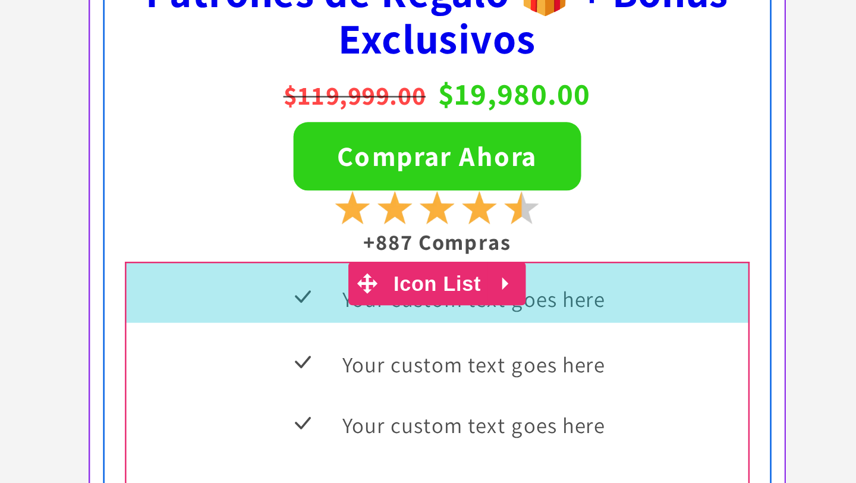
drag, startPoint x: 175, startPoint y: -46, endPoint x: 174, endPoint y: -84, distance: 38.1
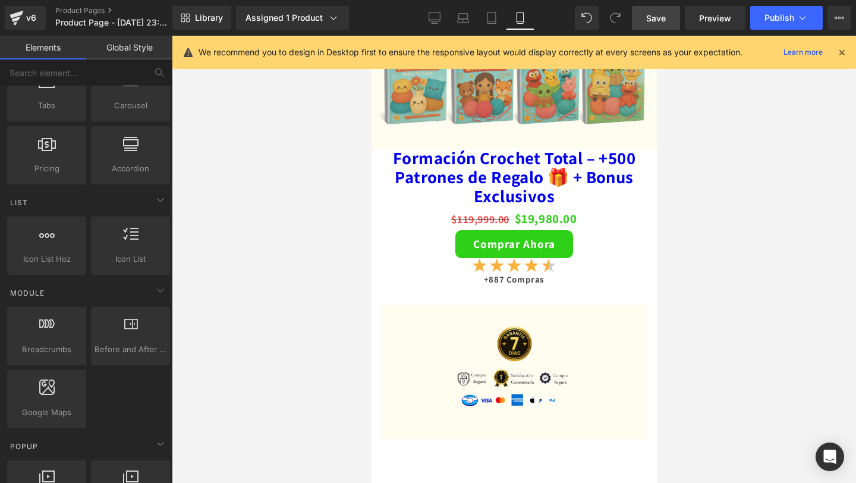
scroll to position [427, 0]
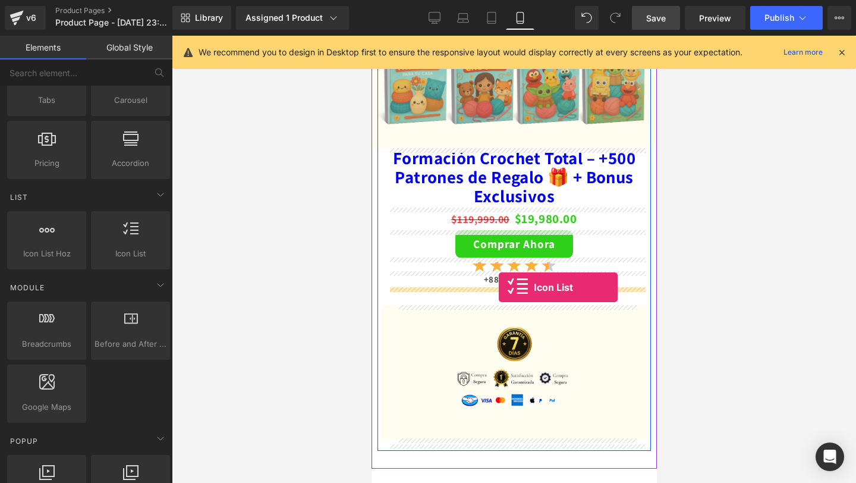
drag, startPoint x: 490, startPoint y: 296, endPoint x: 498, endPoint y: 287, distance: 12.3
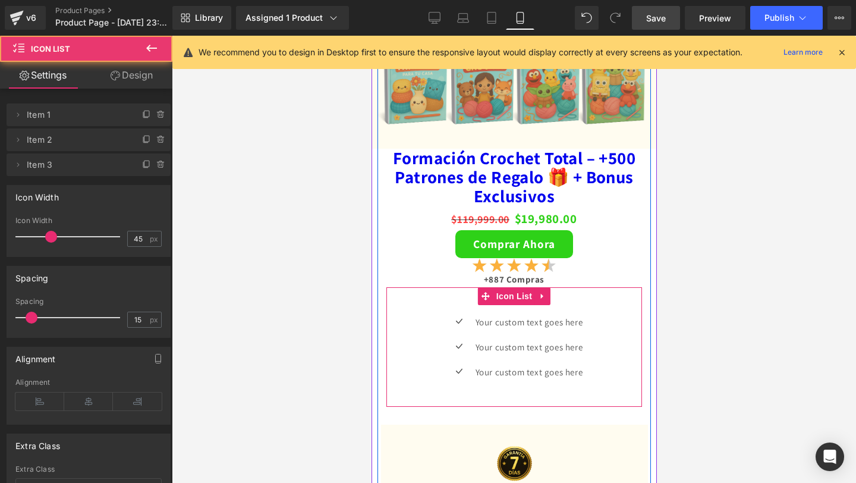
click at [441, 301] on div "Icon Your custom text goes here Text Block Icon Your custom text goes here Text…" at bounding box center [514, 346] width 256 height 119
drag, startPoint x: 473, startPoint y: 312, endPoint x: 470, endPoint y: 300, distance: 13.0
click at [470, 298] on div "Icon Your custom text goes here Text Block Icon Your custom text goes here Text…" at bounding box center [514, 346] width 256 height 119
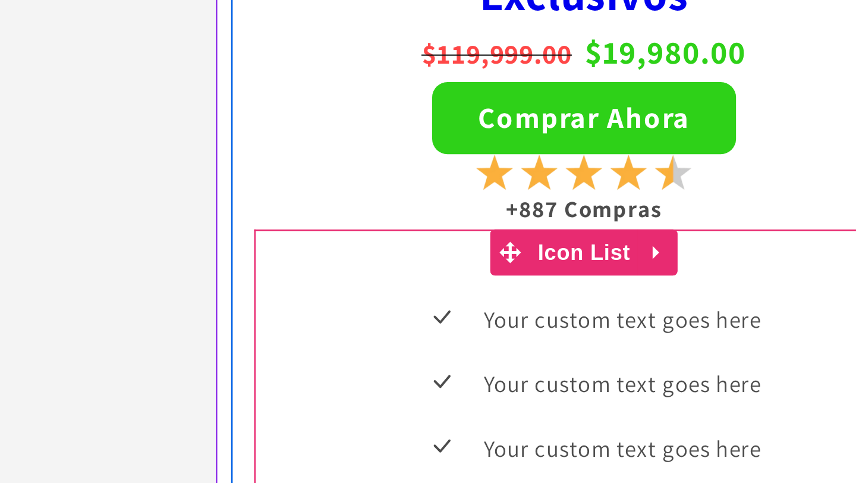
scroll to position [2364, 0]
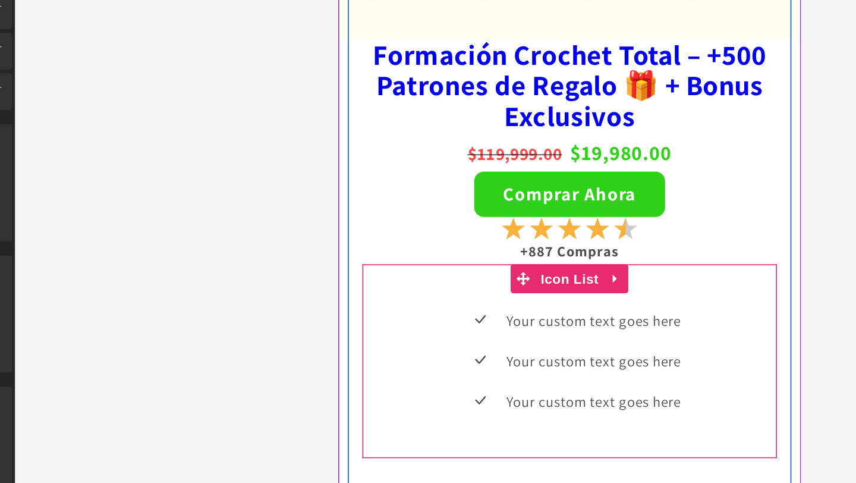
click at [471, 154] on div "Your custom text goes here Text Block" at bounding box center [493, 153] width 111 height 16
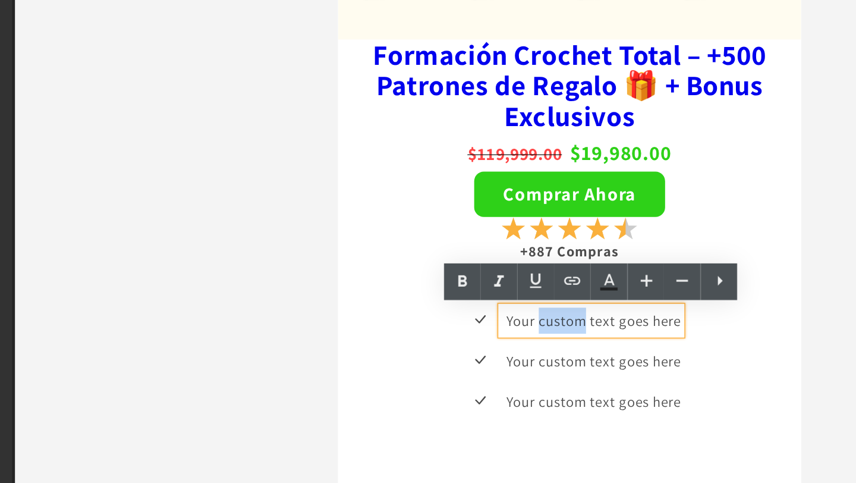
click at [471, 154] on p "Your custom text goes here" at bounding box center [495, 153] width 108 height 16
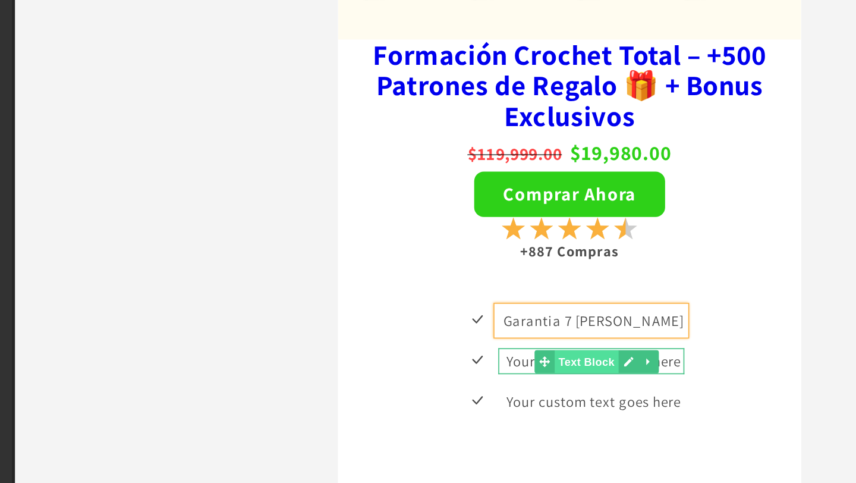
click at [492, 175] on span "Text Block" at bounding box center [489, 178] width 39 height 14
click at [436, 178] on div at bounding box center [437, 178] width 3 height 16
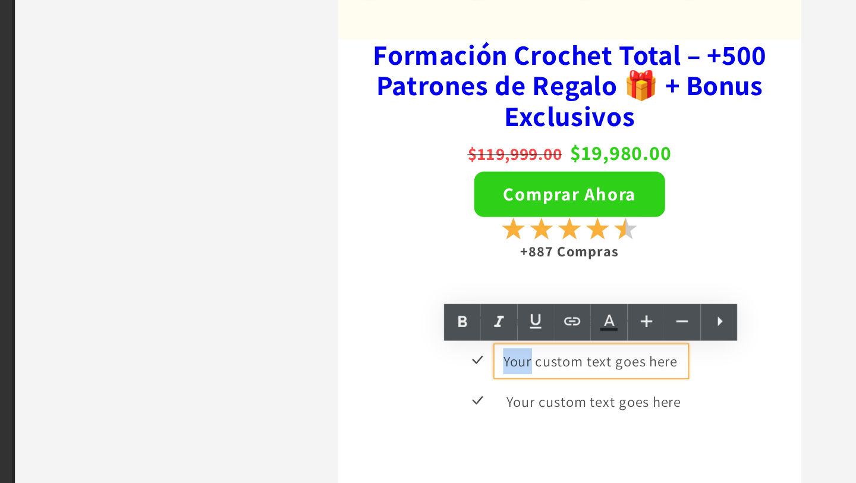
click at [436, 178] on div "Your custom text goes here" at bounding box center [493, 178] width 114 height 16
click at [452, 179] on p "Your custom text goes here" at bounding box center [494, 178] width 111 height 16
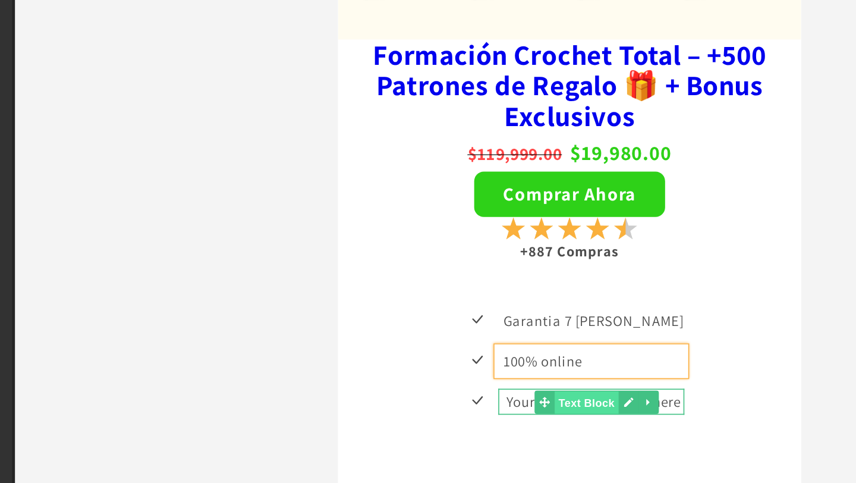
click at [485, 206] on span "Text Block" at bounding box center [489, 203] width 39 height 14
click at [439, 201] on p "Your custom text goes here" at bounding box center [494, 203] width 111 height 16
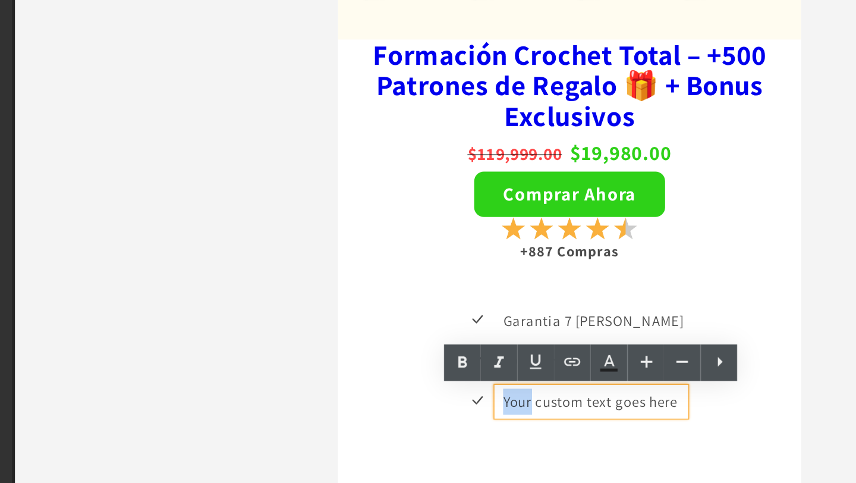
click at [439, 201] on p "Your custom text goes here" at bounding box center [494, 203] width 111 height 16
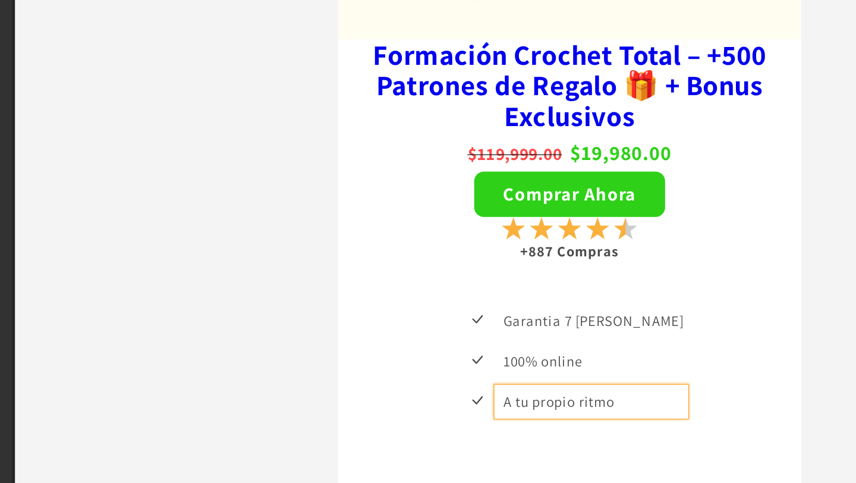
click at [551, 169] on div "Icon Garantia 7 días Text Block Icon 100% online Text Block Icon A tu propio ri…" at bounding box center [480, 182] width 256 height 75
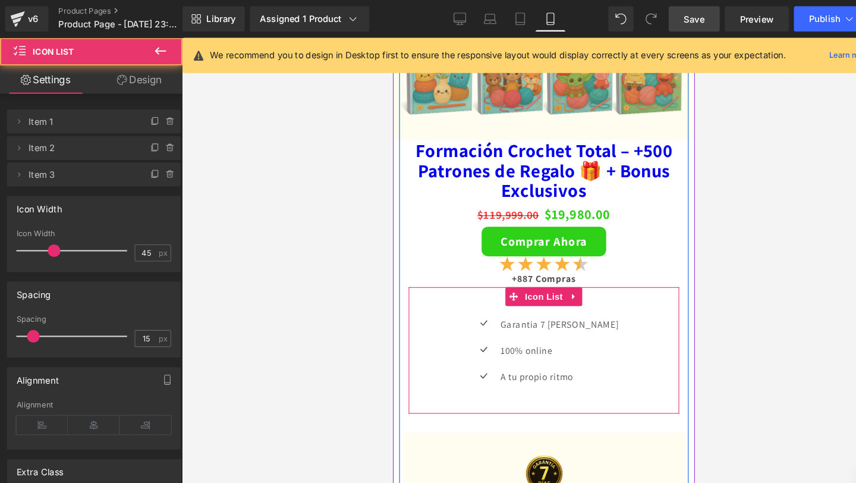
click at [478, 296] on div "Icon Garantia 7 días Text Block Icon 100% online Text Block Icon A tu propio ri…" at bounding box center [535, 332] width 256 height 119
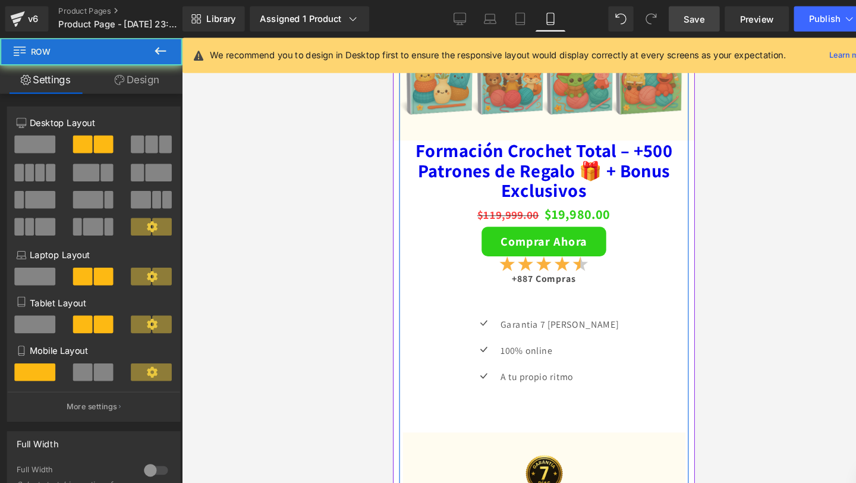
click at [452, 247] on div "Formación Crochet Total – +500 Patrones de Regalo 🎁 + Bonus Exclusivos (P) Titl…" at bounding box center [534, 342] width 273 height 416
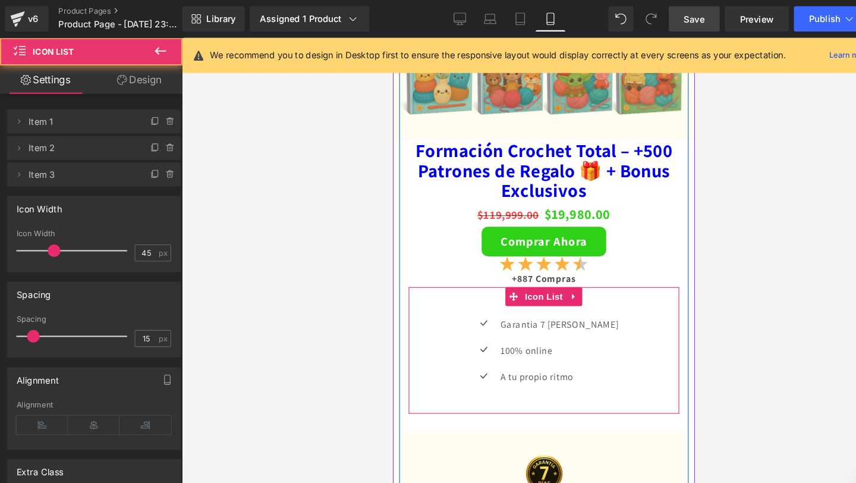
click at [484, 288] on div "Icon Garantia 7 días Text Block Icon 100% online Text Block Icon A tu propio ri…" at bounding box center [535, 332] width 256 height 119
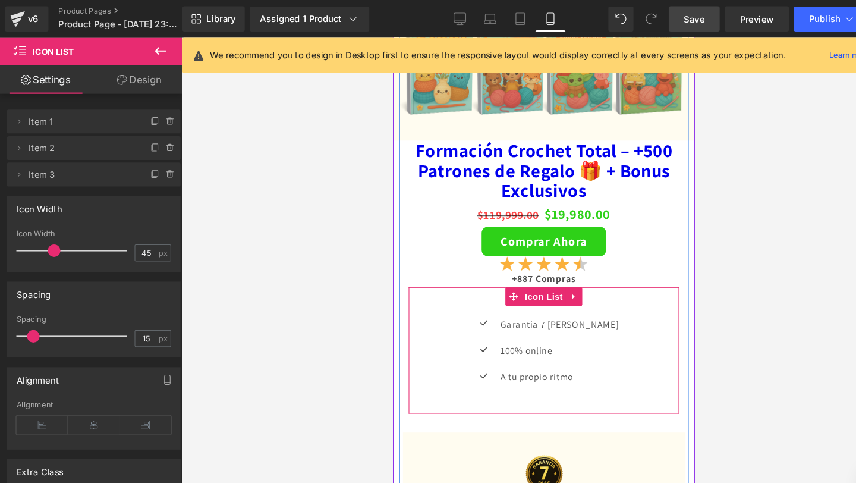
click at [480, 295] on div "Icon Garantia 7 días Text Block Icon 100% online Text Block Icon A tu propio ri…" at bounding box center [535, 332] width 256 height 119
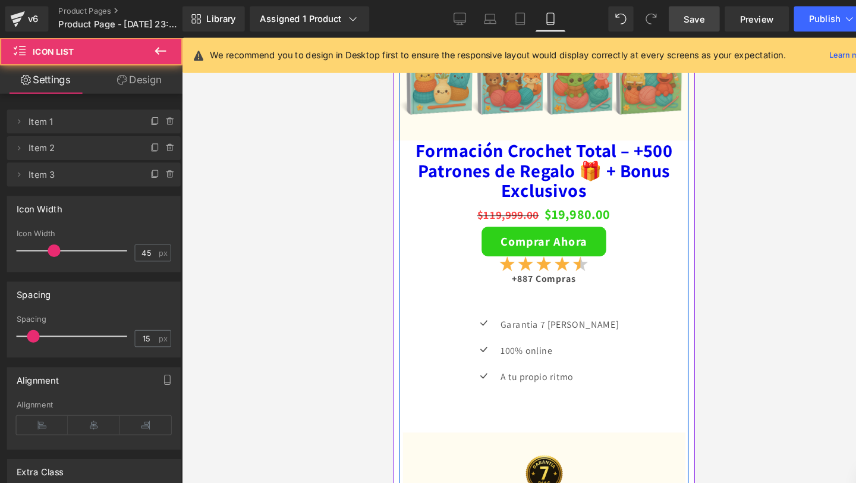
click at [450, 217] on div "Comprar Ahora" at bounding box center [535, 230] width 256 height 28
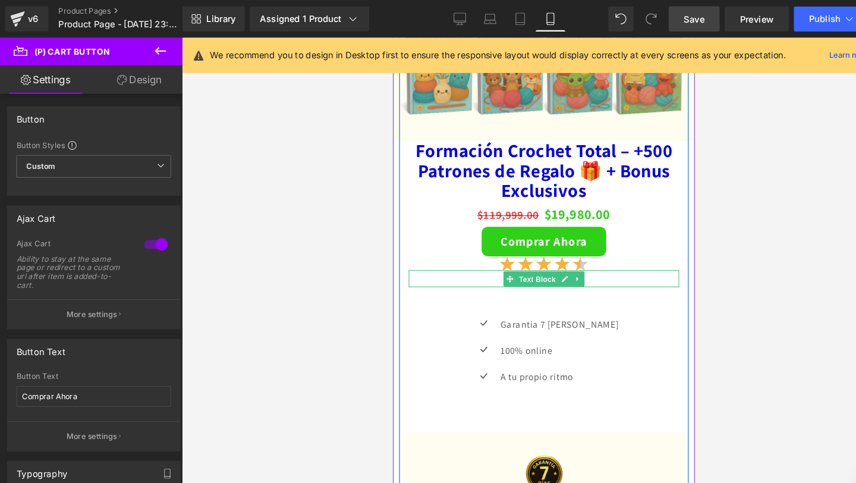
click at [522, 259] on span "Text Block" at bounding box center [528, 265] width 39 height 14
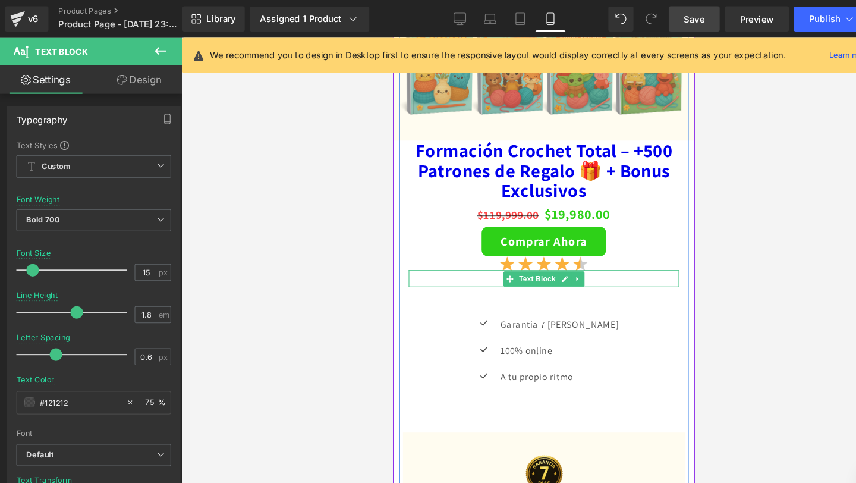
click at [476, 266] on p "+887 Compras" at bounding box center [535, 265] width 256 height 16
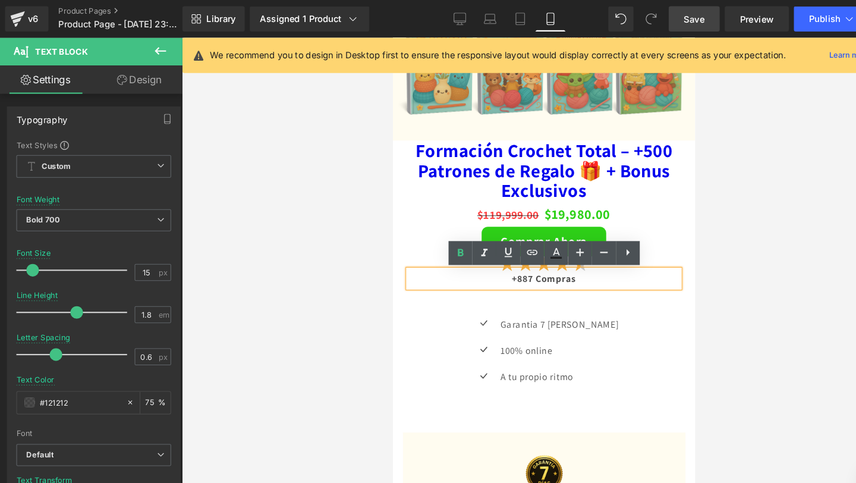
click at [471, 304] on div "Icon Garantia 7 días Text Block Icon 100% online Text Block Icon A tu propio ri…" at bounding box center [535, 337] width 256 height 75
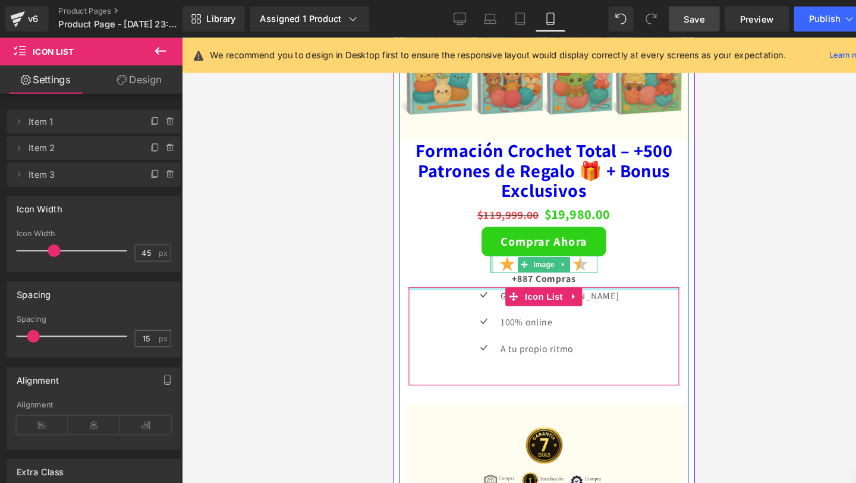
drag, startPoint x: 486, startPoint y: 295, endPoint x: 487, endPoint y: 253, distance: 41.6
click at [487, 253] on div "Formación Crochet Total – +500 Patrones de Regalo 🎁 + Bonus Exclusivos (P) Titl…" at bounding box center [534, 328] width 273 height 389
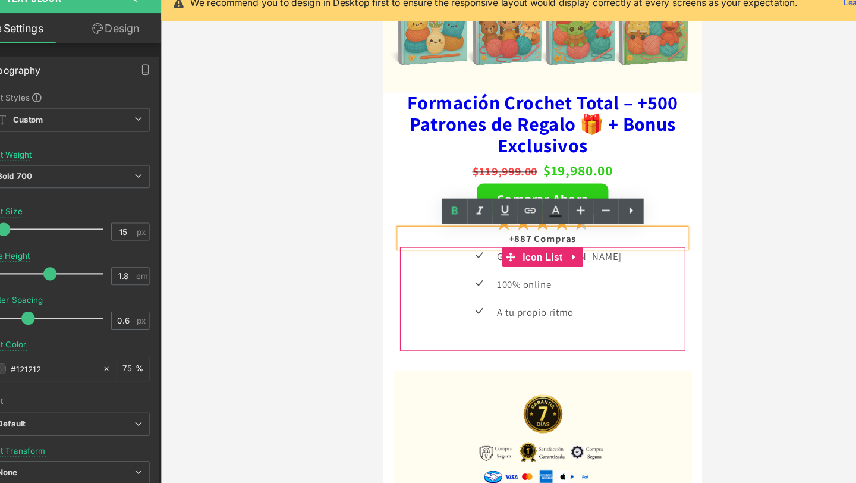
click at [612, 297] on div "Icon Garantia 7 días Text Block Icon 100% online Text Block Icon A tu propio ri…" at bounding box center [526, 266] width 256 height 93
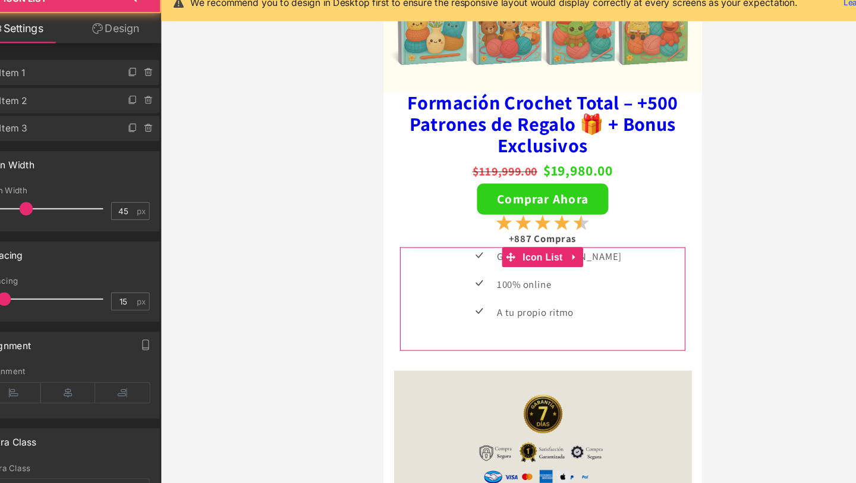
click at [594, 355] on img at bounding box center [525, 398] width 267 height 134
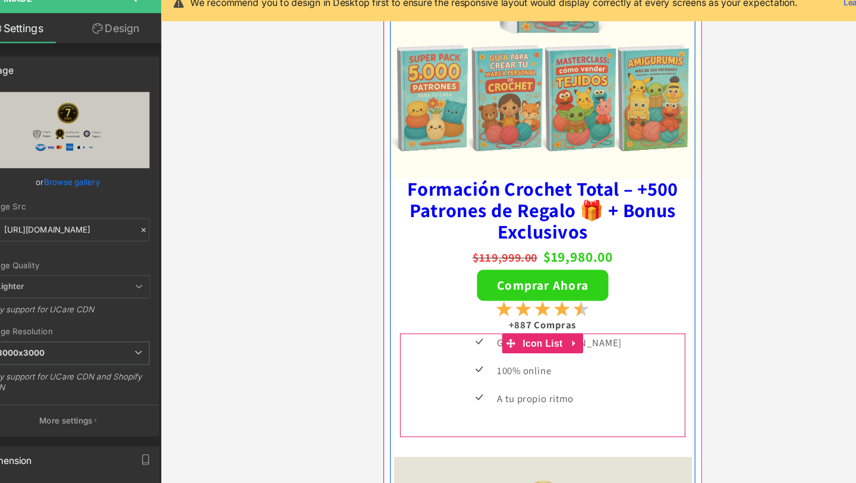
scroll to position [2292, 0]
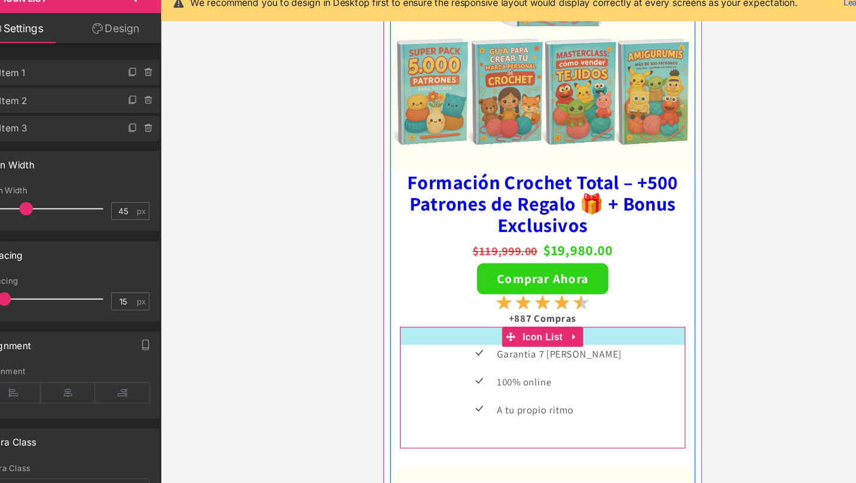
drag, startPoint x: 471, startPoint y: 292, endPoint x: 470, endPoint y: 309, distance: 16.7
click at [470, 309] on div "Icon Garantia 7 días Text Block Icon 100% online Text Block Icon A tu propio ri…" at bounding box center [526, 345] width 256 height 109
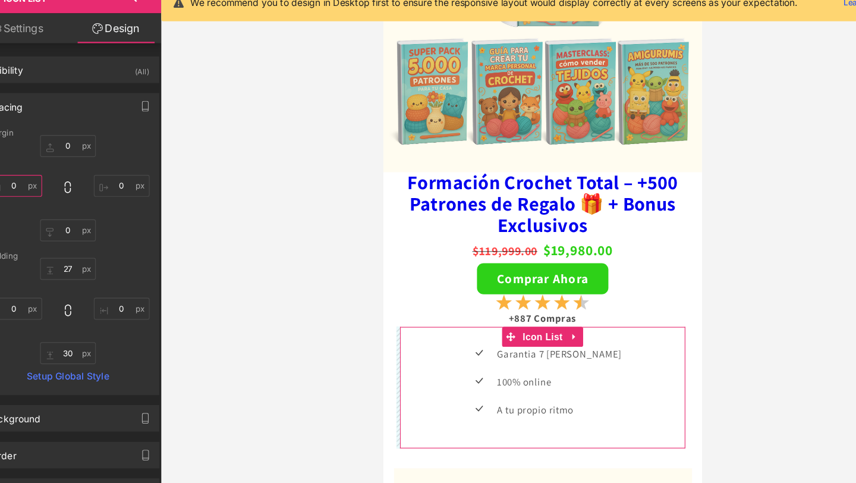
click at [46, 216] on input "0" at bounding box center [40, 216] width 50 height 20
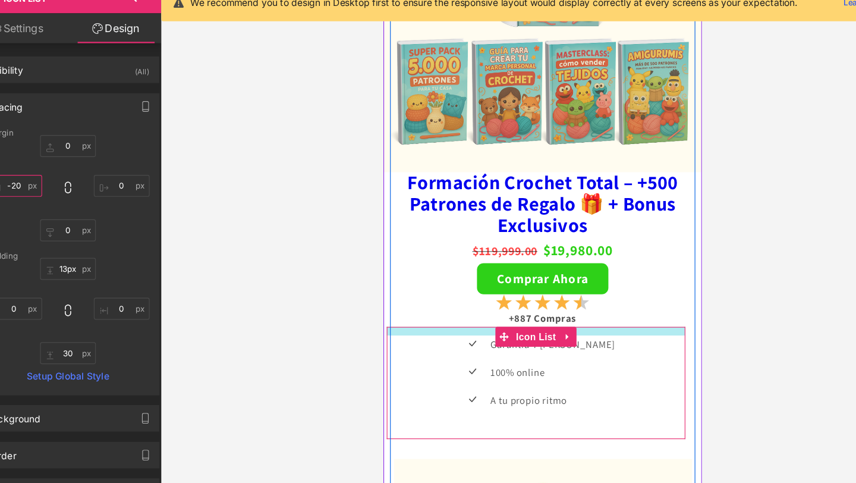
drag, startPoint x: 463, startPoint y: 305, endPoint x: 462, endPoint y: 296, distance: 8.9
click at [462, 296] on div at bounding box center [520, 295] width 268 height 8
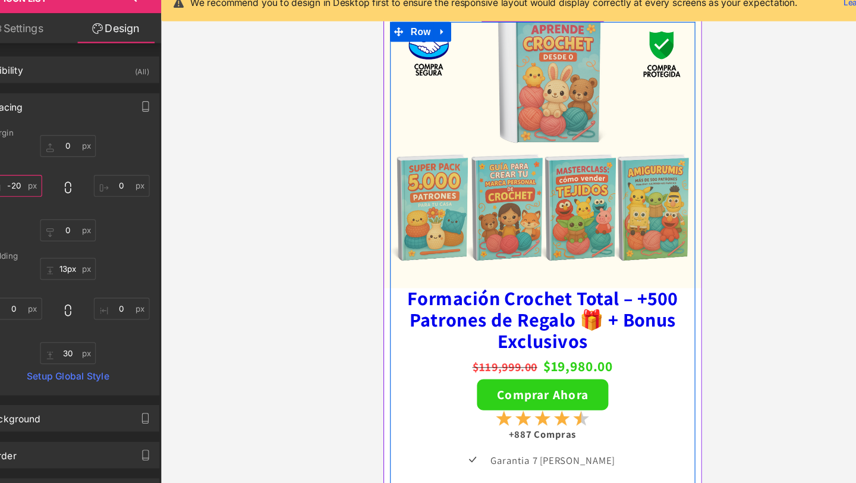
scroll to position [2063, 0]
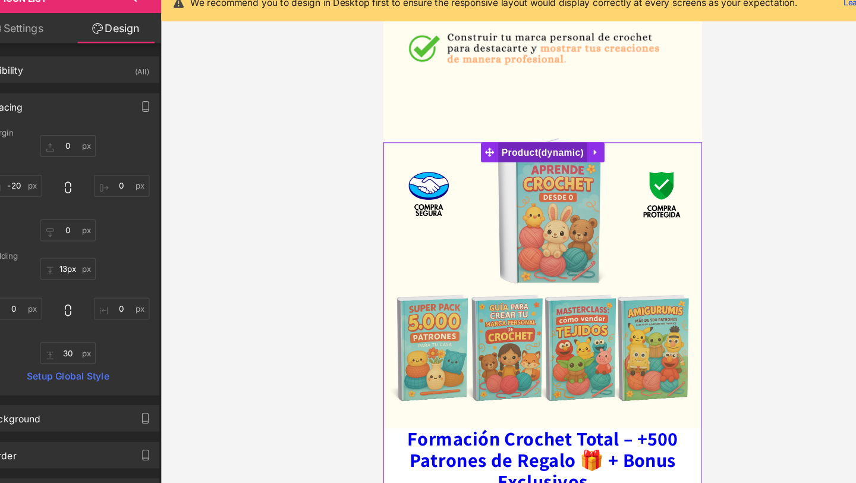
click at [500, 136] on span "Product" at bounding box center [526, 135] width 80 height 18
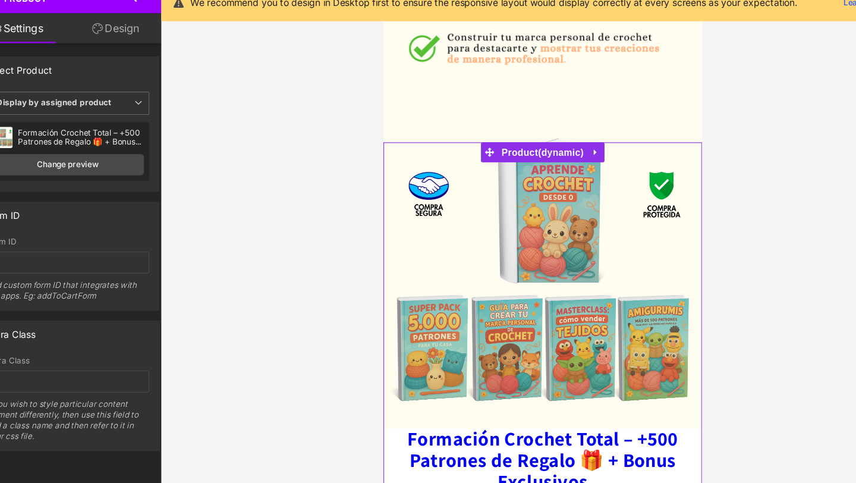
click at [140, 70] on link "Design" at bounding box center [132, 75] width 86 height 27
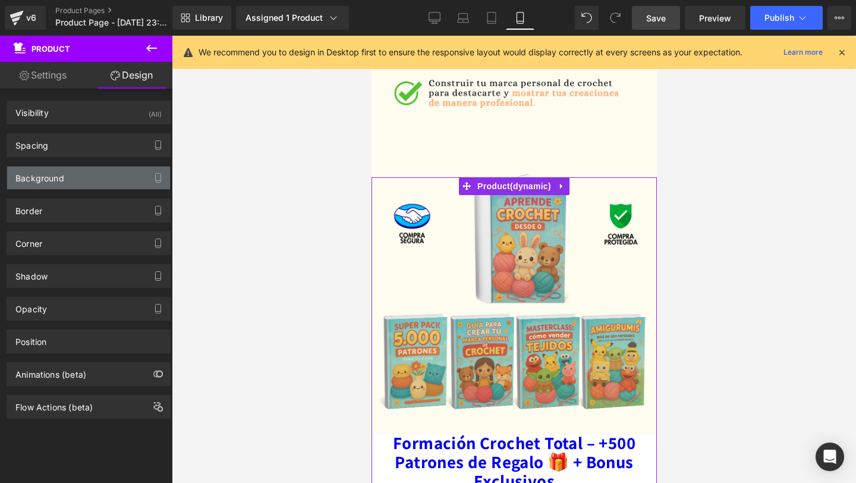
click at [81, 177] on div "Background" at bounding box center [88, 177] width 163 height 23
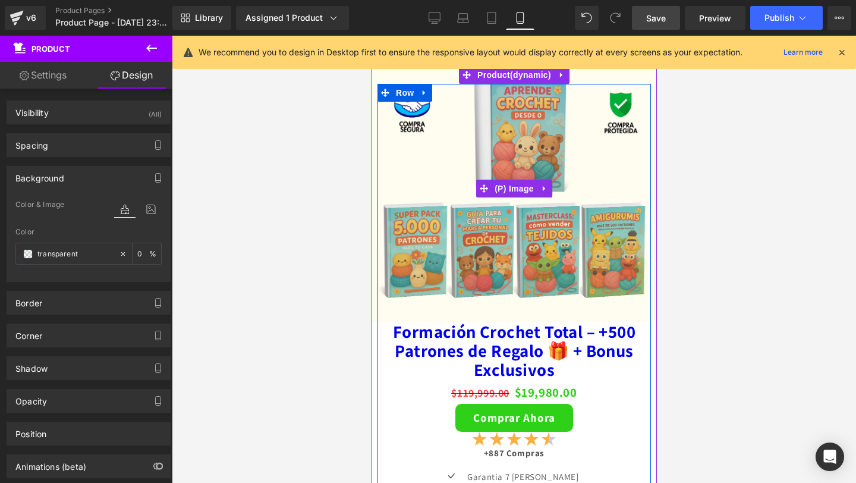
scroll to position [2184, 0]
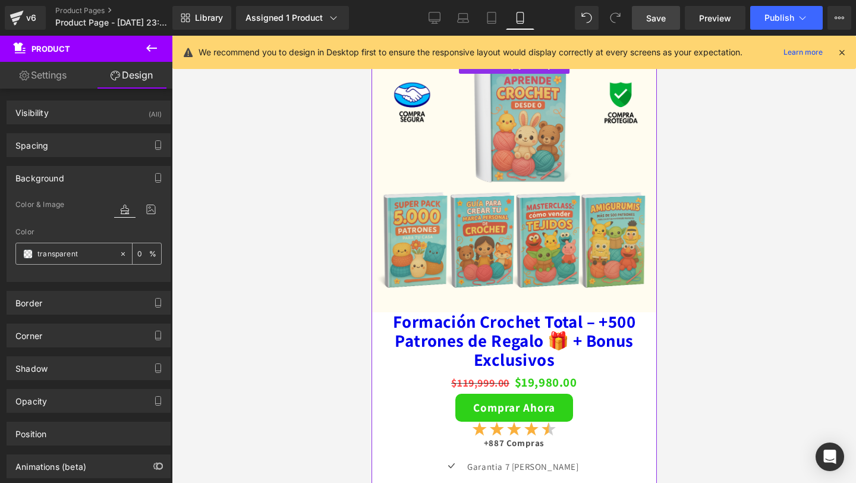
click at [62, 254] on input "transparent" at bounding box center [75, 253] width 76 height 13
paste input "#fffcf0"
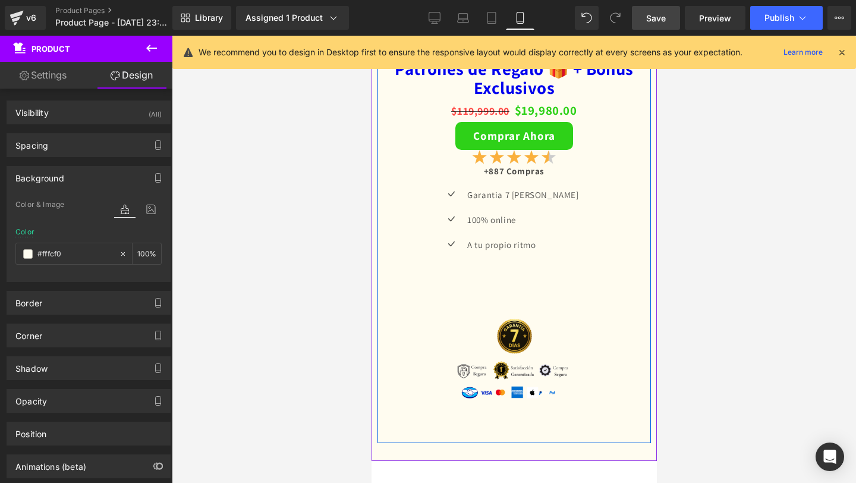
scroll to position [2476, 0]
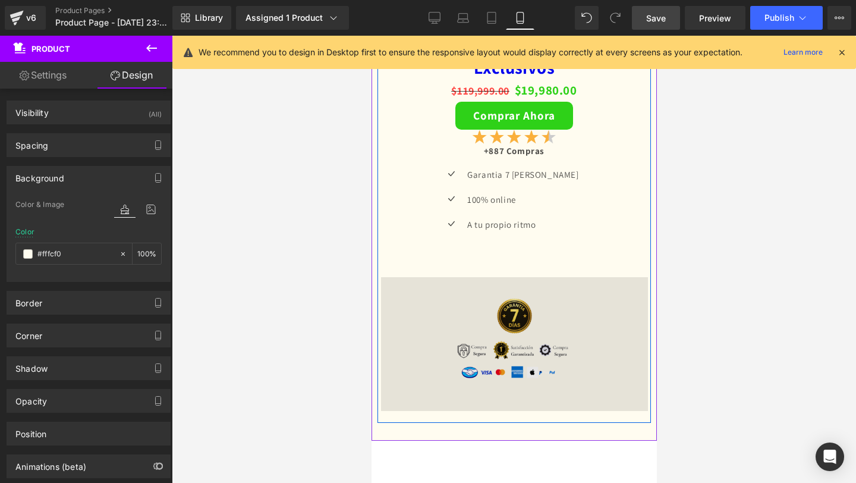
click at [524, 349] on div "Image" at bounding box center [513, 344] width 267 height 134
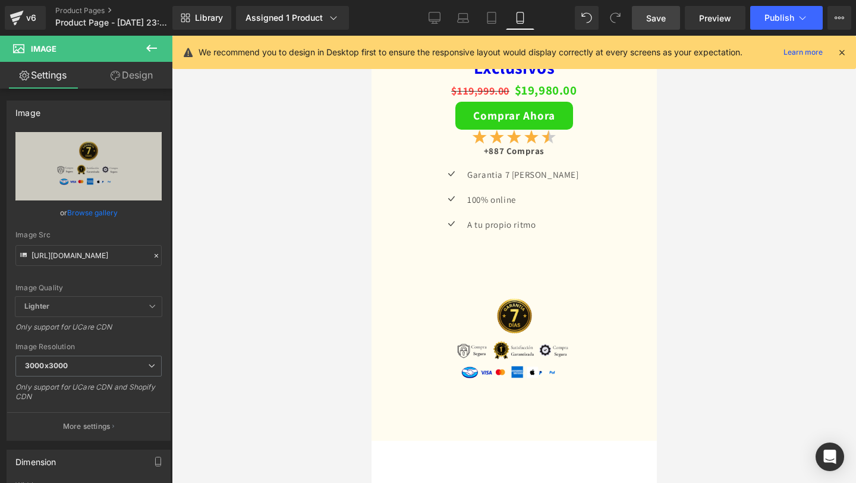
click at [662, 15] on span "Save" at bounding box center [656, 18] width 20 height 12
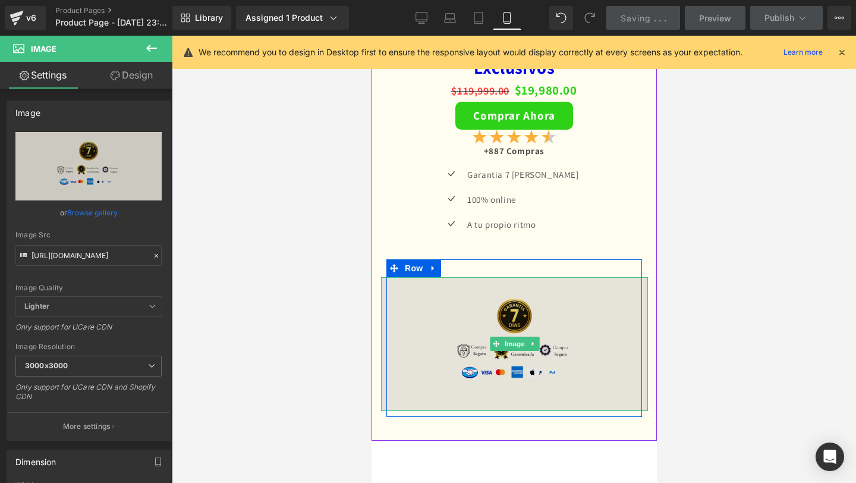
click at [505, 295] on img at bounding box center [513, 344] width 267 height 134
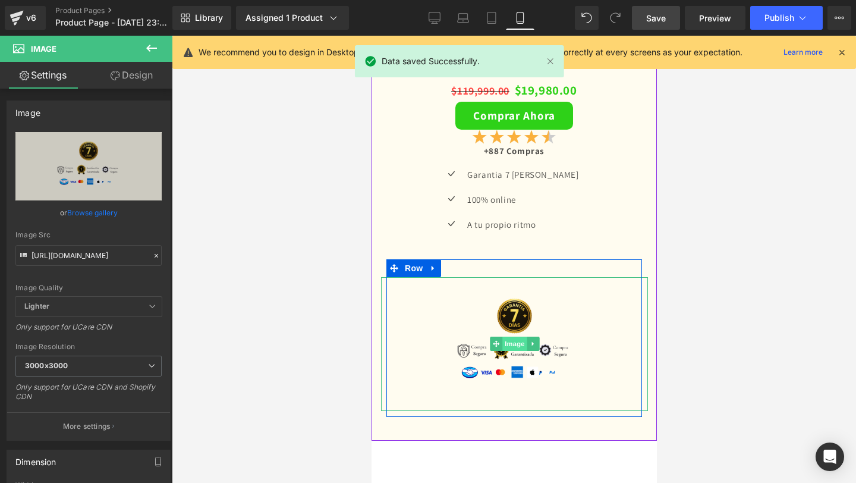
click at [507, 341] on span "Image" at bounding box center [514, 343] width 25 height 14
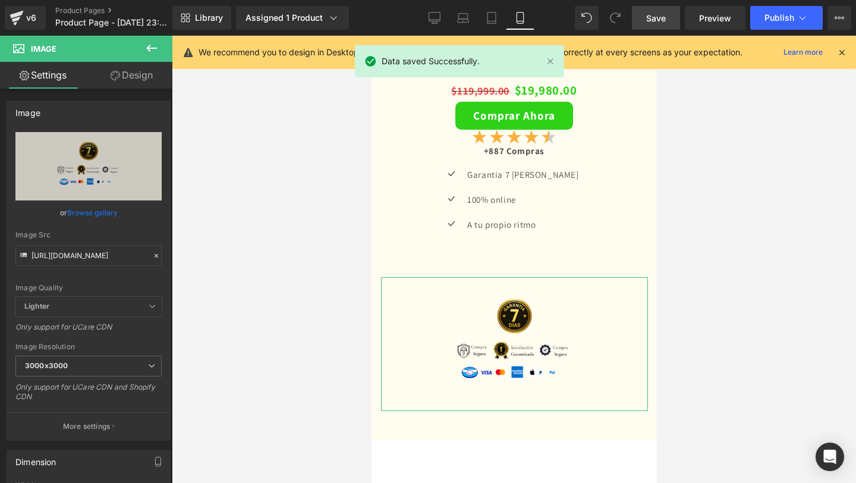
click at [121, 80] on link "Design" at bounding box center [132, 75] width 86 height 27
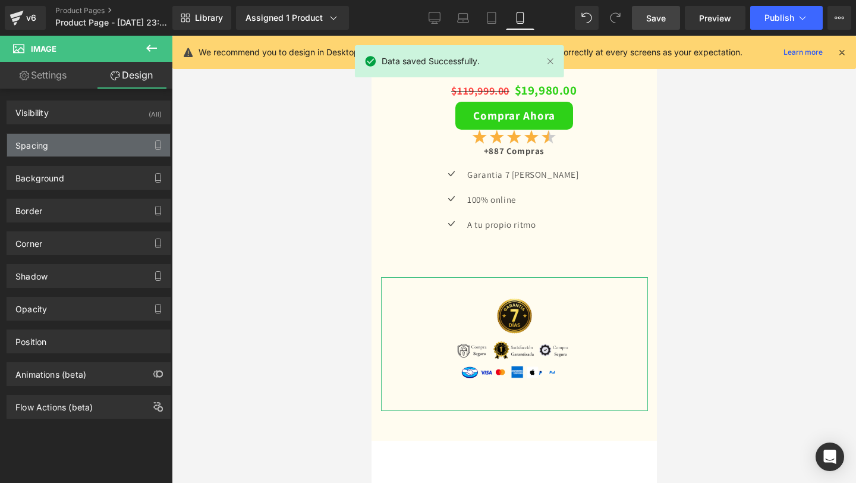
click at [87, 145] on div "Spacing" at bounding box center [88, 145] width 163 height 23
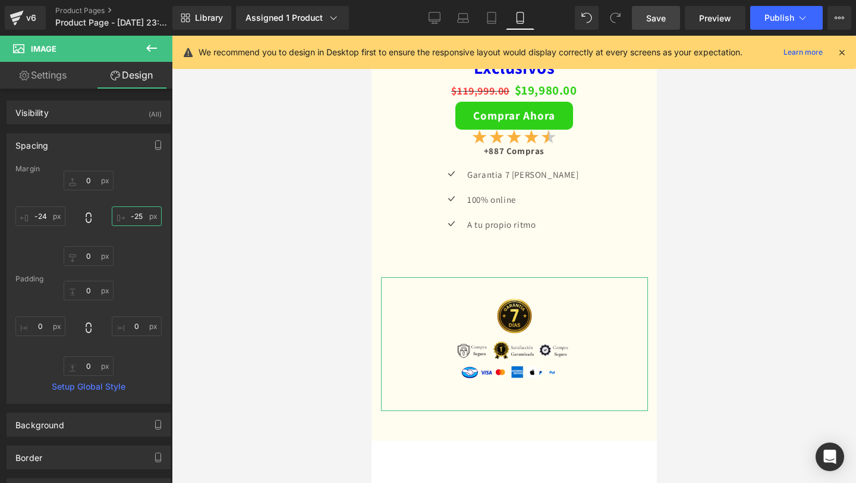
click at [137, 218] on input "-25" at bounding box center [137, 216] width 50 height 20
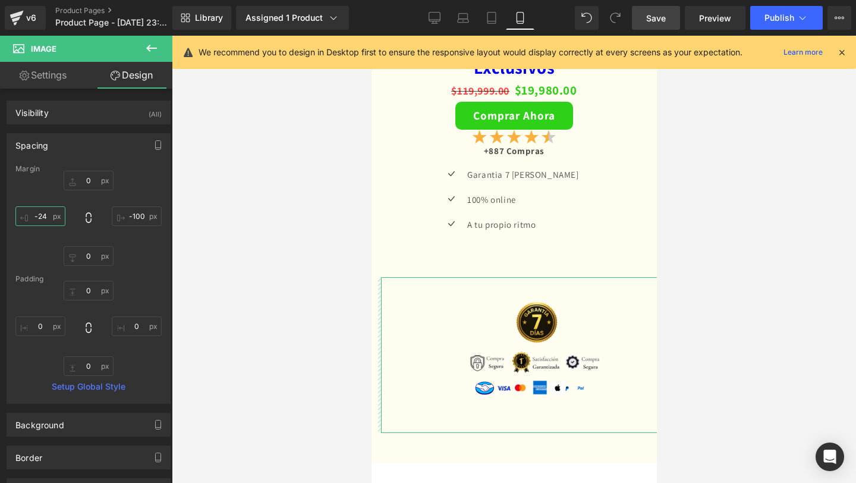
click at [40, 218] on input "-24" at bounding box center [40, 216] width 50 height 20
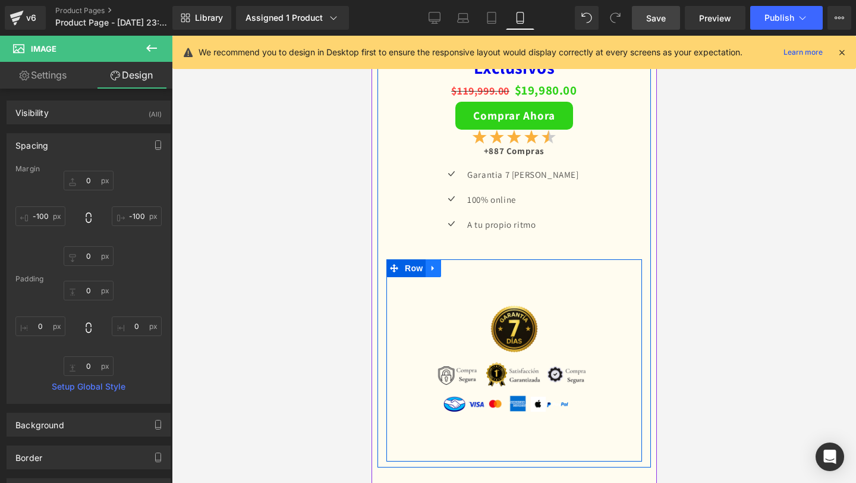
click at [433, 273] on link at bounding box center [432, 268] width 15 height 18
click at [411, 265] on span "Row" at bounding box center [413, 268] width 24 height 18
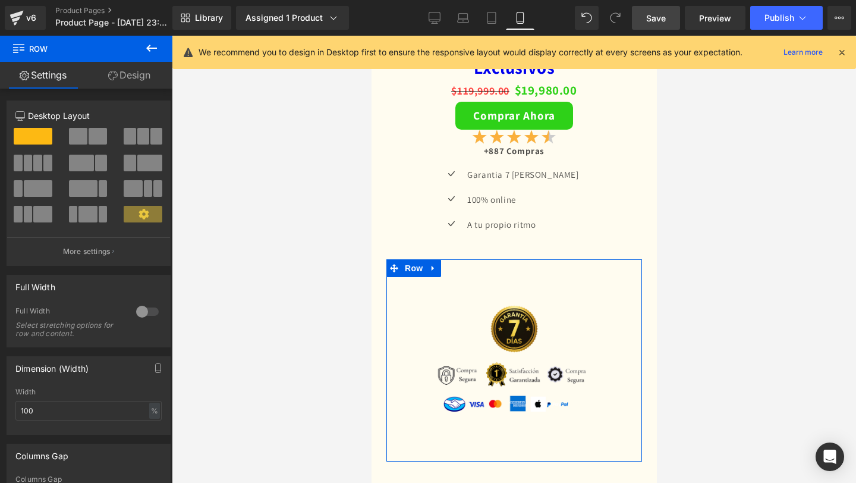
click at [117, 83] on link "Design" at bounding box center [129, 75] width 86 height 27
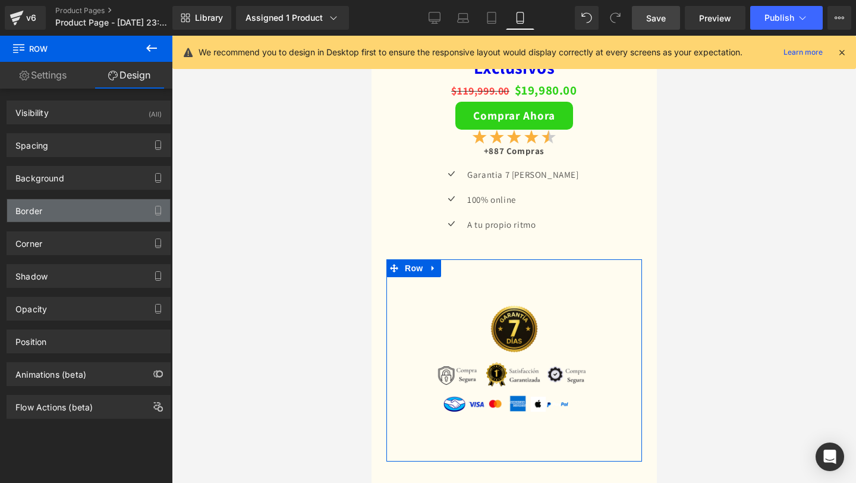
click at [115, 215] on div "Border" at bounding box center [88, 210] width 163 height 23
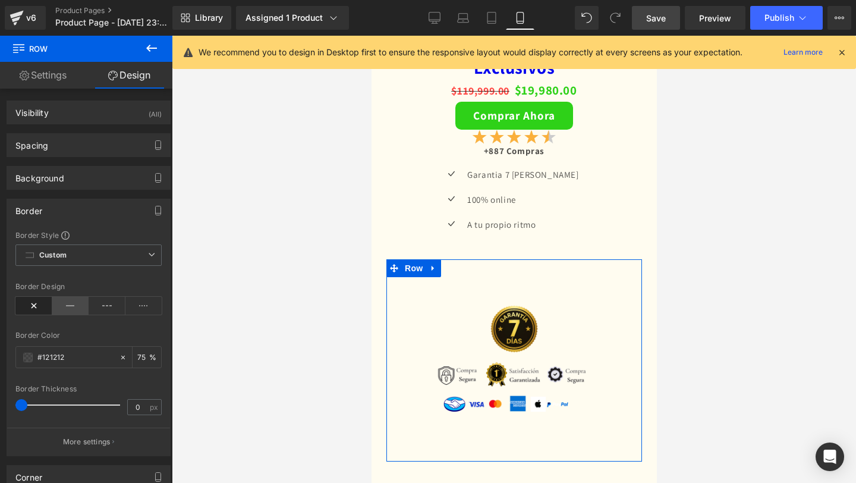
click at [84, 306] on icon at bounding box center [70, 306] width 37 height 18
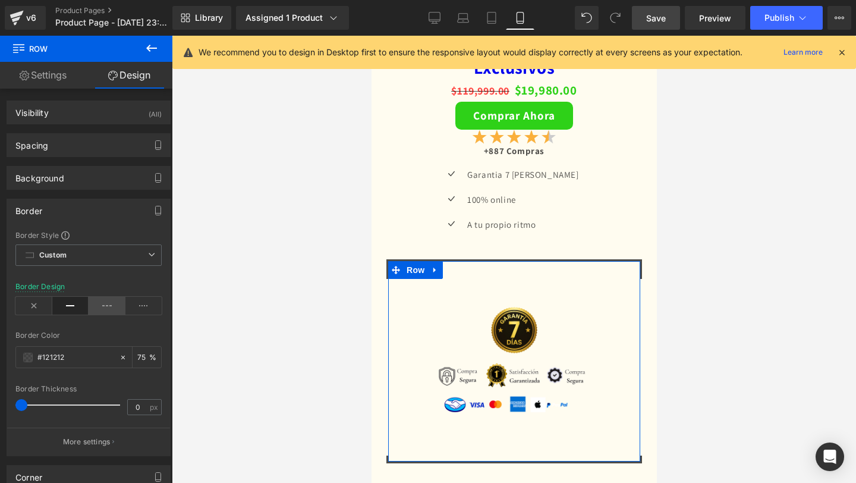
click at [108, 311] on icon at bounding box center [107, 306] width 37 height 18
click at [148, 257] on icon at bounding box center [151, 254] width 7 height 7
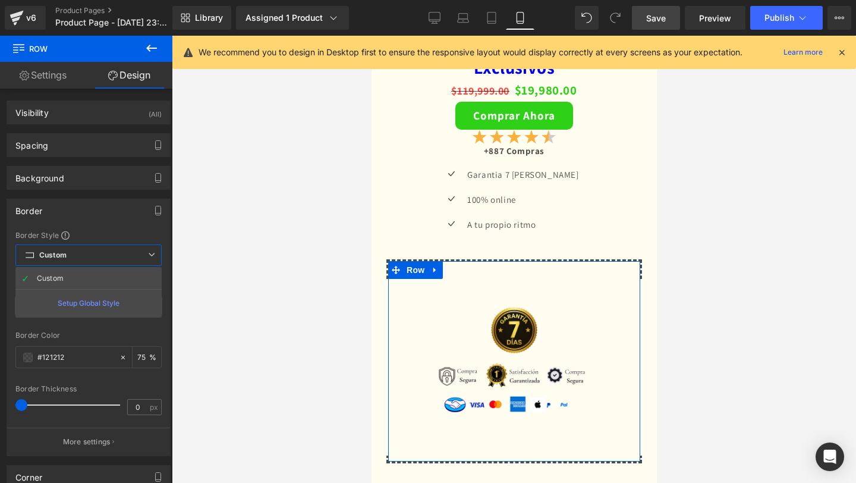
click at [148, 257] on icon at bounding box center [151, 254] width 7 height 7
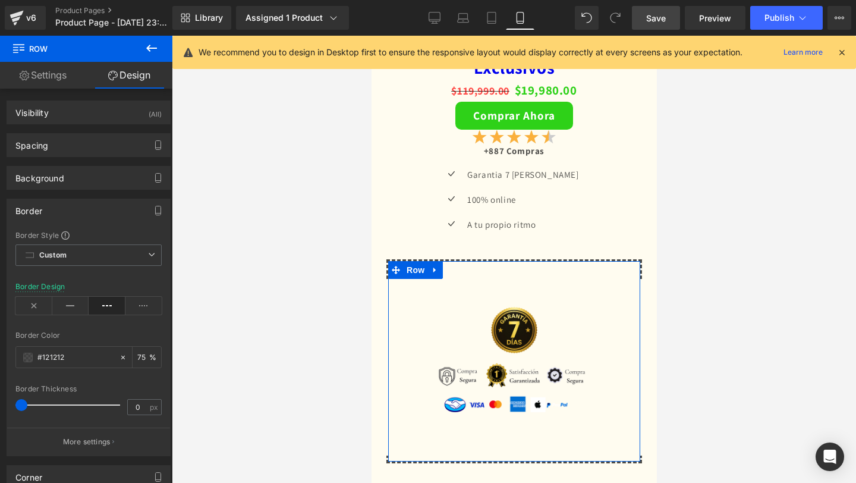
scroll to position [203, 0]
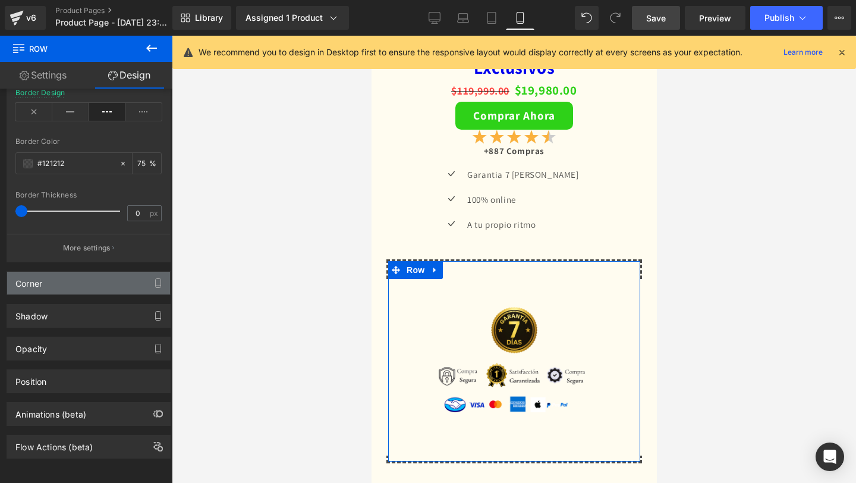
click at [87, 283] on div "Corner" at bounding box center [88, 283] width 163 height 23
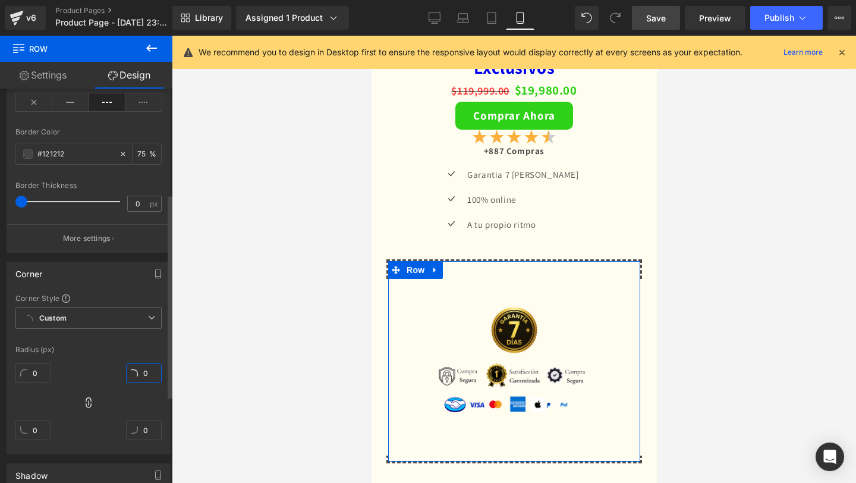
click at [141, 373] on input "0" at bounding box center [144, 373] width 36 height 20
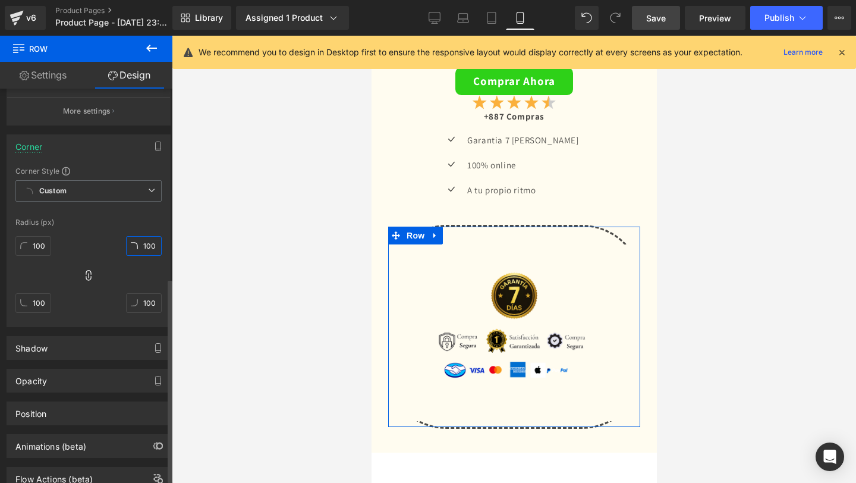
scroll to position [372, 0]
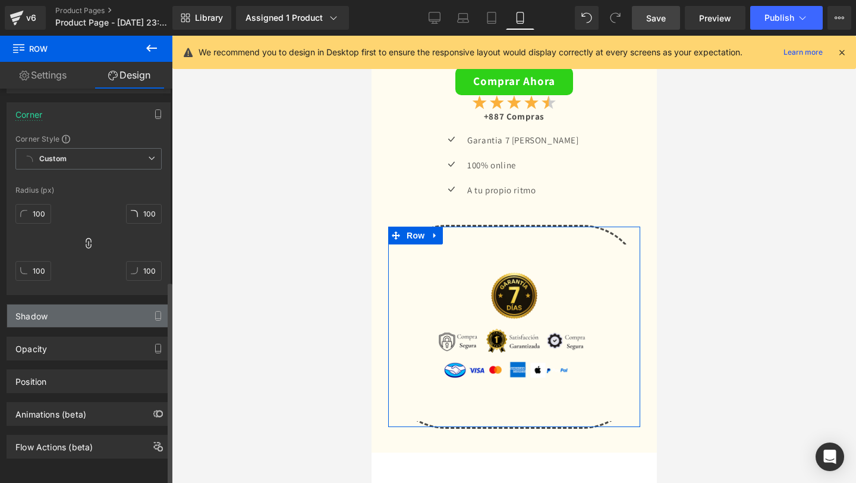
click at [107, 311] on div "Shadow" at bounding box center [88, 315] width 163 height 23
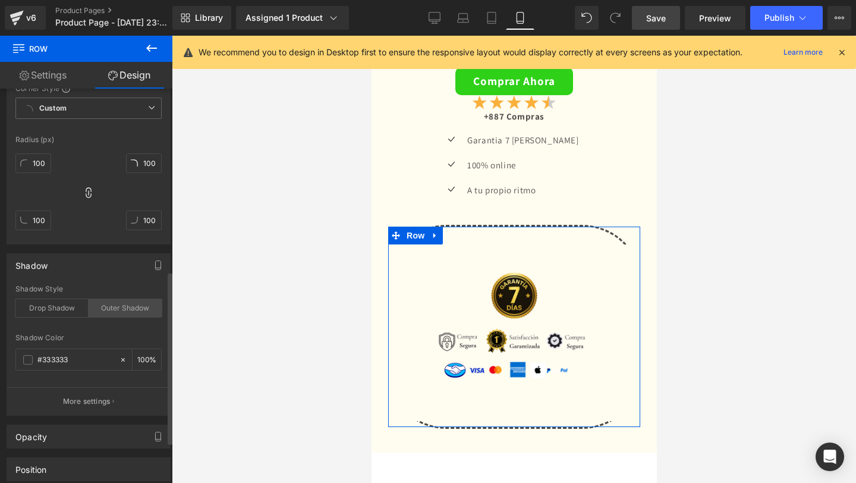
scroll to position [416, 0]
click at [74, 359] on input "#333333" at bounding box center [75, 356] width 76 height 13
click at [34, 358] on div "#333333" at bounding box center [67, 356] width 103 height 21
click at [29, 360] on span at bounding box center [28, 357] width 10 height 10
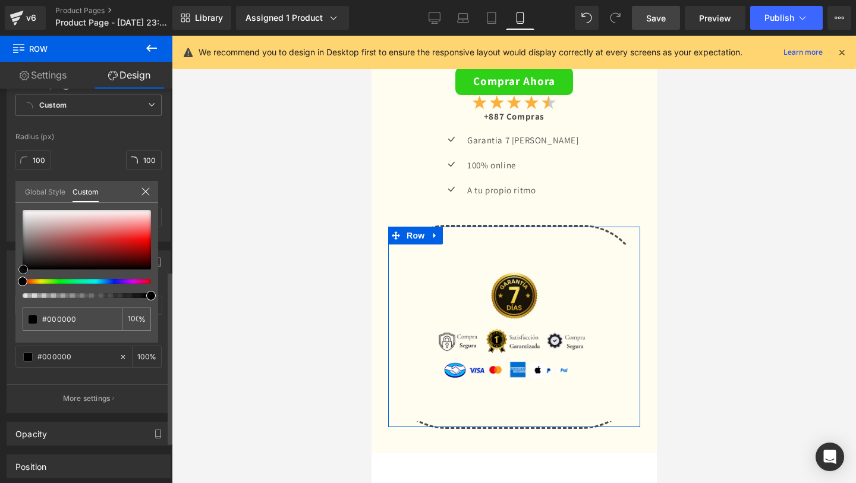
drag, startPoint x: 20, startPoint y: 257, endPoint x: 21, endPoint y: 276, distance: 19.6
click at [23, 276] on div at bounding box center [87, 254] width 128 height 88
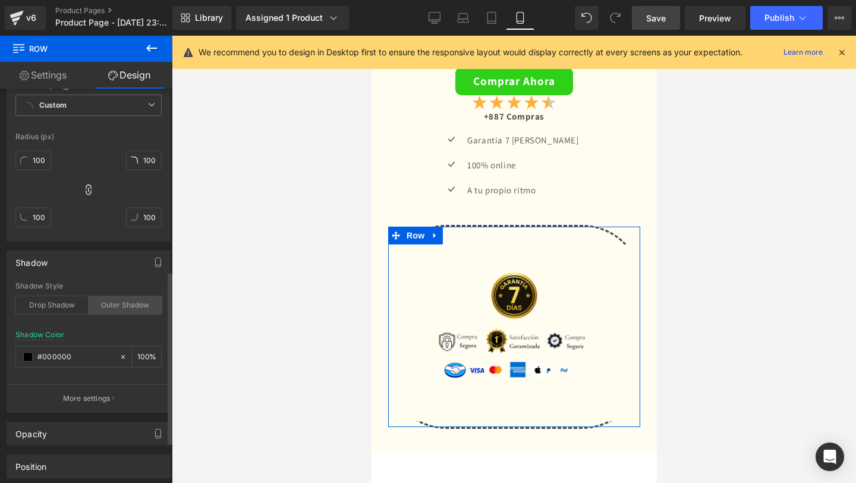
click at [111, 306] on div "Outer Shadow" at bounding box center [125, 305] width 73 height 18
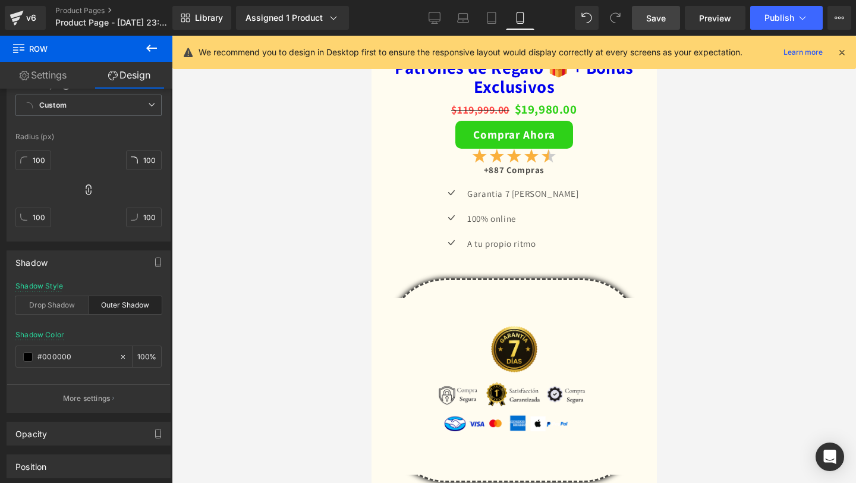
scroll to position [2464, 0]
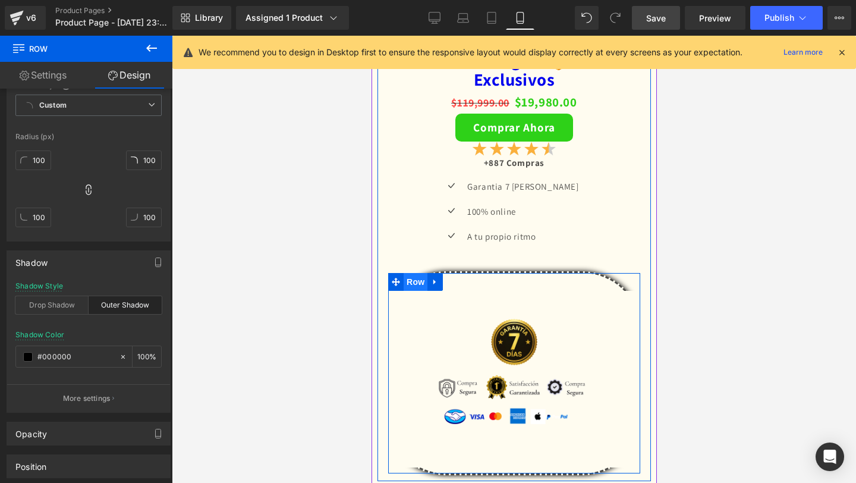
click at [404, 278] on span "Row" at bounding box center [415, 282] width 24 height 18
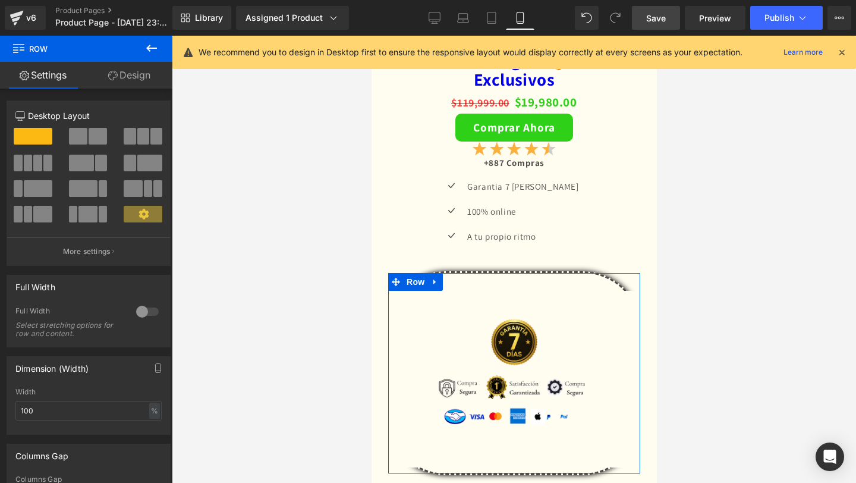
click at [103, 73] on link "Design" at bounding box center [129, 75] width 86 height 27
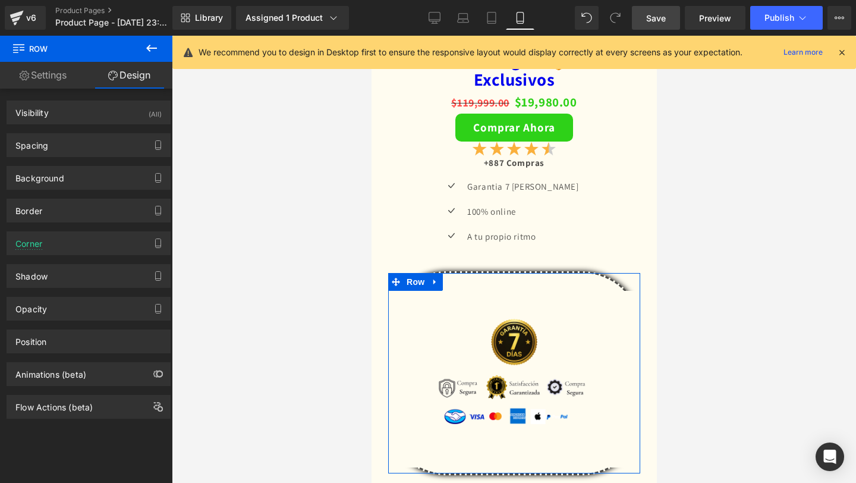
click at [70, 162] on div "Background Color & Image color transparent Color transparent 0 % Image Replace …" at bounding box center [89, 173] width 178 height 33
click at [70, 158] on div "Background Color & Image color transparent Color transparent 0 % Image Replace …" at bounding box center [89, 173] width 178 height 33
click at [70, 155] on div "Spacing" at bounding box center [88, 145] width 163 height 23
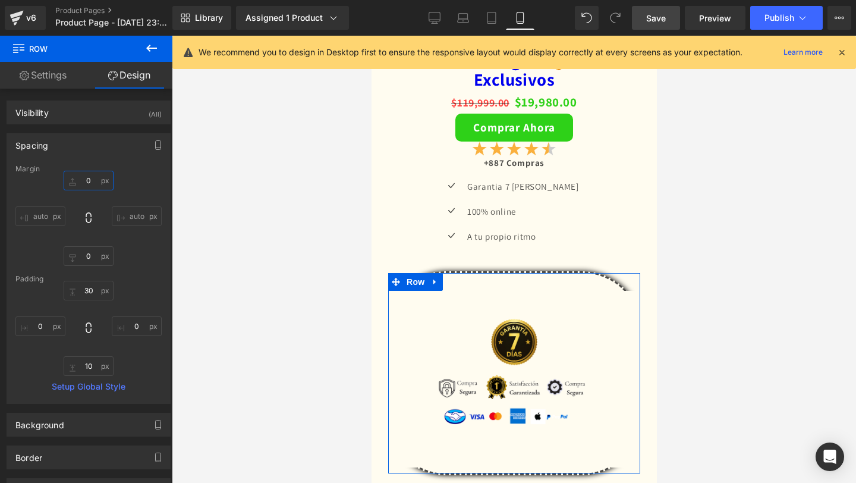
click at [83, 182] on input "0" at bounding box center [89, 181] width 50 height 20
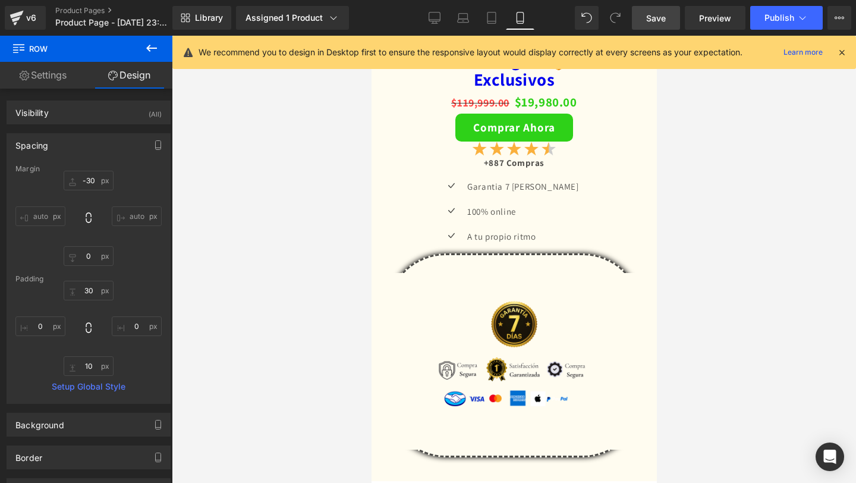
click at [661, 15] on span "Save" at bounding box center [656, 18] width 20 height 12
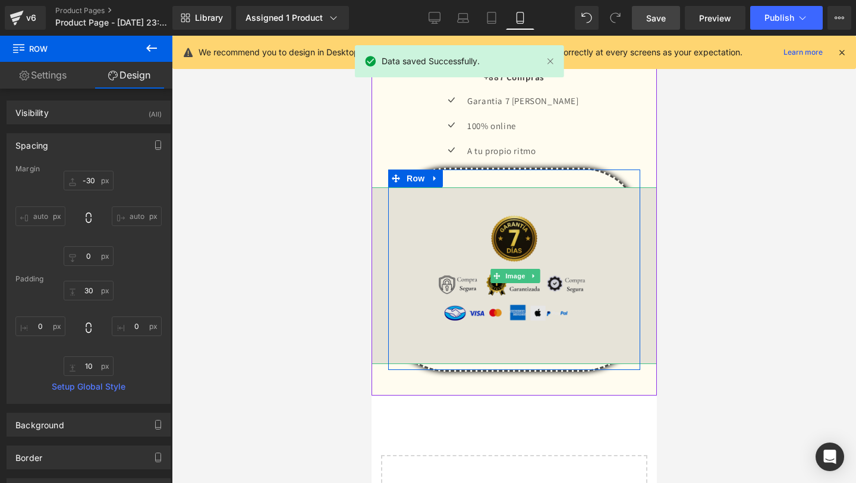
scroll to position [2556, 0]
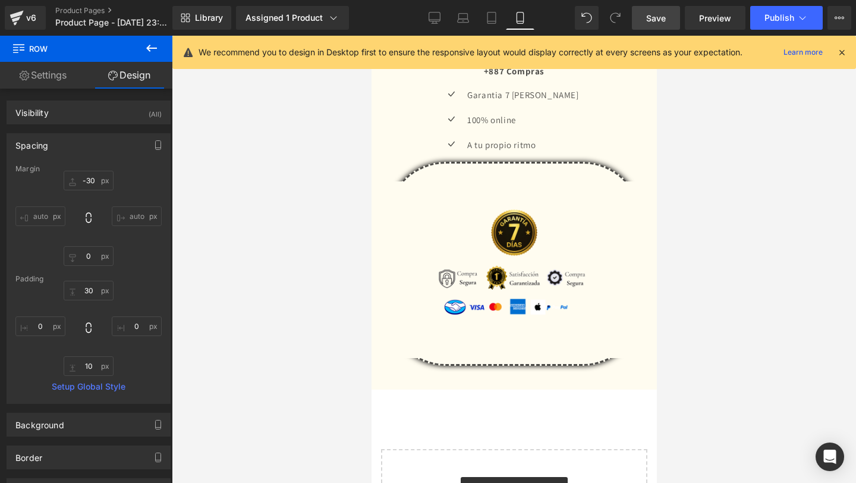
click at [653, 28] on link "Save" at bounding box center [656, 18] width 48 height 24
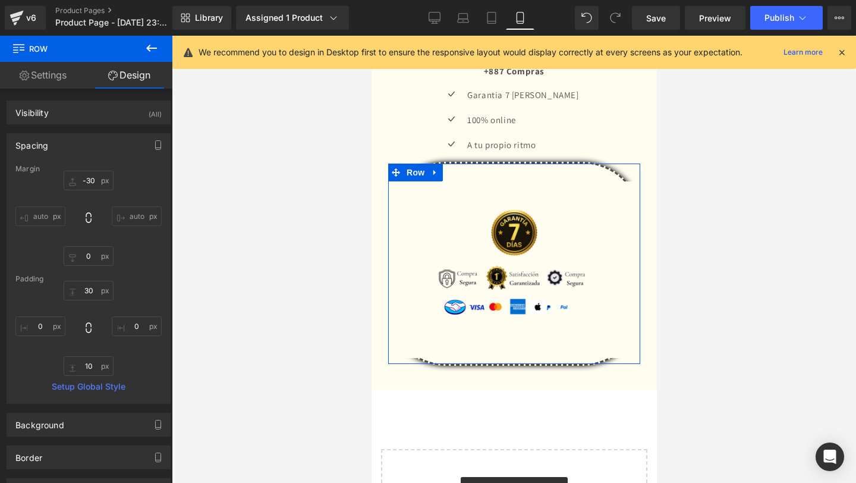
click at [125, 216] on input "auto" at bounding box center [137, 216] width 50 height 20
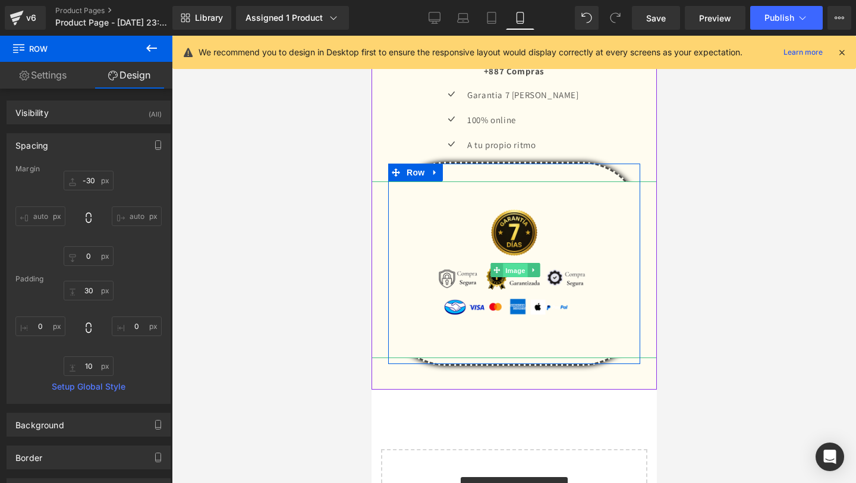
click at [515, 265] on span "Image" at bounding box center [514, 270] width 25 height 14
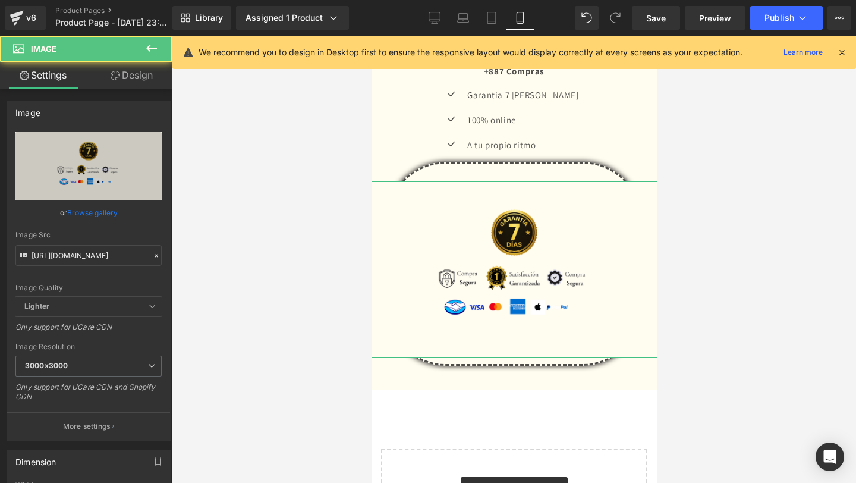
click at [132, 87] on link "Design" at bounding box center [132, 75] width 86 height 27
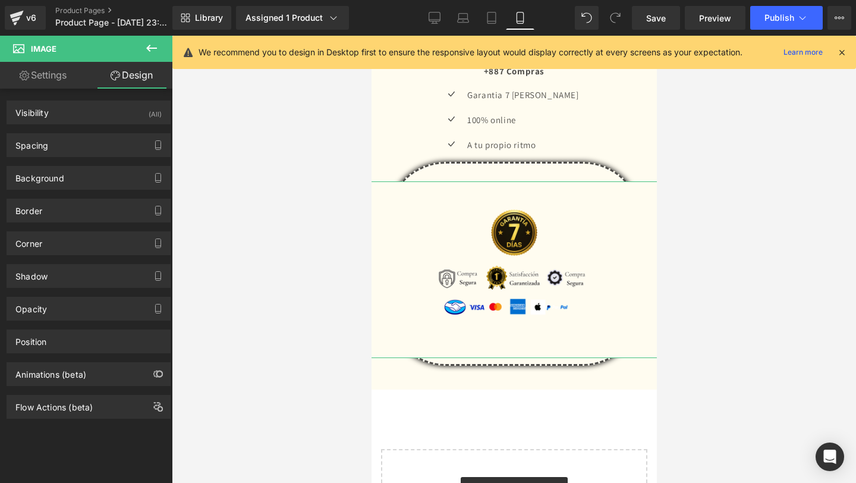
click at [133, 160] on div "Background Color & Image color transparent Color transparent 0 % Image Replace …" at bounding box center [89, 173] width 178 height 33
click at [136, 152] on div "Spacing" at bounding box center [88, 145] width 163 height 23
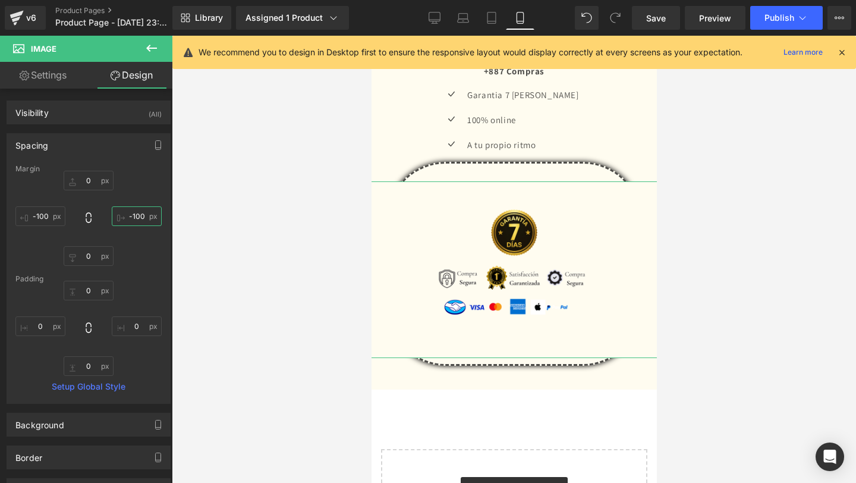
click at [136, 216] on input "-100" at bounding box center [137, 216] width 50 height 20
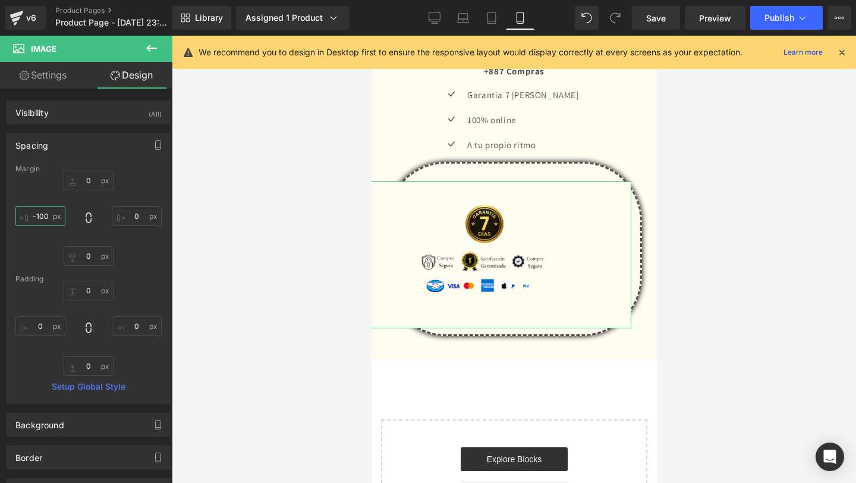
click at [42, 214] on input "-100" at bounding box center [40, 216] width 50 height 20
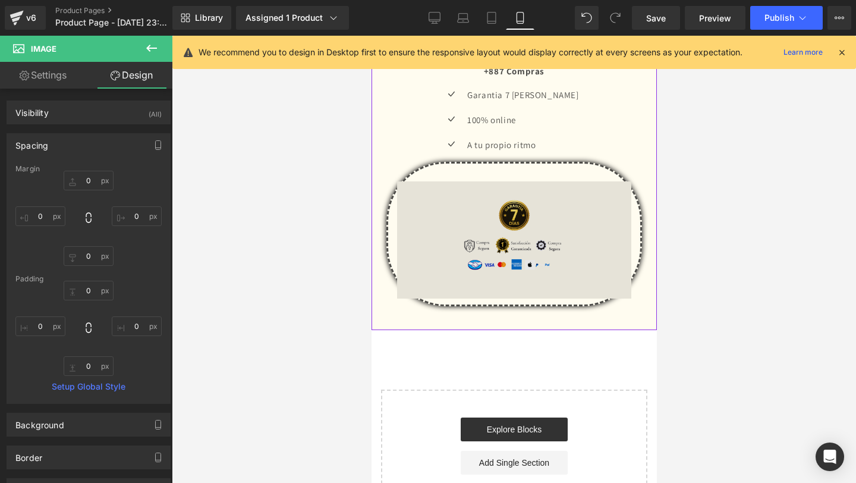
click at [438, 247] on img at bounding box center [514, 239] width 234 height 117
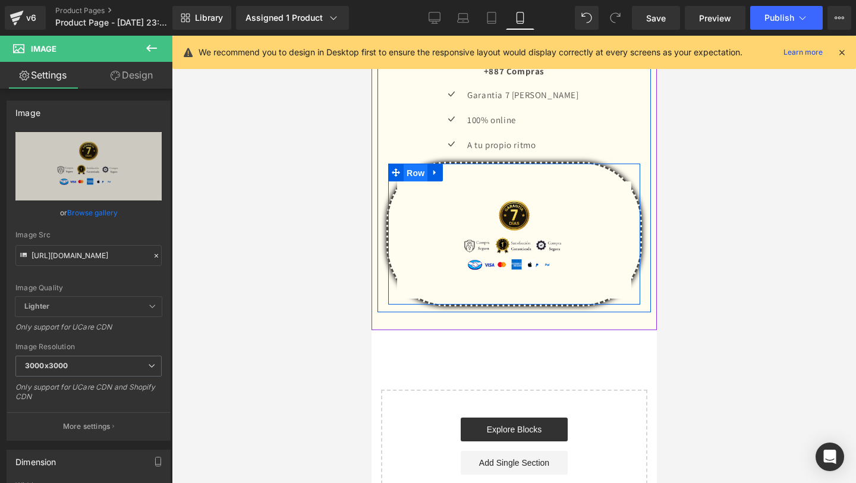
click at [410, 172] on span "Row" at bounding box center [415, 173] width 24 height 18
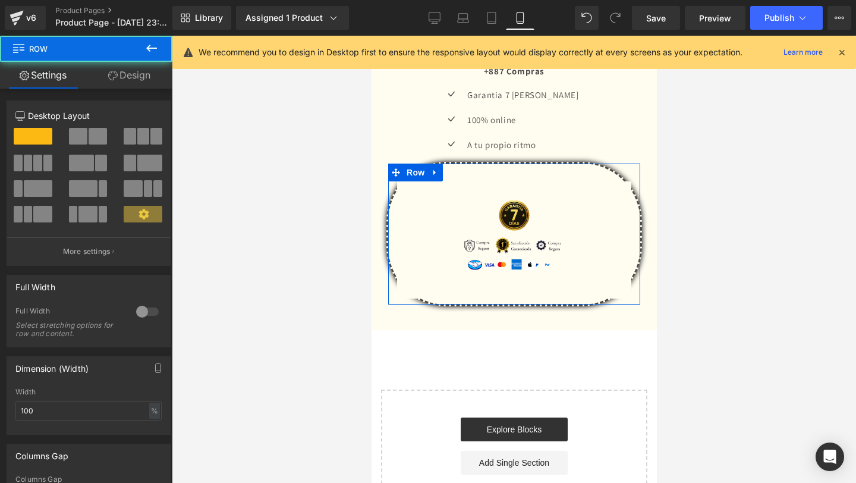
click at [136, 75] on link "Design" at bounding box center [129, 75] width 86 height 27
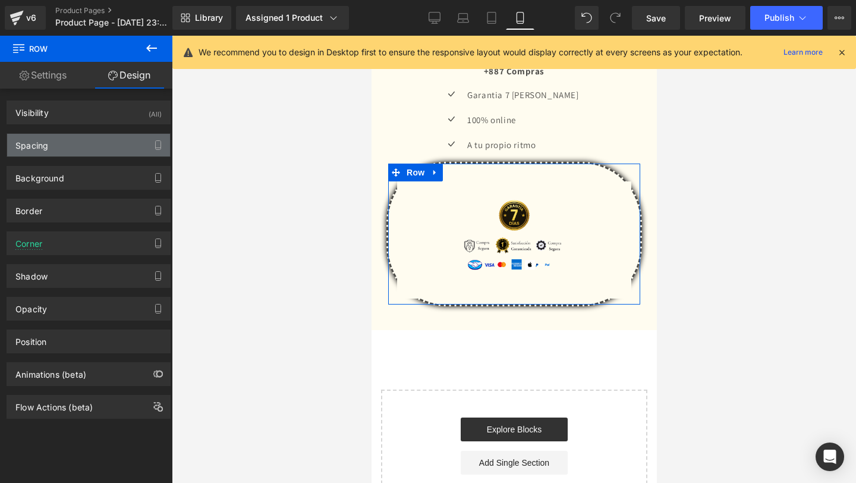
click at [102, 140] on div "Spacing" at bounding box center [88, 145] width 163 height 23
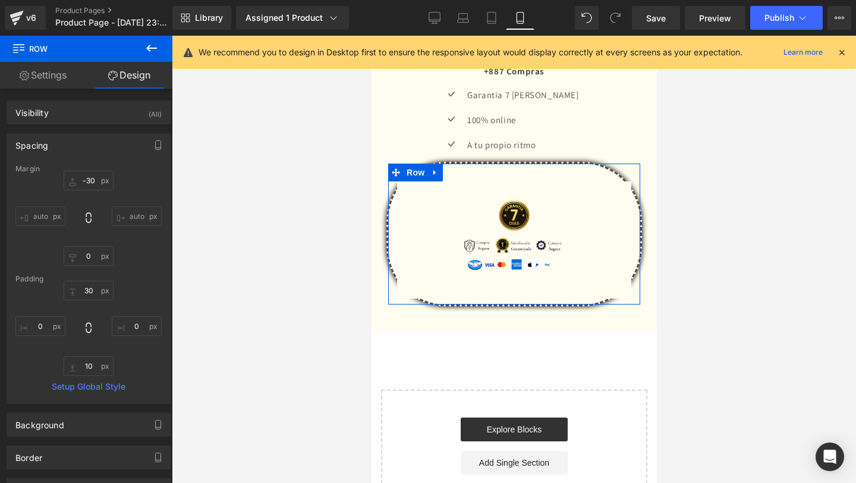
click at [133, 213] on input "auto" at bounding box center [137, 216] width 50 height 20
click at [89, 256] on input "0" at bounding box center [89, 256] width 50 height 20
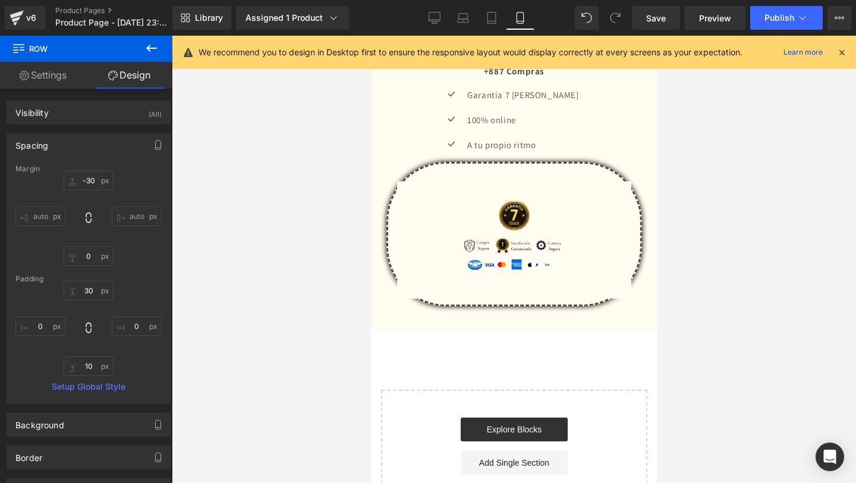
click at [249, 262] on div at bounding box center [514, 259] width 684 height 447
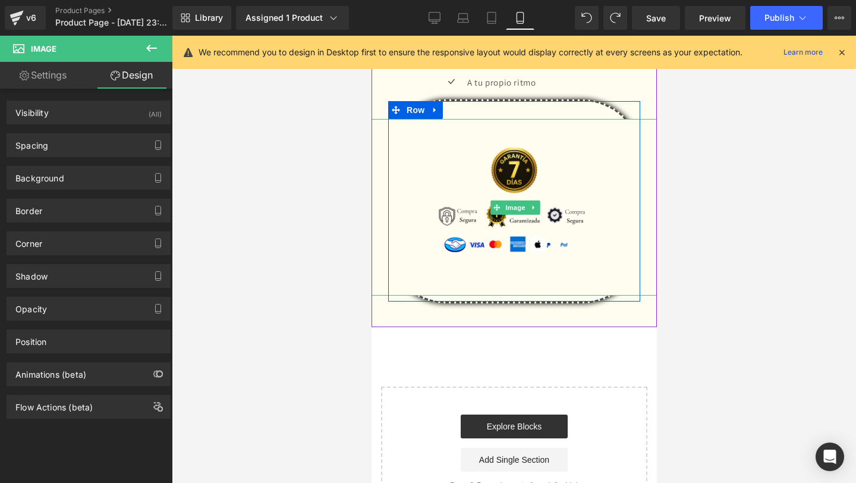
scroll to position [2616, 0]
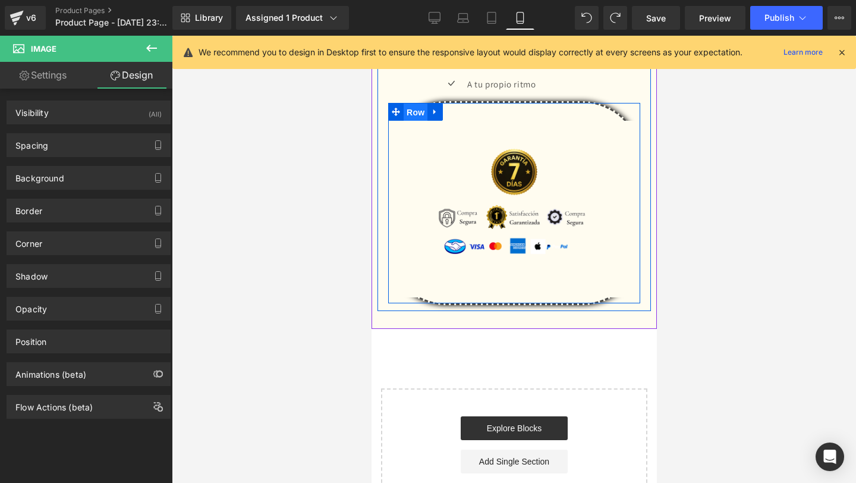
click at [411, 115] on span "Row" at bounding box center [415, 112] width 24 height 18
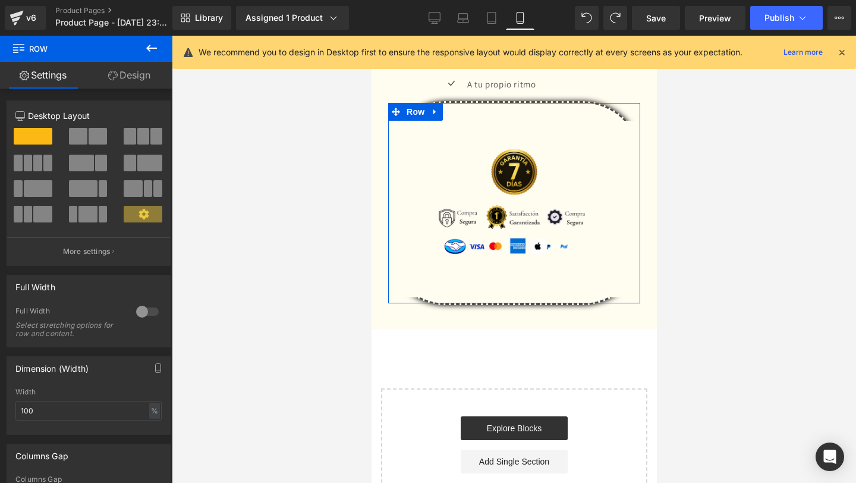
click at [141, 86] on link "Design" at bounding box center [129, 75] width 86 height 27
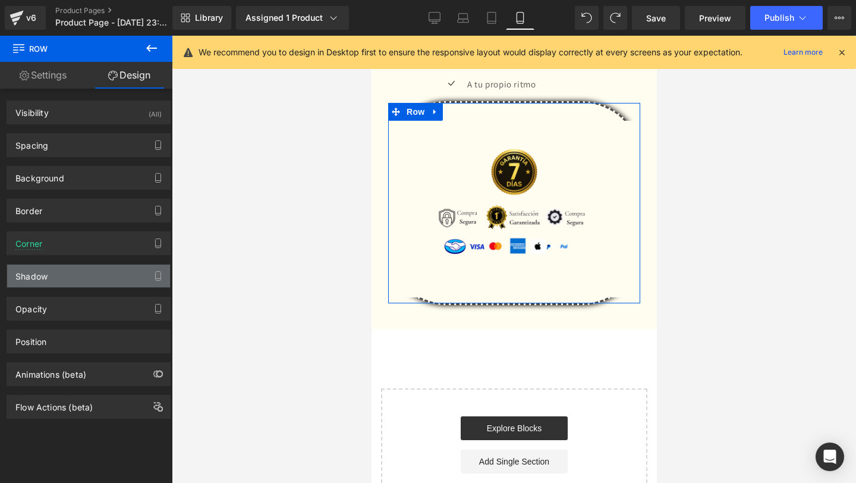
click at [69, 281] on div "Shadow" at bounding box center [88, 276] width 163 height 23
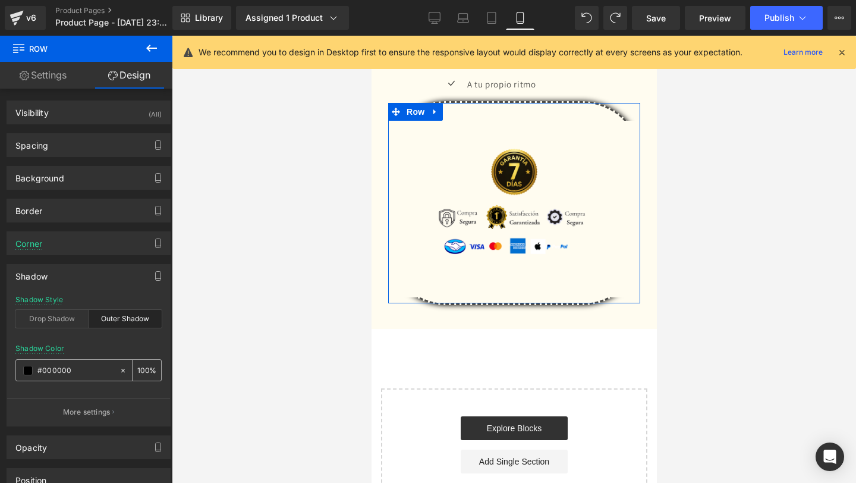
click at [80, 373] on input "#000000" at bounding box center [75, 370] width 76 height 13
click at [121, 371] on icon at bounding box center [123, 370] width 4 height 4
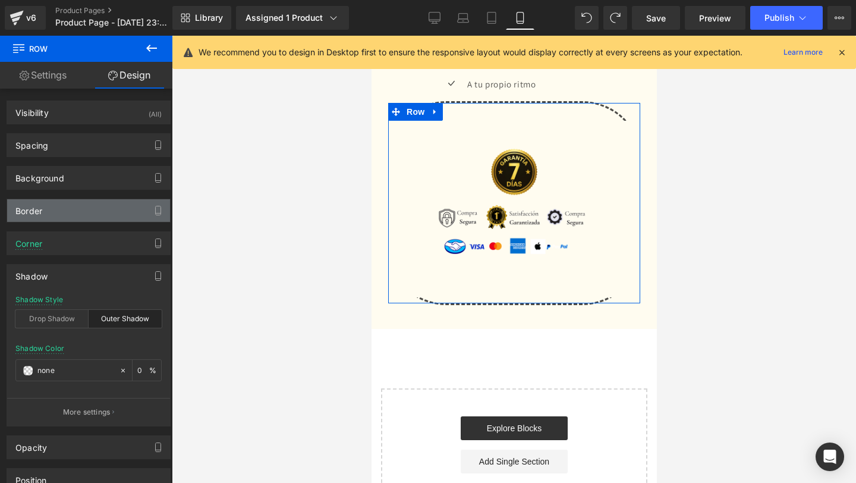
click at [116, 202] on div "Border" at bounding box center [88, 210] width 163 height 23
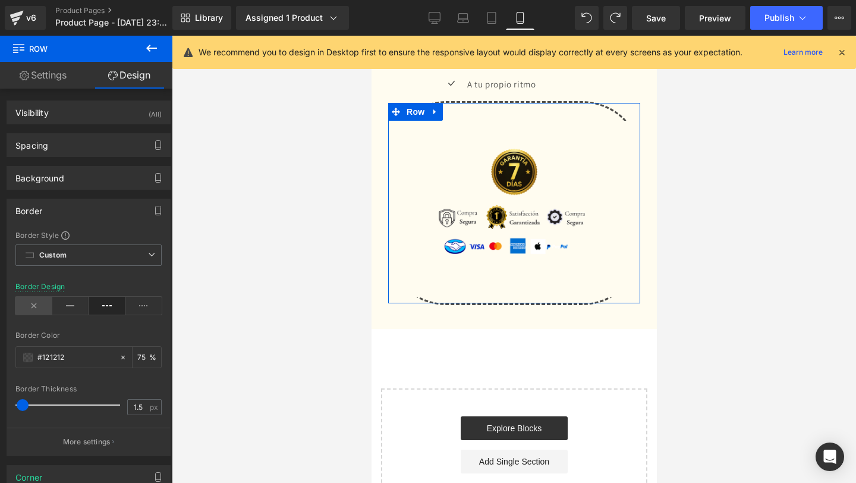
click at [36, 313] on icon at bounding box center [33, 306] width 37 height 18
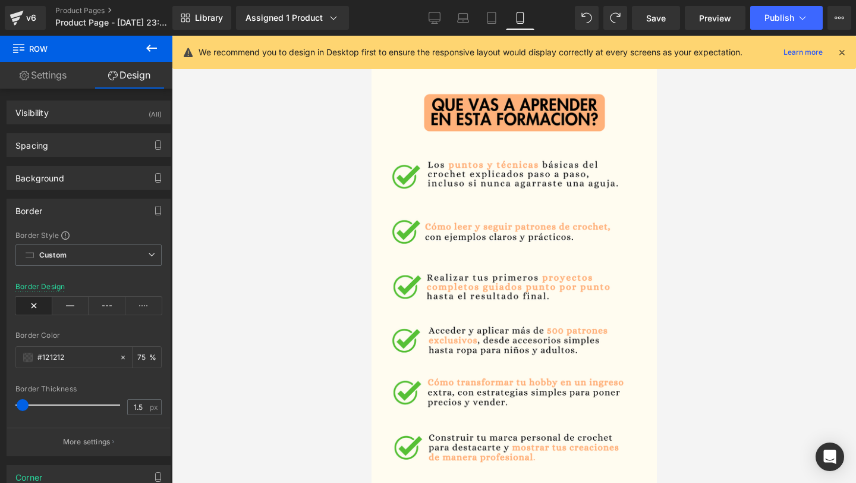
scroll to position [1732, 0]
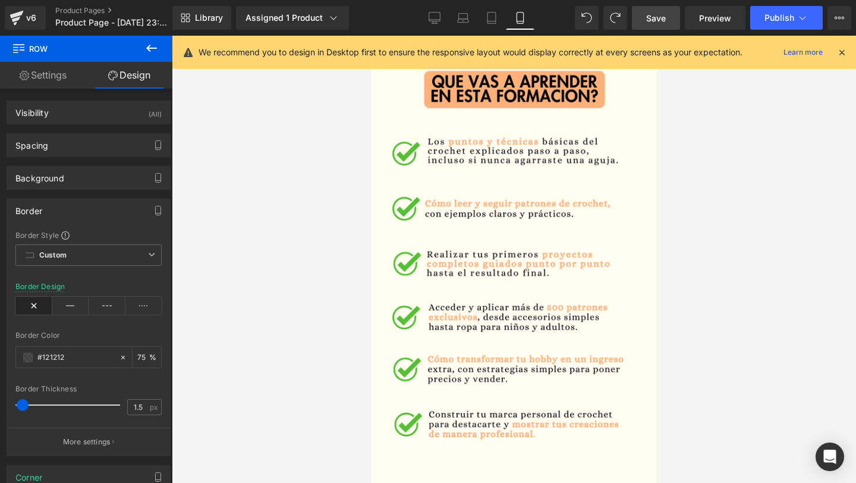
click at [657, 23] on span "Save" at bounding box center [656, 18] width 20 height 12
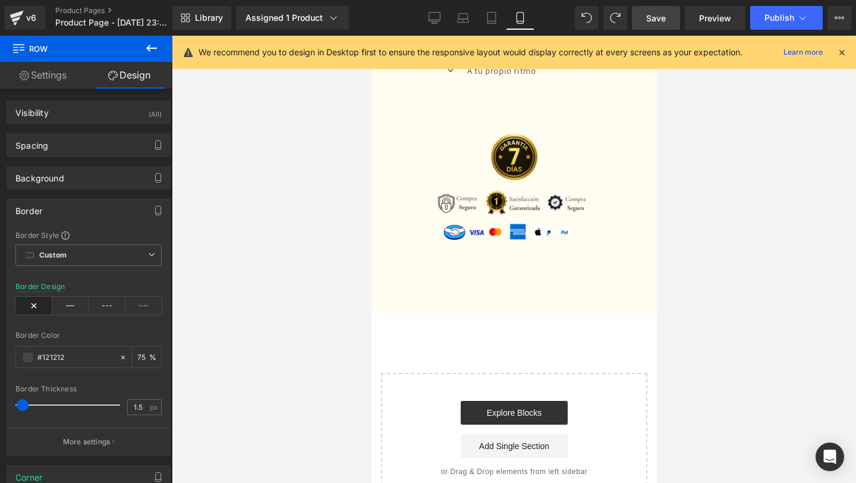
scroll to position [2669, 0]
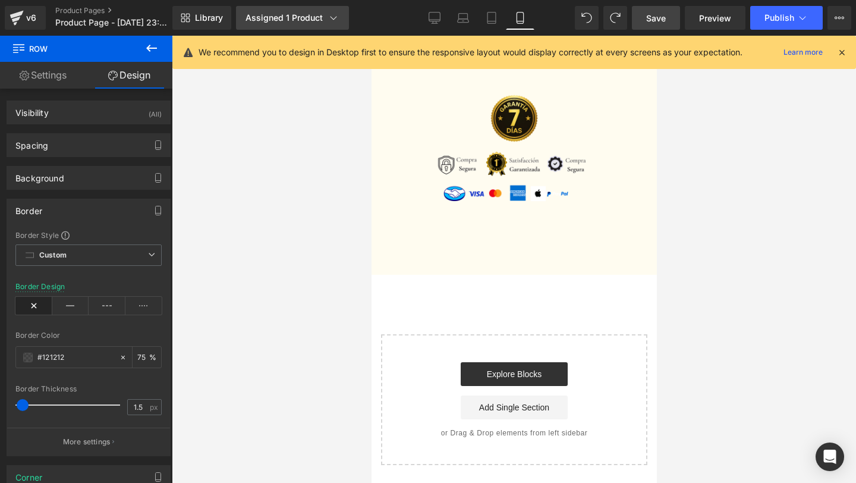
click at [292, 17] on div "Assigned 1 Product" at bounding box center [293, 18] width 94 height 12
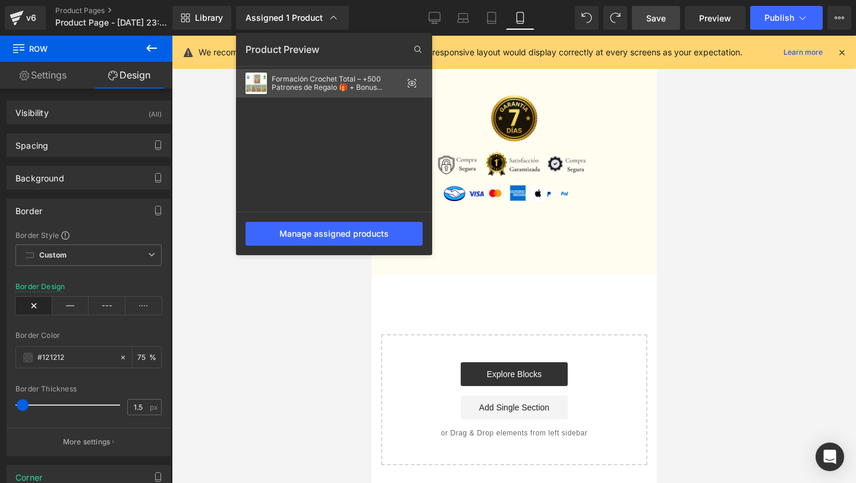
click at [361, 85] on div "Formación Crochet Total – +500 Patrones de Regalo 🎁 + Bonus Exclusivos" at bounding box center [337, 83] width 131 height 17
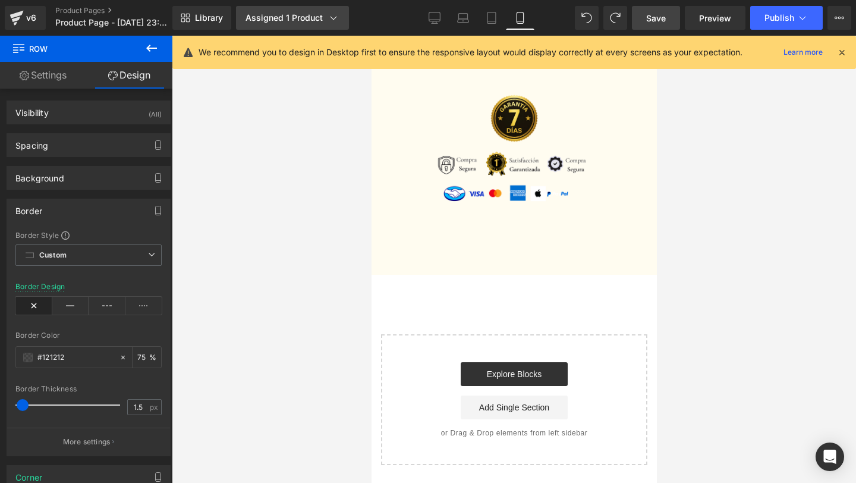
click at [313, 24] on link "Assigned 1 Product" at bounding box center [292, 18] width 113 height 24
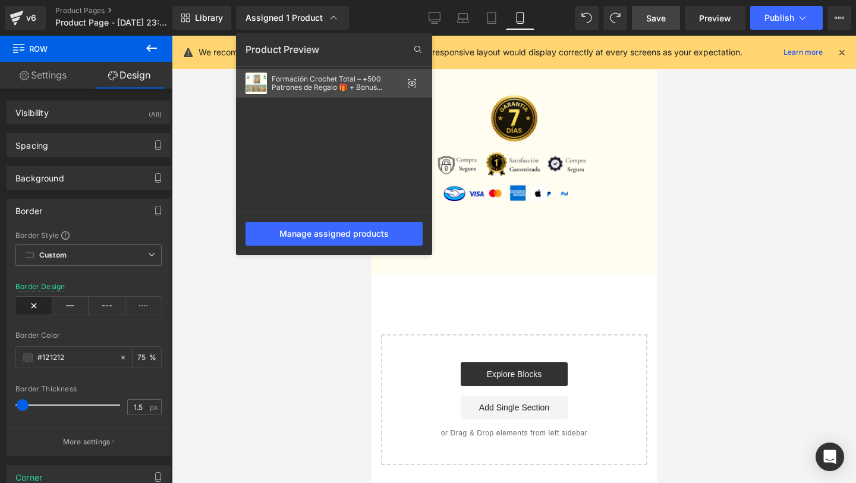
click at [414, 82] on icon at bounding box center [412, 83] width 10 height 10
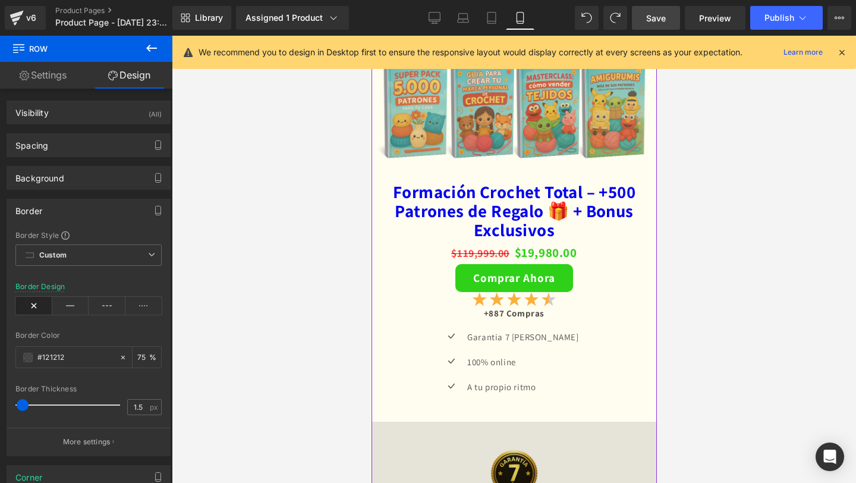
scroll to position [2310, 0]
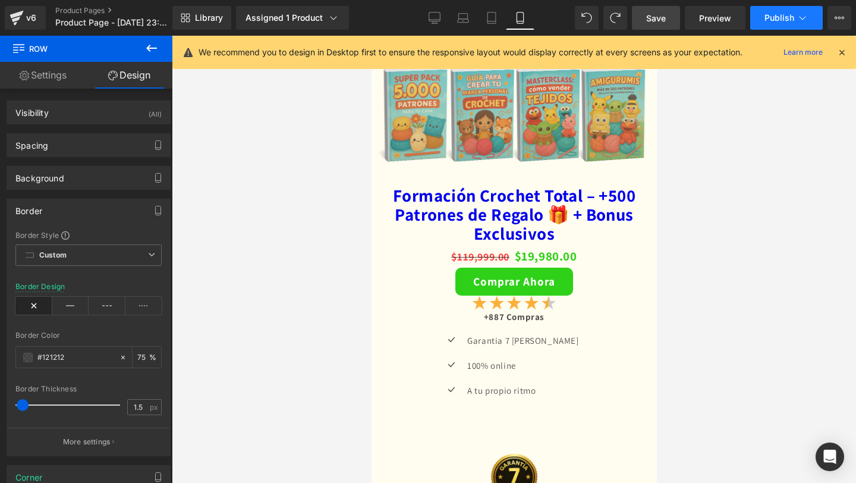
click at [799, 21] on icon at bounding box center [803, 18] width 12 height 12
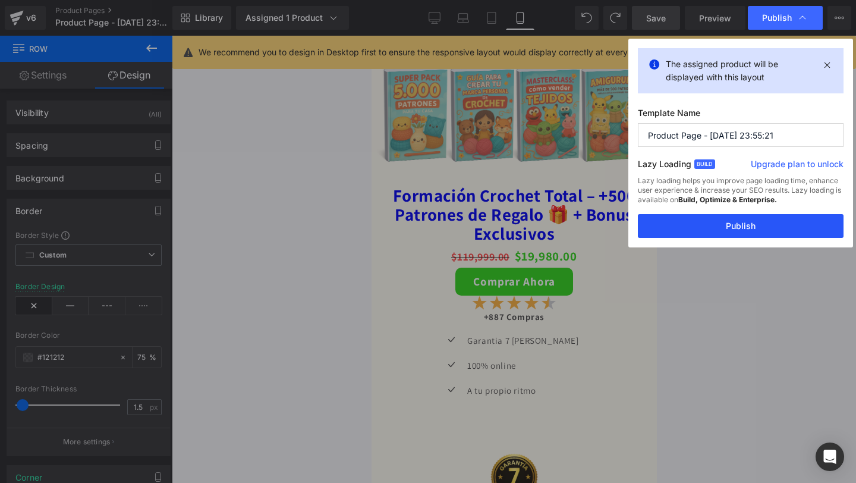
click at [749, 221] on button "Publish" at bounding box center [741, 226] width 206 height 24
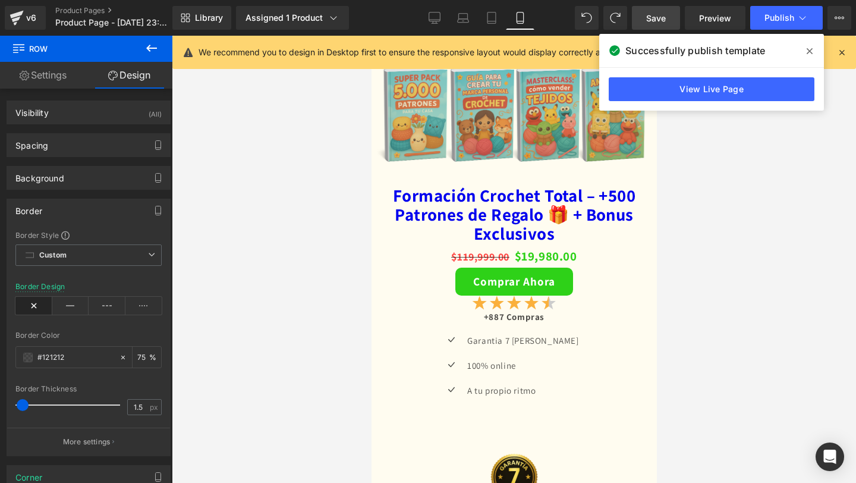
click at [808, 55] on icon at bounding box center [810, 51] width 6 height 10
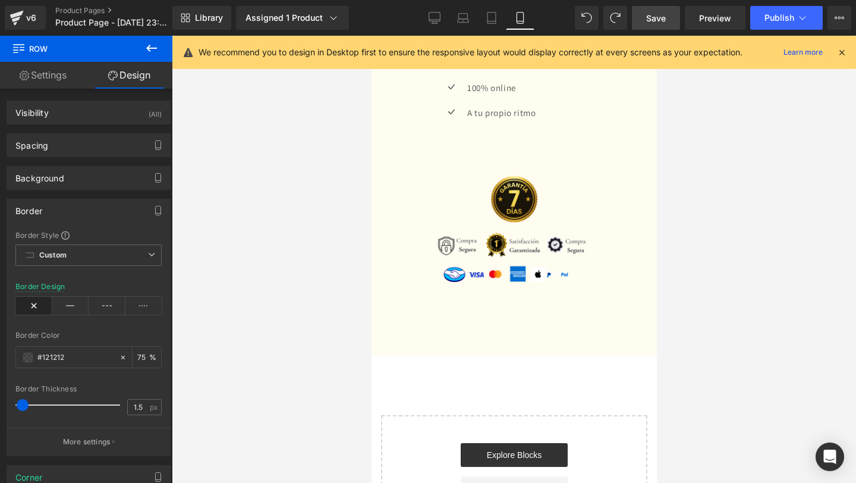
scroll to position [2669, 0]
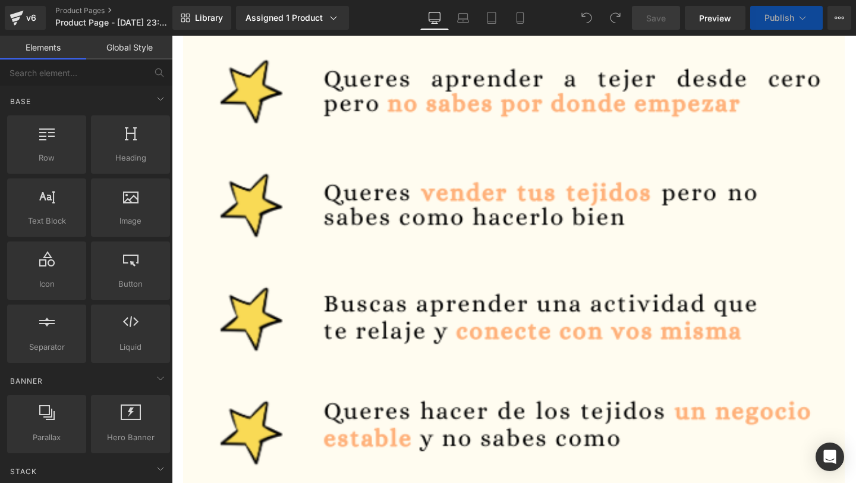
scroll to position [1883, 0]
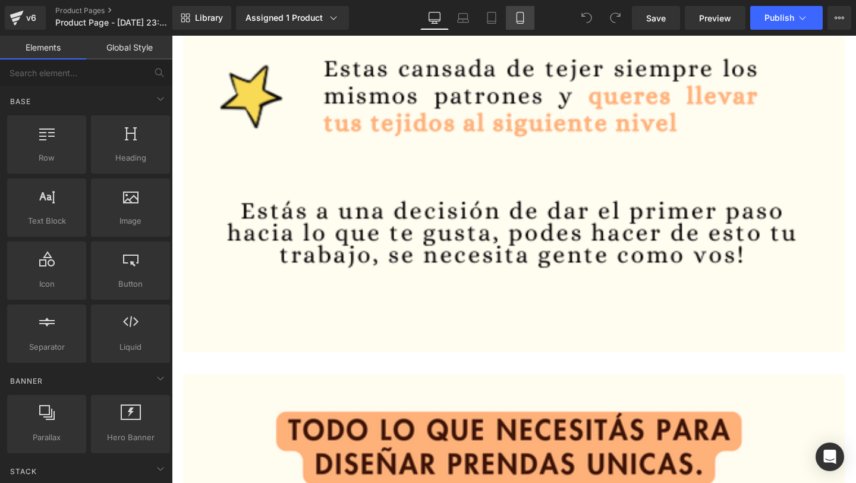
click at [524, 23] on icon at bounding box center [520, 18] width 12 height 12
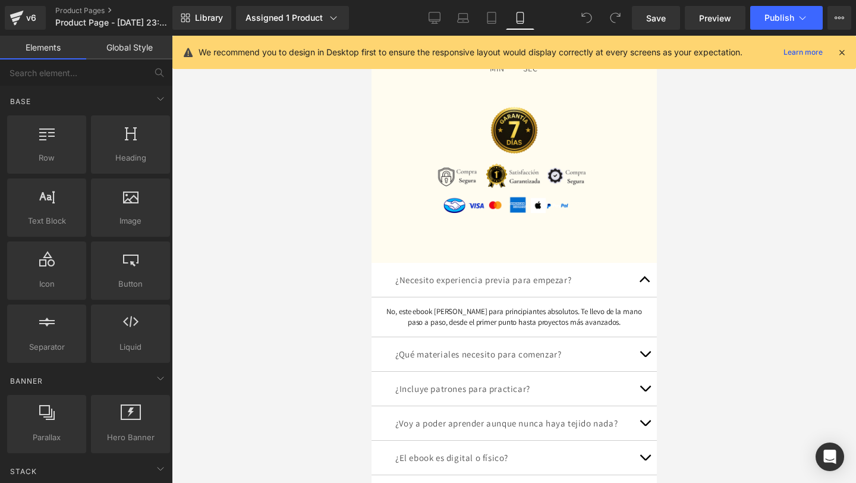
scroll to position [2791, 0]
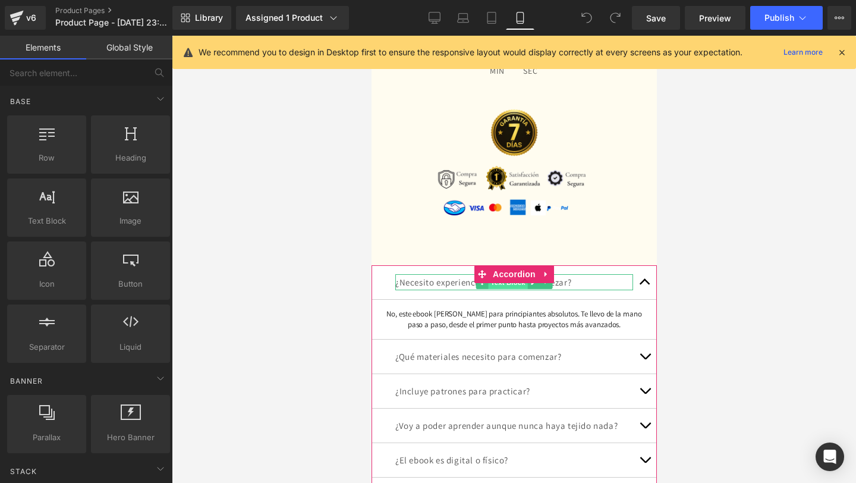
click at [501, 288] on span "Text Block" at bounding box center [506, 282] width 39 height 14
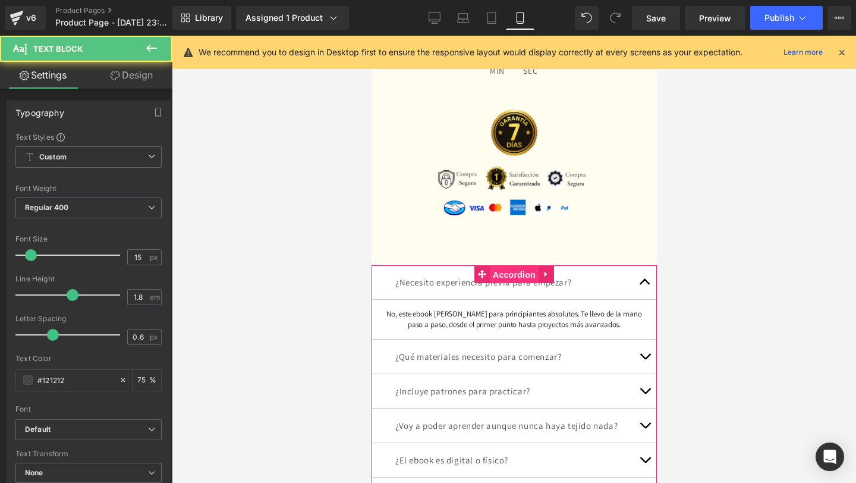
click at [508, 273] on span "Accordion" at bounding box center [513, 275] width 49 height 18
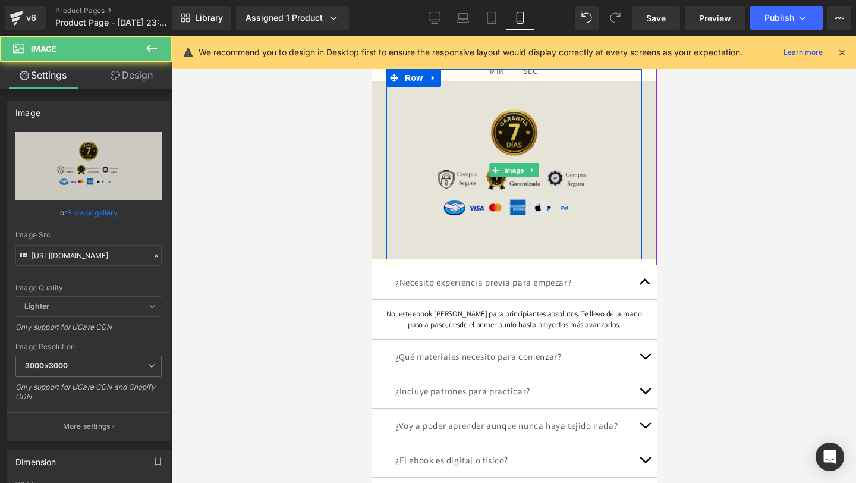
click at [543, 142] on img at bounding box center [513, 170] width 357 height 178
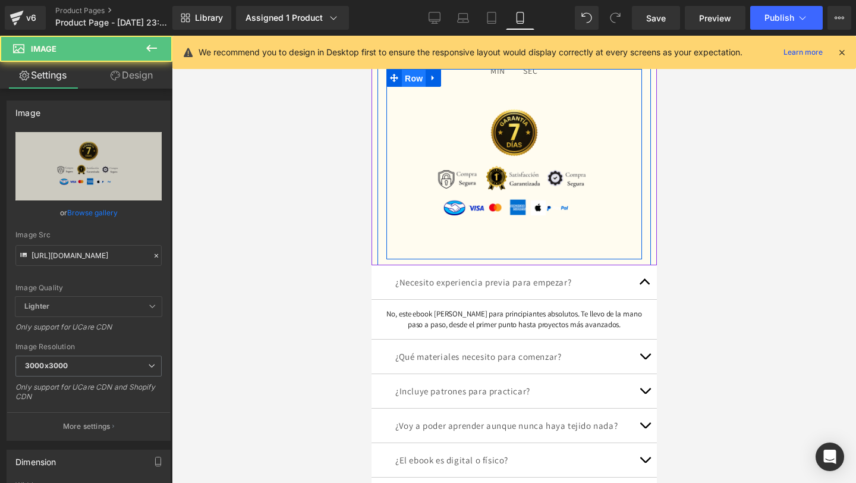
click at [405, 77] on span "Row" at bounding box center [413, 79] width 24 height 18
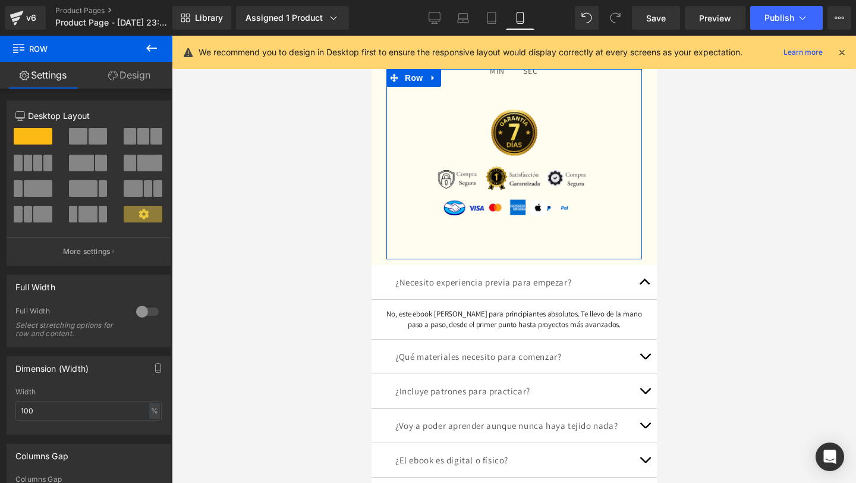
click at [127, 66] on link "Design" at bounding box center [129, 75] width 86 height 27
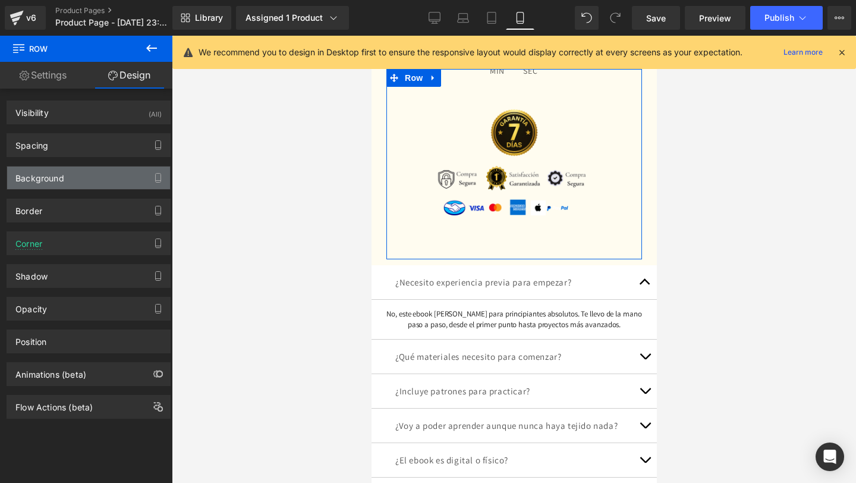
click at [86, 168] on div "Background" at bounding box center [88, 177] width 163 height 23
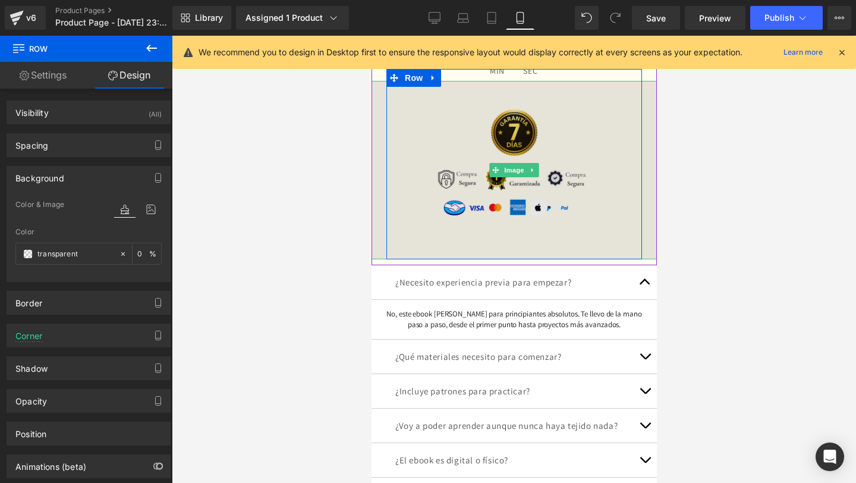
click at [375, 223] on img at bounding box center [513, 170] width 357 height 178
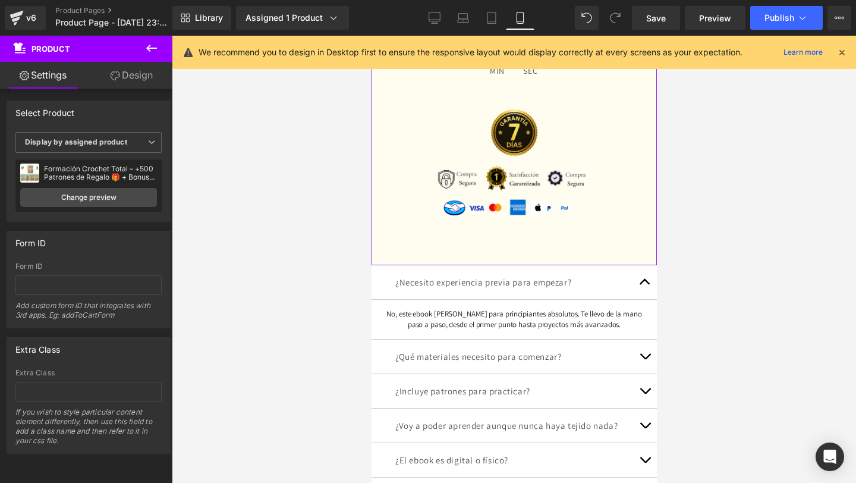
click at [125, 71] on link "Design" at bounding box center [132, 75] width 86 height 27
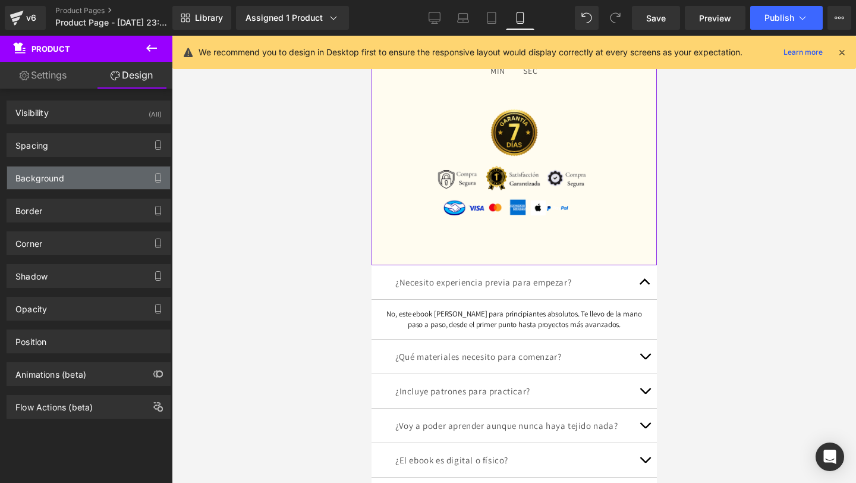
click at [90, 177] on div "Background" at bounding box center [88, 177] width 163 height 23
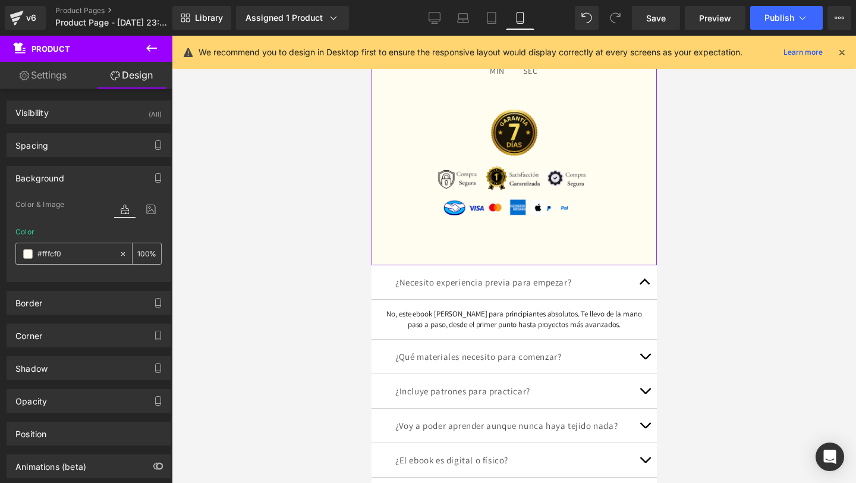
click at [64, 248] on input "#fffcf0" at bounding box center [75, 253] width 76 height 13
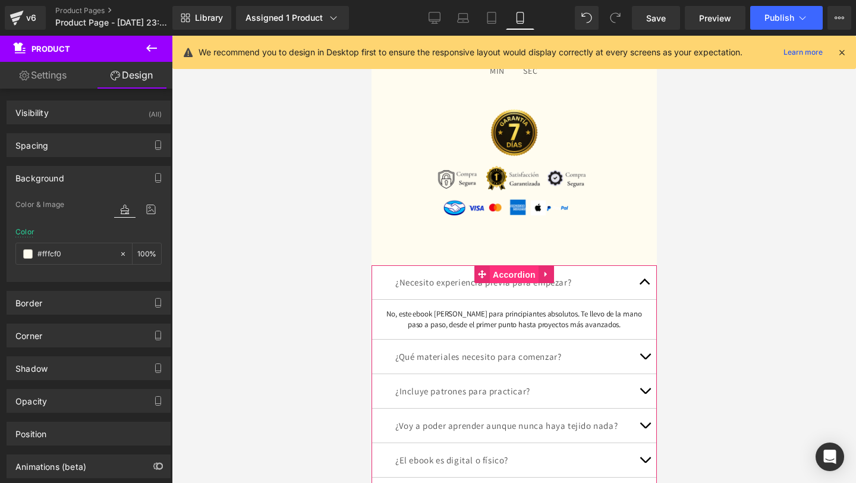
click at [499, 273] on span "Accordion" at bounding box center [513, 275] width 49 height 18
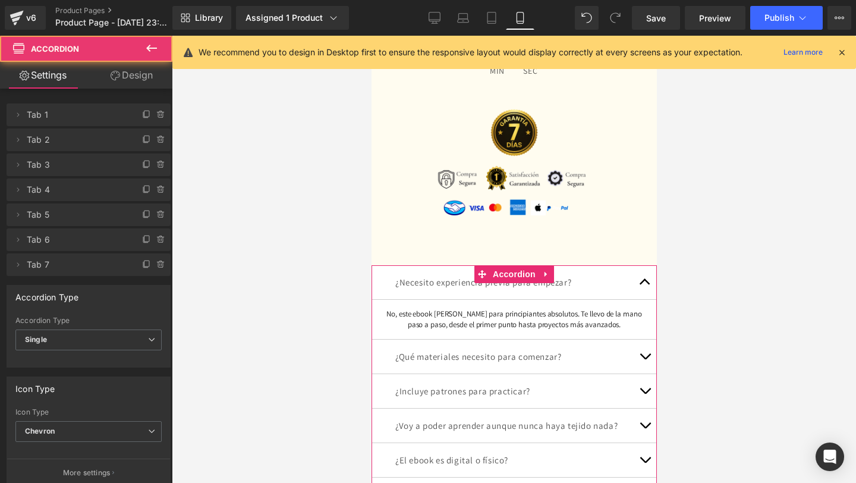
click at [125, 80] on link "Design" at bounding box center [132, 75] width 86 height 27
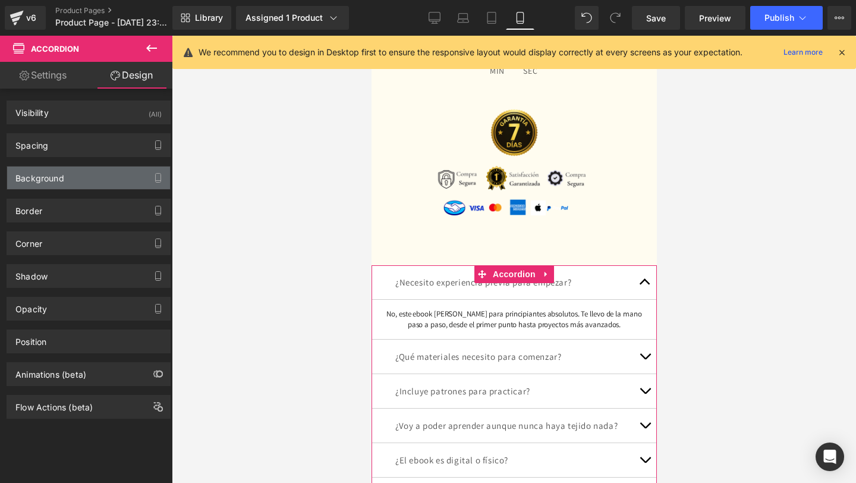
click at [64, 175] on div "Background" at bounding box center [88, 177] width 163 height 23
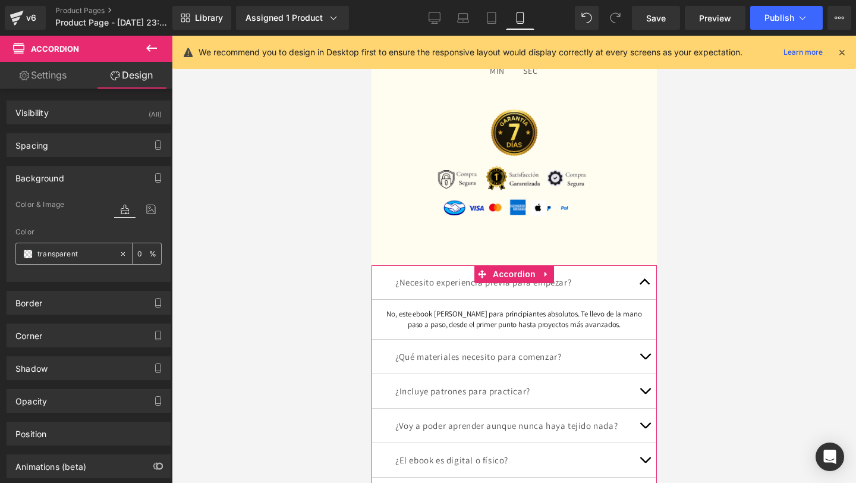
click at [73, 250] on input "transparent" at bounding box center [75, 253] width 76 height 13
paste input "#fffcf0"
type input "#fffcf0"
type input "100"
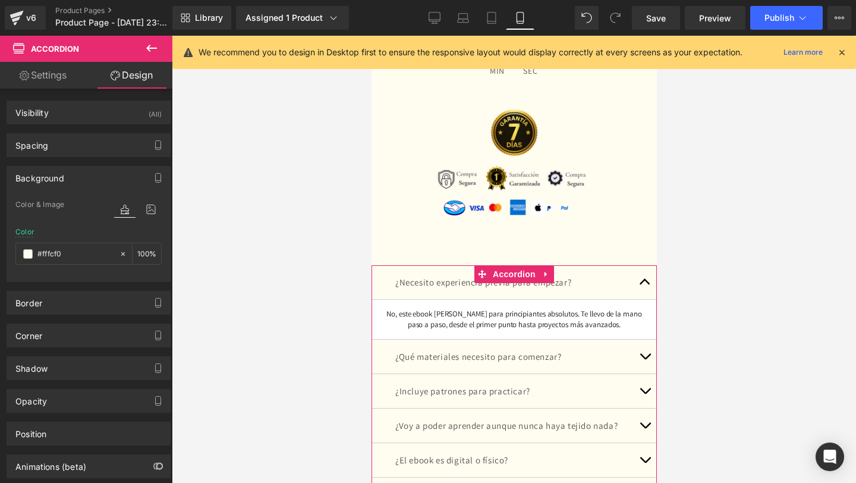
click at [643, 284] on button "button" at bounding box center [645, 282] width 24 height 34
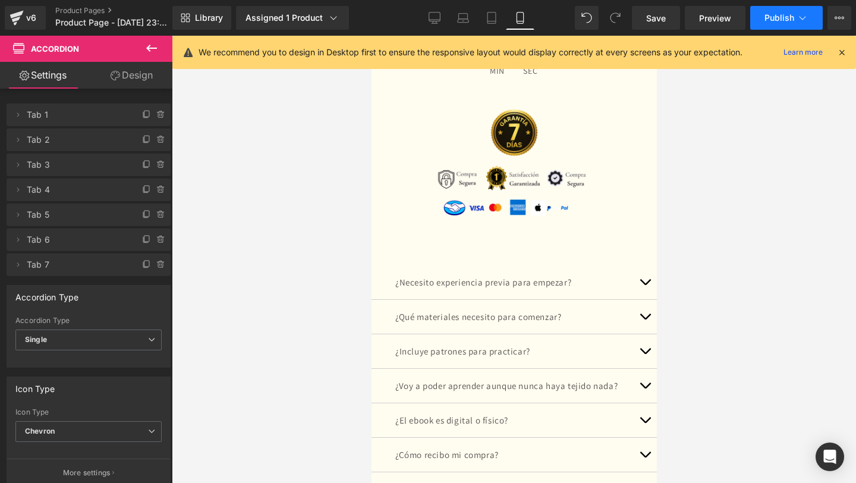
click at [805, 18] on icon at bounding box center [803, 18] width 12 height 12
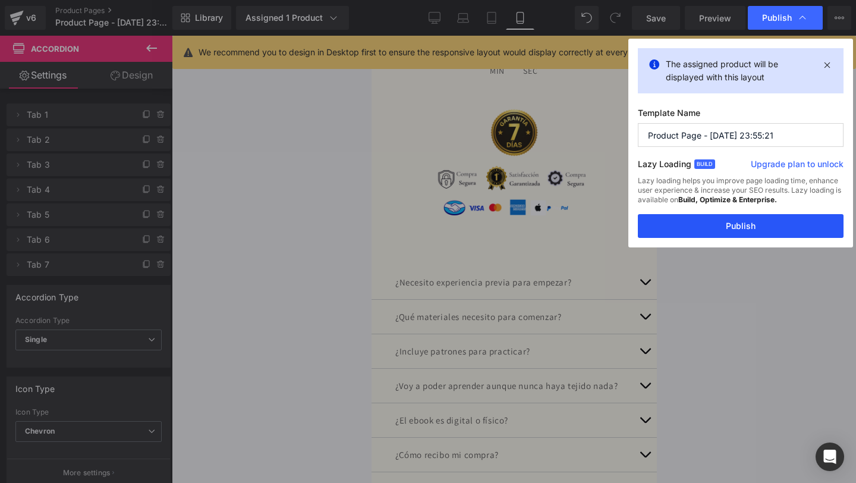
click at [702, 231] on button "Publish" at bounding box center [741, 226] width 206 height 24
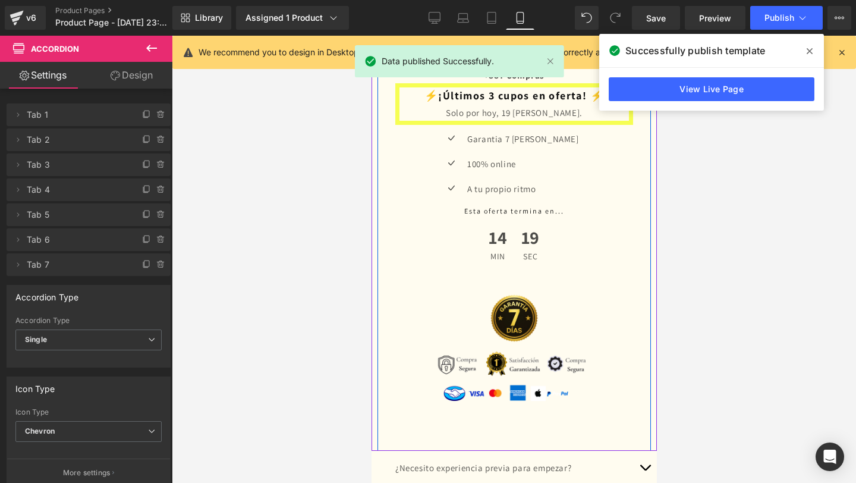
scroll to position [2617, 0]
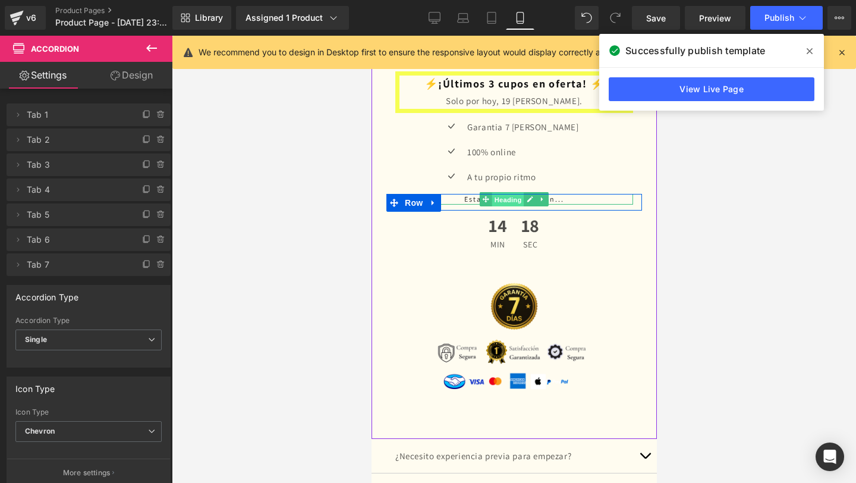
click at [513, 198] on span "Heading" at bounding box center [508, 200] width 32 height 14
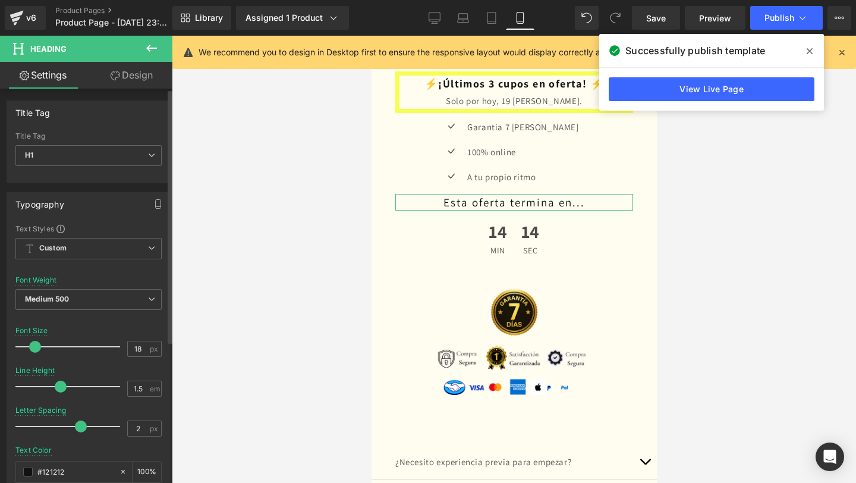
type input "17"
click at [30, 351] on span at bounding box center [33, 347] width 12 height 12
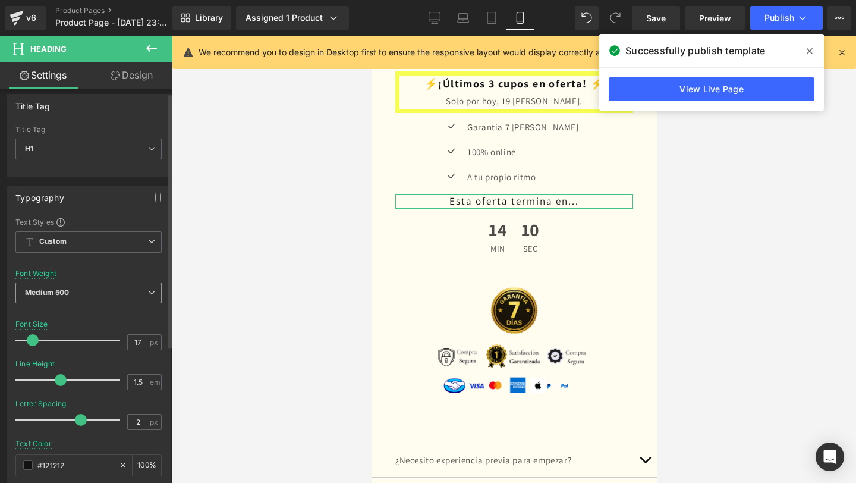
click at [72, 298] on span "Medium 500" at bounding box center [88, 292] width 146 height 21
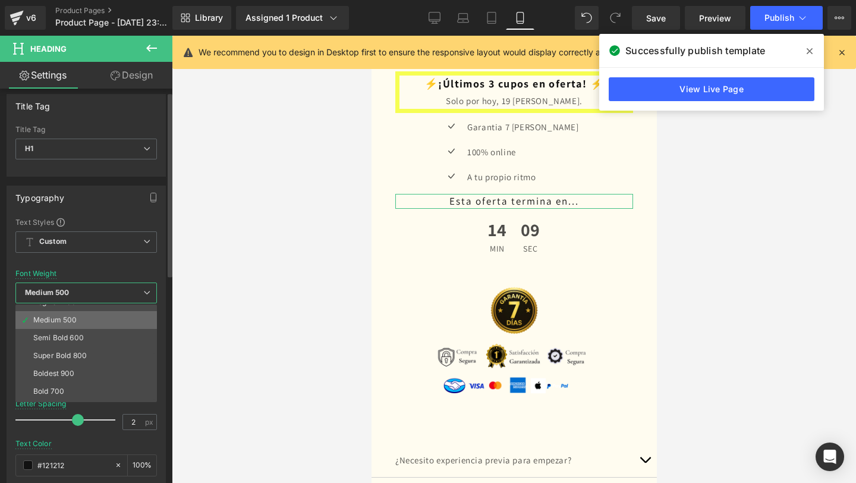
scroll to position [99, 0]
click at [80, 342] on li "Boldest 900" at bounding box center [88, 340] width 147 height 18
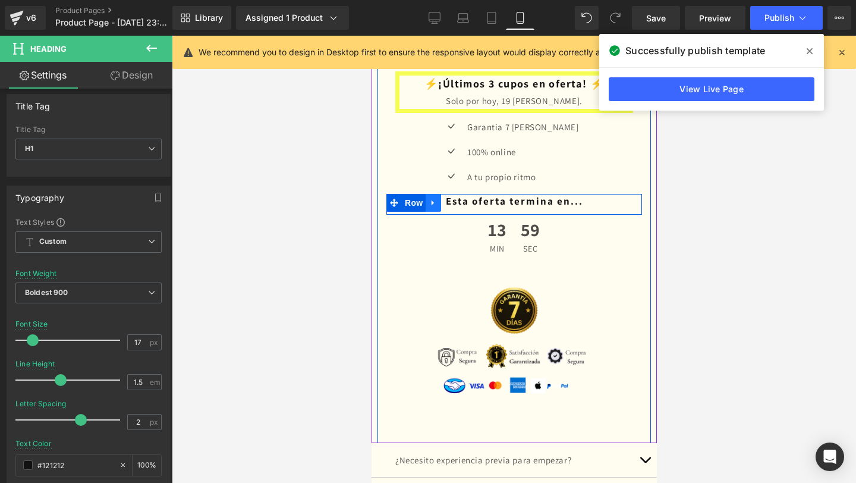
click at [430, 200] on icon at bounding box center [433, 202] width 8 height 9
click at [461, 203] on icon at bounding box center [464, 203] width 8 height 8
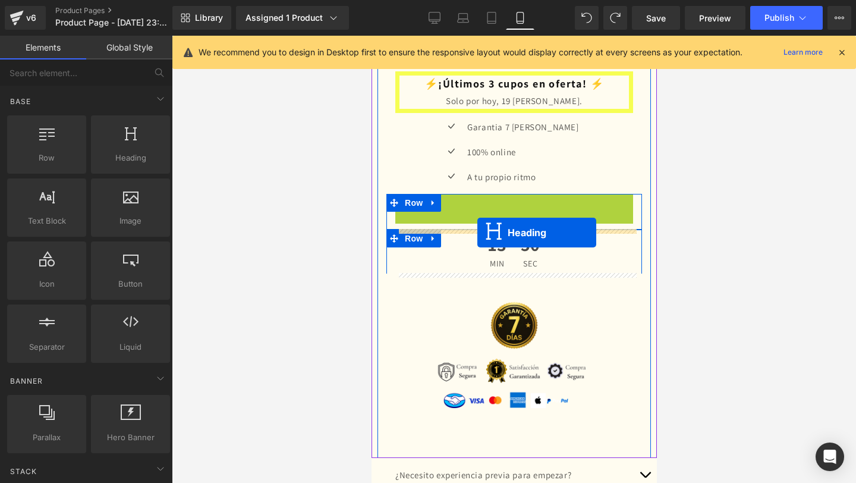
drag, startPoint x: 483, startPoint y: 204, endPoint x: 477, endPoint y: 232, distance: 29.3
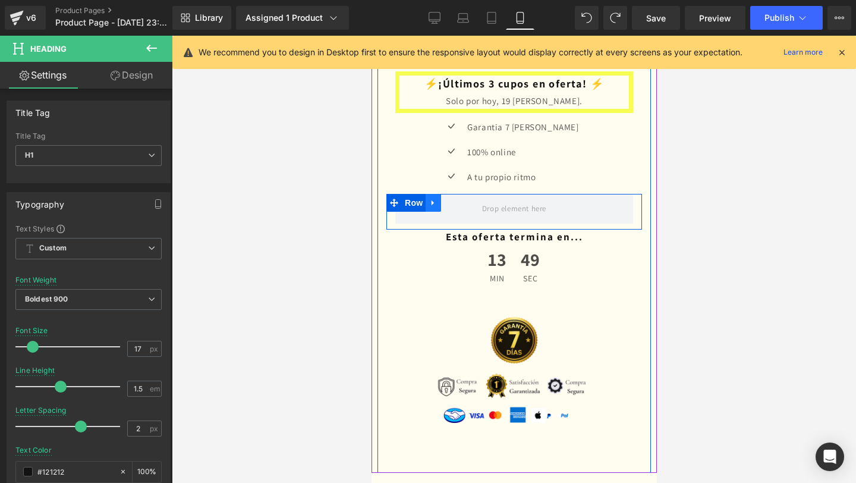
click at [434, 200] on icon at bounding box center [433, 202] width 8 height 9
click at [463, 206] on icon at bounding box center [464, 203] width 8 height 8
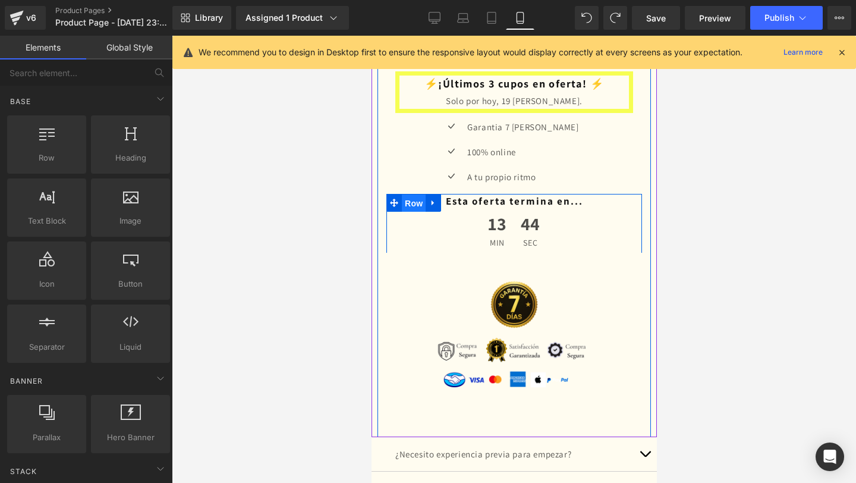
click at [403, 203] on span "Row" at bounding box center [413, 203] width 24 height 18
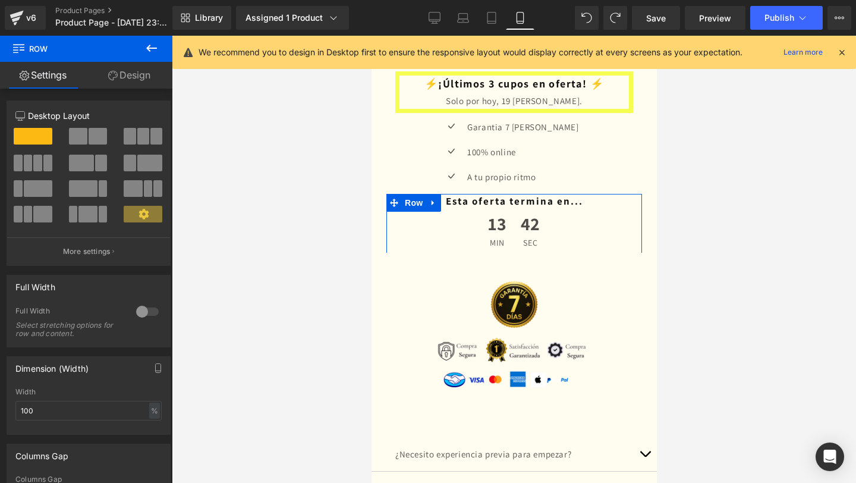
click at [134, 67] on link "Design" at bounding box center [129, 75] width 86 height 27
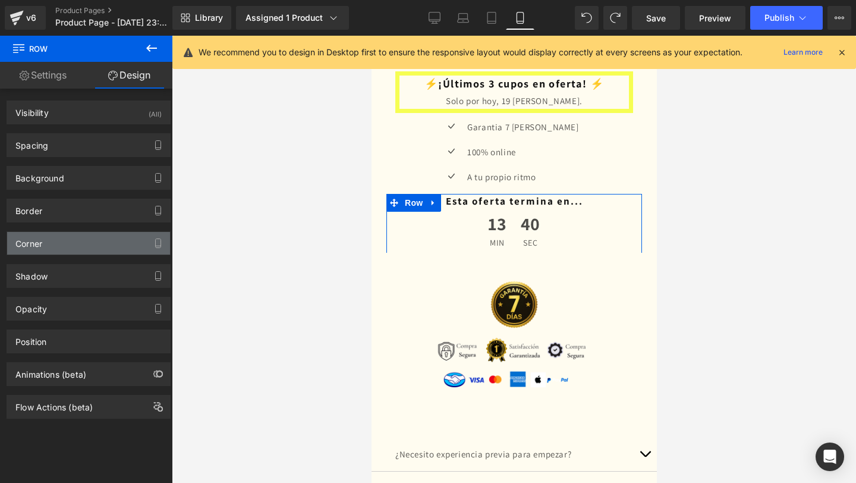
click at [121, 235] on div "Corner" at bounding box center [88, 243] width 163 height 23
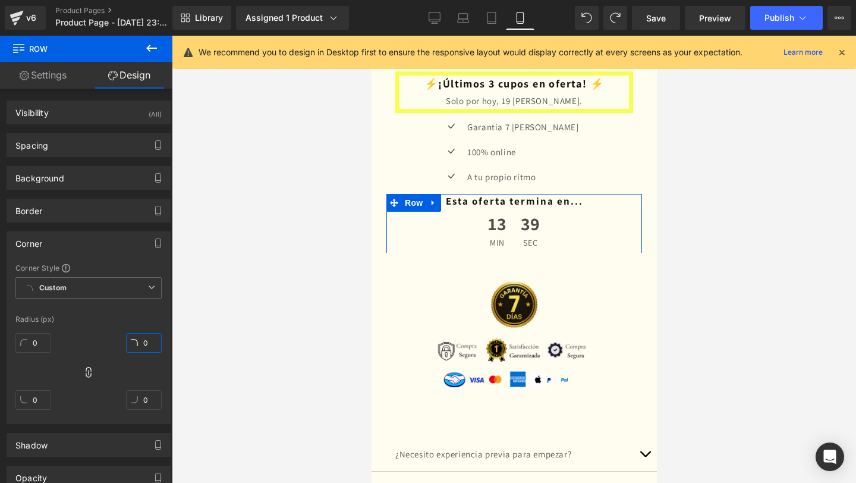
click at [137, 341] on input "0" at bounding box center [144, 343] width 36 height 20
type input "50"
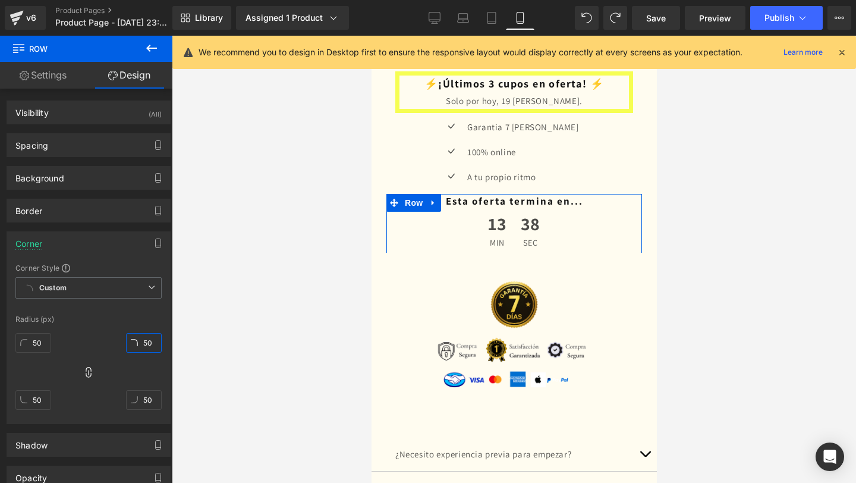
type input "500"
type input "50"
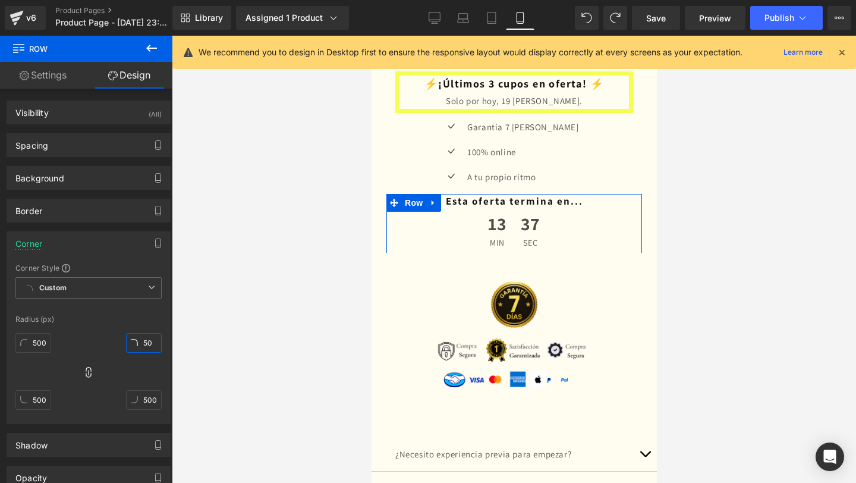
type input "50"
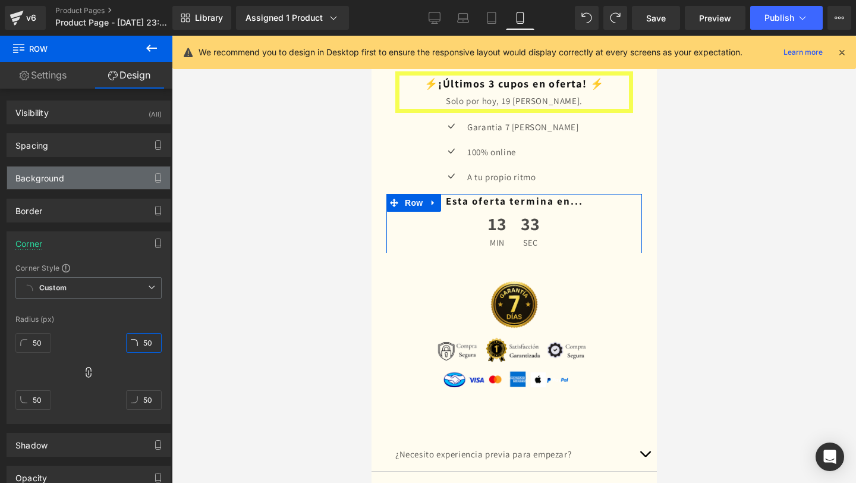
type input "50"
click at [130, 178] on div "Background" at bounding box center [88, 177] width 163 height 23
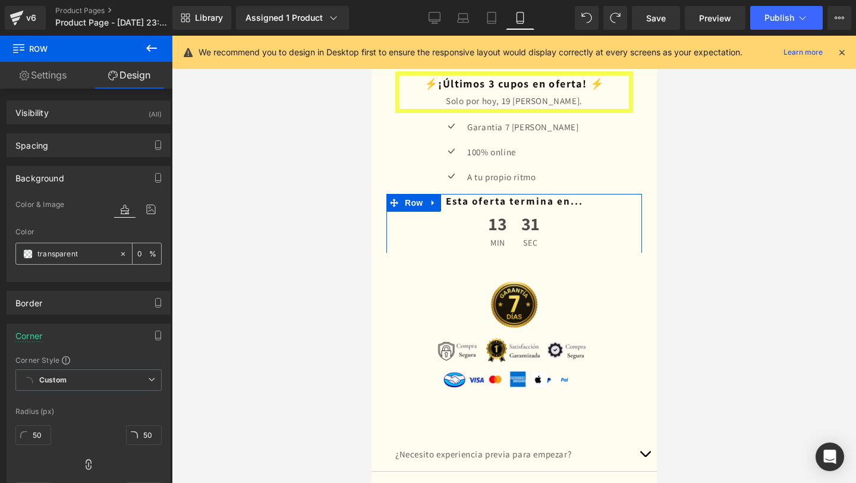
click at [89, 253] on input "transparent" at bounding box center [75, 253] width 76 height 13
click at [31, 254] on span at bounding box center [28, 254] width 10 height 10
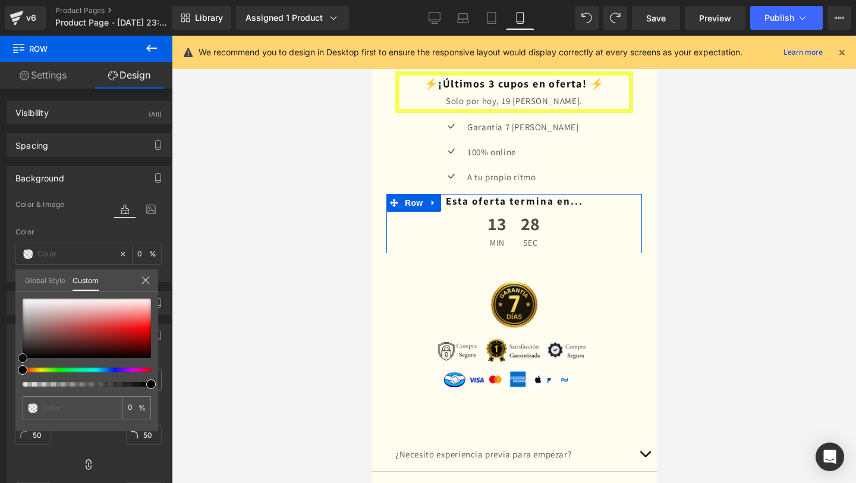
type input "#d31717"
type input "100"
type input "#d31717"
type input "100"
type input "#d41616"
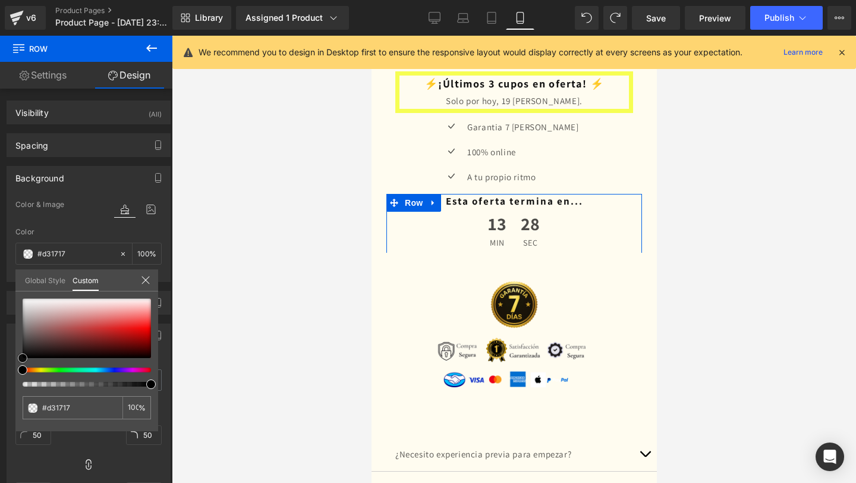
type input "#d41616"
click at [127, 331] on div at bounding box center [87, 327] width 128 height 59
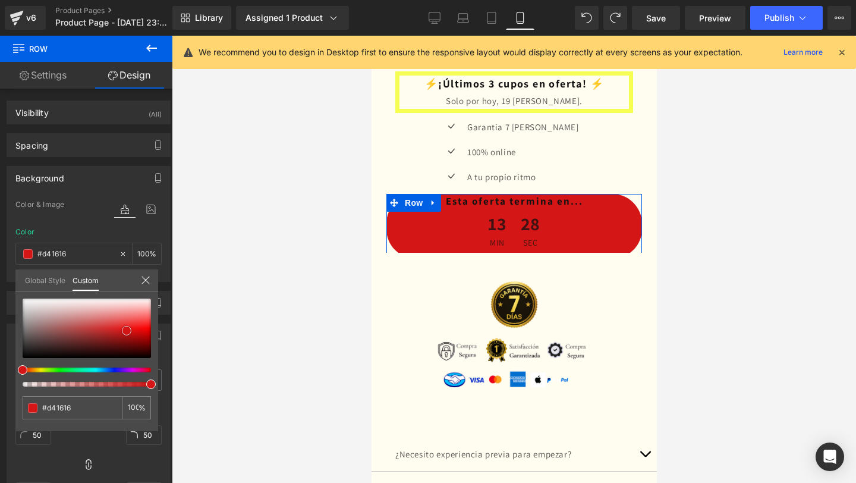
type input "#f71b1b"
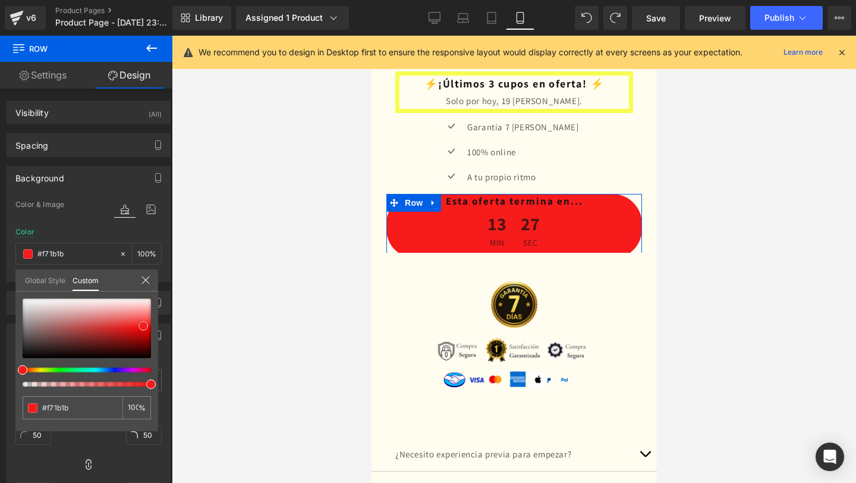
type input "#f61c1c"
type input "#fa1e1e"
type input "#ff3233"
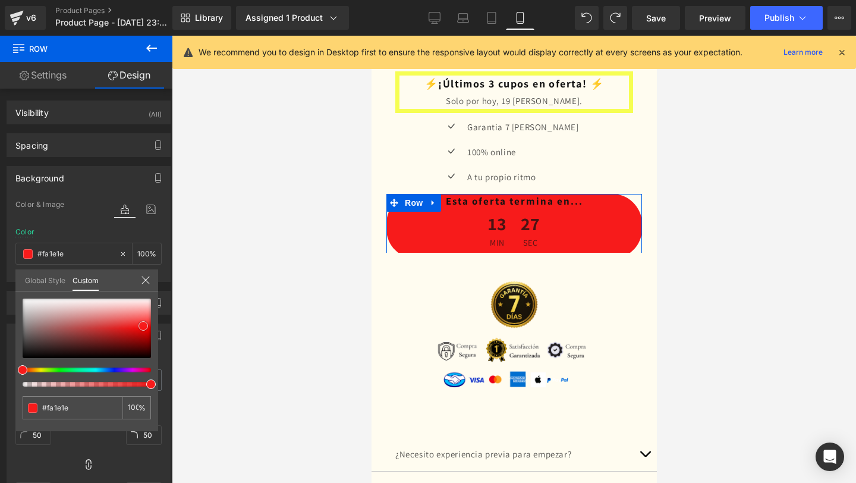
type input "#ff3233"
type input "#fe5c5c"
type input "#ff7070"
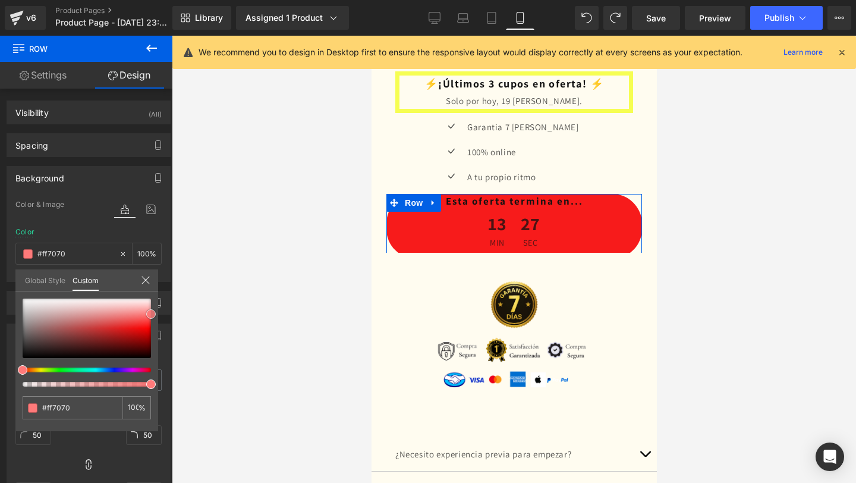
type input "#ff7a7a"
type input "#ff8484"
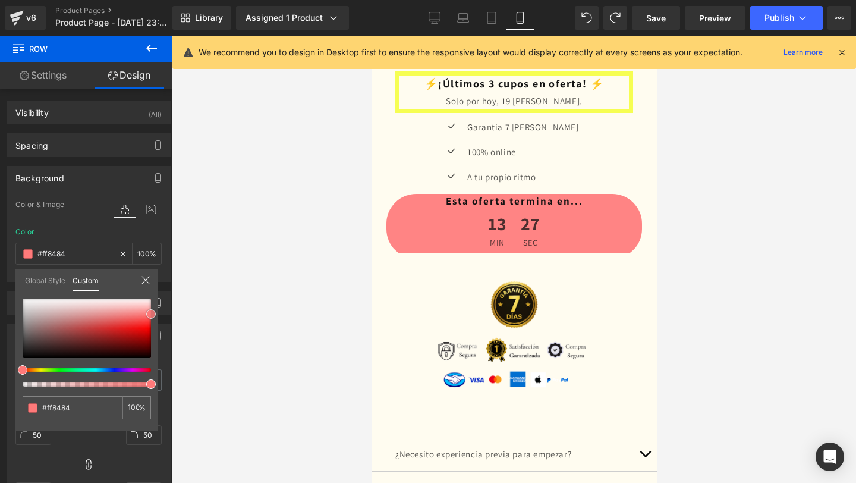
type input "#ff8989"
type input "#ff8484"
type input "#ff8e8e"
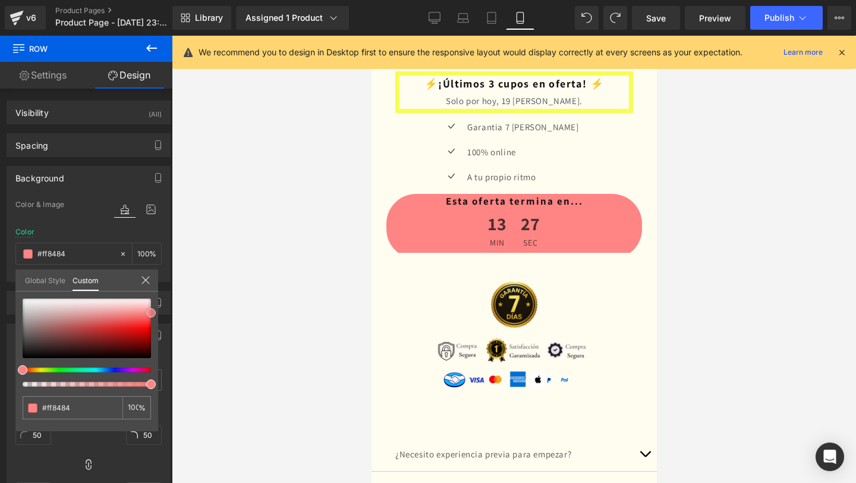
type input "#ff8e8e"
type input "#ff9393"
type input "#ff9e9e"
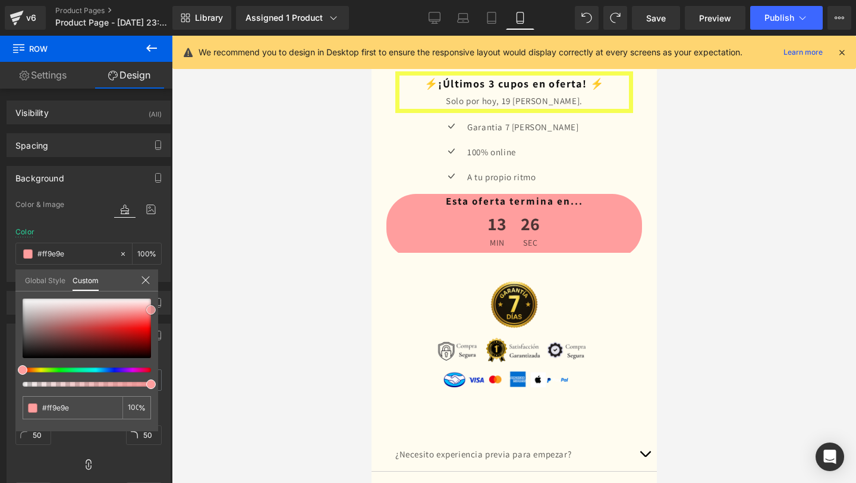
type input "#fea4a4"
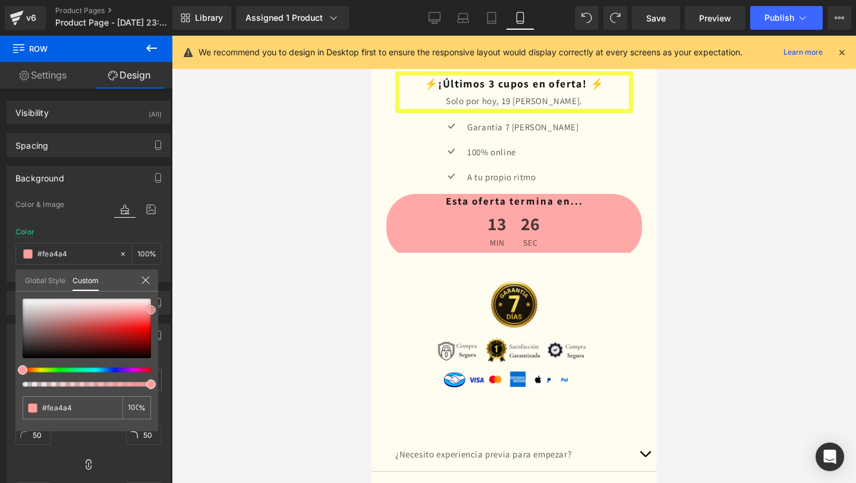
type input "#ffa8a8"
type input "#feb3b3"
type input "#ffb2b2"
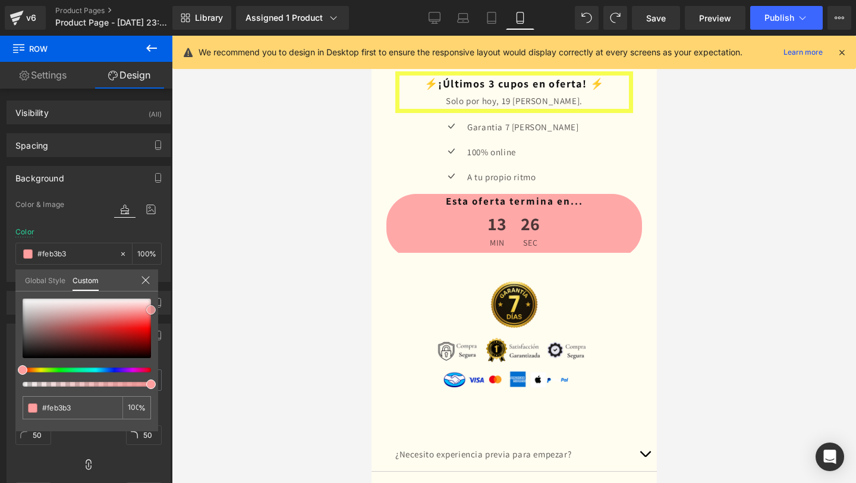
type input "#ffb2b2"
type input "#fdb8b8"
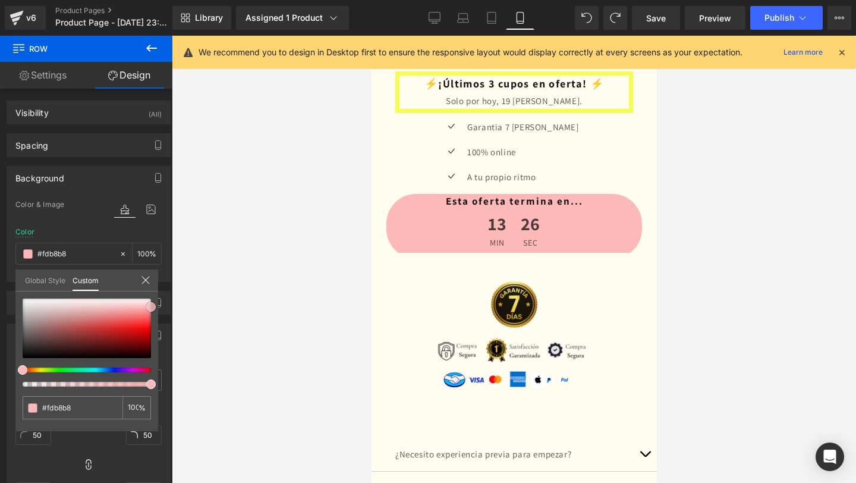
drag, startPoint x: 143, startPoint y: 326, endPoint x: 191, endPoint y: 307, distance: 51.2
click at [191, 307] on div "Row You are previewing how the will restyle your page. You can not edit Element…" at bounding box center [428, 251] width 856 height 503
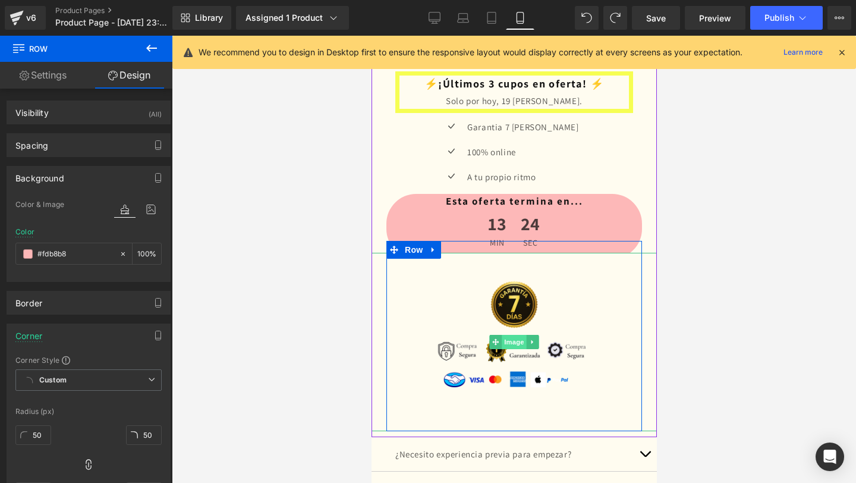
click at [514, 348] on span "Image" at bounding box center [513, 342] width 25 height 14
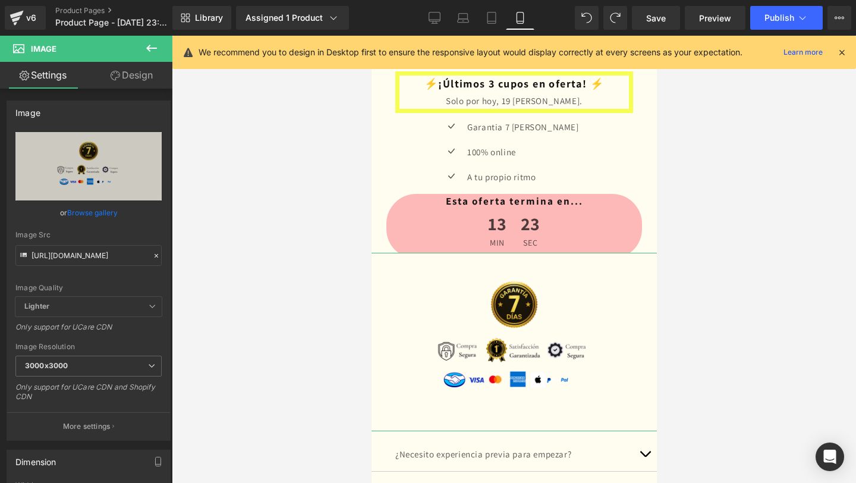
click at [119, 86] on link "Design" at bounding box center [132, 75] width 86 height 27
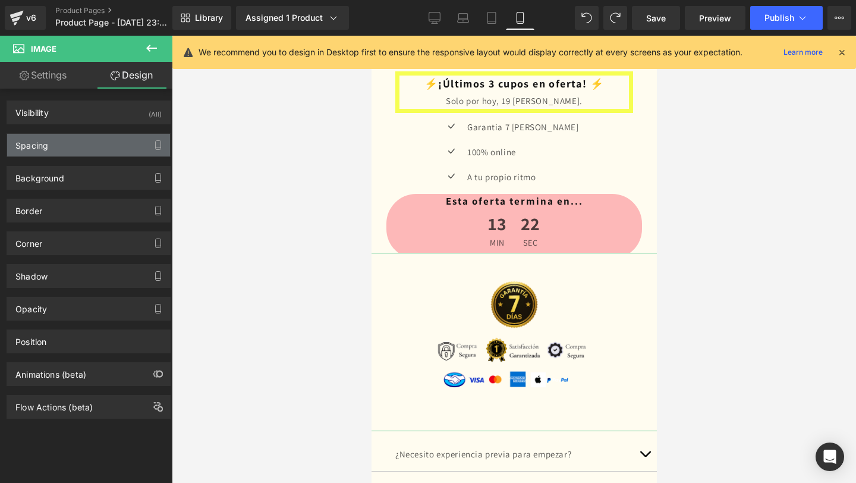
click at [90, 149] on div "Spacing" at bounding box center [88, 145] width 163 height 23
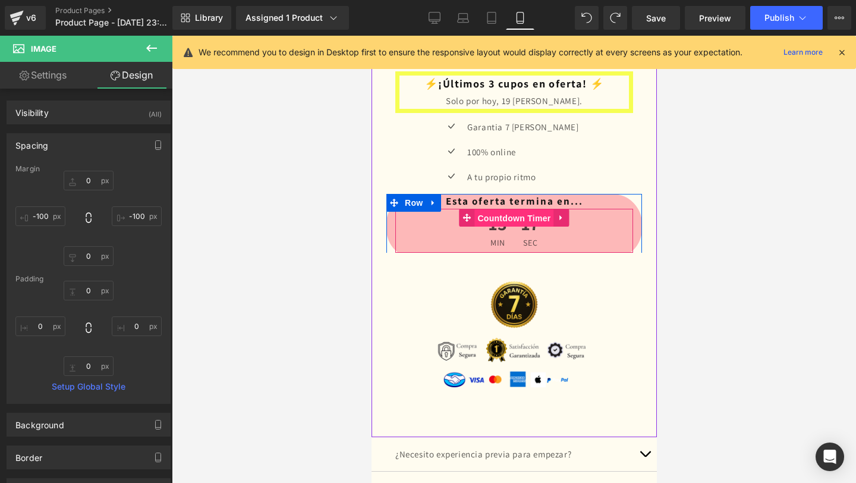
click at [508, 219] on span "Countdown Timer" at bounding box center [513, 218] width 79 height 18
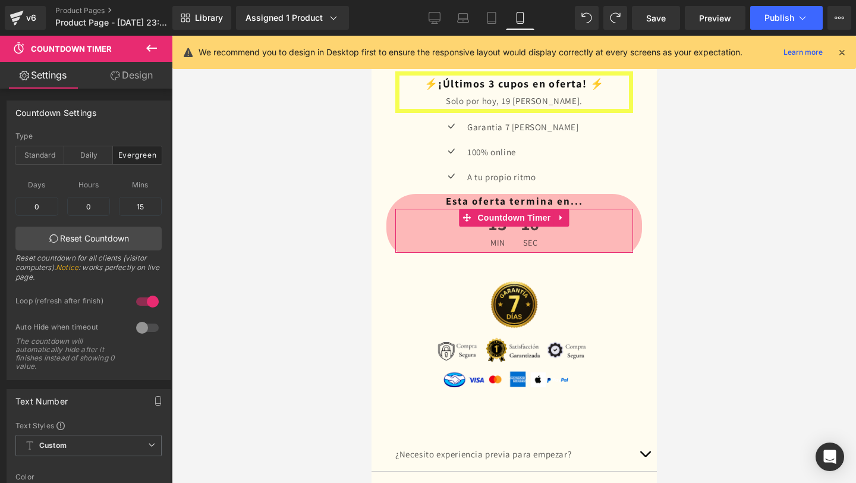
click at [135, 80] on link "Design" at bounding box center [132, 75] width 86 height 27
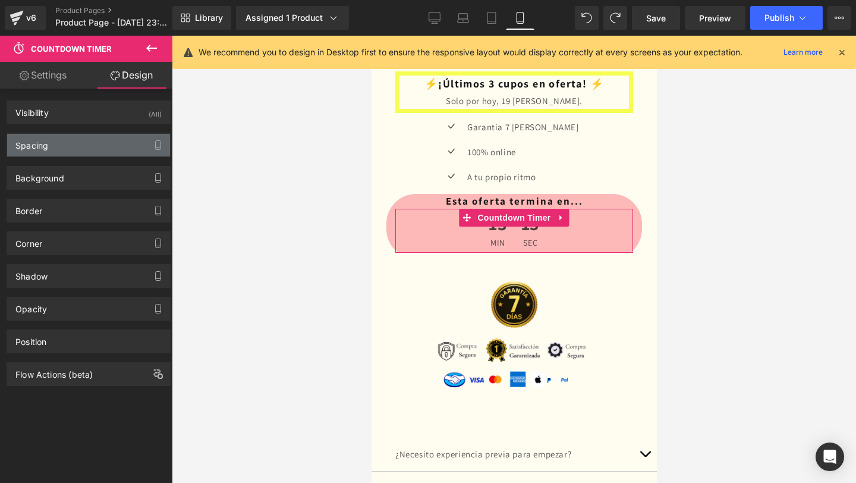
click at [126, 144] on div "Spacing" at bounding box center [88, 145] width 163 height 23
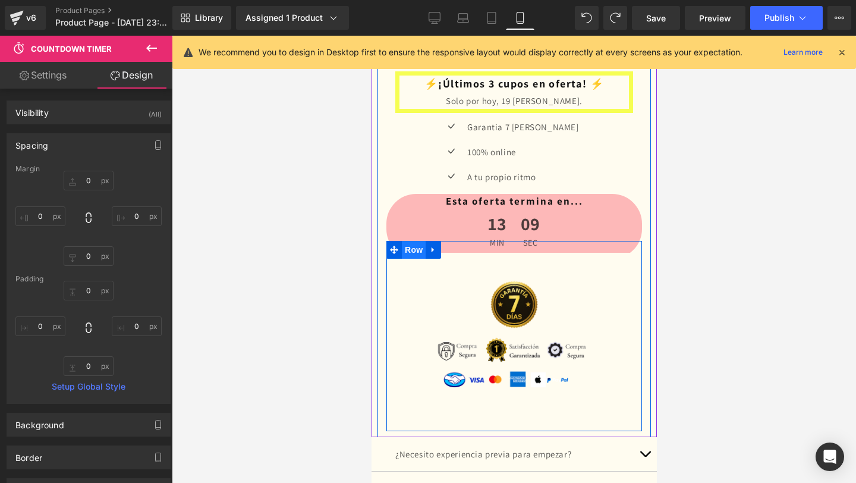
click at [413, 251] on span "Row" at bounding box center [413, 250] width 24 height 18
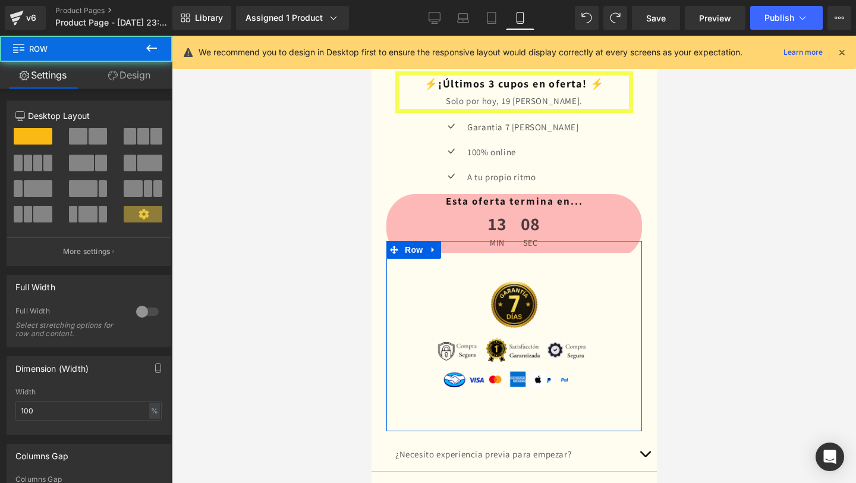
click at [140, 74] on link "Design" at bounding box center [129, 75] width 86 height 27
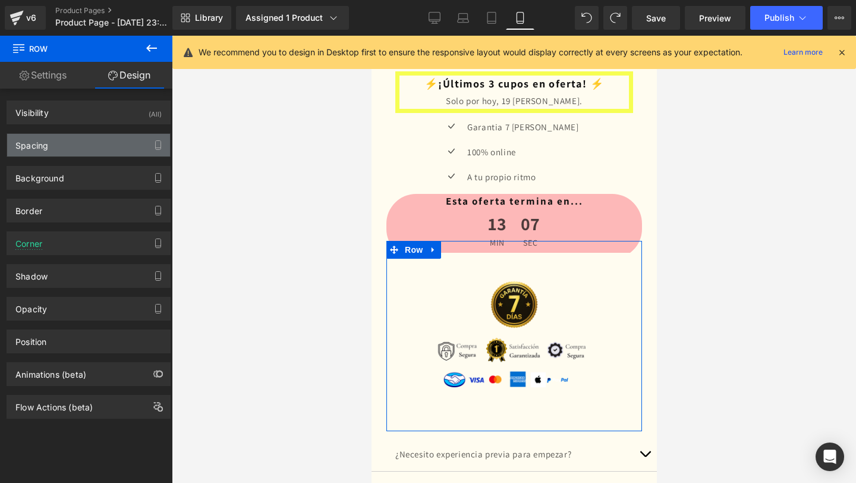
click at [113, 149] on div "Spacing" at bounding box center [88, 145] width 163 height 23
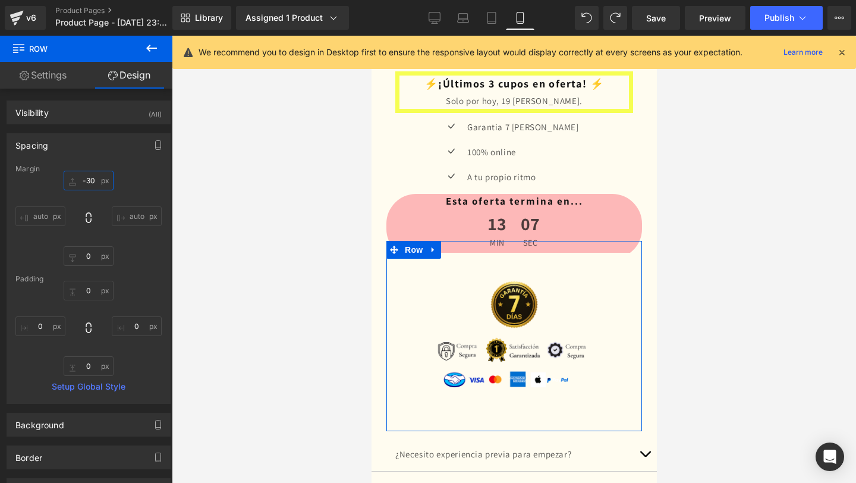
click at [89, 178] on input "-30" at bounding box center [89, 181] width 50 height 20
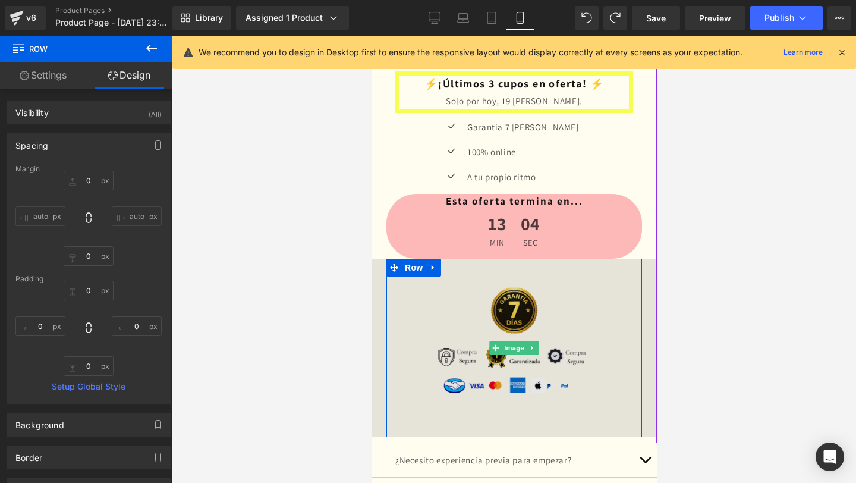
click at [510, 355] on img at bounding box center [513, 348] width 357 height 178
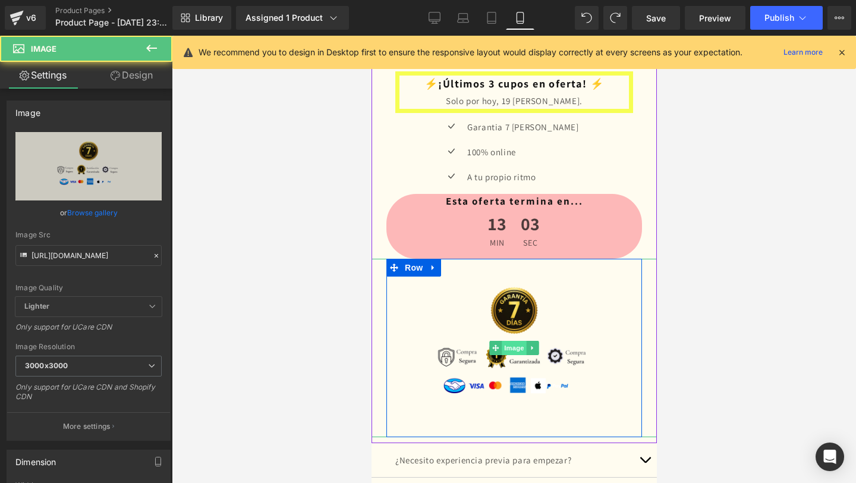
click at [511, 348] on span "Image" at bounding box center [513, 348] width 25 height 14
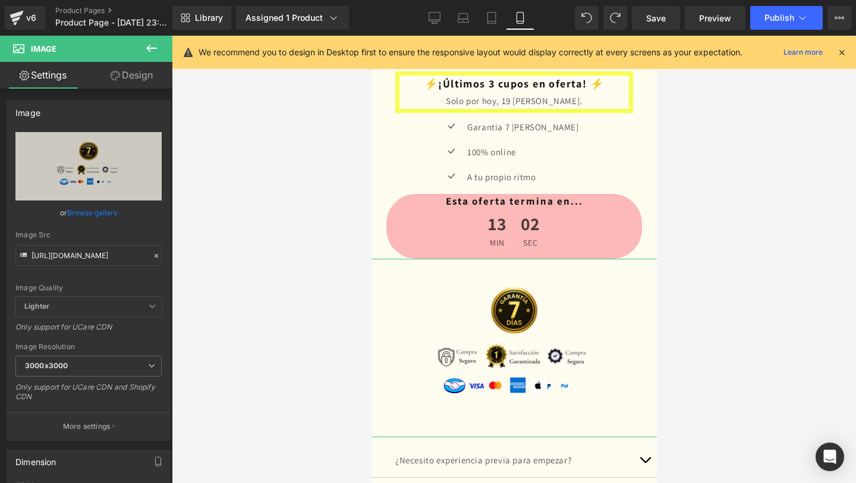
click at [127, 83] on link "Design" at bounding box center [132, 75] width 86 height 27
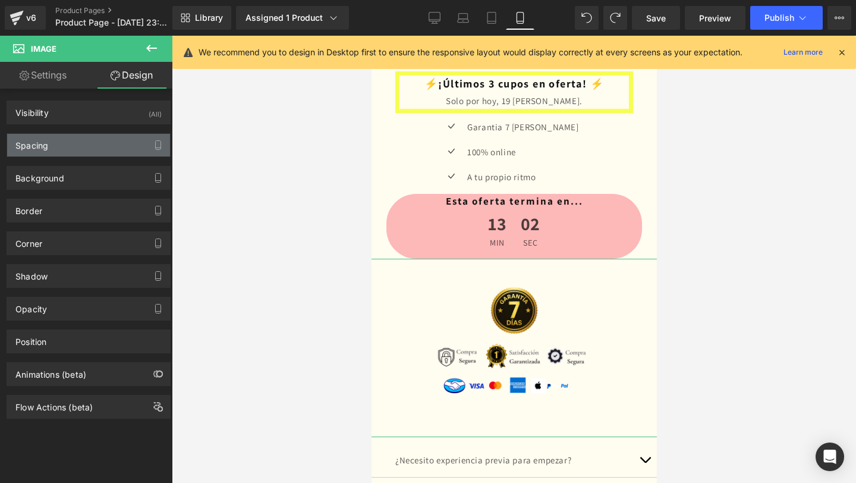
click at [81, 148] on div "Spacing" at bounding box center [88, 145] width 163 height 23
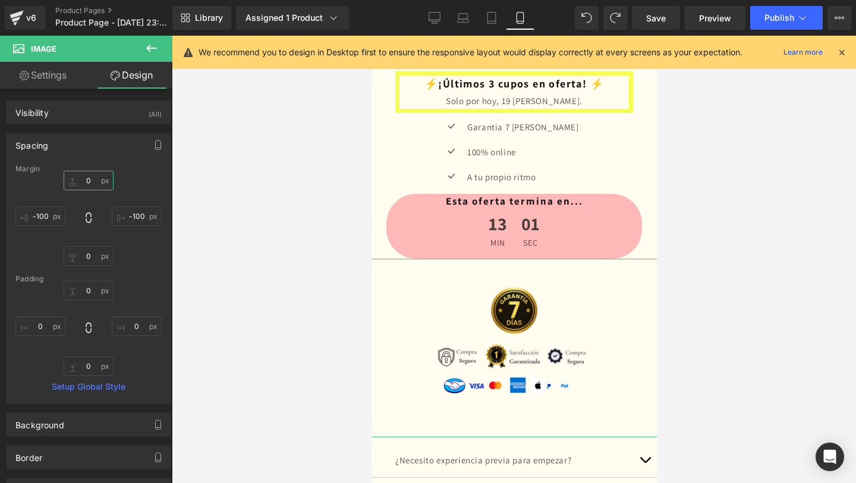
click at [87, 181] on input "0" at bounding box center [89, 181] width 50 height 20
type input "20"
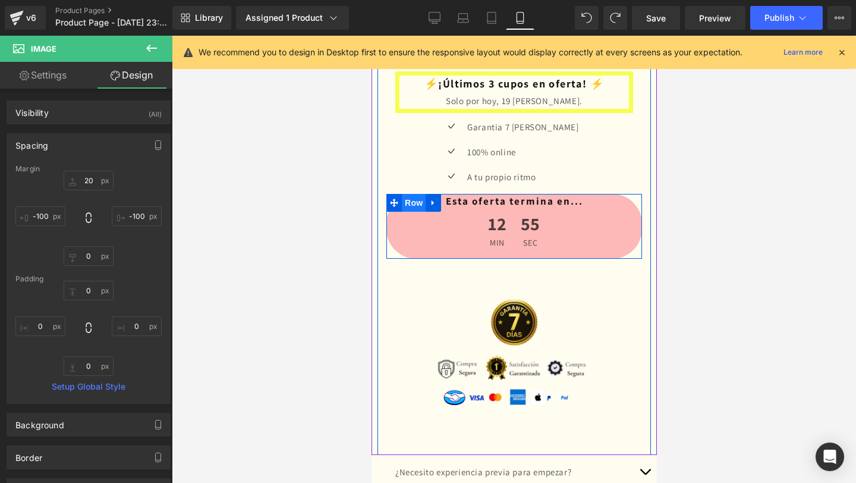
click at [414, 203] on span "Row" at bounding box center [413, 203] width 24 height 18
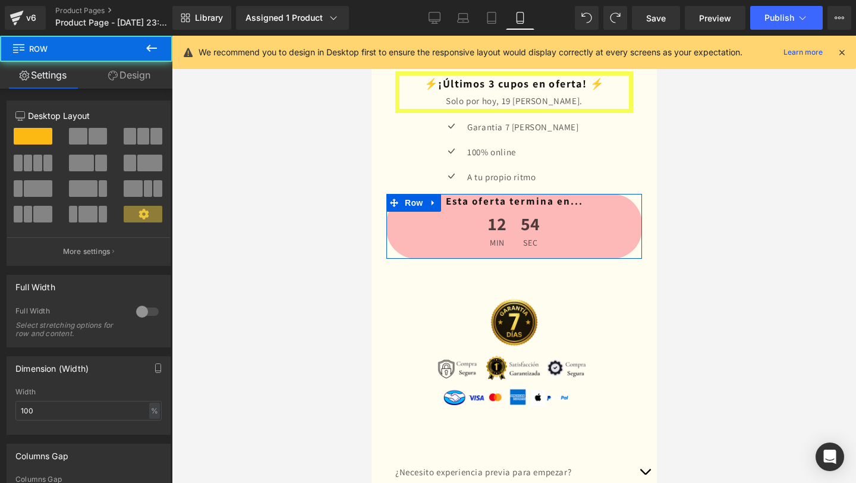
click at [119, 68] on link "Design" at bounding box center [129, 75] width 86 height 27
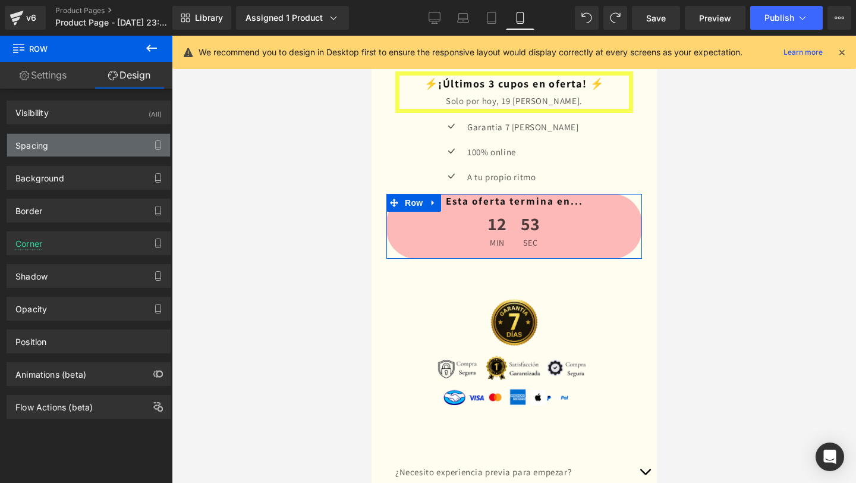
click at [87, 144] on div "Spacing" at bounding box center [88, 145] width 163 height 23
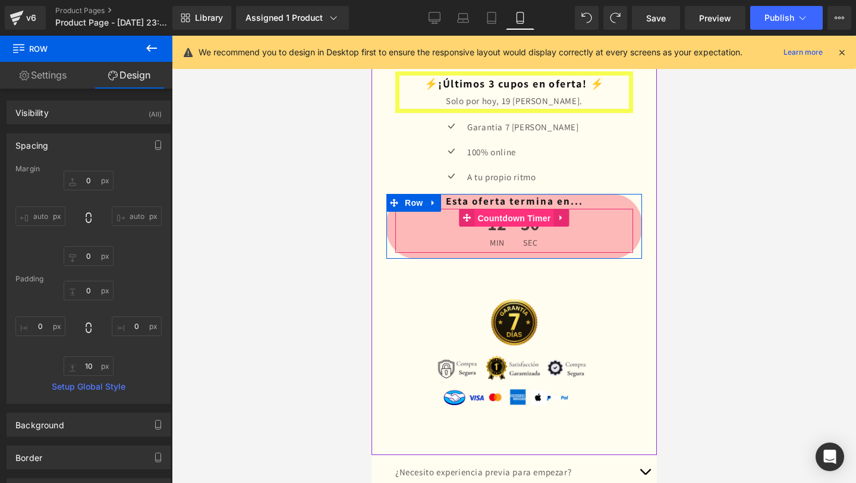
click at [506, 214] on span "Countdown Timer" at bounding box center [513, 218] width 79 height 18
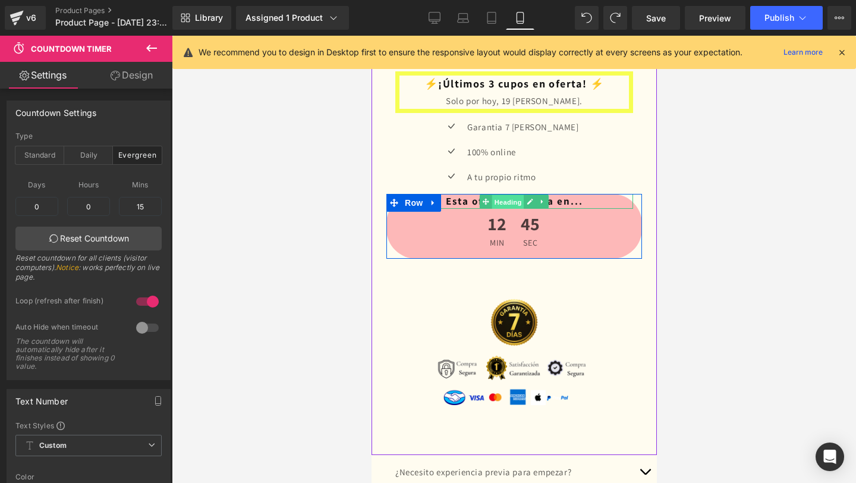
click at [508, 202] on span "Heading" at bounding box center [508, 201] width 32 height 14
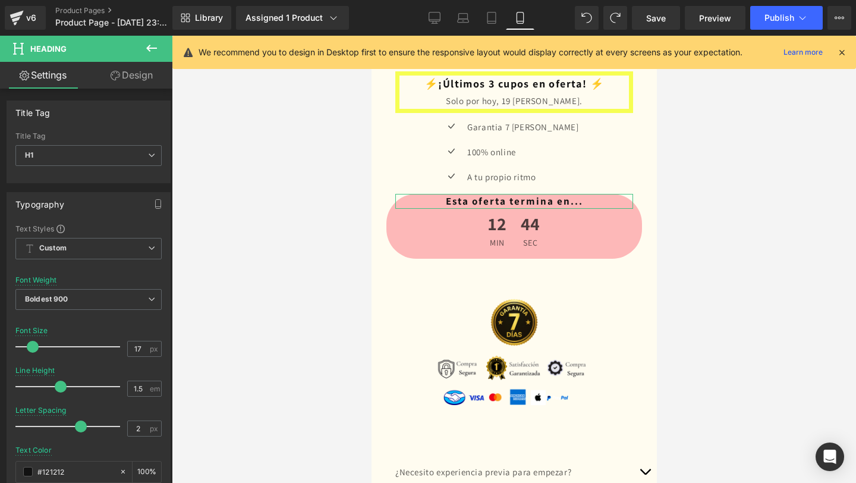
click at [139, 83] on link "Design" at bounding box center [132, 75] width 86 height 27
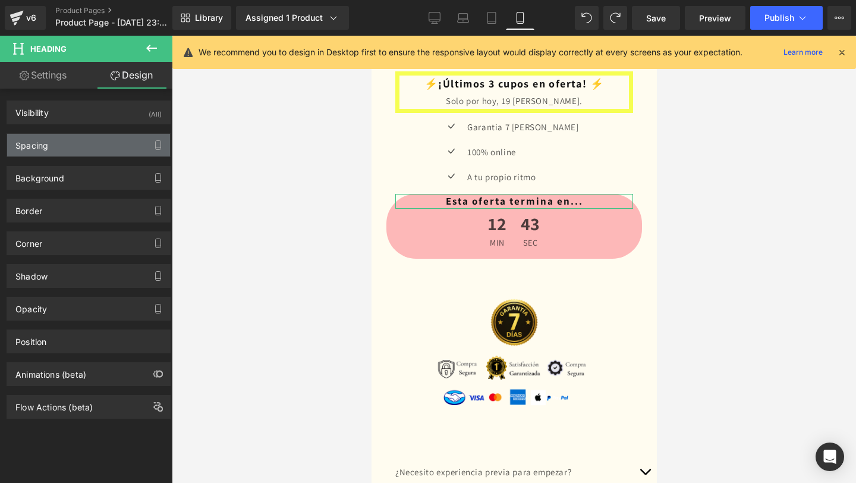
click at [86, 149] on div "Spacing" at bounding box center [88, 145] width 163 height 23
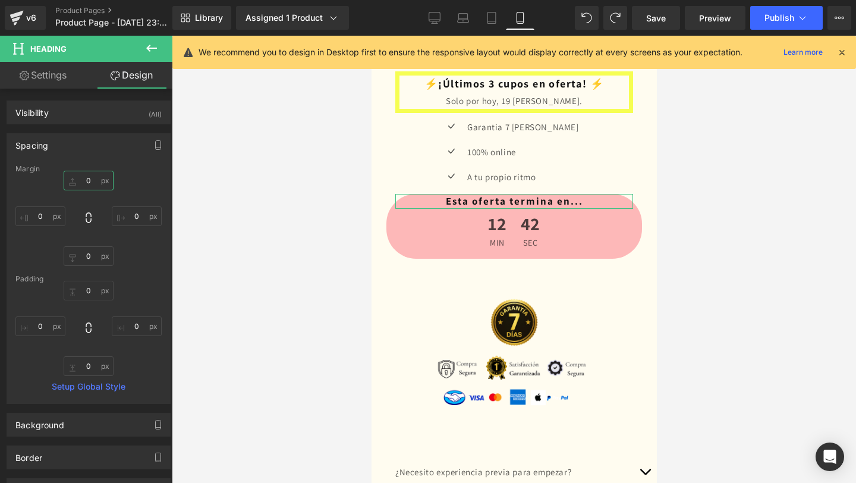
click at [97, 183] on input "0" at bounding box center [89, 181] width 50 height 20
type input "2-"
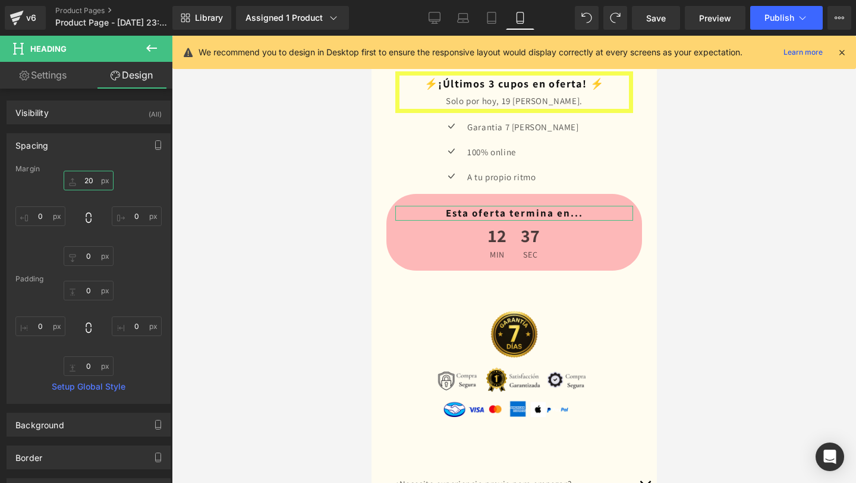
type input "2"
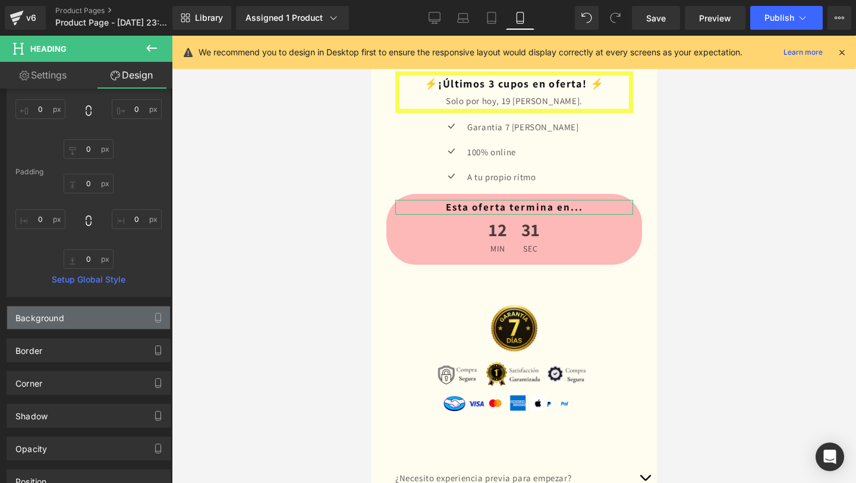
scroll to position [108, 0]
click at [87, 422] on div "Shadow" at bounding box center [88, 415] width 163 height 23
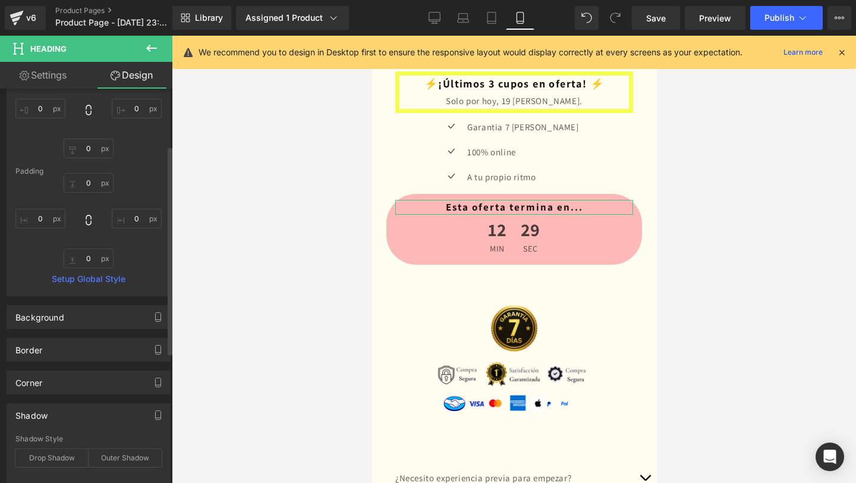
scroll to position [244, 0]
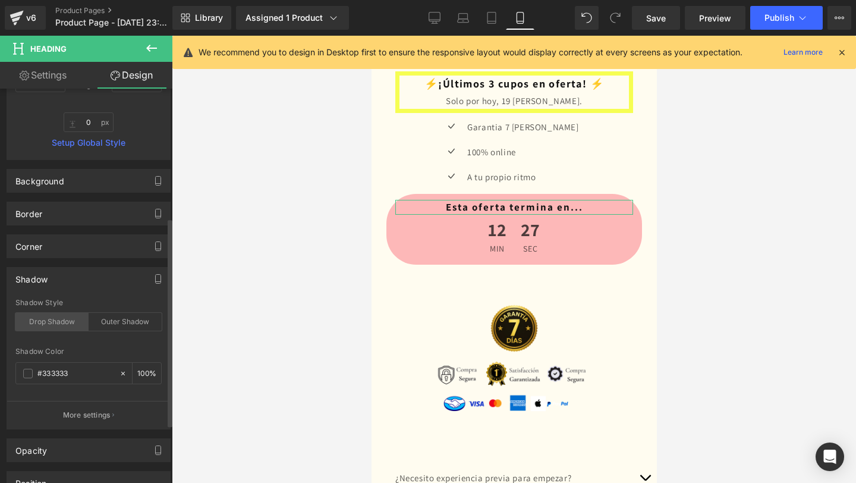
click at [65, 325] on div "Drop Shadow" at bounding box center [51, 322] width 73 height 18
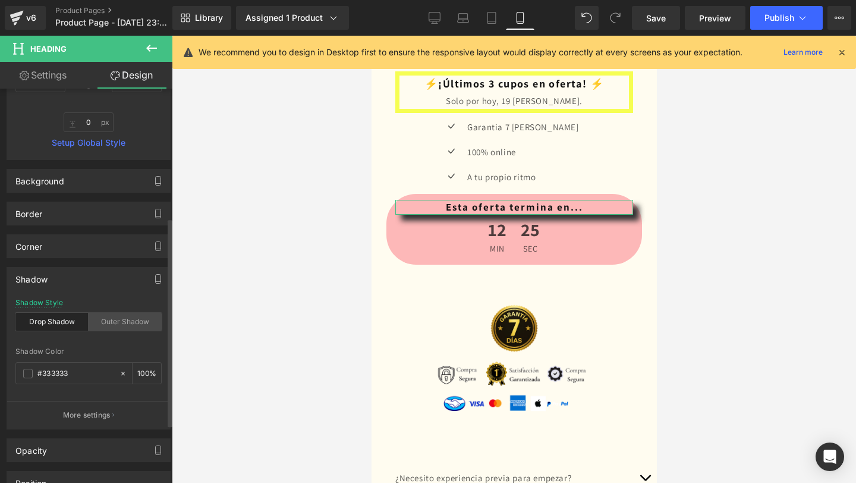
click at [100, 323] on div "Outer Shadow" at bounding box center [125, 322] width 73 height 18
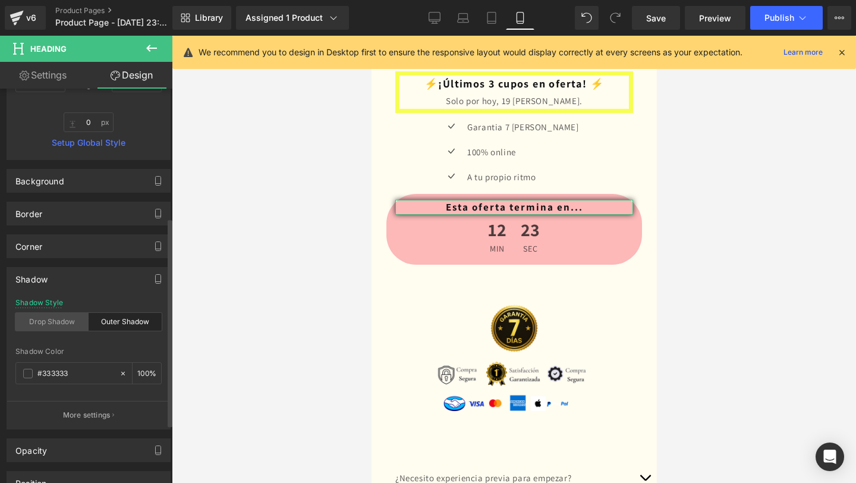
click at [47, 322] on div "Drop Shadow" at bounding box center [51, 322] width 73 height 18
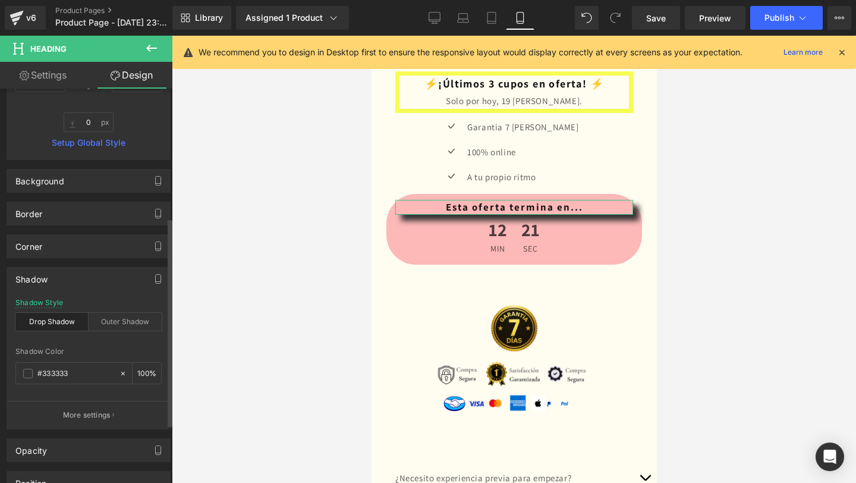
click at [103, 304] on div "Shadow Style Drop Shadow Outer Shadow" at bounding box center [88, 321] width 146 height 46
click at [128, 318] on div "Outer Shadow" at bounding box center [125, 322] width 73 height 18
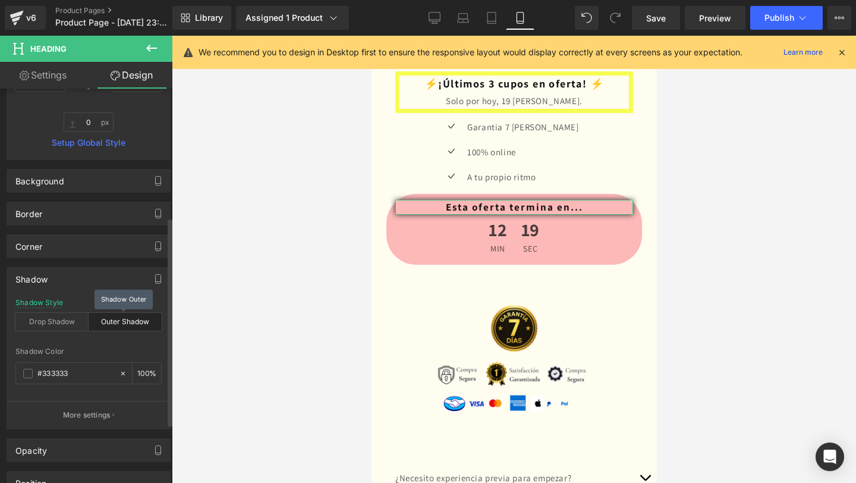
scroll to position [236, 0]
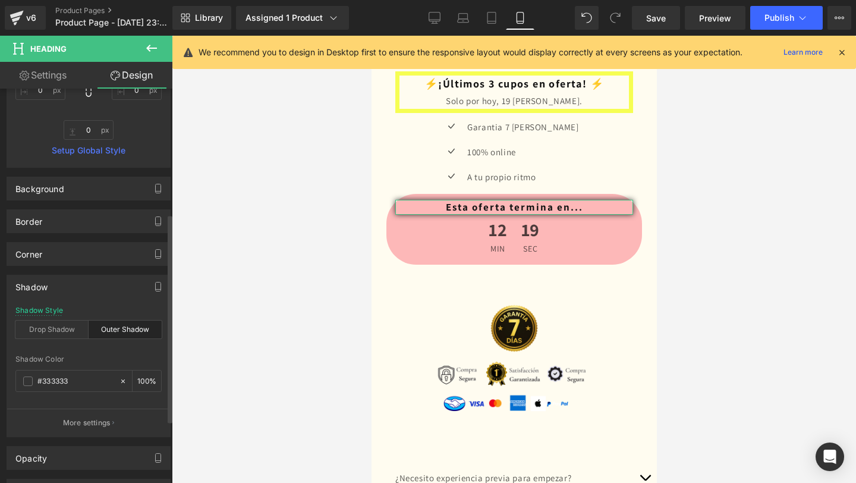
click at [118, 282] on div "Shadow" at bounding box center [88, 286] width 163 height 23
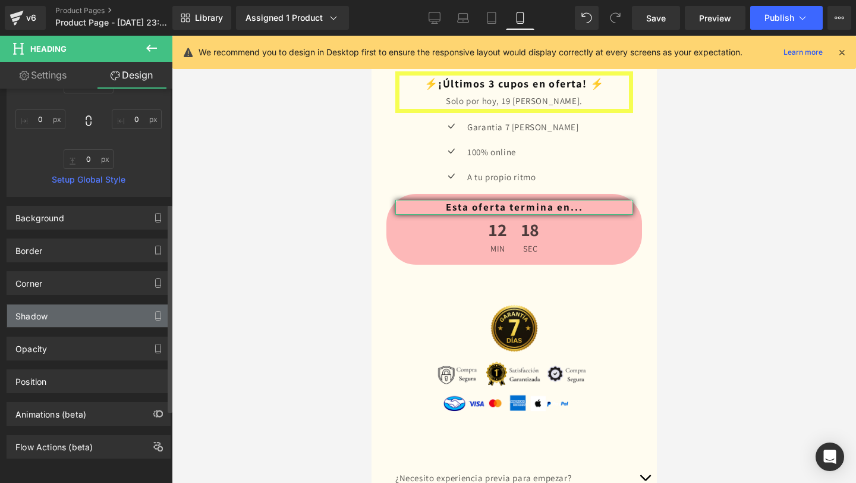
scroll to position [216, 0]
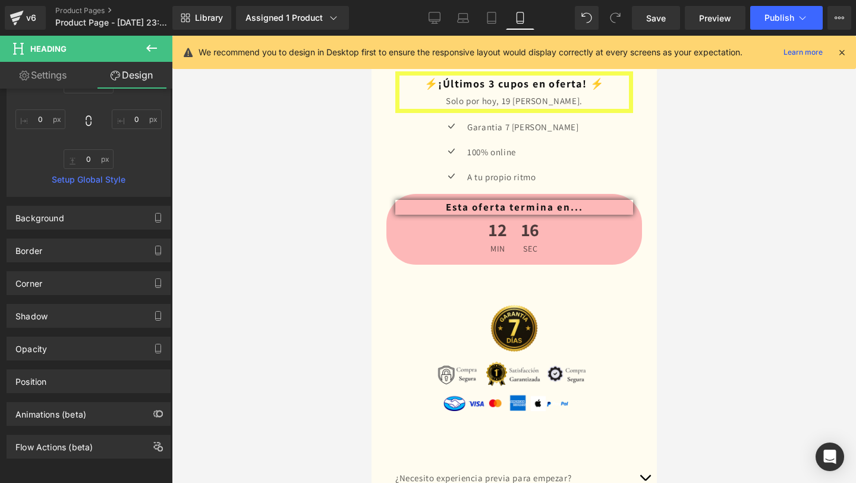
type input "10"
type input "0"
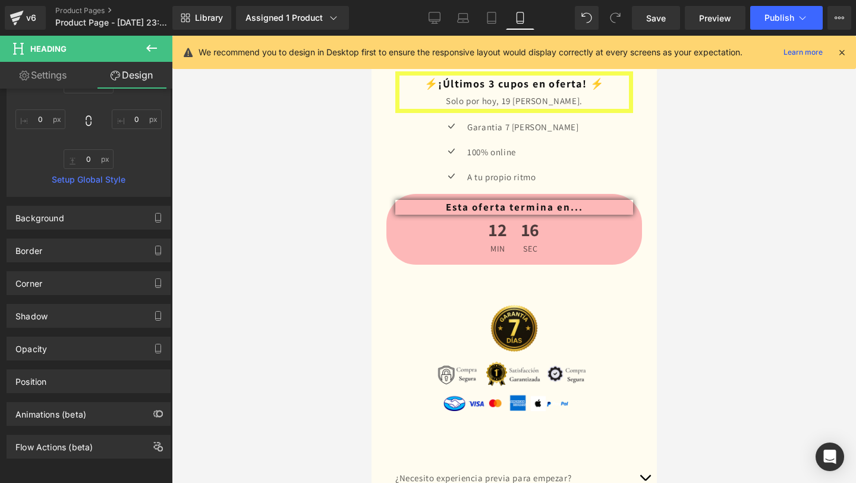
type input "0"
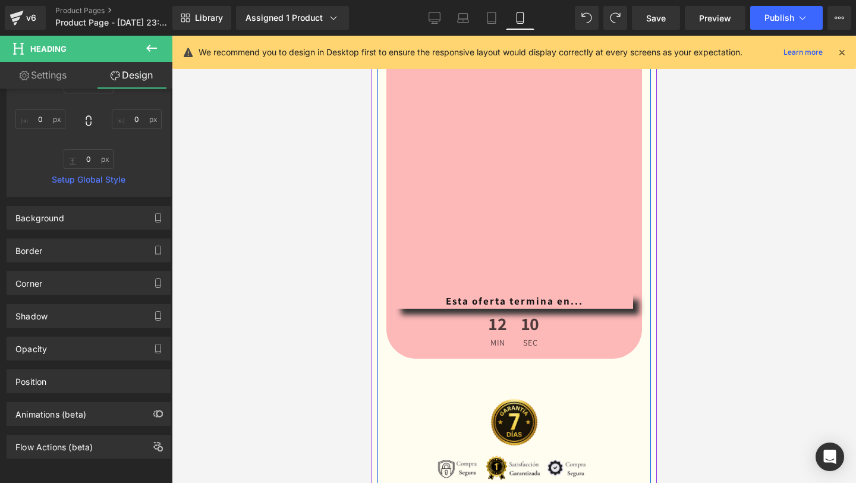
scroll to position [2841, 0]
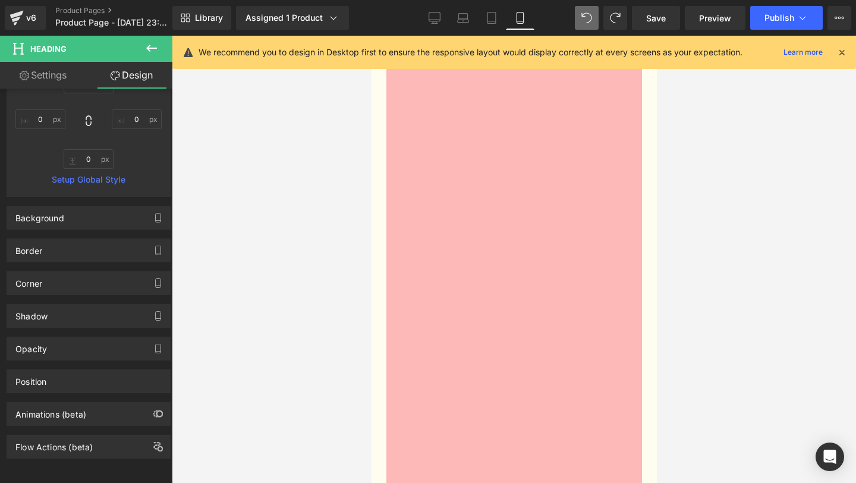
click at [585, 16] on icon at bounding box center [583, 14] width 3 height 3
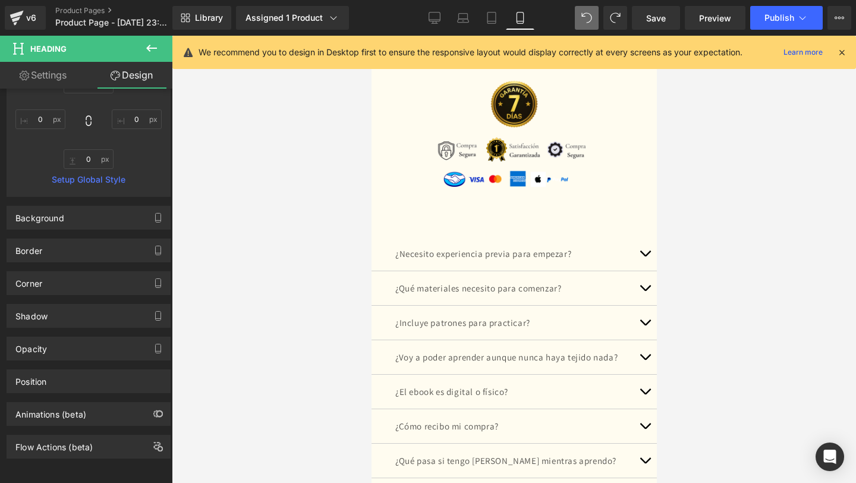
type input "10"
type input "0"
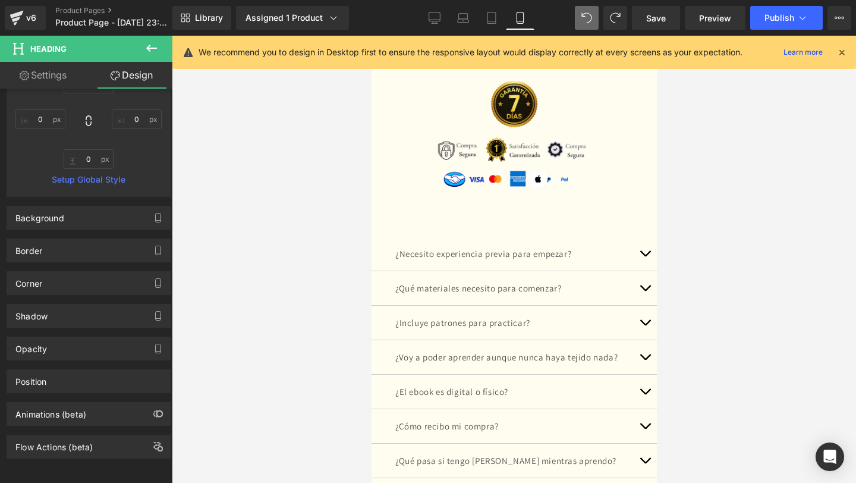
type input "0"
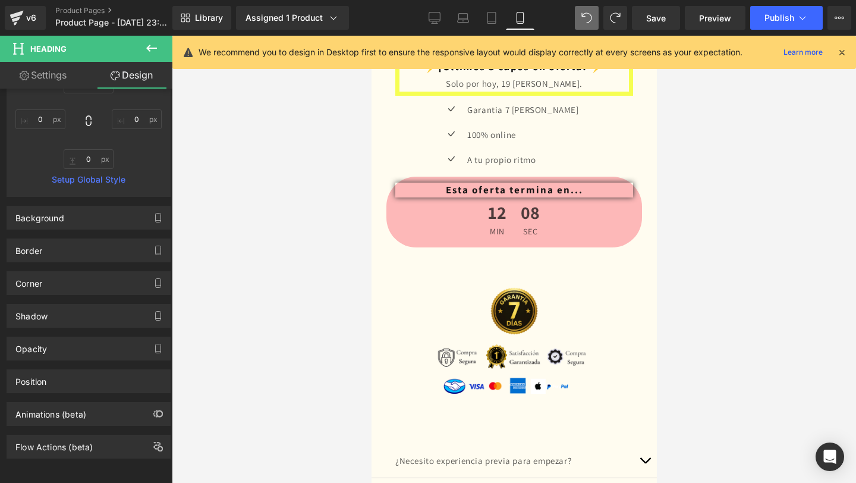
scroll to position [2630, 0]
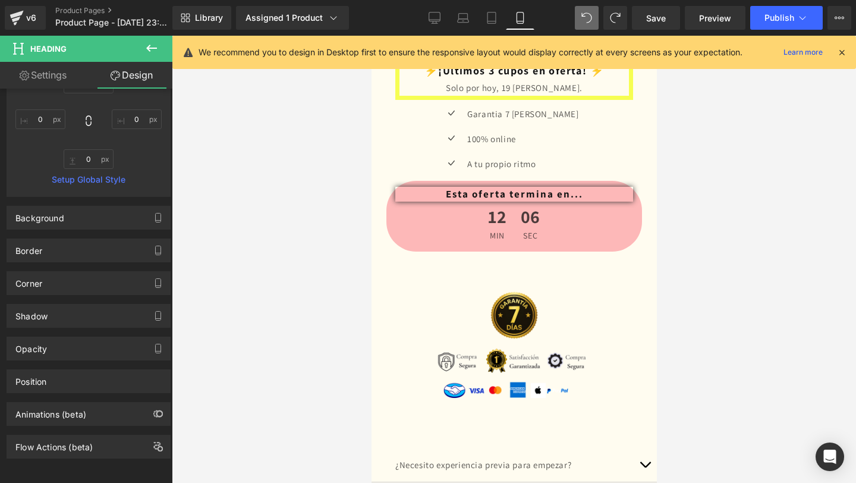
click at [361, 291] on div at bounding box center [514, 259] width 684 height 447
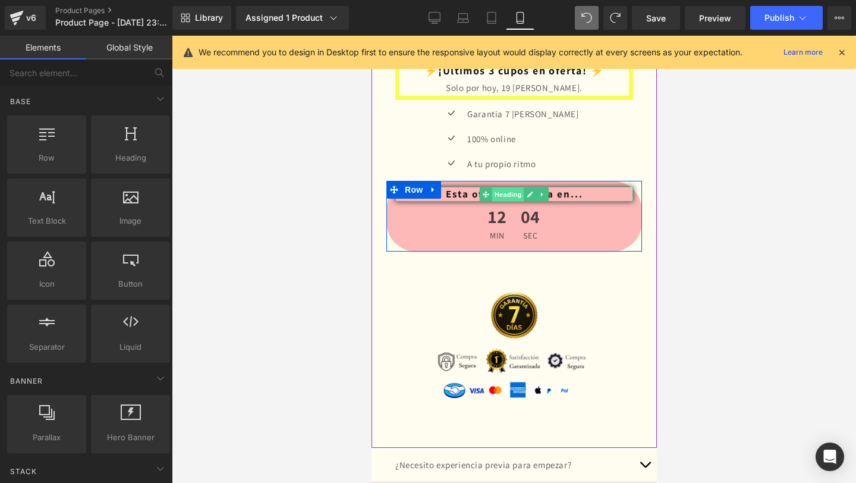
click at [502, 197] on span "Heading" at bounding box center [508, 194] width 32 height 14
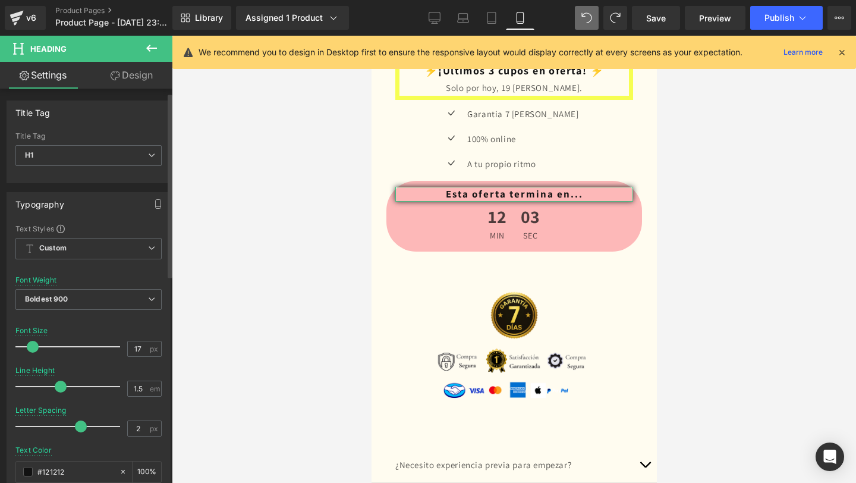
scroll to position [10, 0]
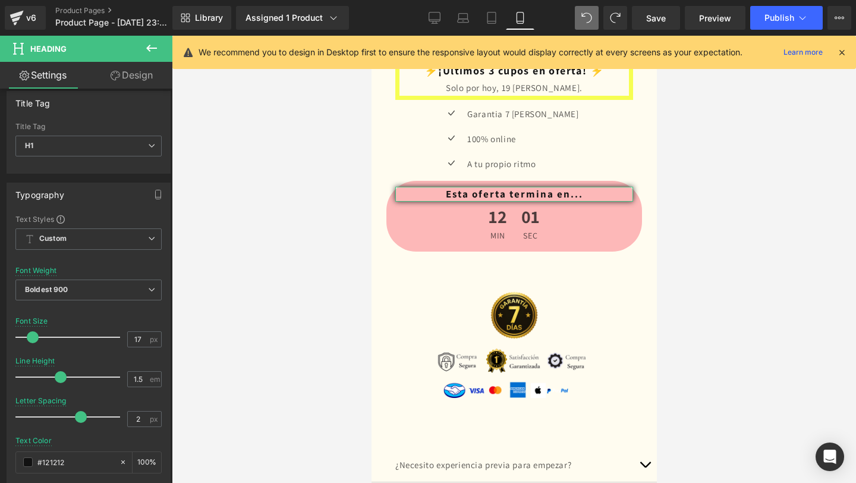
click at [134, 78] on link "Design" at bounding box center [132, 75] width 86 height 27
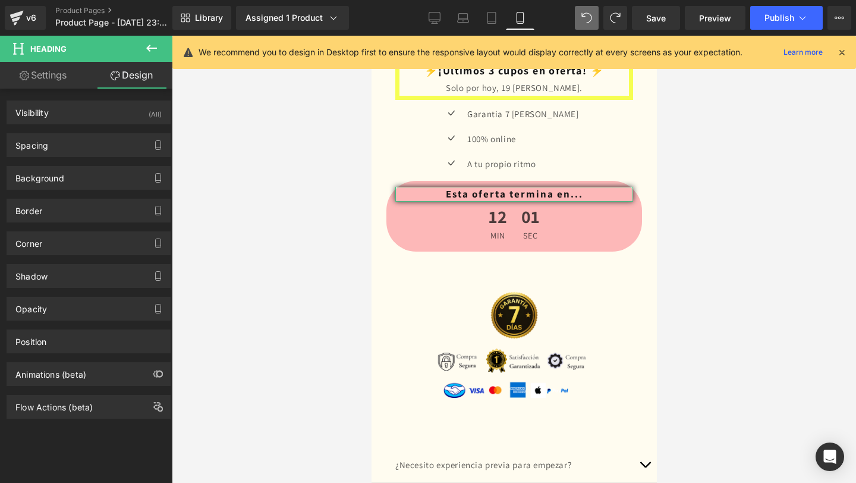
type input "#333333"
type input "100"
click at [90, 265] on div "Shadow" at bounding box center [88, 276] width 163 height 23
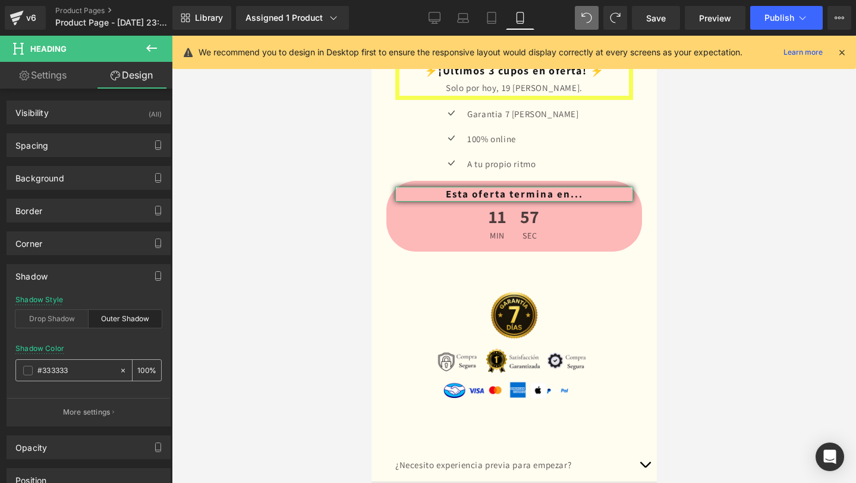
click at [146, 371] on div "100 %" at bounding box center [147, 370] width 29 height 21
click at [140, 370] on input "100" at bounding box center [143, 369] width 12 height 13
type input "0"
click at [146, 336] on div at bounding box center [88, 338] width 146 height 8
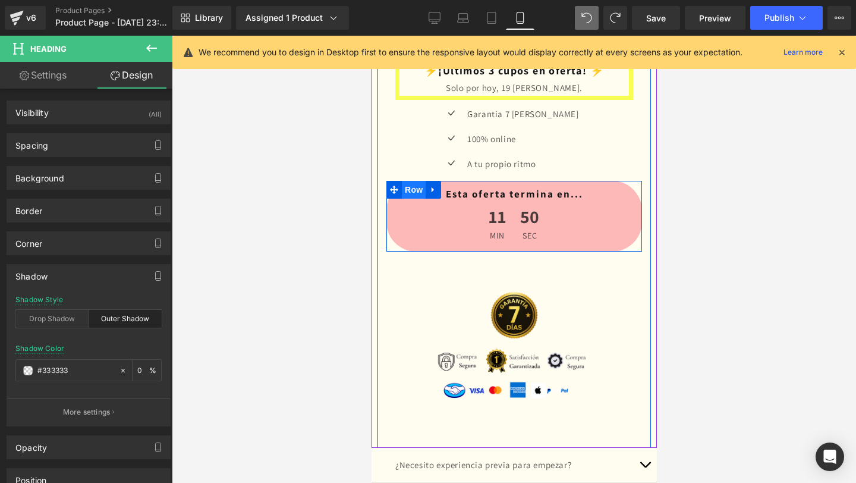
click at [416, 189] on span "Row" at bounding box center [413, 190] width 24 height 18
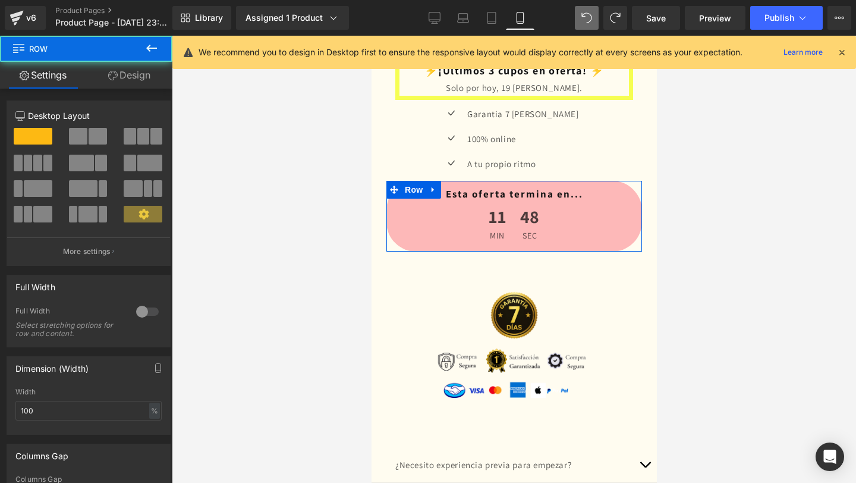
click at [140, 72] on link "Design" at bounding box center [129, 75] width 86 height 27
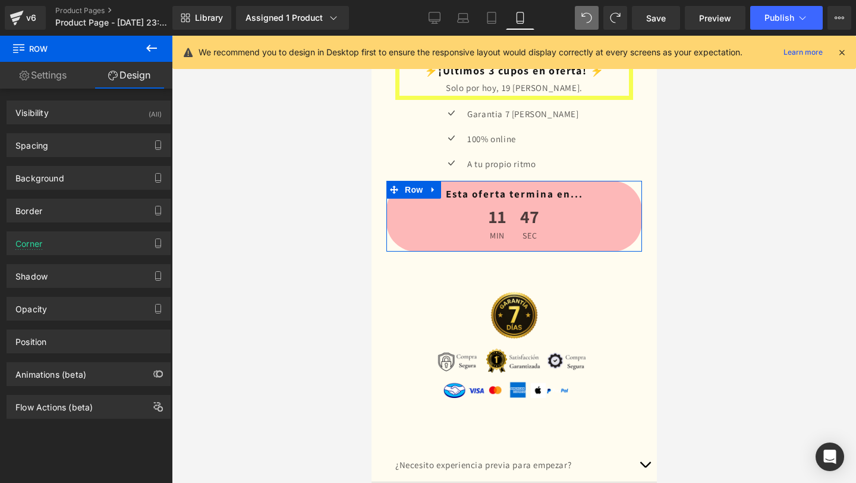
click at [92, 288] on div "Opacity 1 1" at bounding box center [89, 304] width 178 height 33
click at [92, 282] on div "Shadow" at bounding box center [88, 276] width 163 height 23
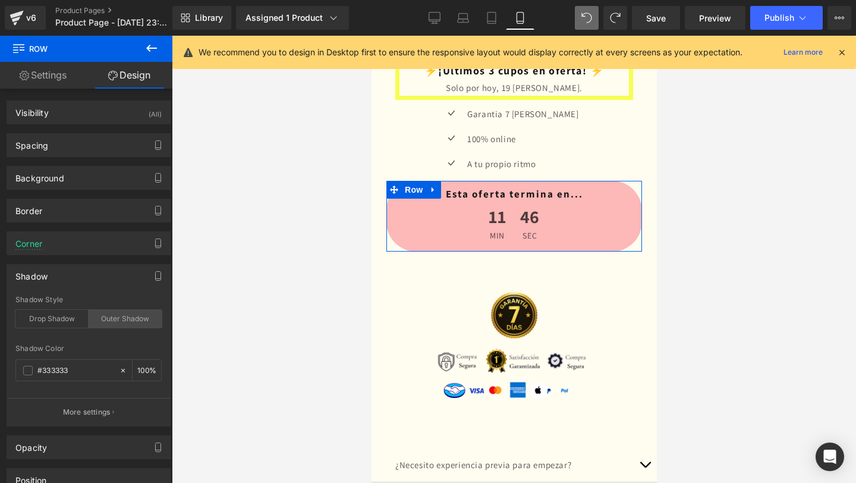
click at [109, 323] on div "Outer Shadow" at bounding box center [125, 319] width 73 height 18
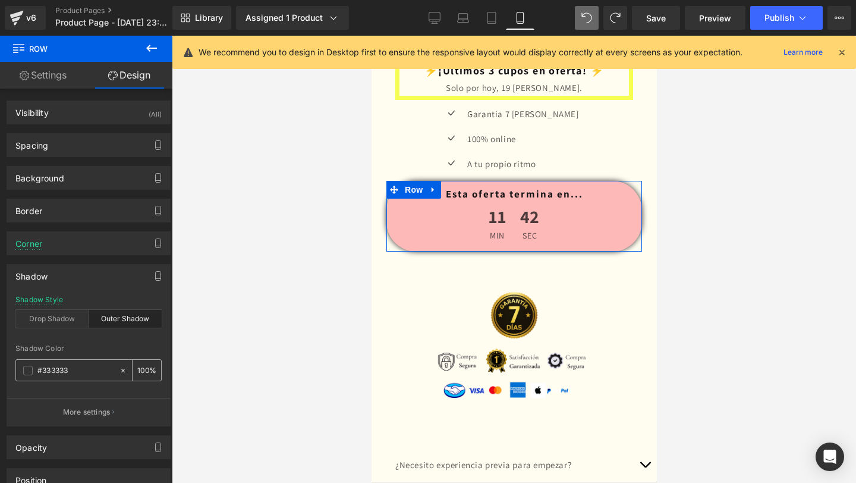
click at [141, 370] on input "100" at bounding box center [143, 369] width 12 height 13
type input "5"
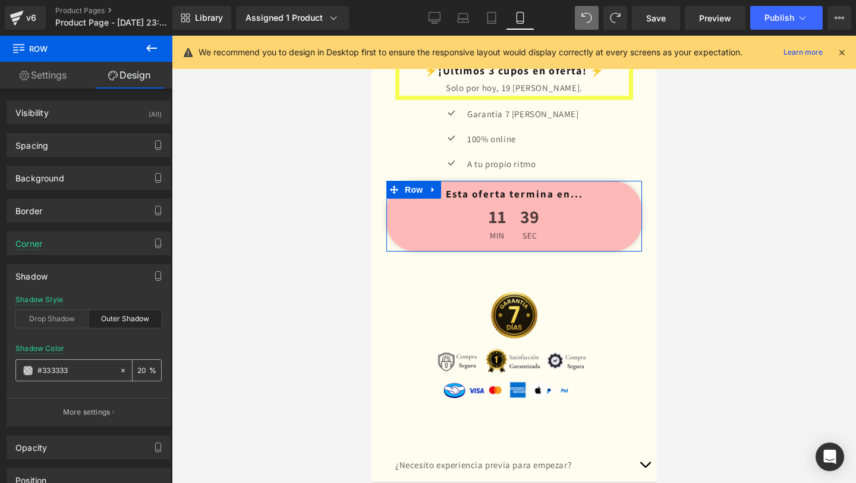
type input "2"
type input "40"
click at [660, 19] on span "Save" at bounding box center [656, 18] width 20 height 12
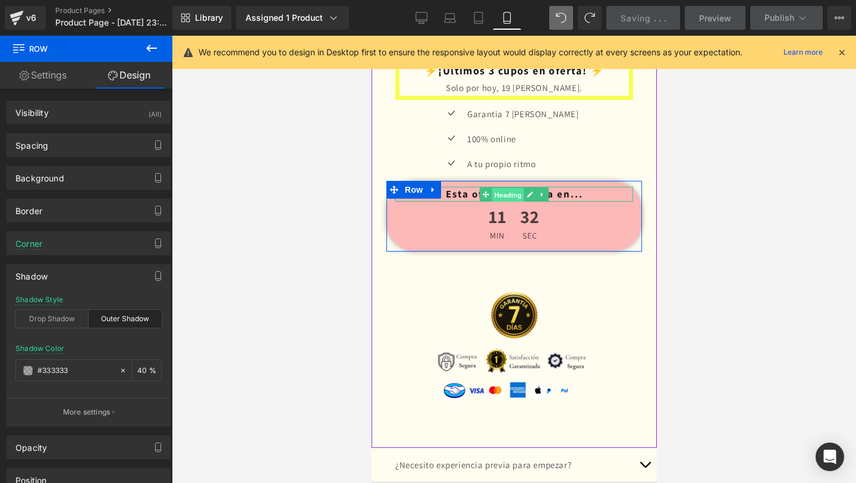
click at [508, 193] on span "Heading" at bounding box center [508, 194] width 32 height 14
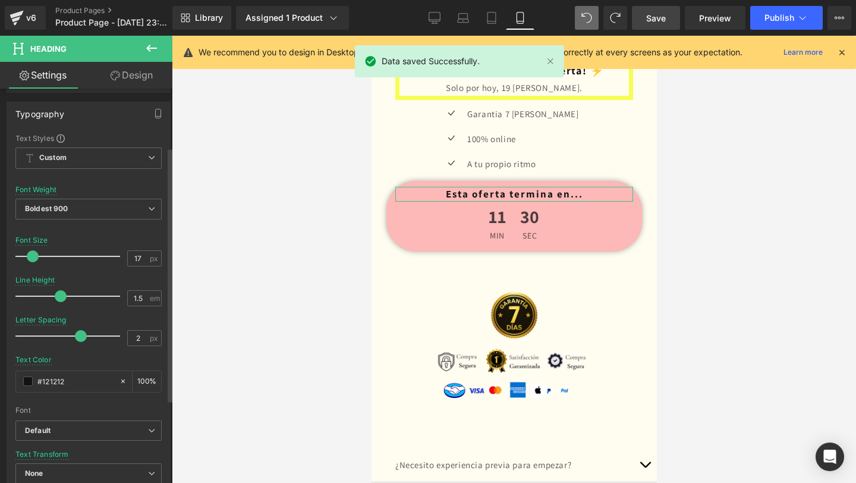
scroll to position [156, 0]
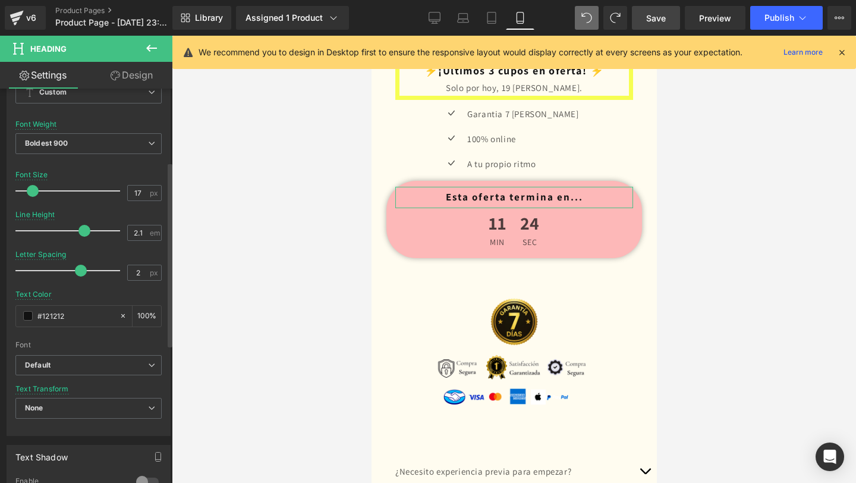
type input "2"
drag, startPoint x: 62, startPoint y: 234, endPoint x: 82, endPoint y: 237, distance: 19.9
click at [82, 237] on div at bounding box center [70, 231] width 99 height 24
type input "3.1"
drag, startPoint x: 80, startPoint y: 273, endPoint x: 100, endPoint y: 279, distance: 21.6
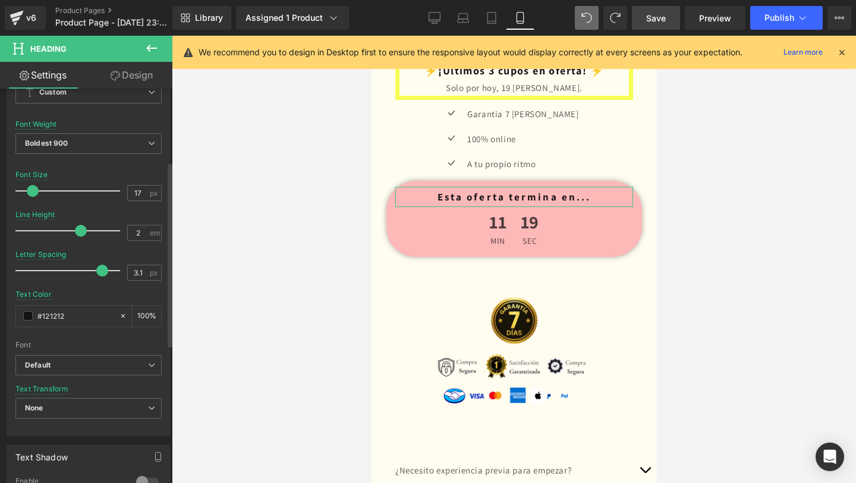
click at [100, 279] on div at bounding box center [70, 271] width 99 height 24
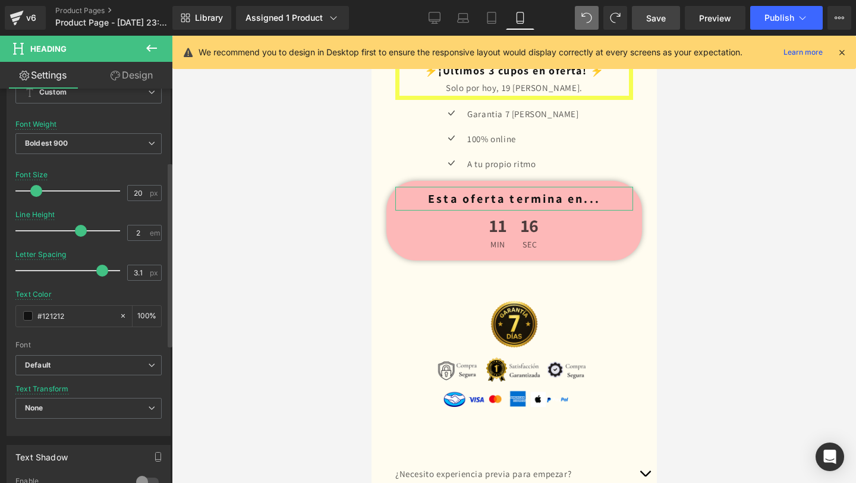
type input "19"
click at [39, 193] on span at bounding box center [35, 191] width 12 height 12
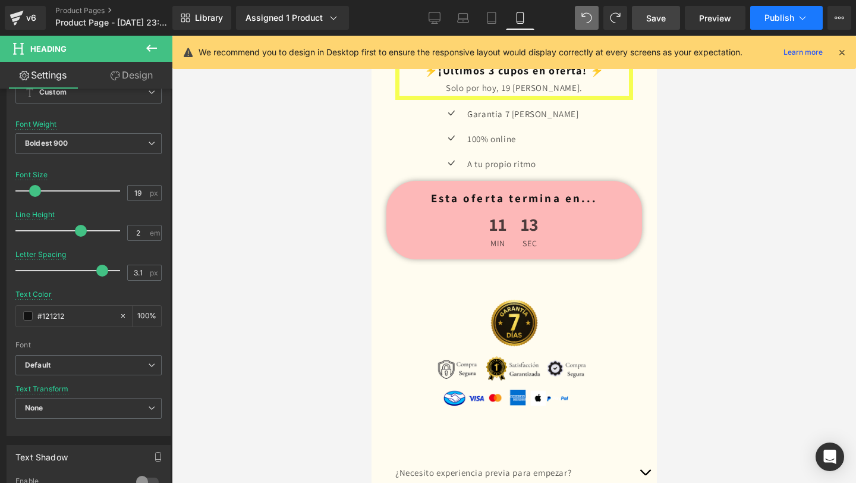
click at [775, 15] on span "Publish" at bounding box center [780, 18] width 30 height 10
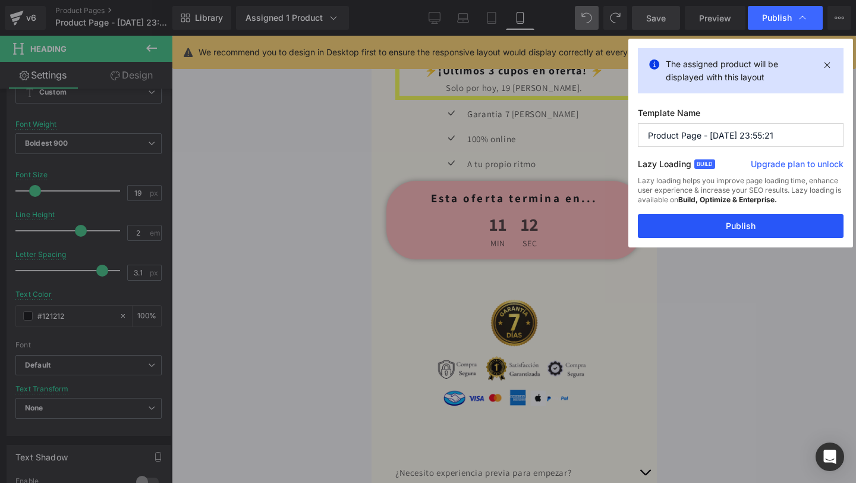
click at [718, 234] on button "Publish" at bounding box center [741, 226] width 206 height 24
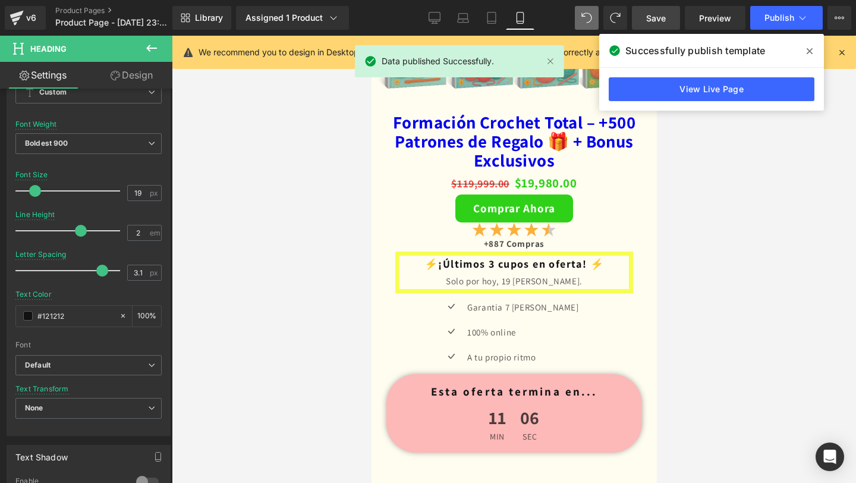
scroll to position [2503, 0]
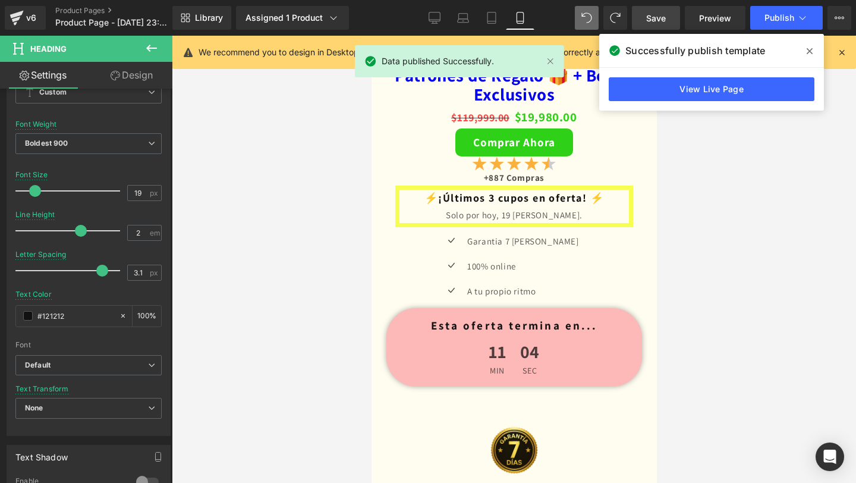
click at [810, 49] on icon at bounding box center [810, 51] width 6 height 10
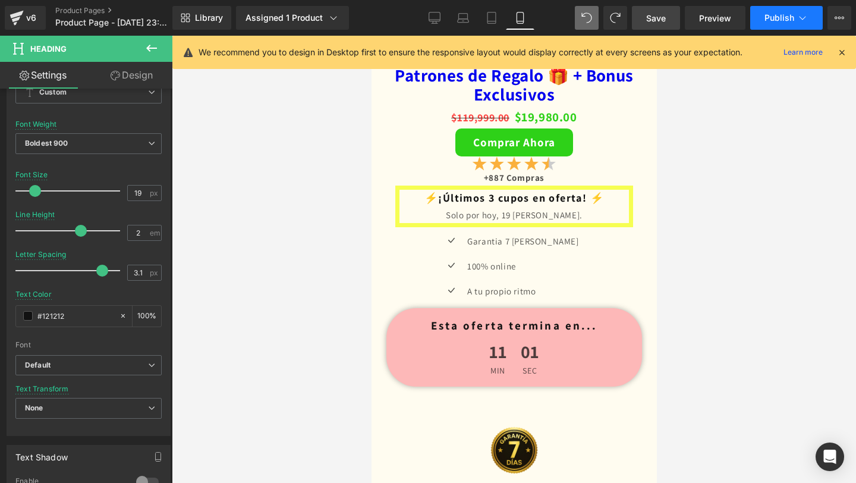
click at [768, 24] on button "Publish" at bounding box center [786, 18] width 73 height 24
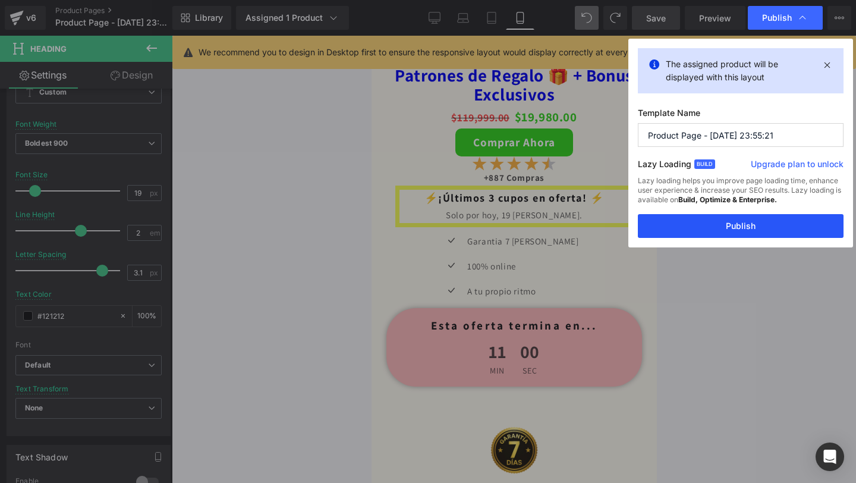
click at [709, 218] on button "Publish" at bounding box center [741, 226] width 206 height 24
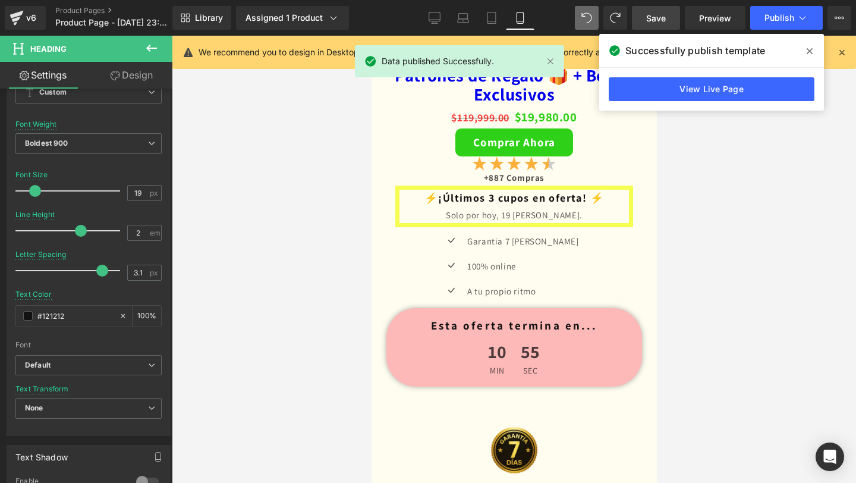
click at [687, 103] on div "View Live Page" at bounding box center [711, 89] width 225 height 43
click at [687, 97] on link "View Live Page" at bounding box center [712, 89] width 206 height 24
